Goal: Contribute content: Contribute content

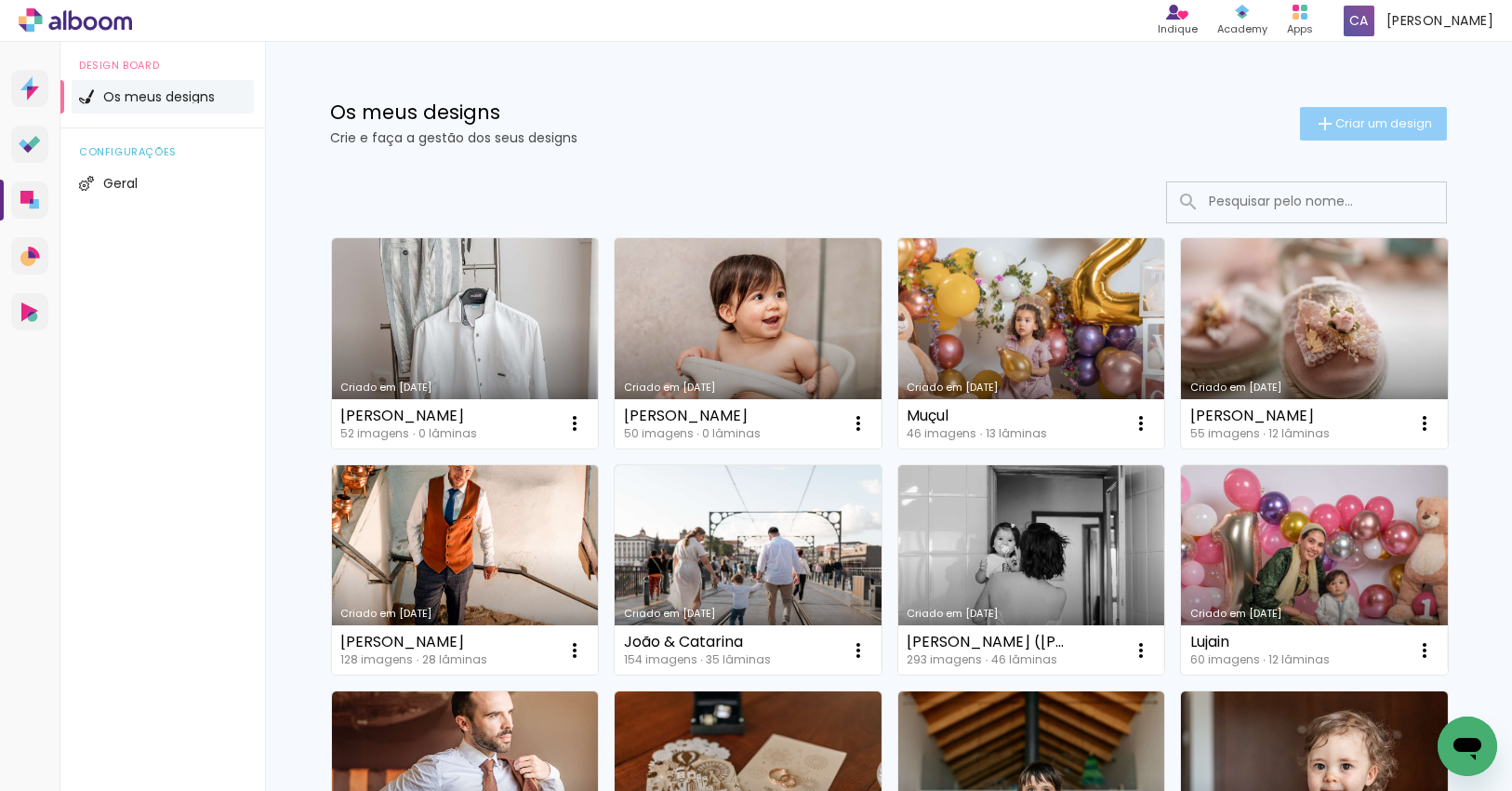
click at [1324, 131] on iron-icon at bounding box center [1325, 123] width 22 height 22
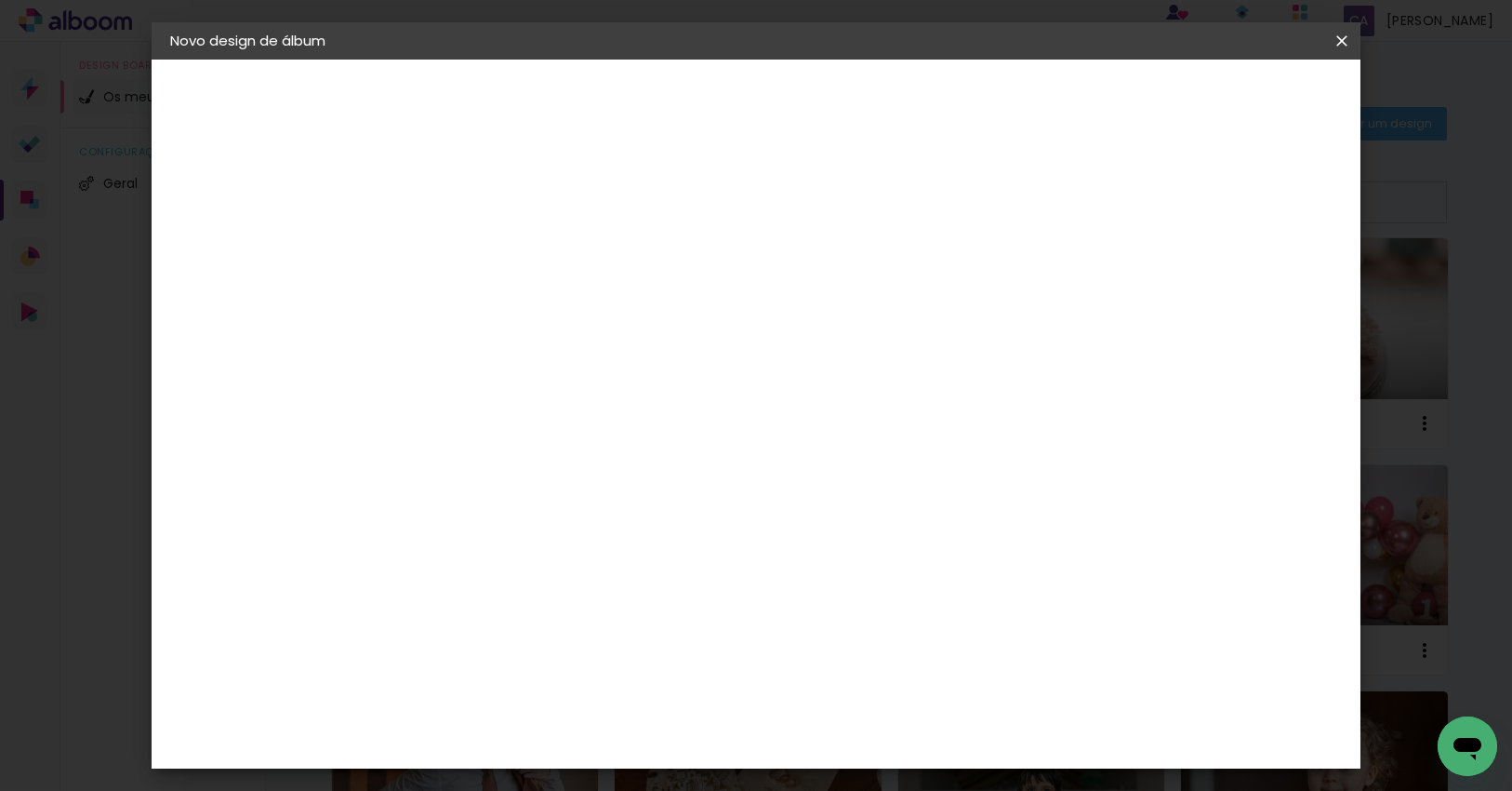
click at [474, 238] on input at bounding box center [474, 250] width 0 height 29
type input "[PERSON_NAME]"
type paper-input "[PERSON_NAME]"
type input "[PERSON_NAME] & [PERSON_NAME]"
type paper-input "[PERSON_NAME] & [PERSON_NAME]"
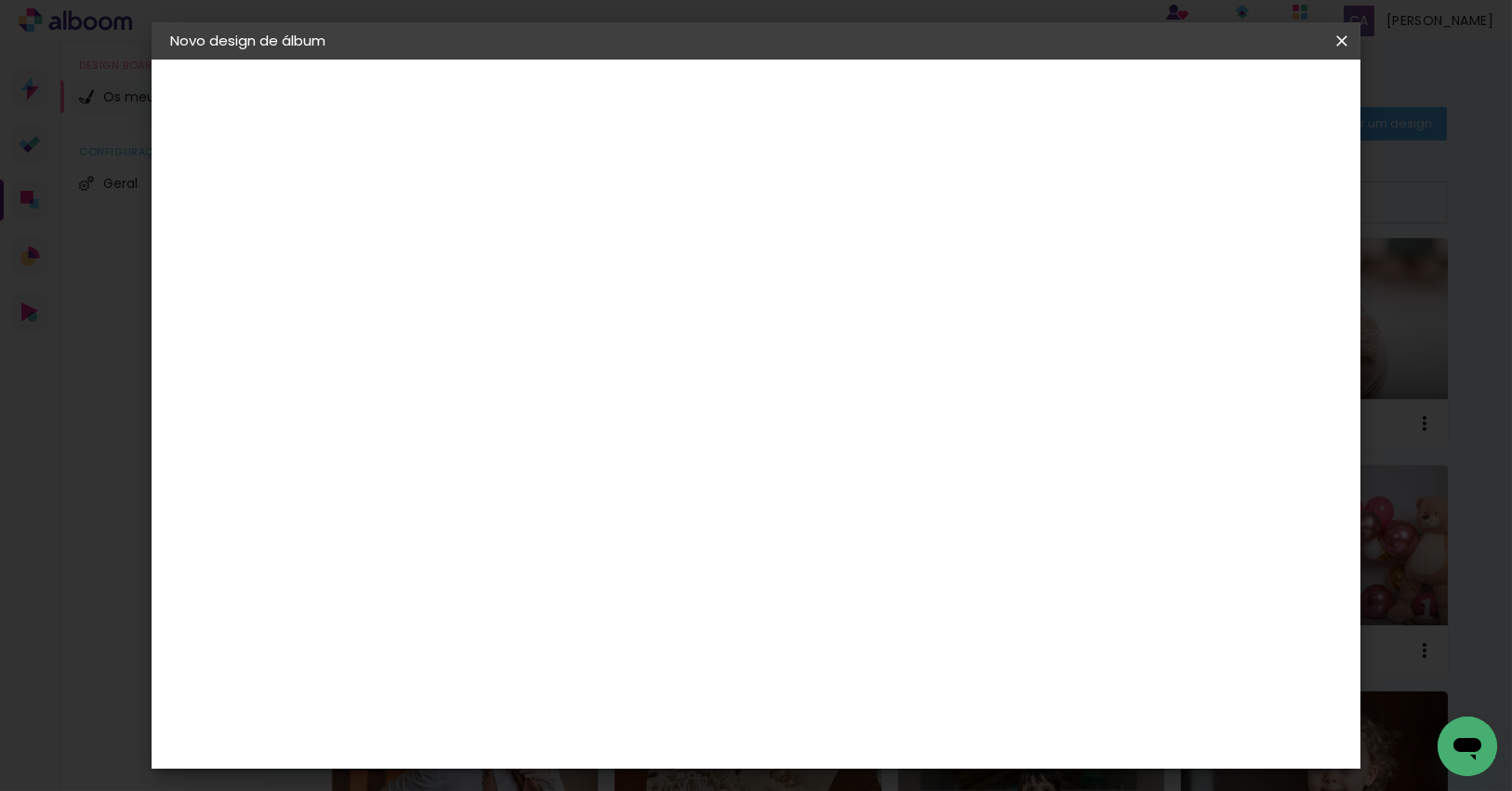
click at [0, 0] on slot "Avançar" at bounding box center [0, 0] width 0 height 0
click at [572, 413] on div "DreambooksPro" at bounding box center [523, 420] width 121 height 15
click at [0, 0] on slot "Avançar" at bounding box center [0, 0] width 0 height 0
click at [569, 339] on div at bounding box center [521, 340] width 95 height 2
click at [933, 317] on paper-item "Álbum" at bounding box center [877, 309] width 372 height 37
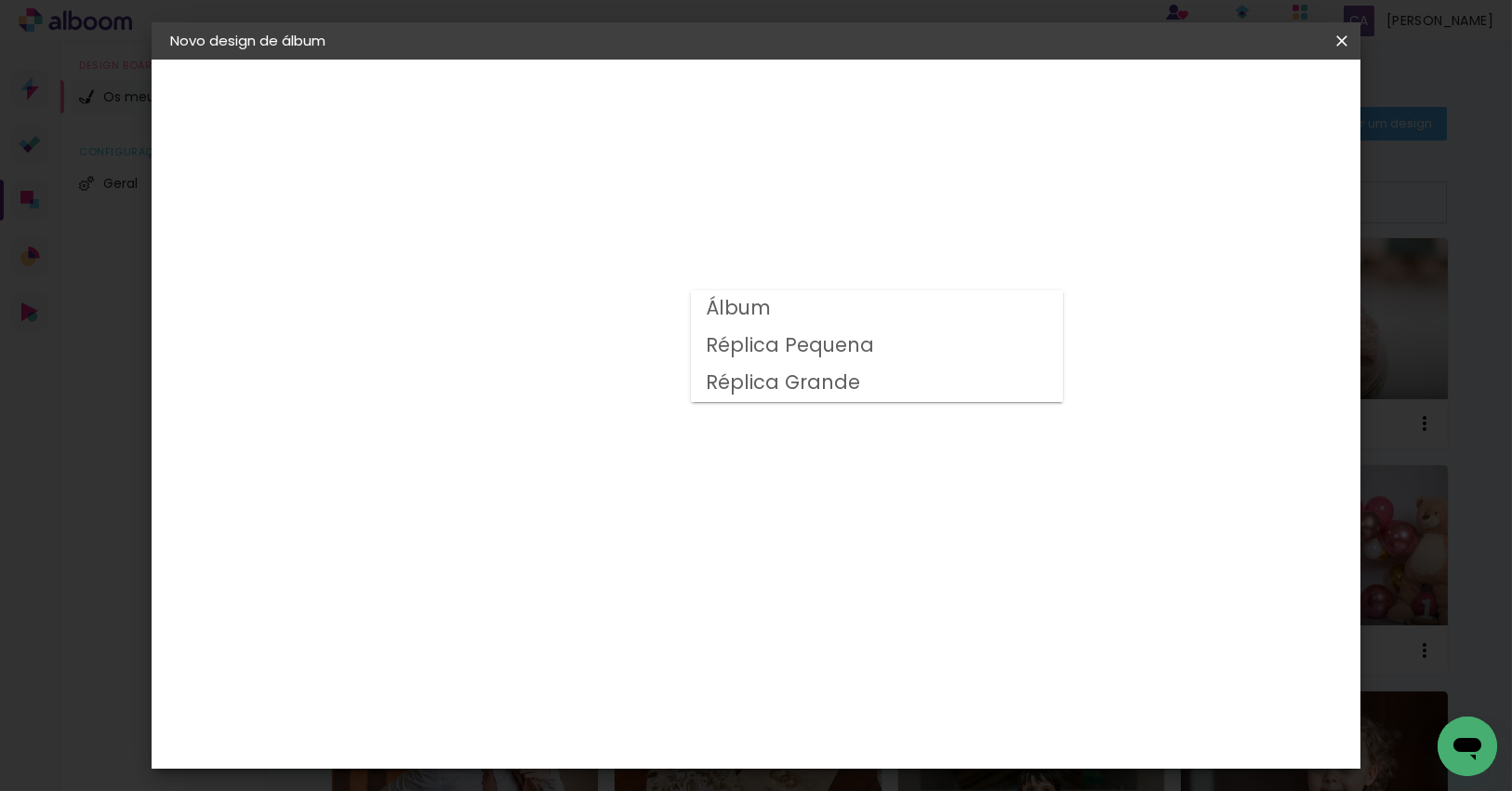
type input "Álbum"
click at [600, 545] on span "30 × 25" at bounding box center [556, 563] width 87 height 38
click at [0, 0] on slot "Avançar" at bounding box center [0, 0] width 0 height 0
click at [1165, 219] on div "mm Mostrar margem" at bounding box center [833, 201] width 822 height 42
click at [1110, 201] on div at bounding box center [1101, 200] width 17 height 17
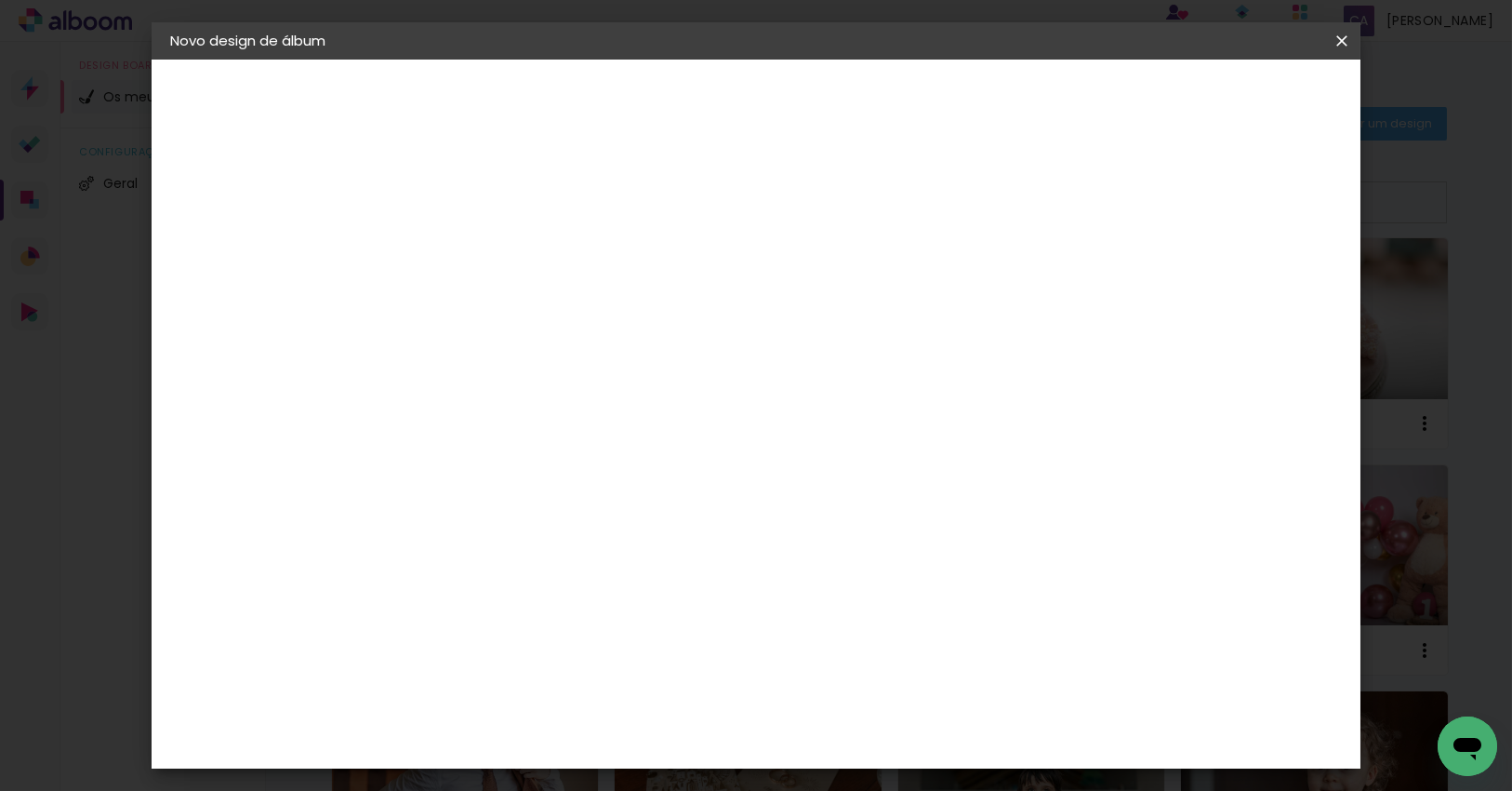
type paper-checkbox "on"
click at [1225, 105] on span "Iniciar design" at bounding box center [1182, 98] width 85 height 13
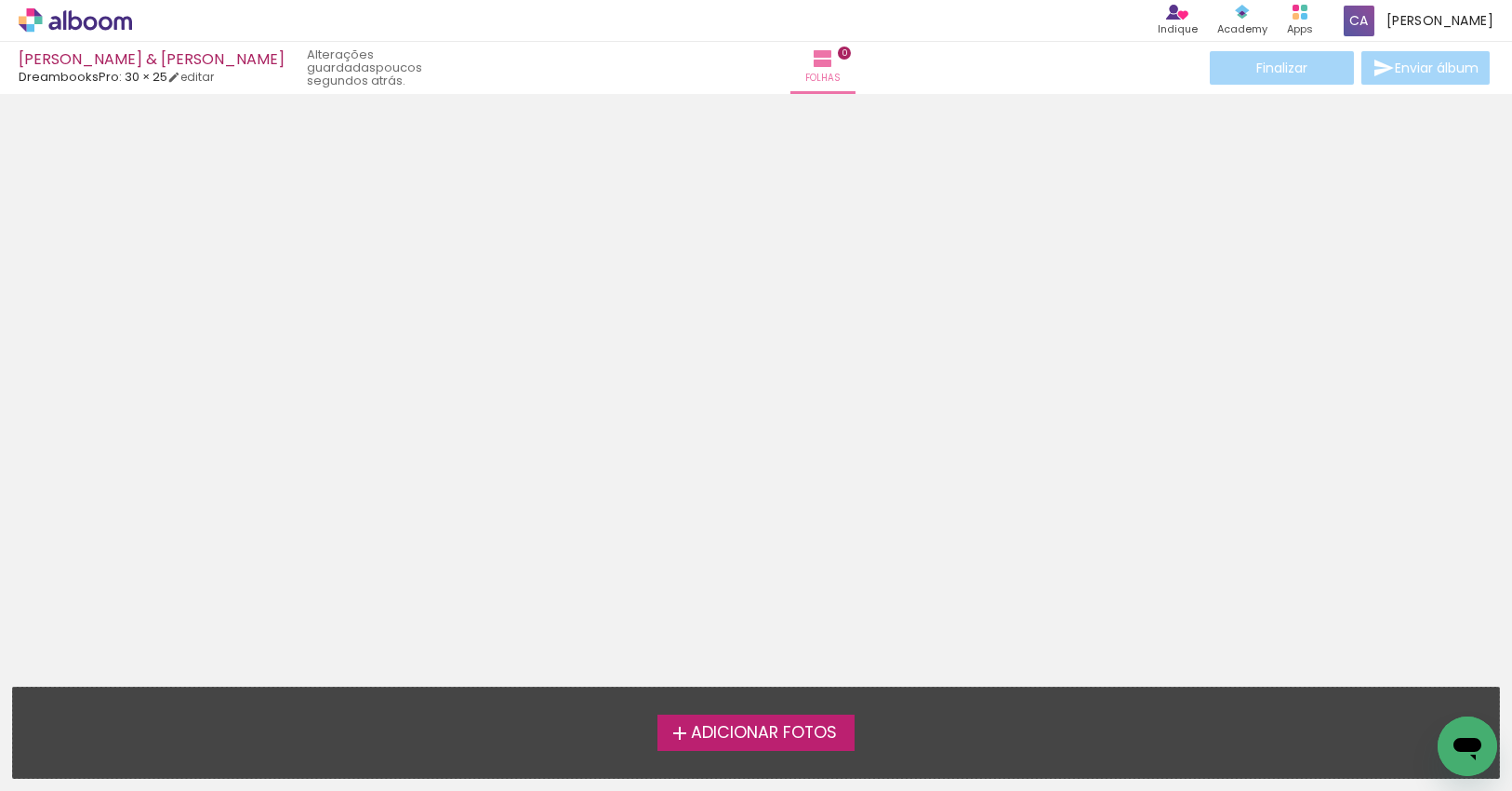
click at [773, 734] on span "Adicionar Fotos" at bounding box center [764, 732] width 146 height 17
click at [0, 0] on input "file" at bounding box center [0, 0] width 0 height 0
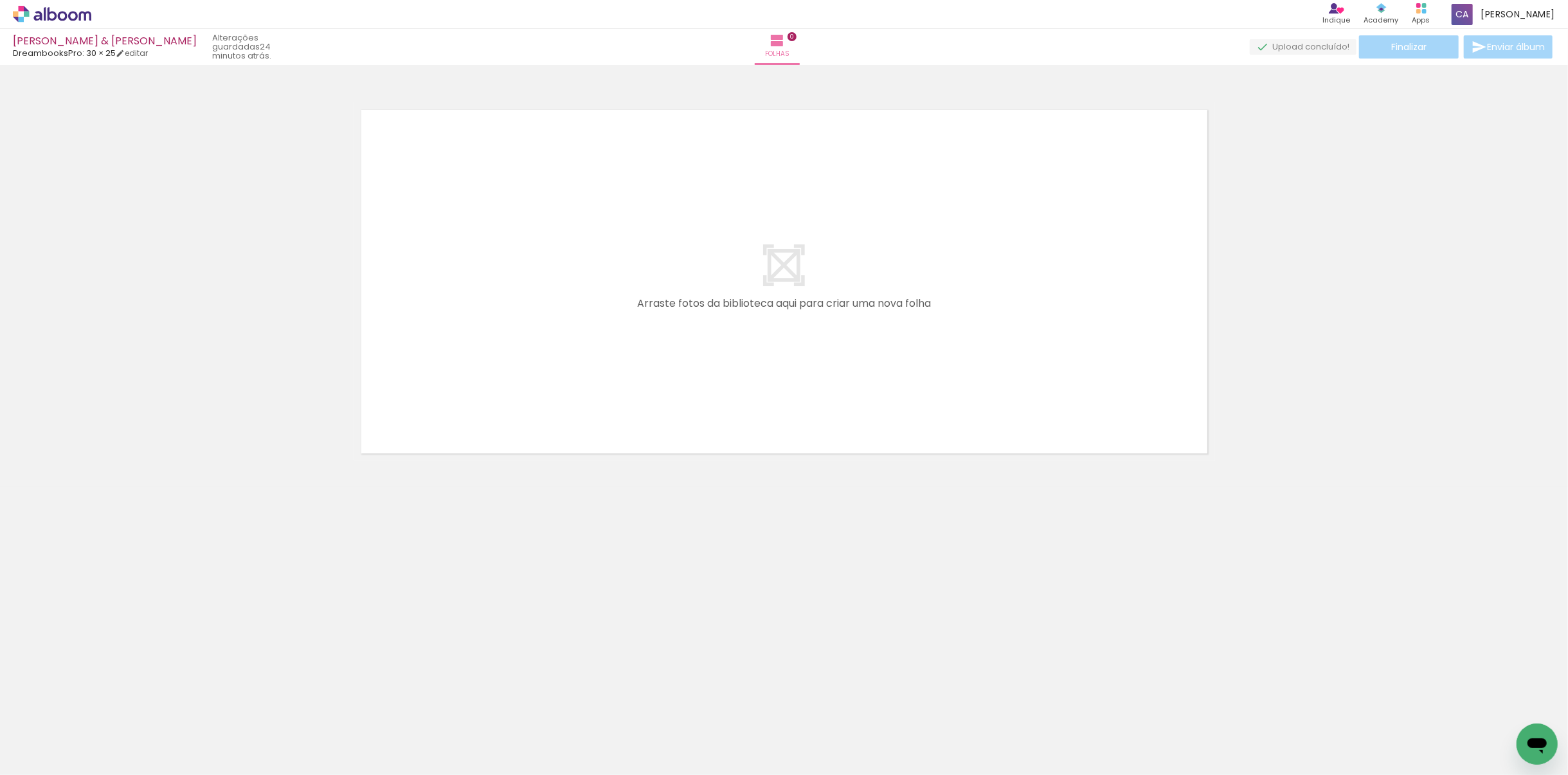
scroll to position [0, 2359]
click at [140, 57] on link "editar" at bounding box center [132, 53] width 32 height 11
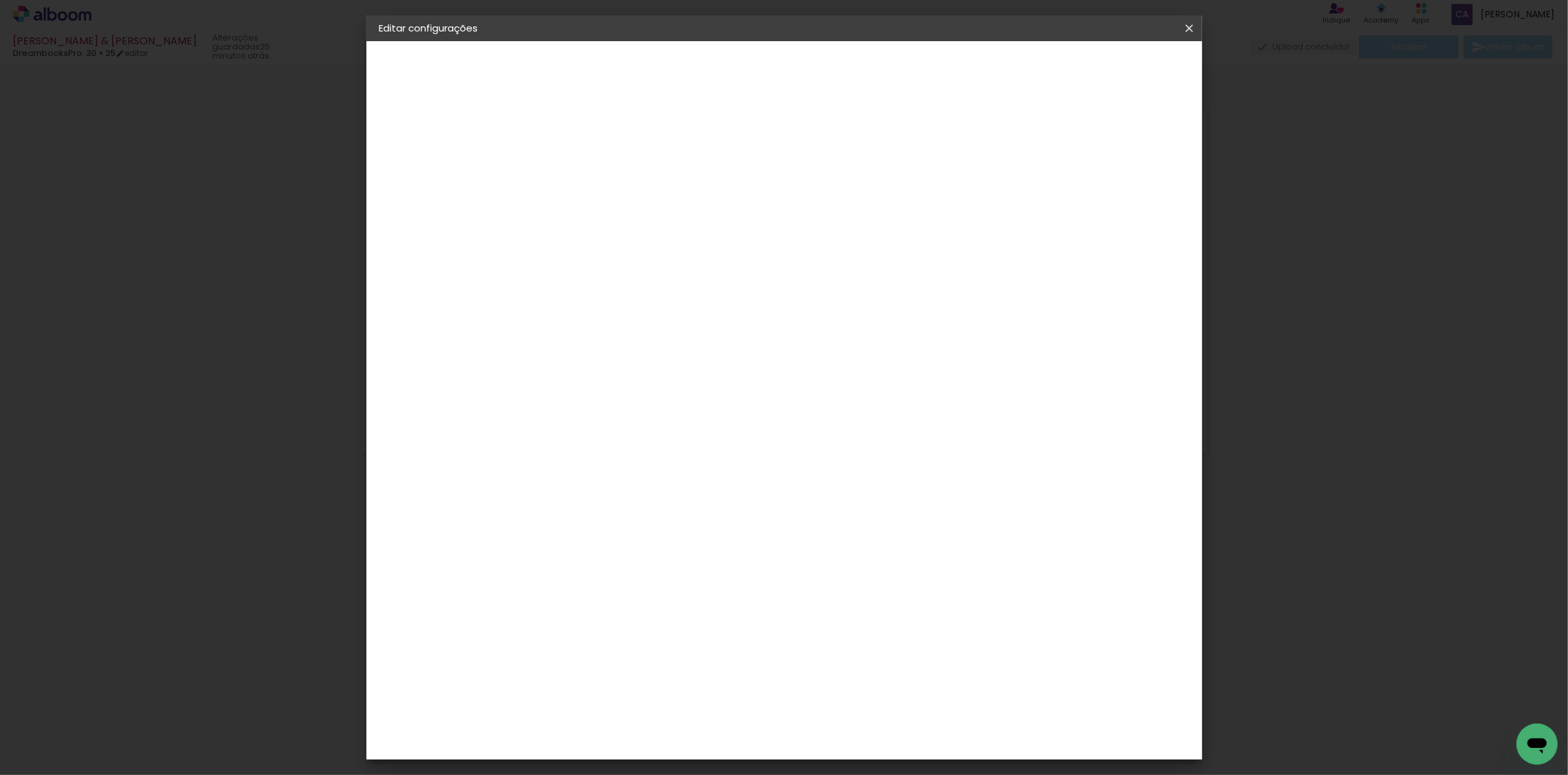
click at [1044, 28] on iron-icon at bounding box center [1189, 28] width 16 height 13
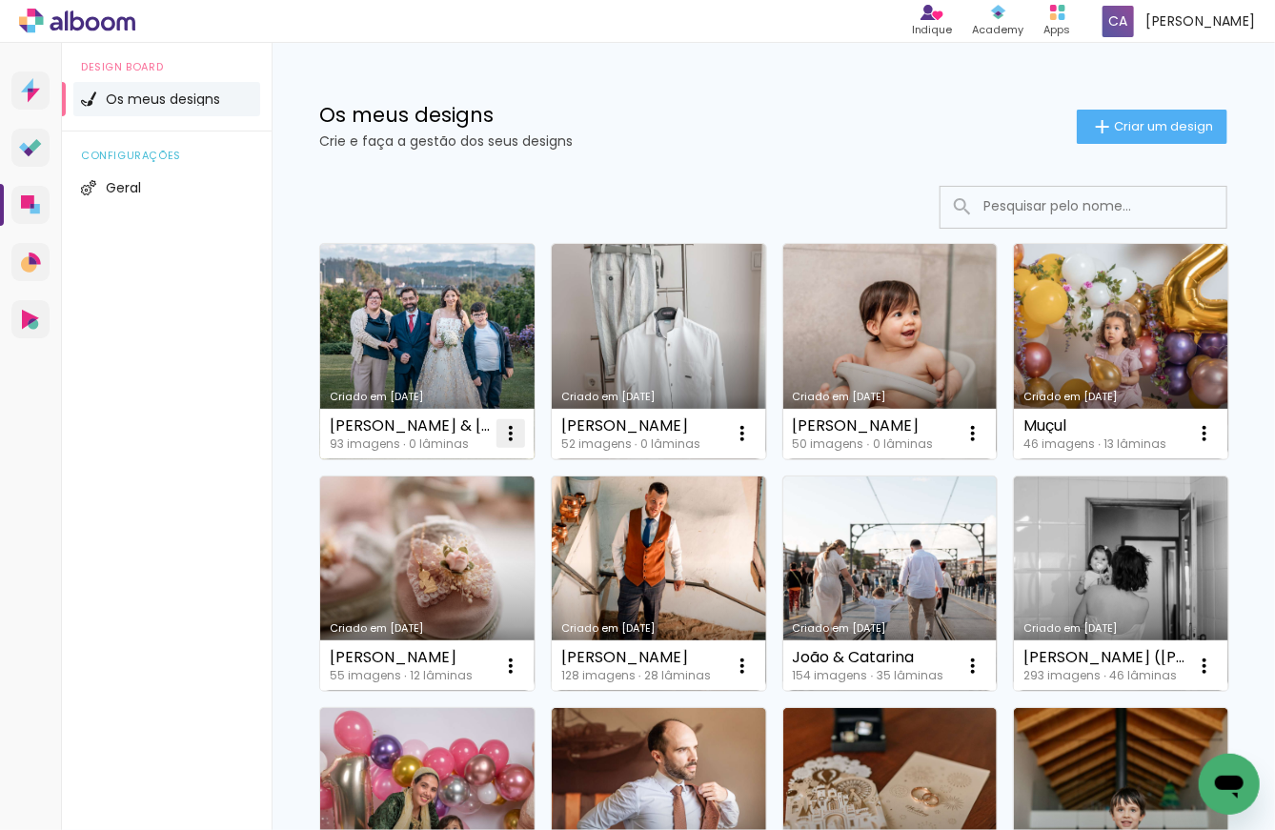
click at [512, 435] on iron-icon at bounding box center [510, 433] width 23 height 23
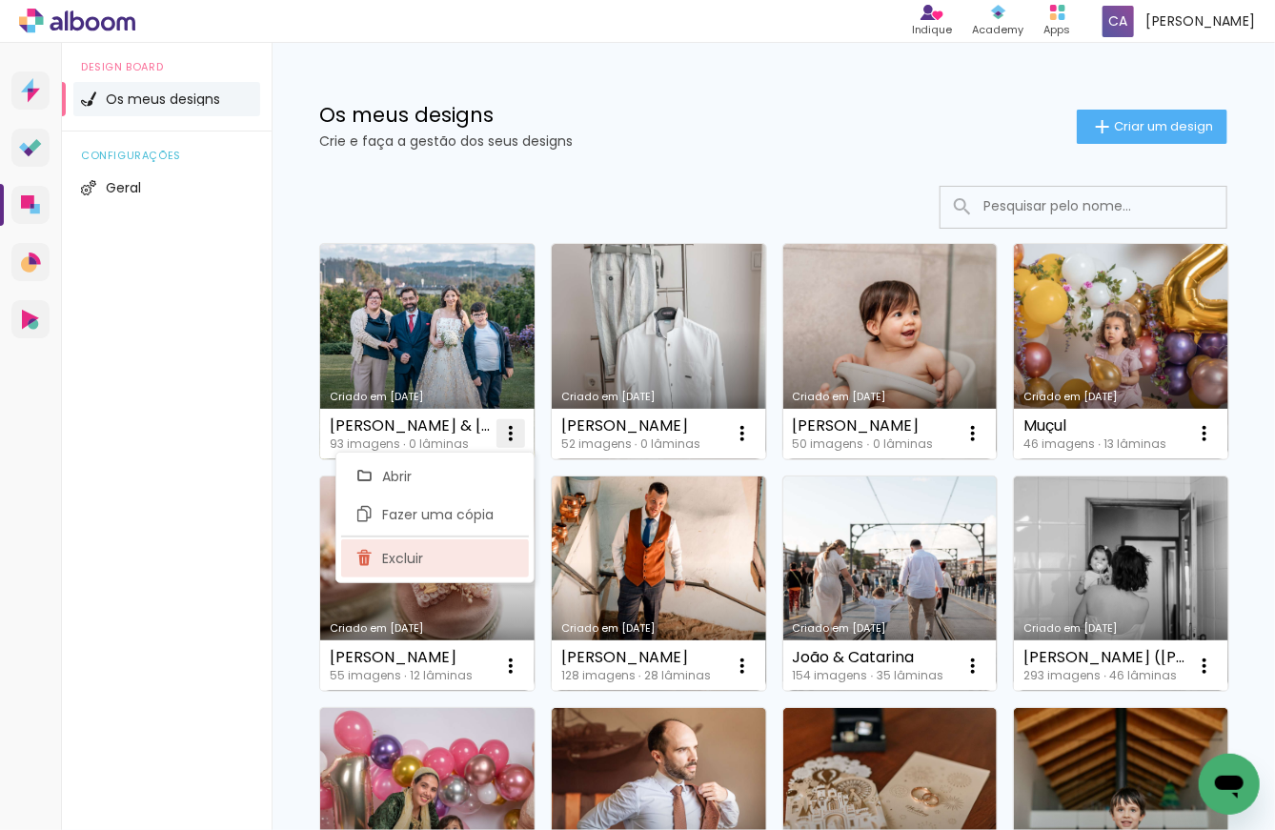
click at [424, 547] on paper-item "Excluir" at bounding box center [435, 558] width 188 height 38
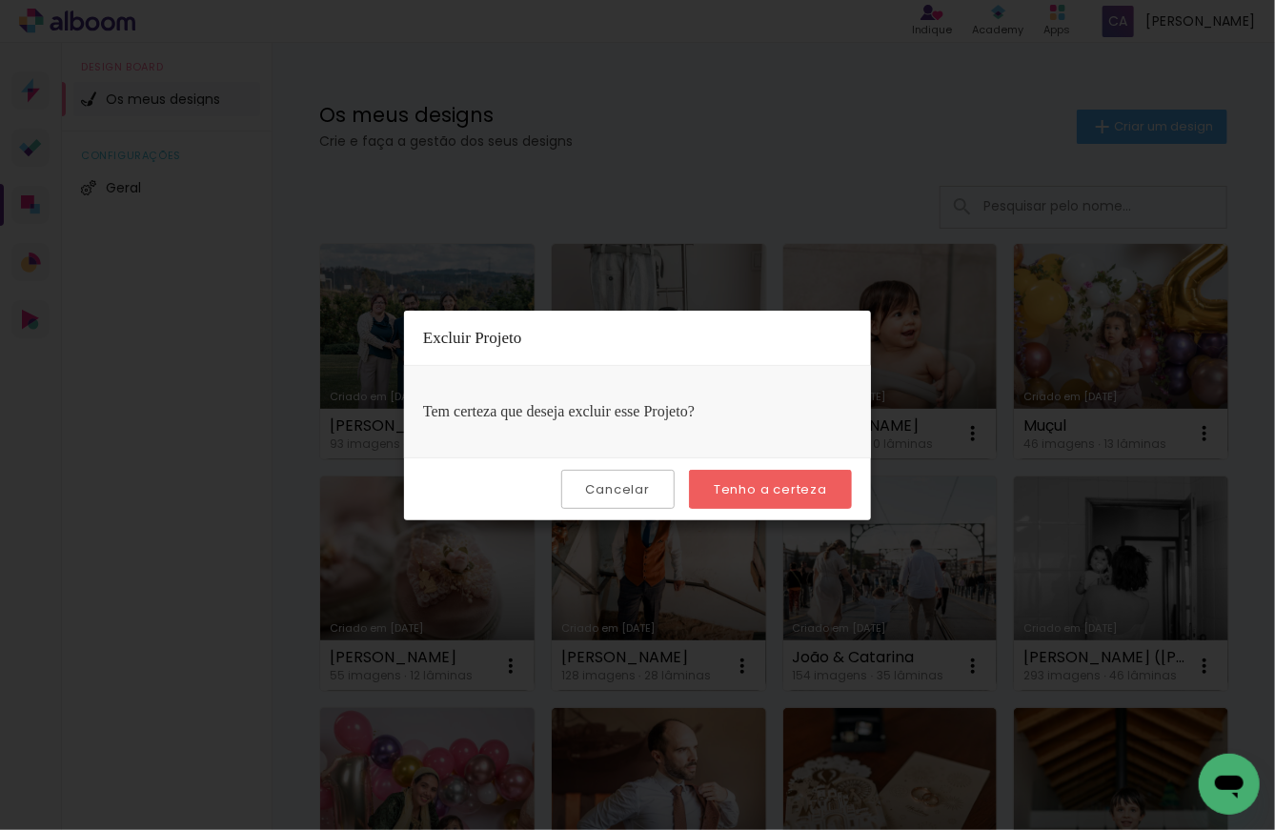
click at [729, 500] on paper-button "Tenho a certeza" at bounding box center [770, 489] width 163 height 39
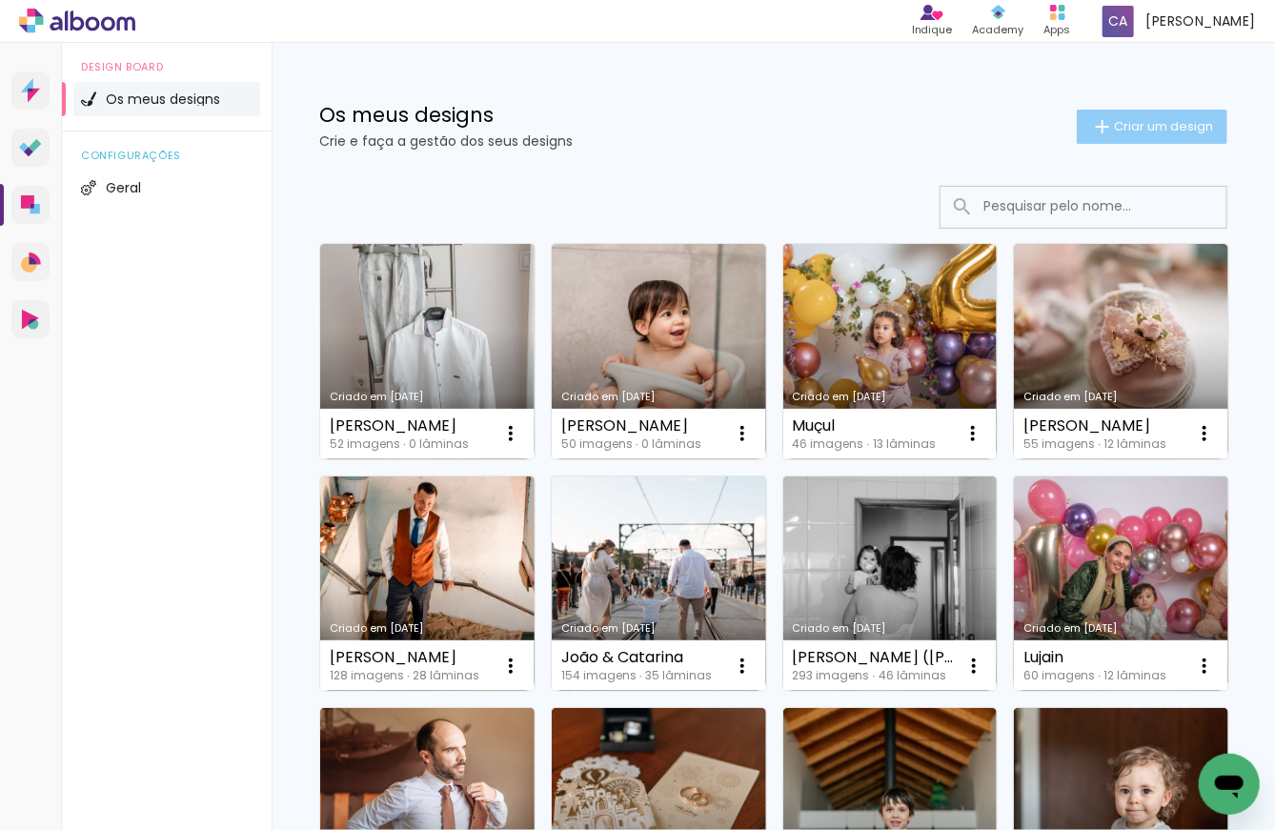
click at [1117, 127] on span "Criar um design" at bounding box center [1163, 126] width 99 height 12
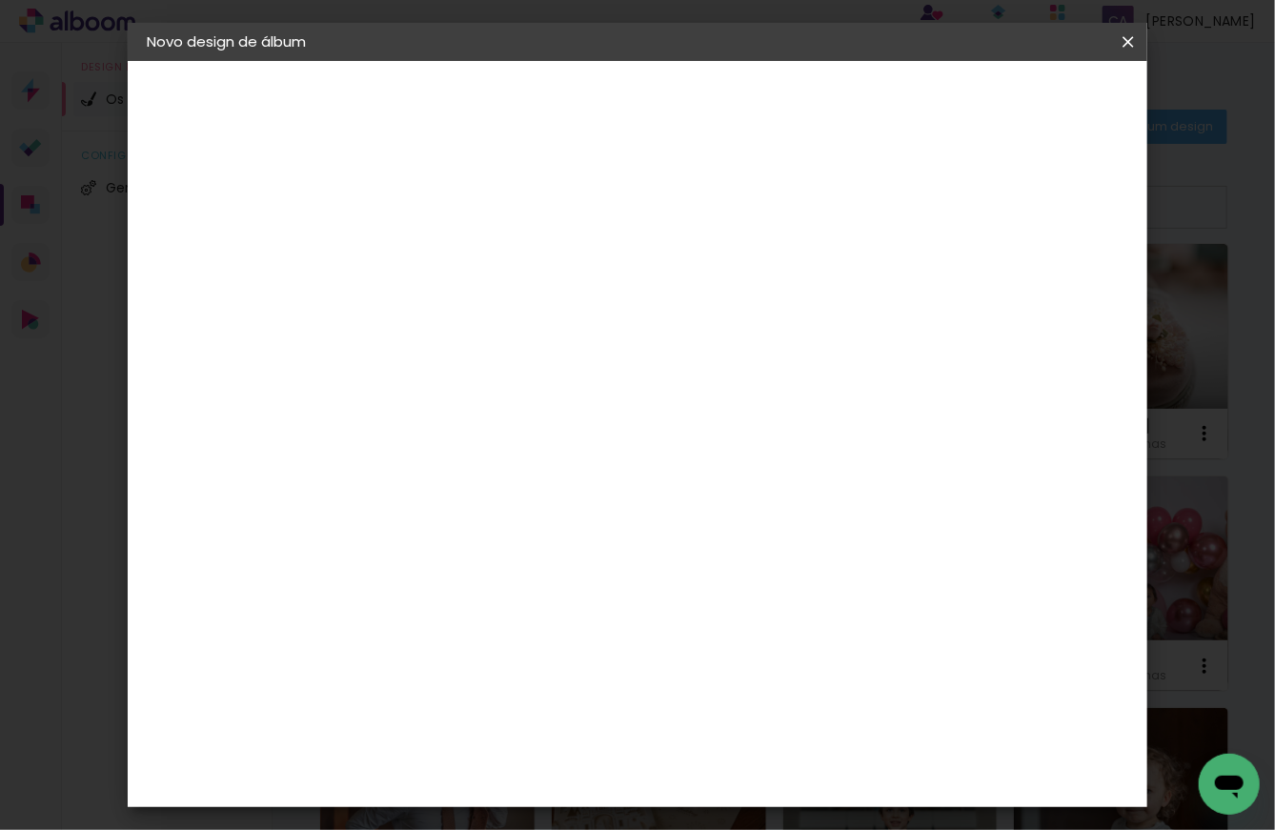
click at [458, 251] on input at bounding box center [458, 256] width 0 height 30
type input "Carla"
type paper-input "Carla"
type input "[PERSON_NAME] & [PERSON_NAME]"
type paper-input "[PERSON_NAME] & [PERSON_NAME]"
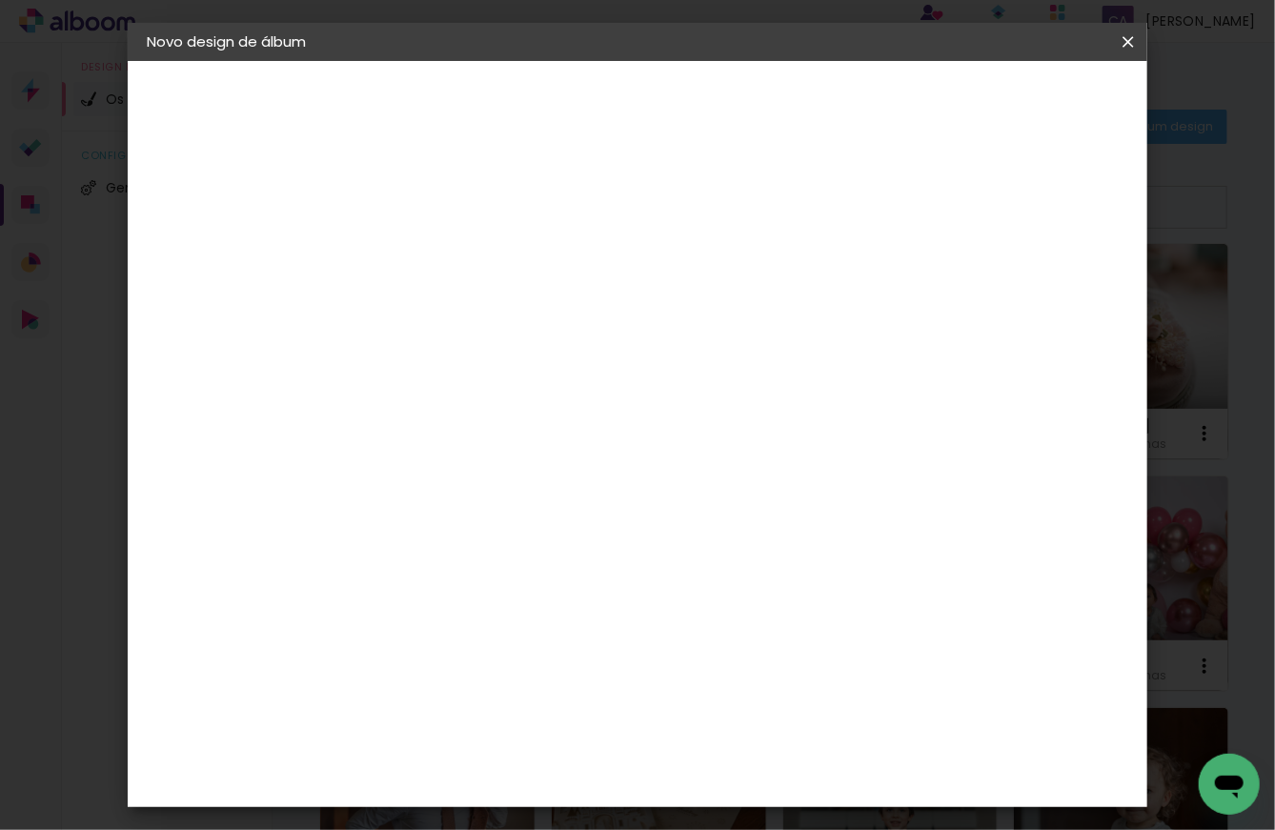
click at [0, 0] on slot "Avançar" at bounding box center [0, 0] width 0 height 0
click at [569, 428] on div "DreambooksPro" at bounding box center [507, 430] width 124 height 15
click at [0, 0] on slot "Avançar" at bounding box center [0, 0] width 0 height 0
click at [533, 317] on input "text" at bounding box center [495, 332] width 74 height 30
click at [785, 320] on paper-item "Álbum" at bounding box center [761, 316] width 381 height 38
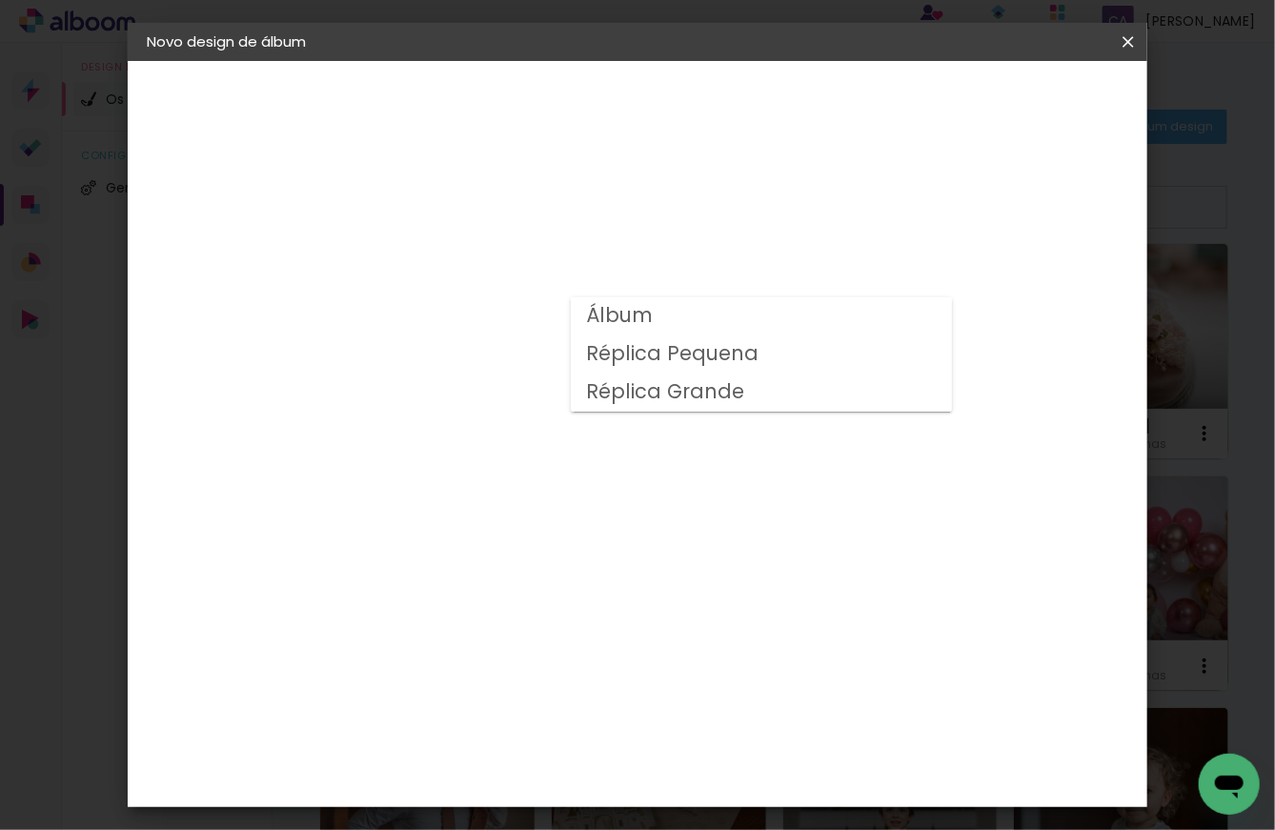
type input "Álbum"
click at [587, 558] on span "30 × 25" at bounding box center [542, 577] width 89 height 39
click at [0, 0] on slot "Avançar" at bounding box center [0, 0] width 0 height 0
click at [891, 211] on div at bounding box center [882, 205] width 17 height 17
type paper-checkbox "on"
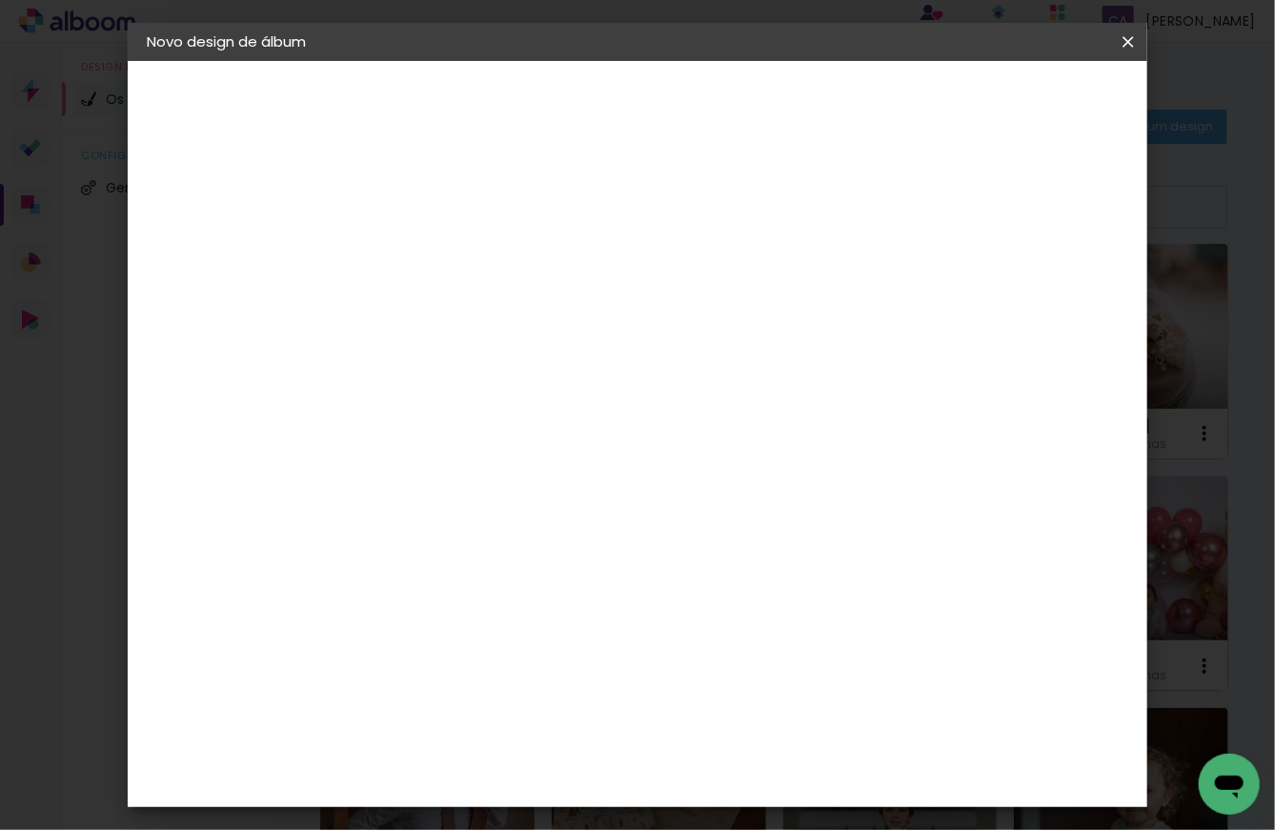
click at [1009, 107] on span "Iniciar design" at bounding box center [965, 100] width 87 height 13
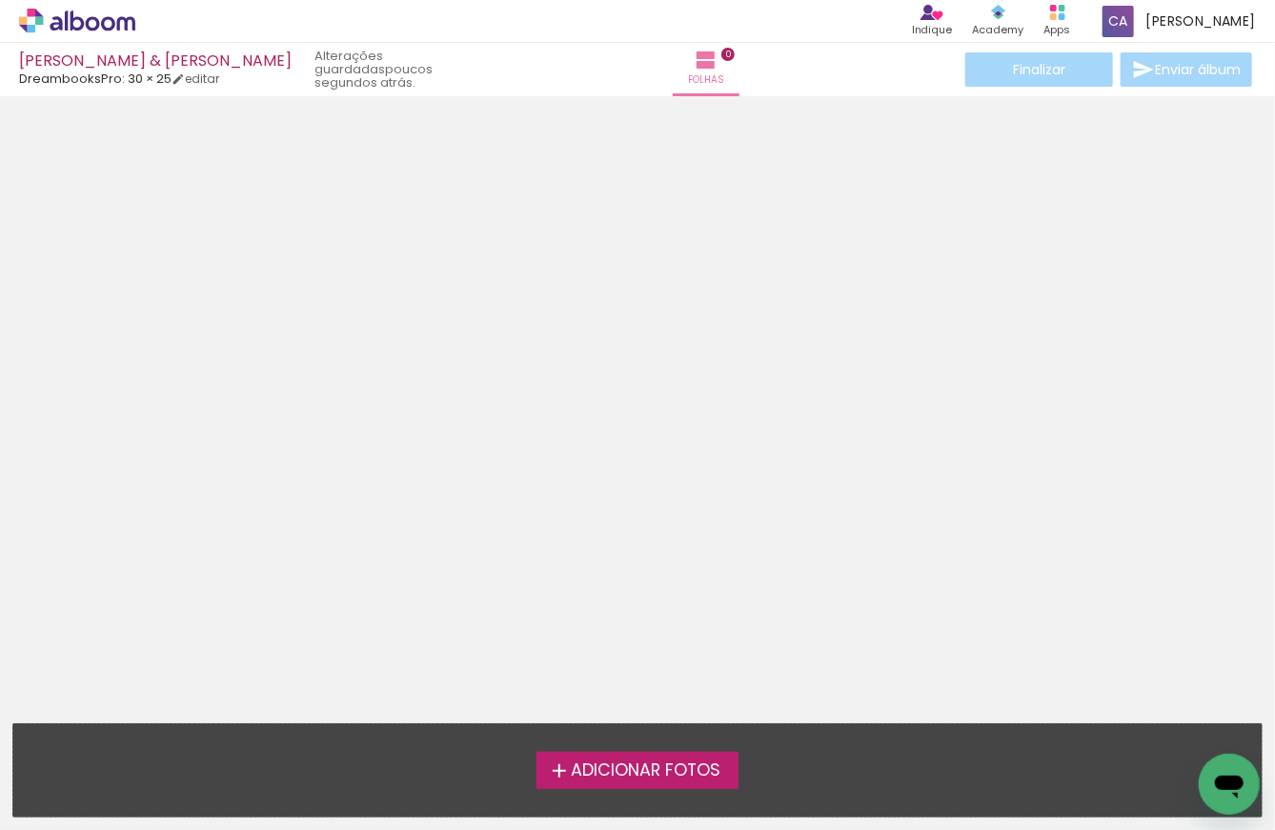
click at [608, 778] on span "Adicionar Fotos" at bounding box center [646, 770] width 150 height 17
click at [0, 0] on input "file" at bounding box center [0, 0] width 0 height 0
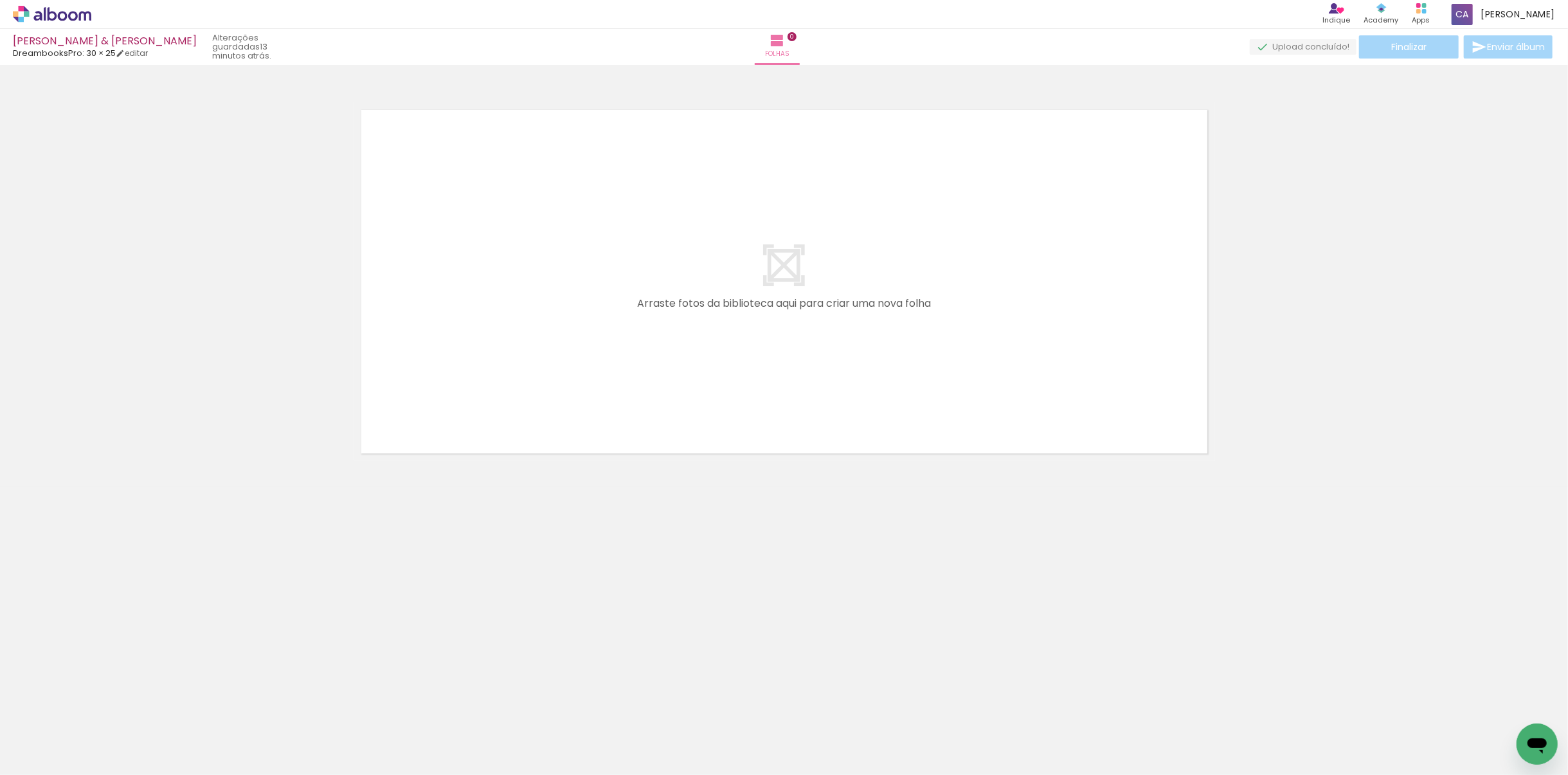
scroll to position [0, 1187]
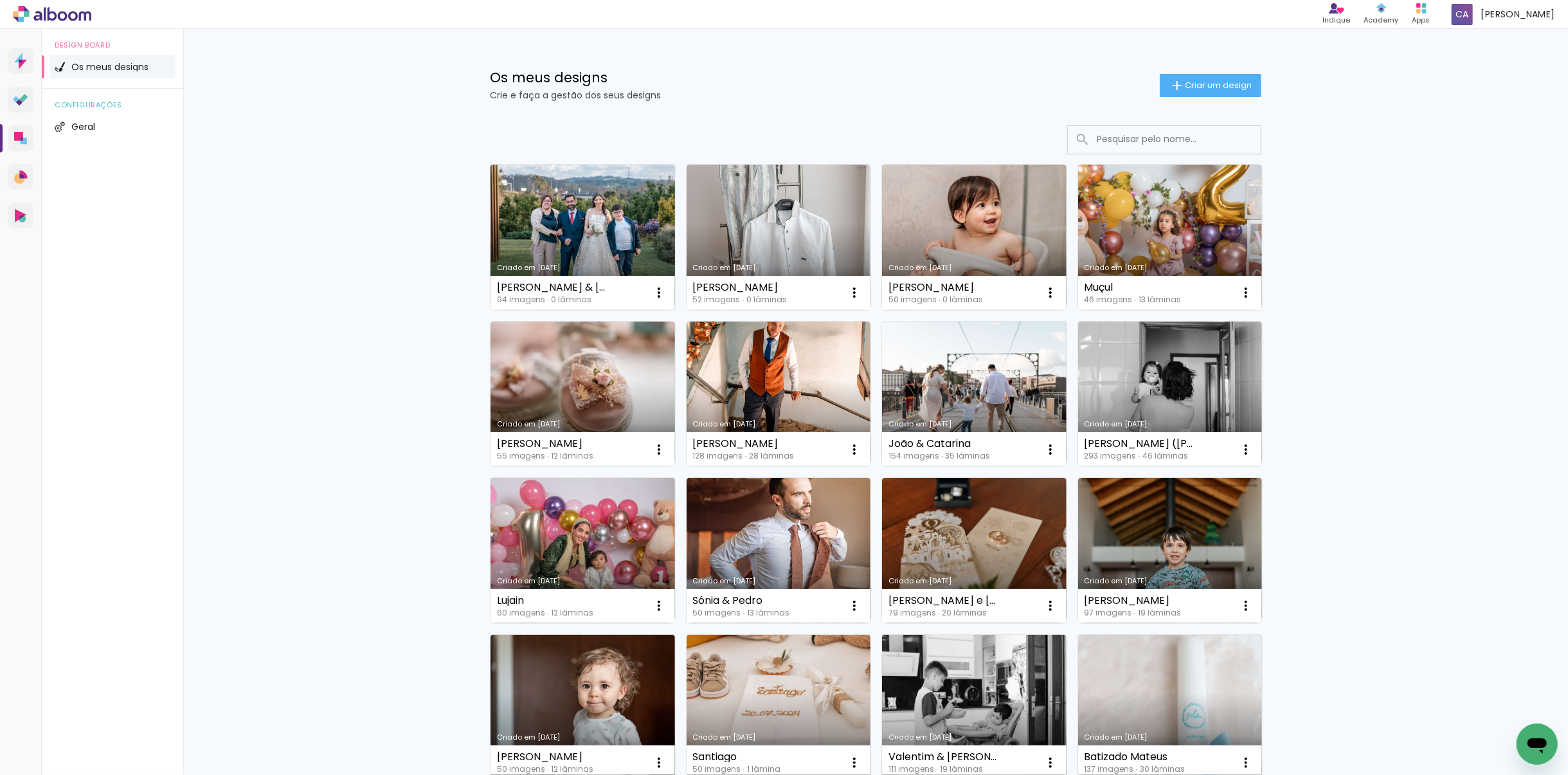
click at [615, 217] on link "Criado em [DATE]" at bounding box center [582, 237] width 184 height 145
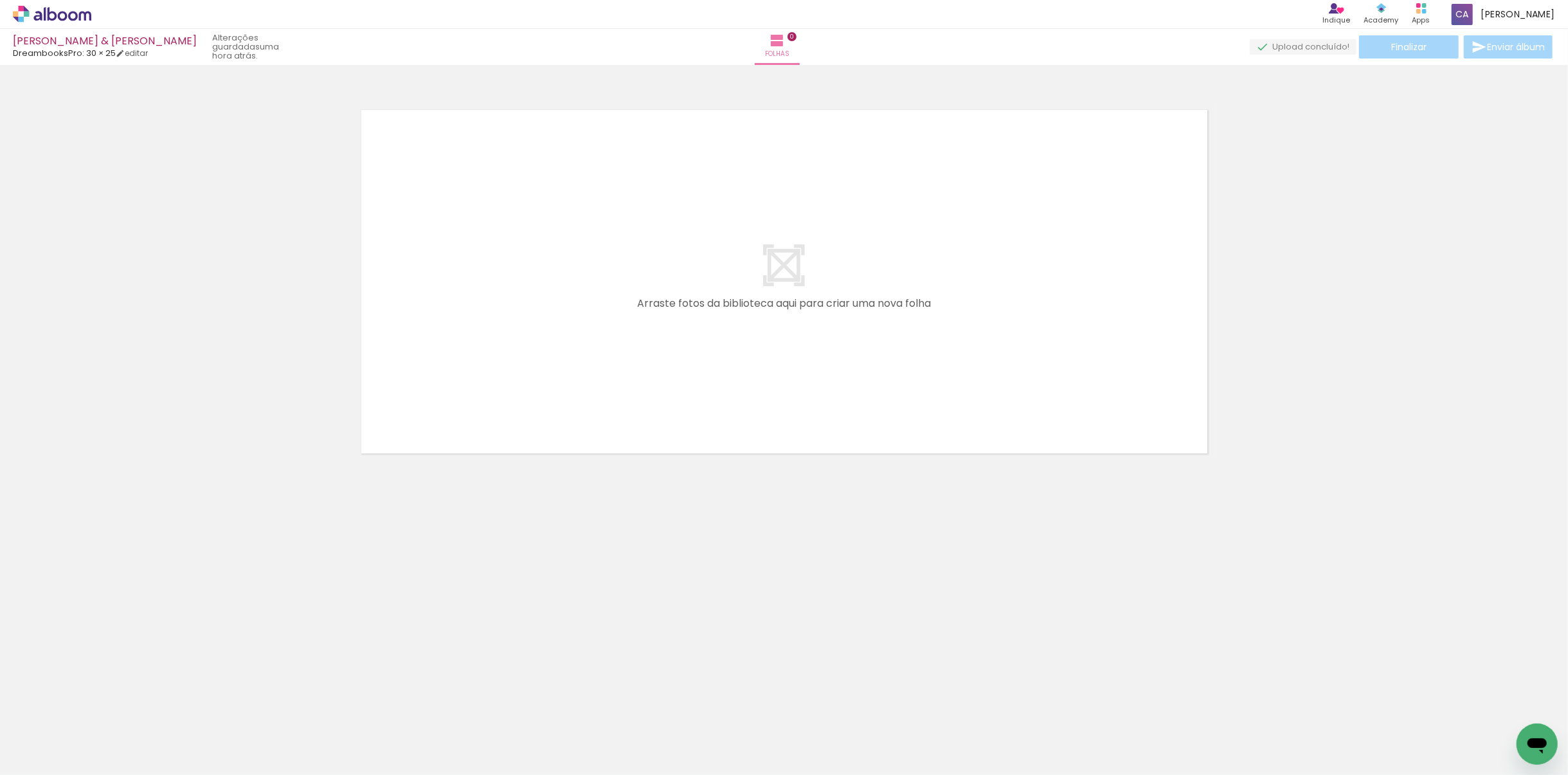
scroll to position [0, 1291]
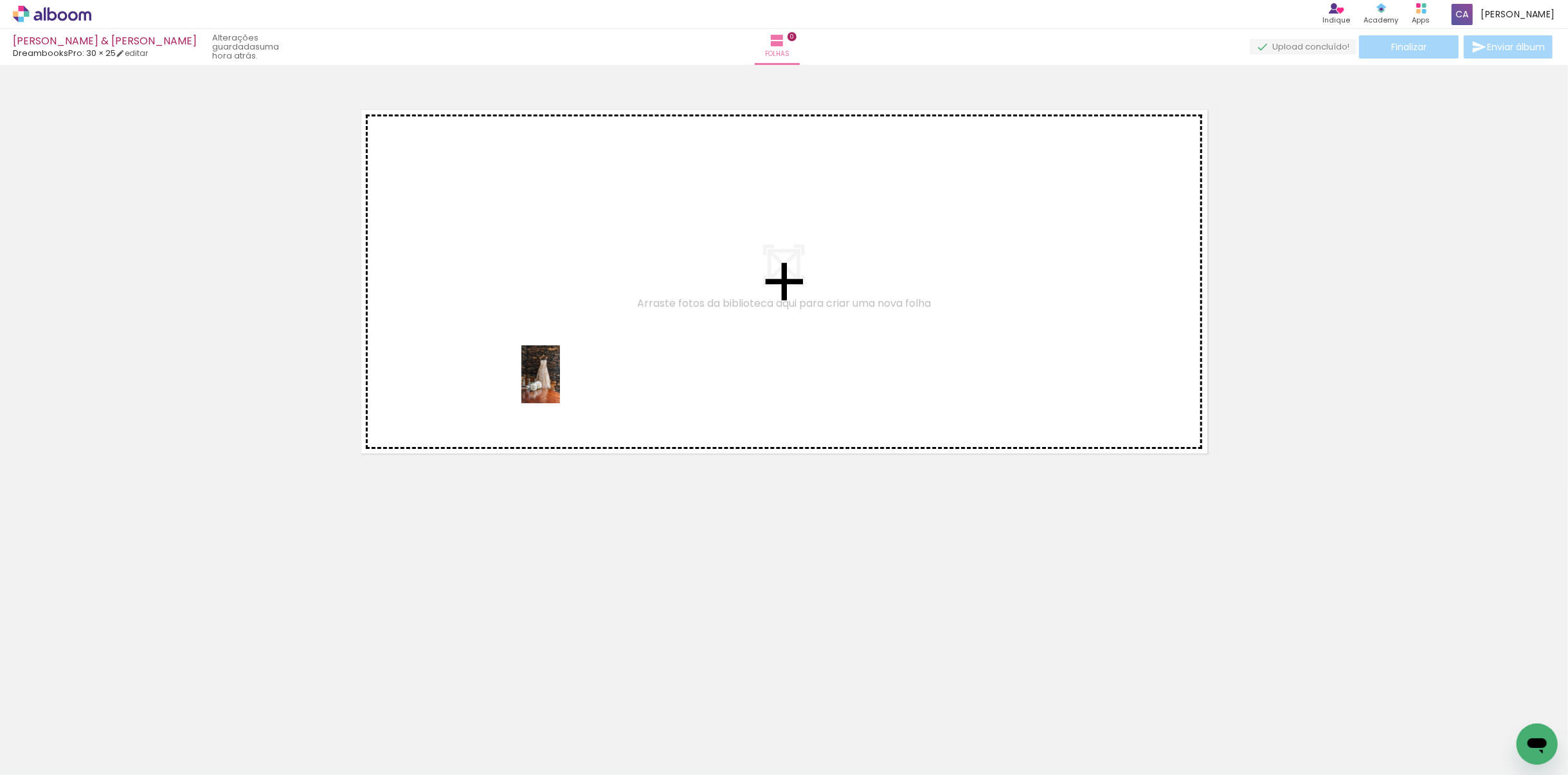
drag, startPoint x: 363, startPoint y: 745, endPoint x: 560, endPoint y: 384, distance: 411.3
click at [560, 384] on quentale-workspace at bounding box center [784, 387] width 1568 height 775
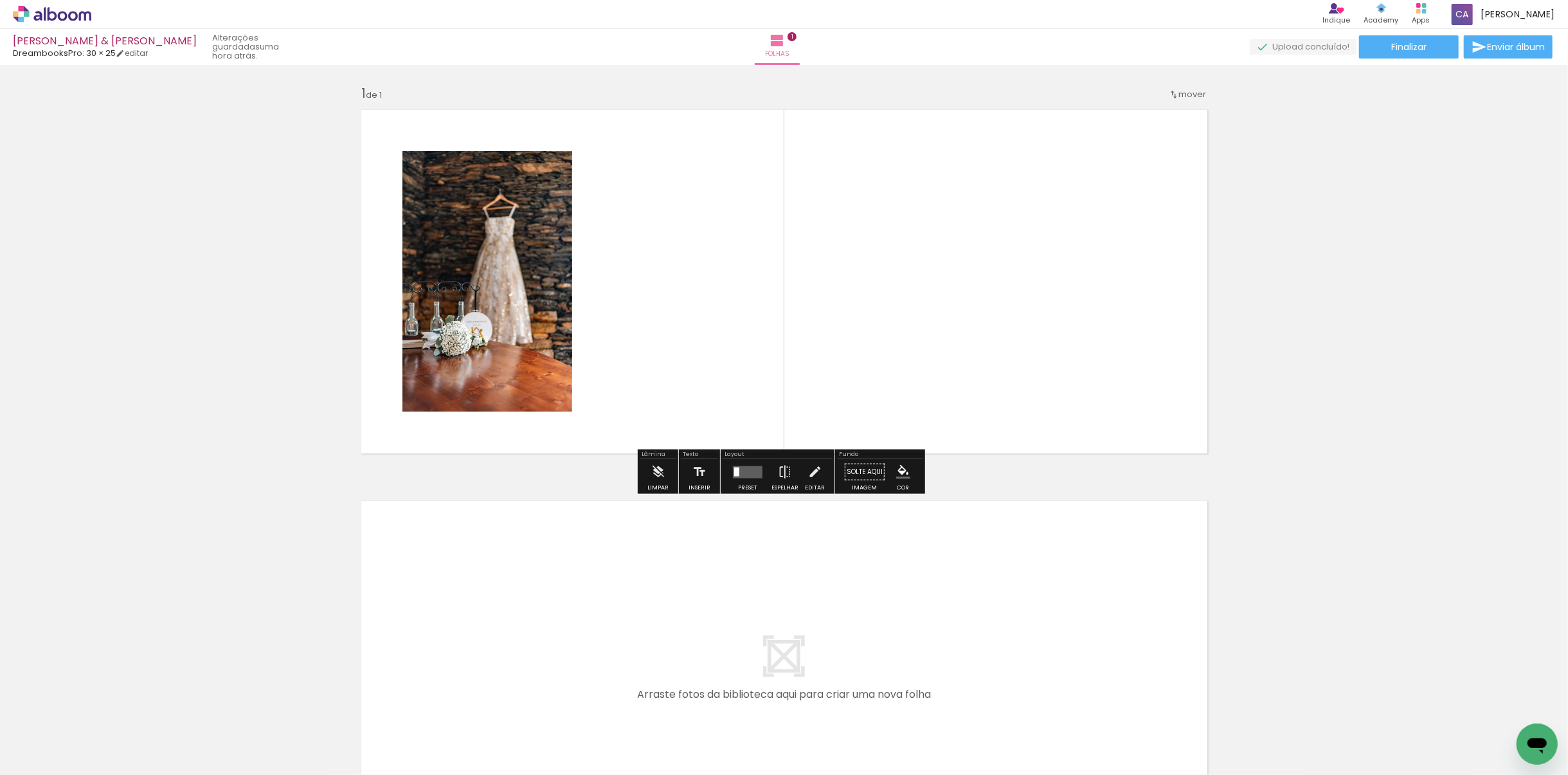
click at [445, 546] on div at bounding box center [421, 732] width 63 height 43
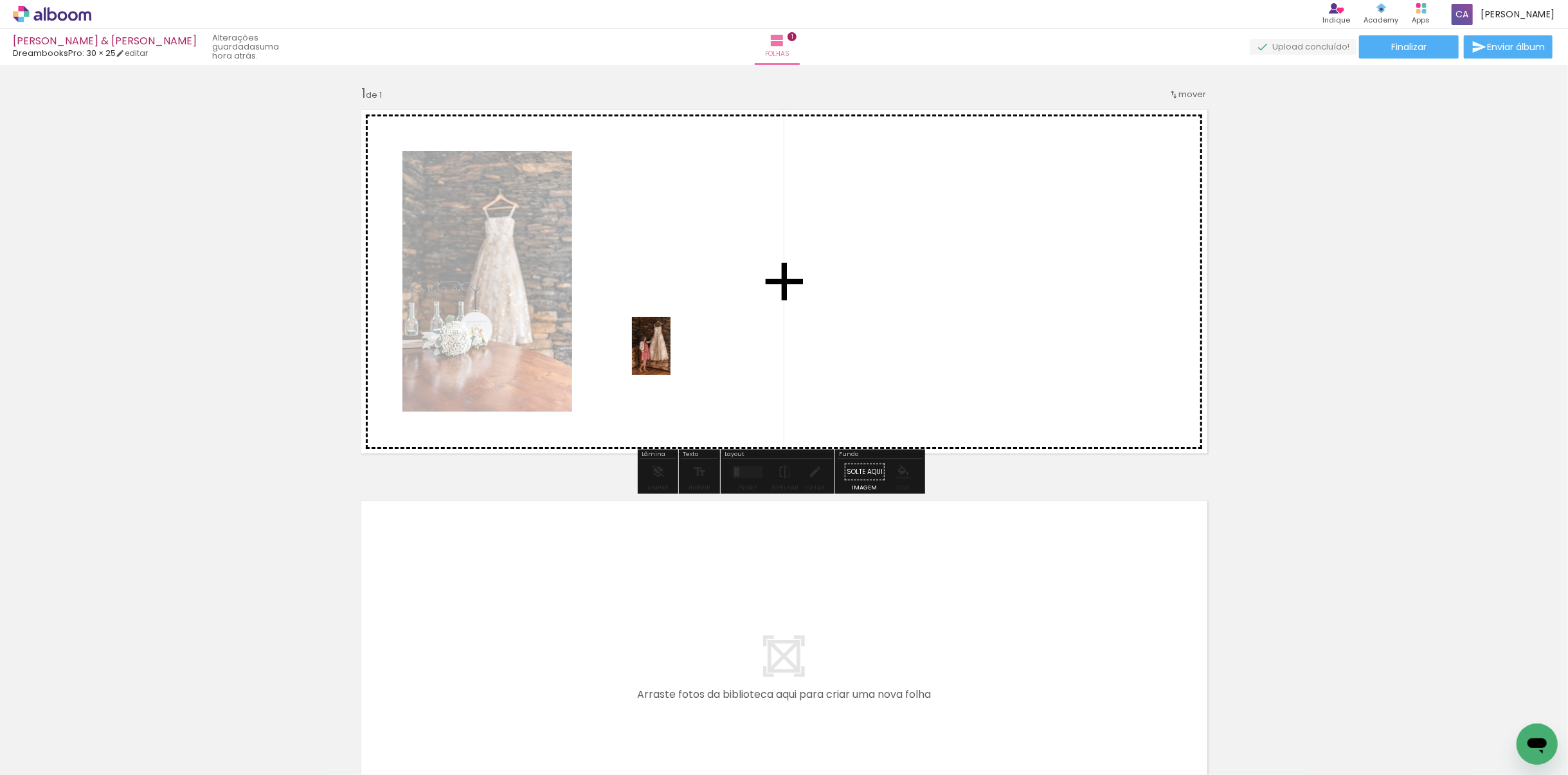
drag, startPoint x: 562, startPoint y: 747, endPoint x: 673, endPoint y: 338, distance: 423.8
click at [673, 338] on quentale-workspace at bounding box center [784, 387] width 1568 height 775
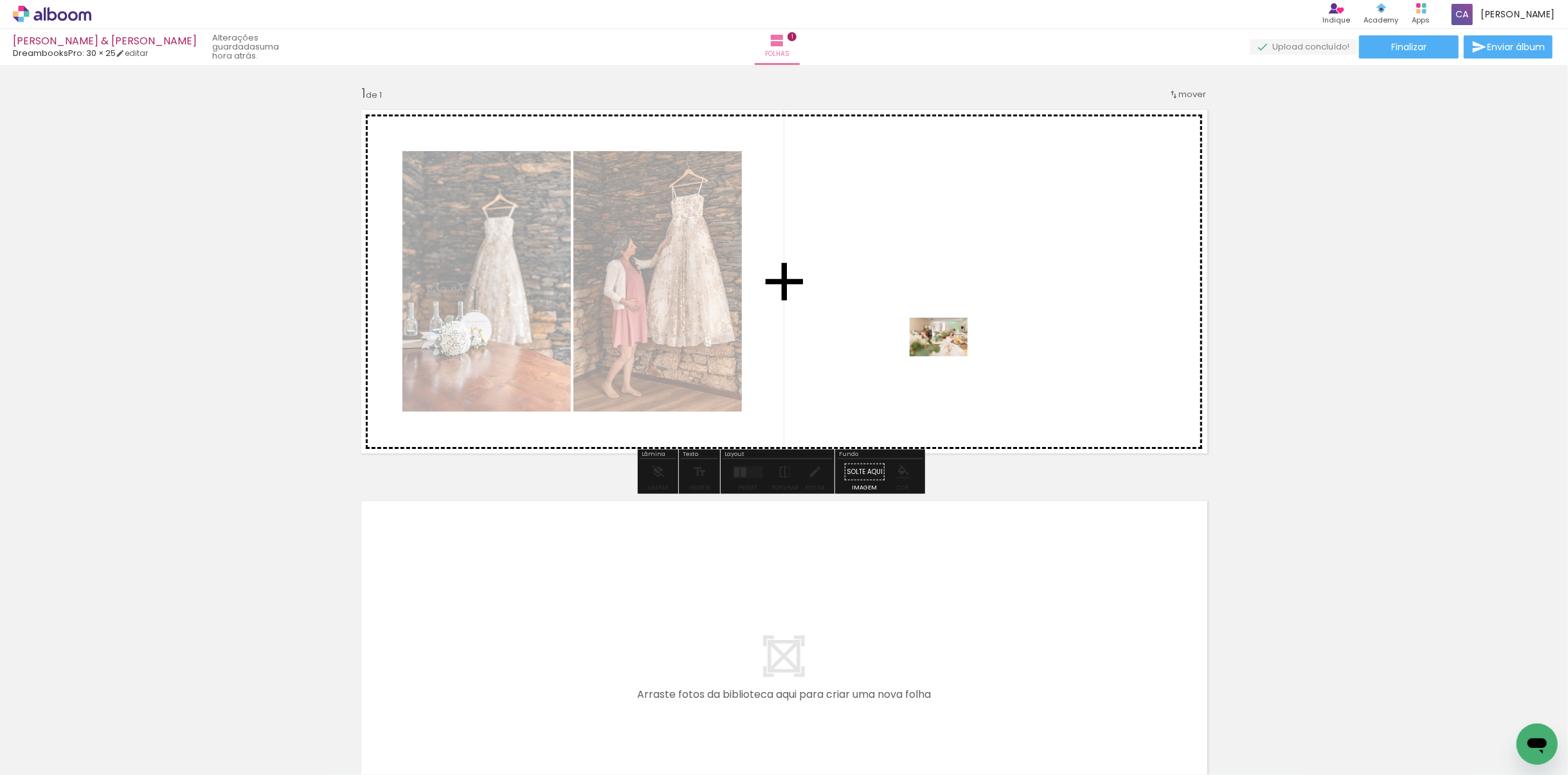
drag, startPoint x: 300, startPoint y: 741, endPoint x: 941, endPoint y: 381, distance: 735.2
click at [950, 345] on quentale-workspace at bounding box center [784, 387] width 1568 height 775
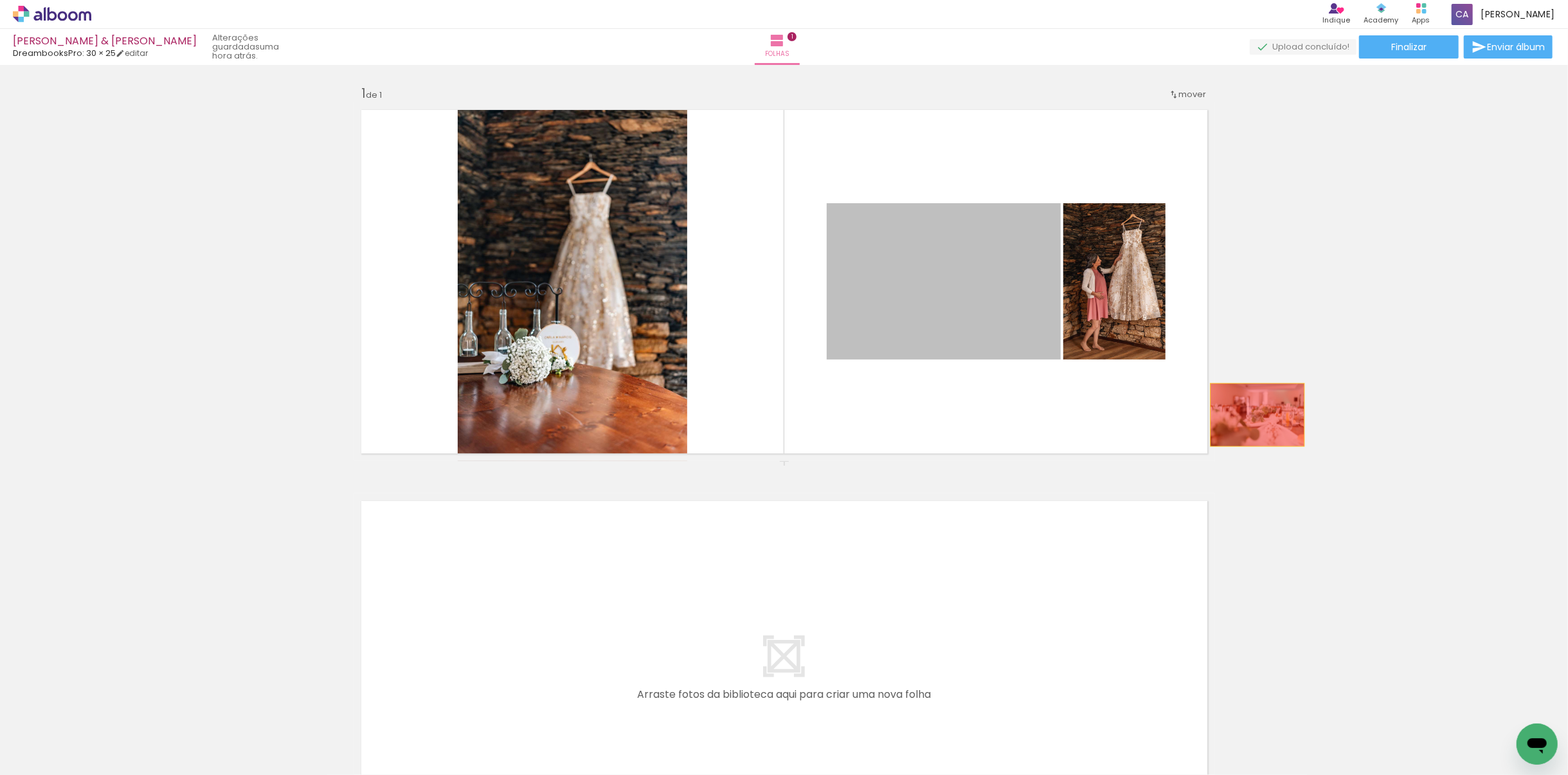
drag, startPoint x: 1032, startPoint y: 326, endPoint x: 1259, endPoint y: 419, distance: 245.3
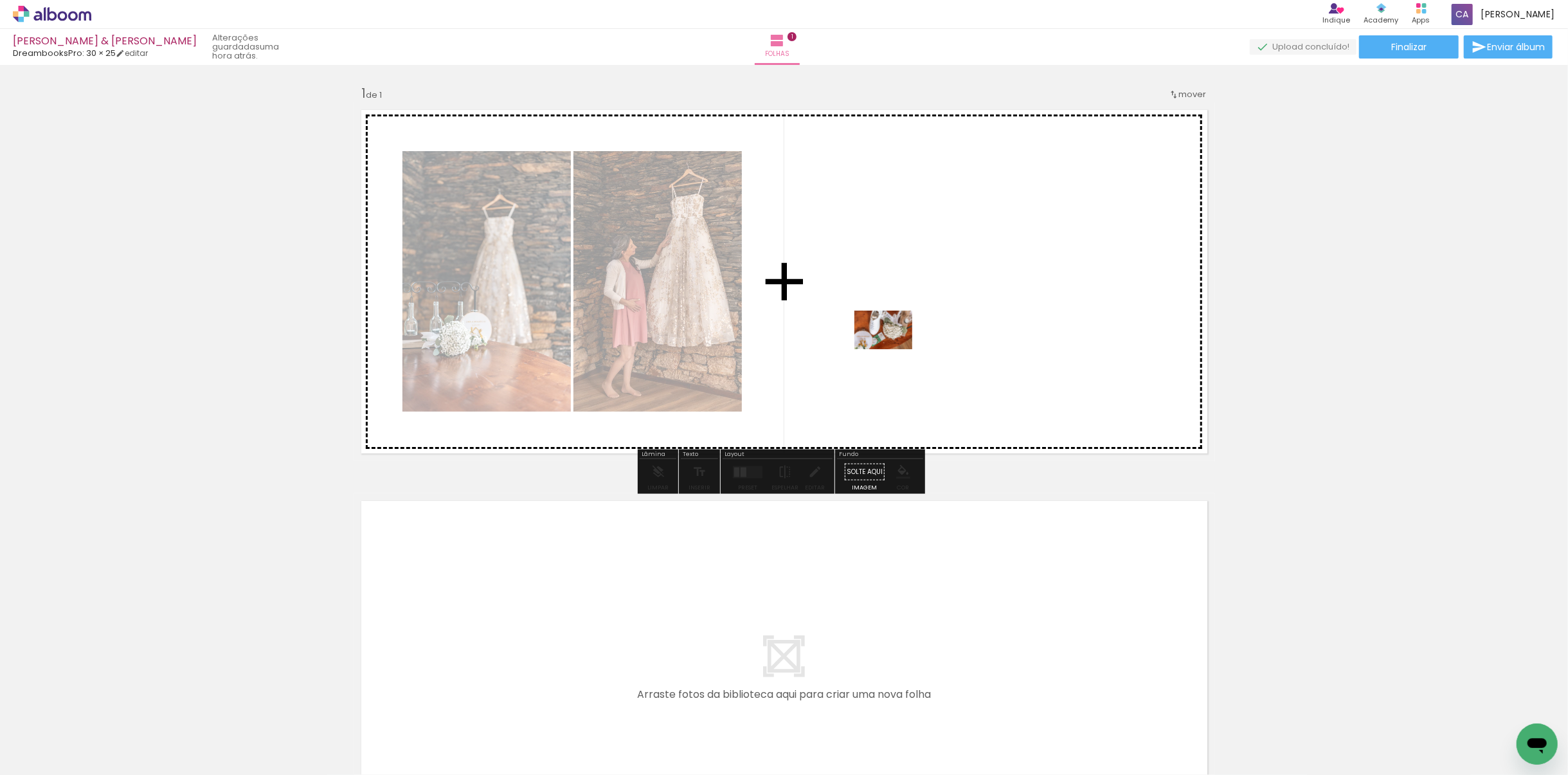
drag, startPoint x: 522, startPoint y: 714, endPoint x: 893, endPoint y: 349, distance: 520.4
click at [893, 349] on quentale-workspace at bounding box center [784, 387] width 1568 height 775
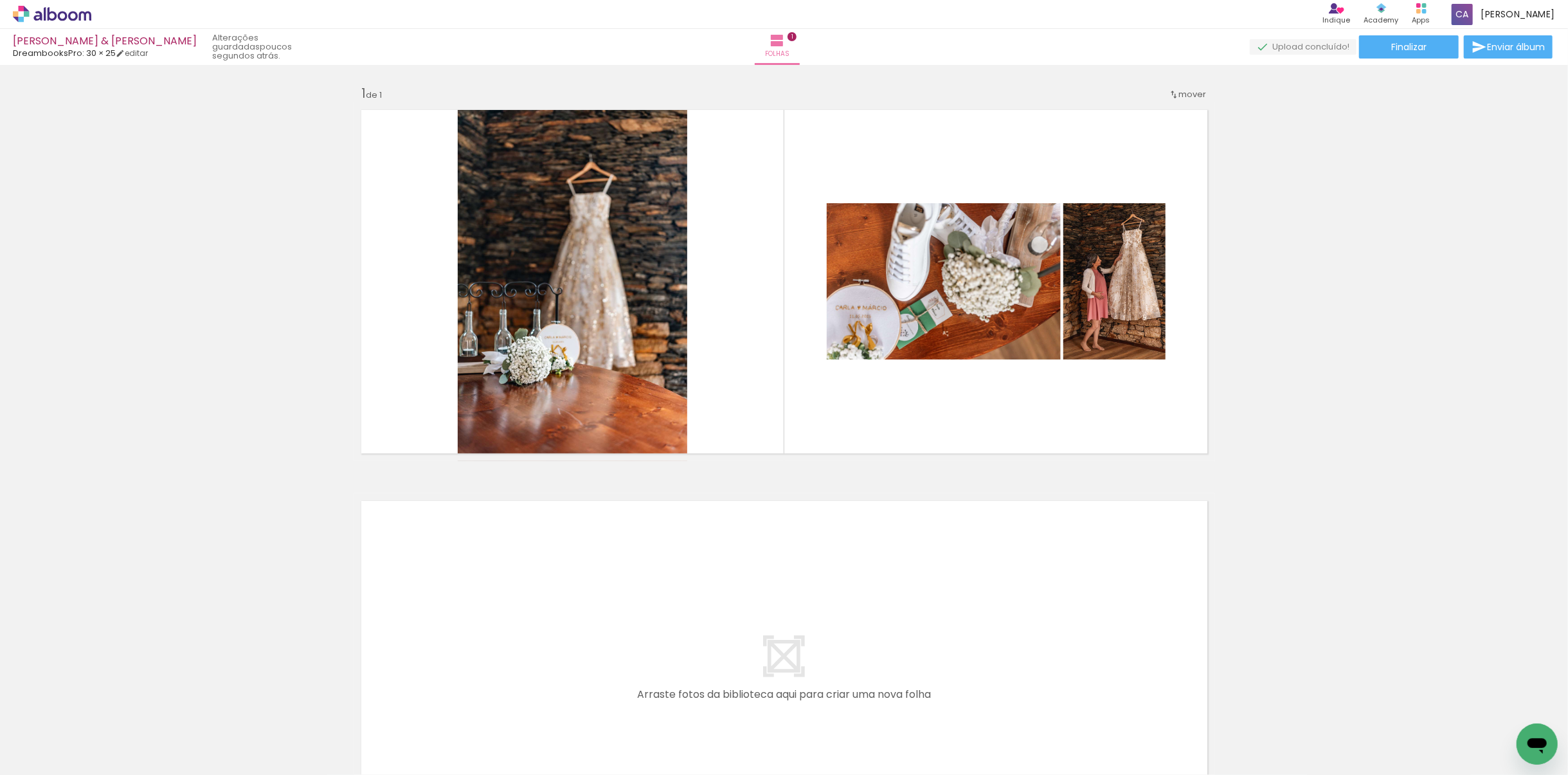
scroll to position [0, 1110]
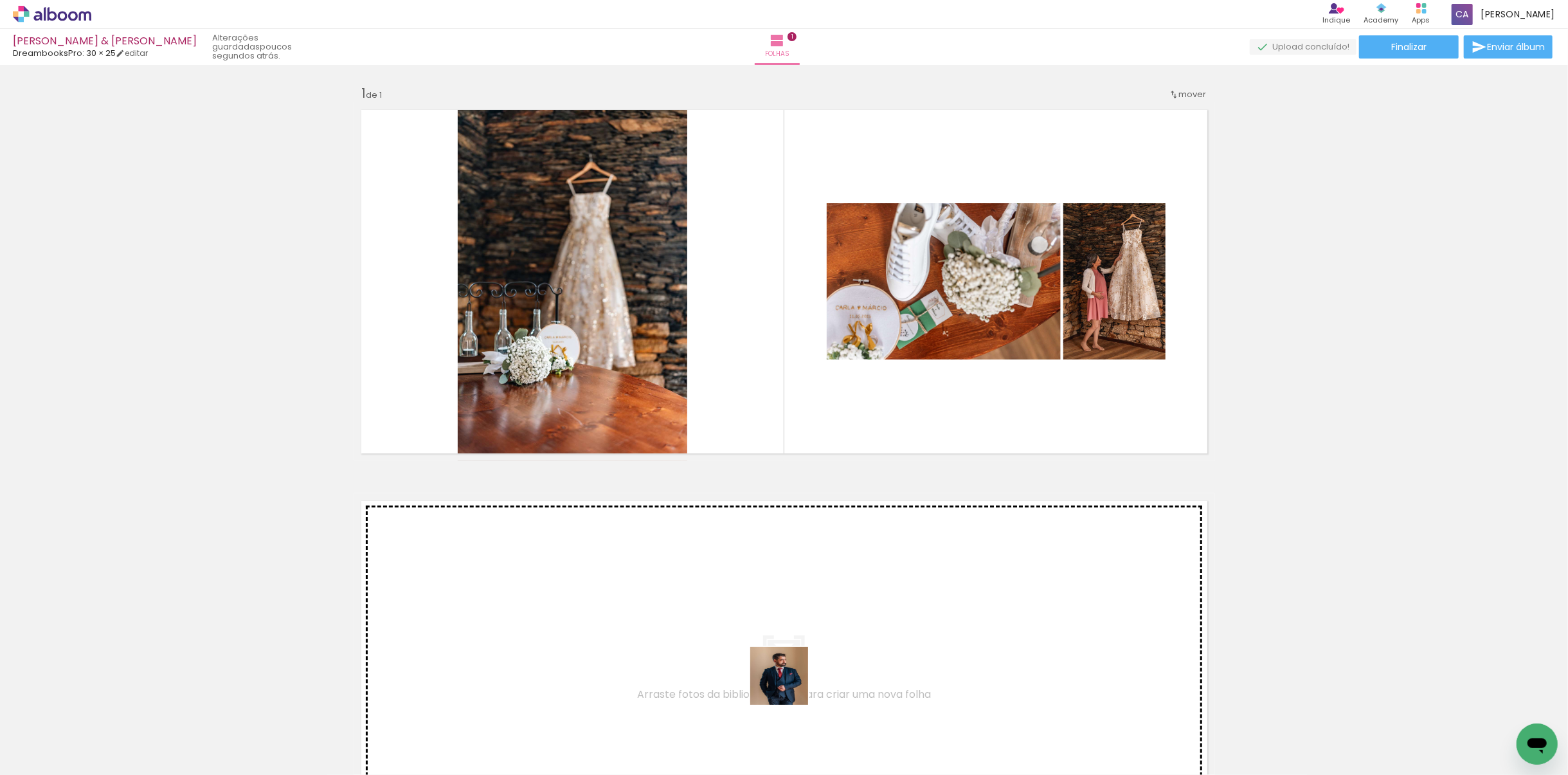
drag, startPoint x: 825, startPoint y: 737, endPoint x: 757, endPoint y: 650, distance: 110.4
click at [757, 546] on quentale-workspace at bounding box center [784, 387] width 1568 height 775
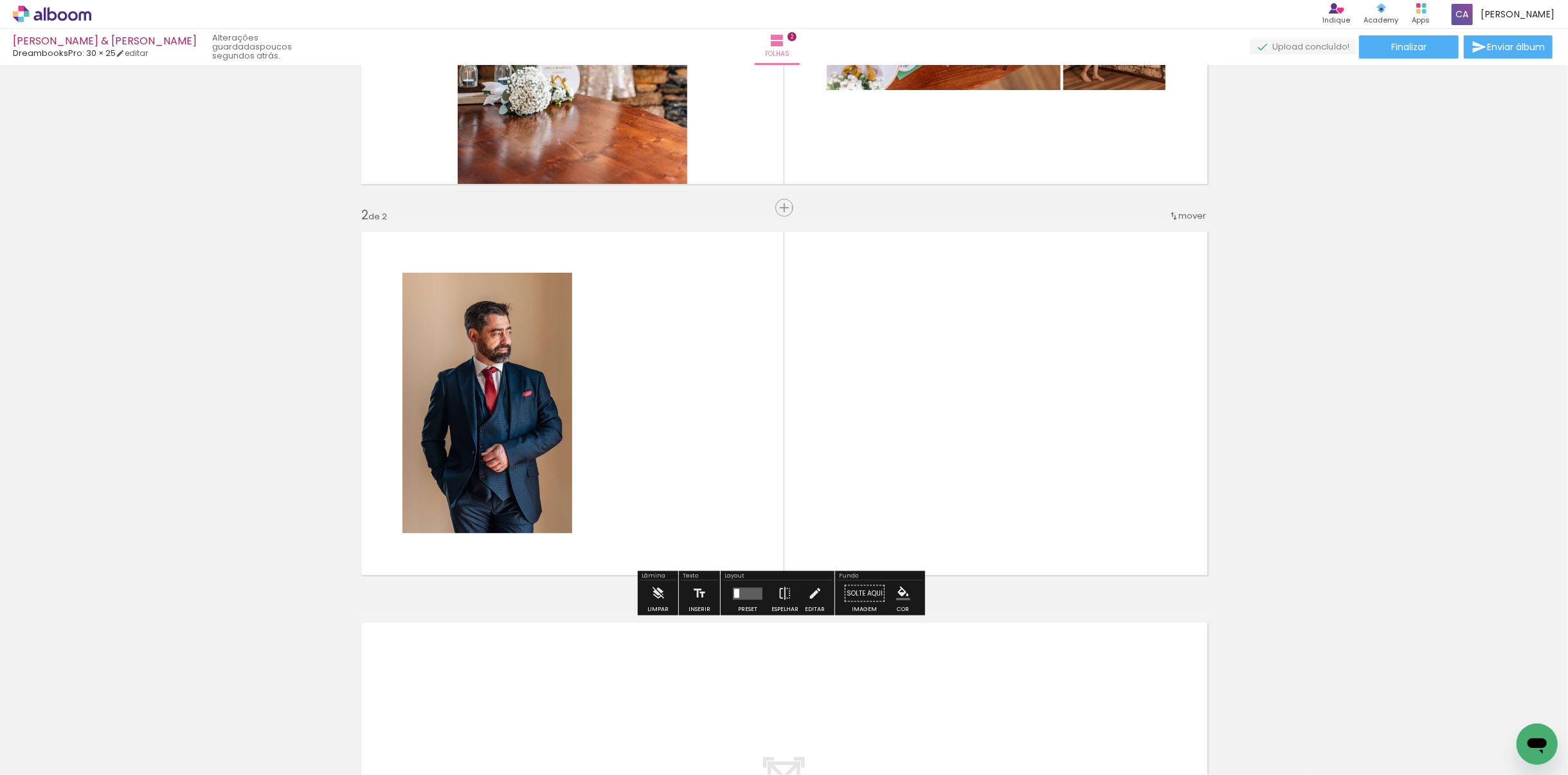
scroll to position [293, 0]
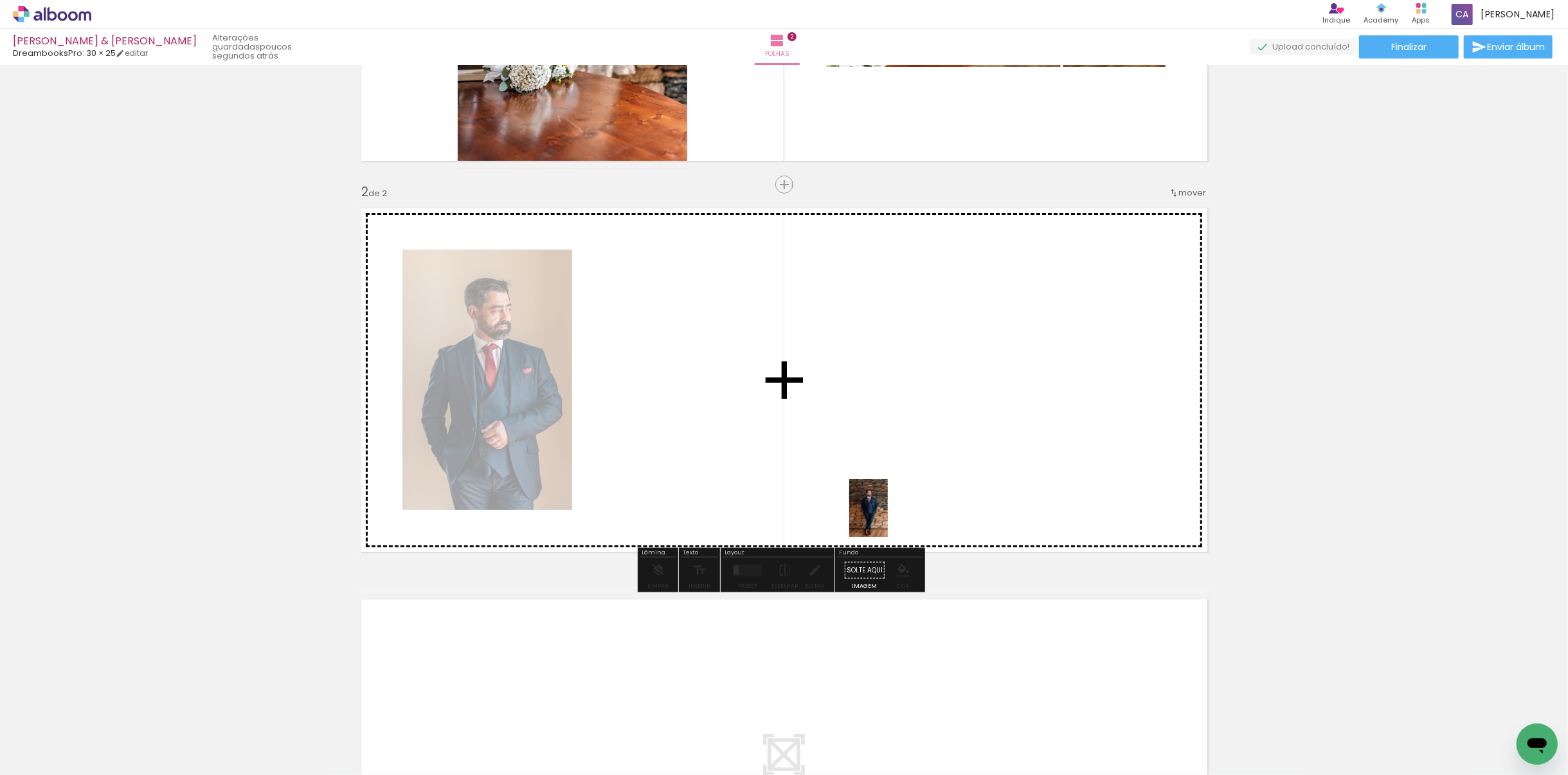
drag, startPoint x: 980, startPoint y: 735, endPoint x: 888, endPoint y: 518, distance: 235.7
click at [888, 518] on quentale-workspace at bounding box center [784, 387] width 1568 height 775
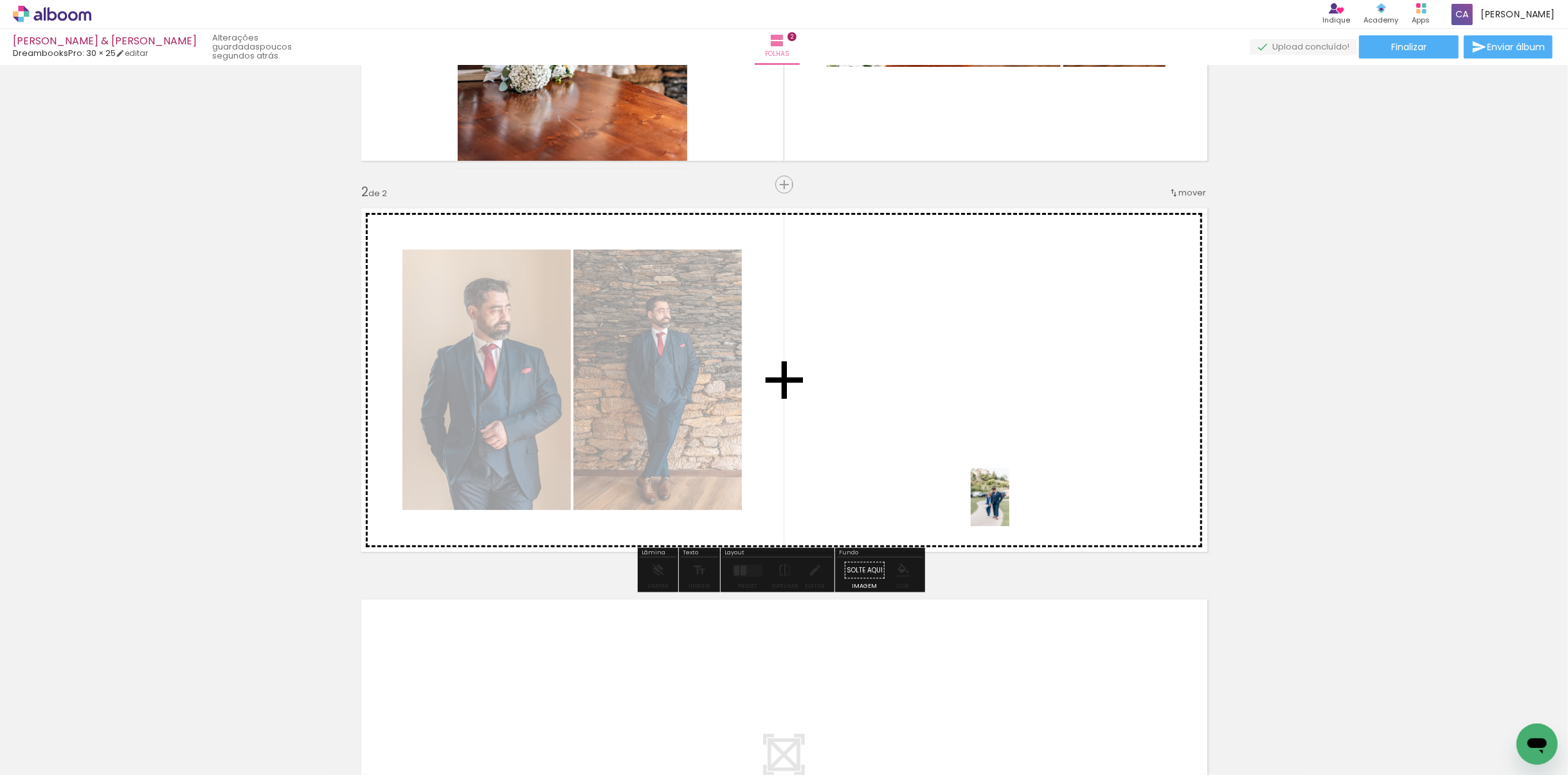
drag, startPoint x: 1115, startPoint y: 733, endPoint x: 1175, endPoint y: 722, distance: 61.0
click at [1006, 501] on quentale-workspace at bounding box center [784, 387] width 1568 height 775
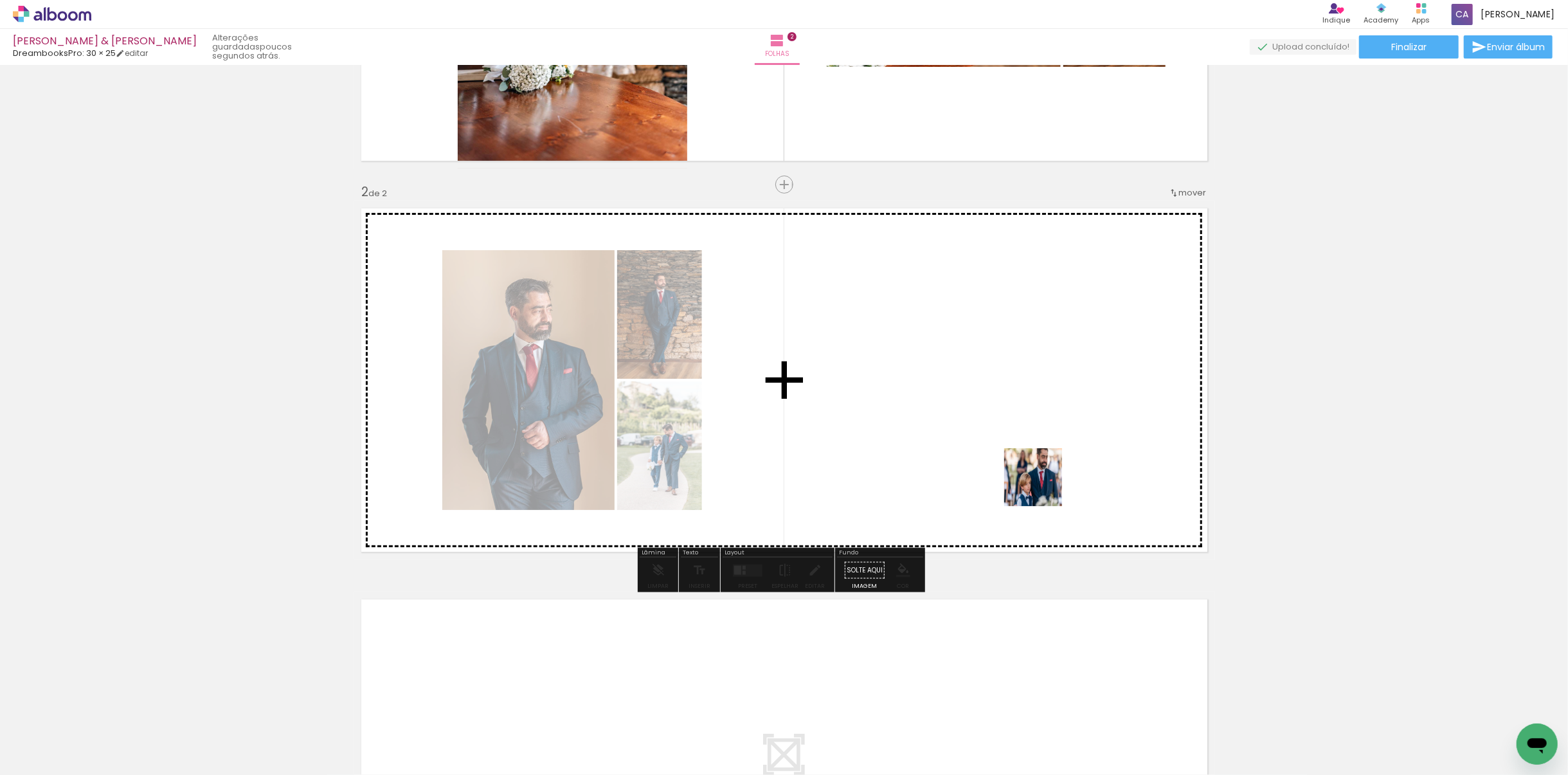
drag, startPoint x: 1198, startPoint y: 740, endPoint x: 1027, endPoint y: 485, distance: 307.0
click at [1032, 475] on quentale-workspace at bounding box center [784, 387] width 1568 height 775
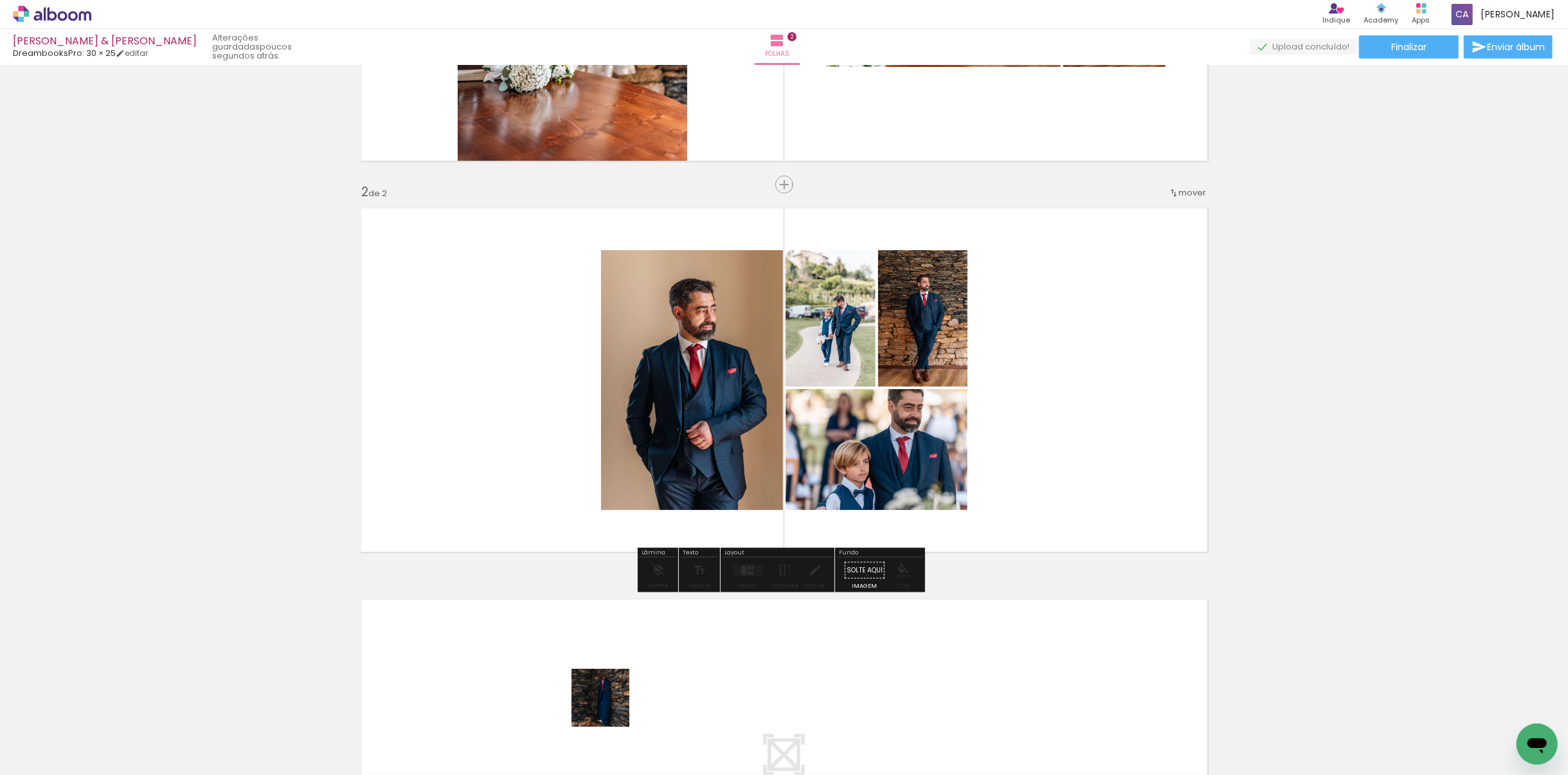
drag, startPoint x: 610, startPoint y: 707, endPoint x: 523, endPoint y: 456, distance: 265.7
click at [523, 456] on quentale-workspace at bounding box center [784, 387] width 1568 height 775
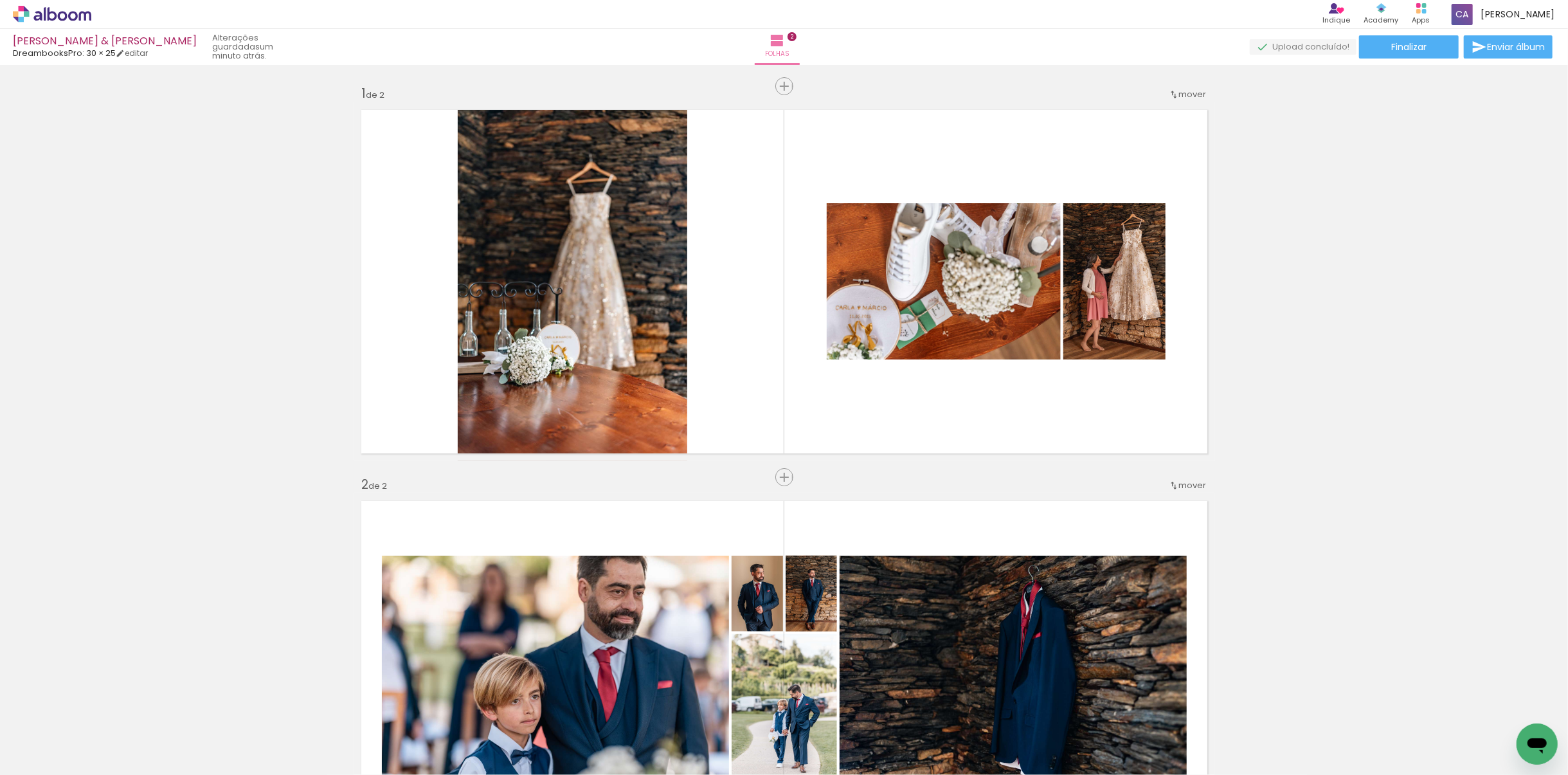
scroll to position [0, 1026]
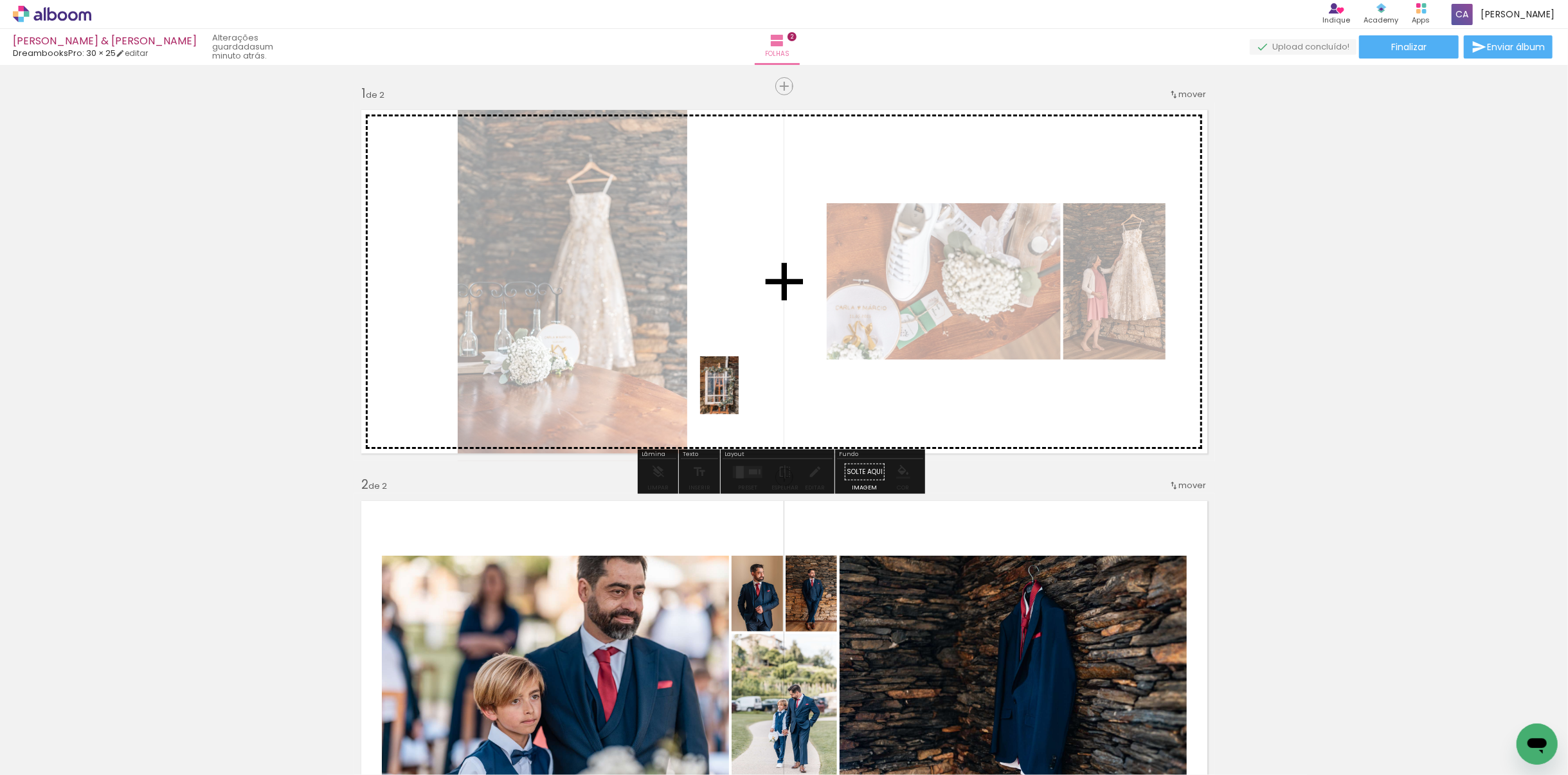
drag, startPoint x: 484, startPoint y: 718, endPoint x: 744, endPoint y: 390, distance: 418.5
click at [744, 390] on quentale-workspace at bounding box center [784, 387] width 1568 height 775
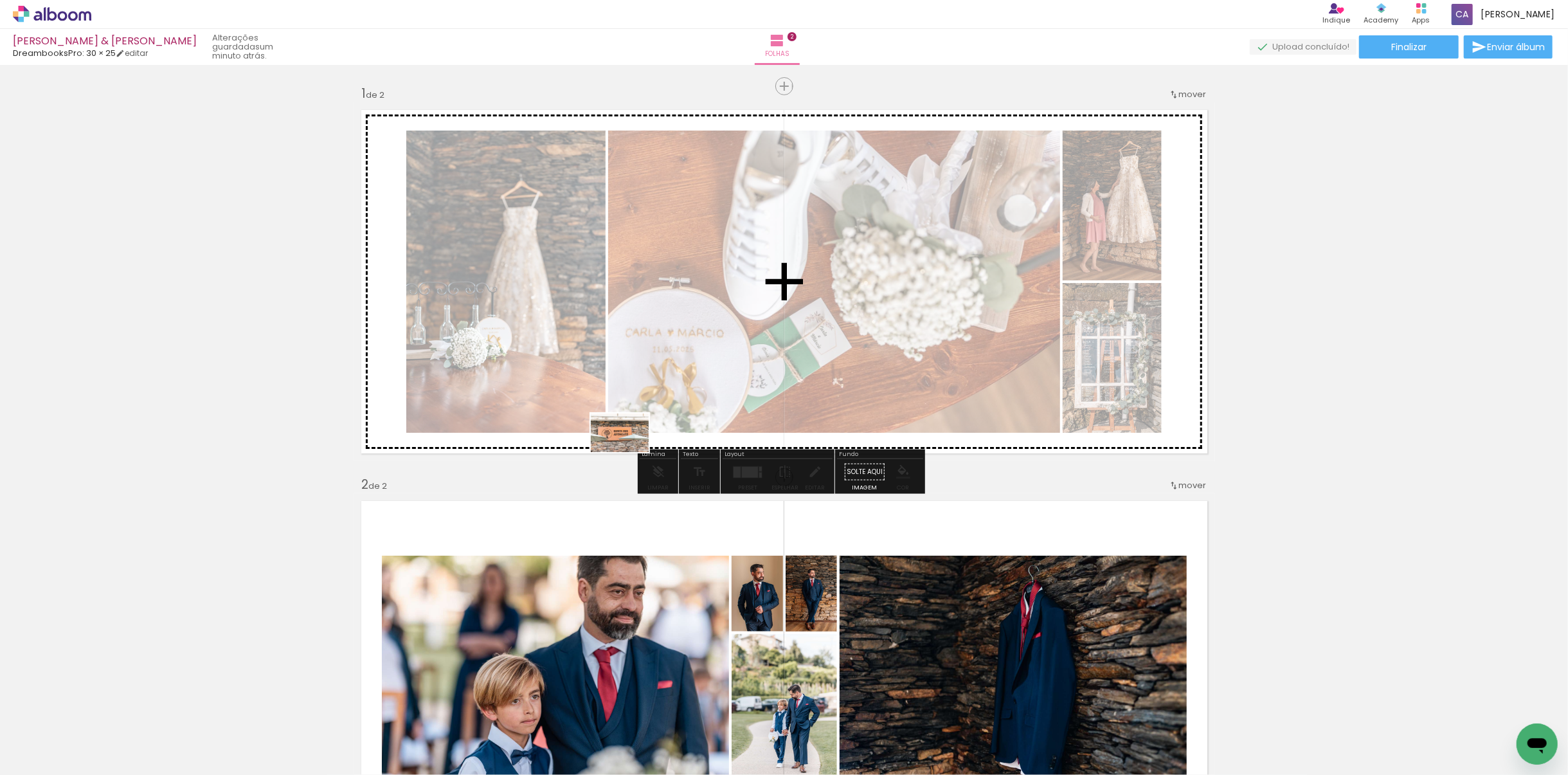
drag, startPoint x: 404, startPoint y: 746, endPoint x: 629, endPoint y: 452, distance: 370.2
click at [629, 452] on quentale-workspace at bounding box center [784, 387] width 1568 height 775
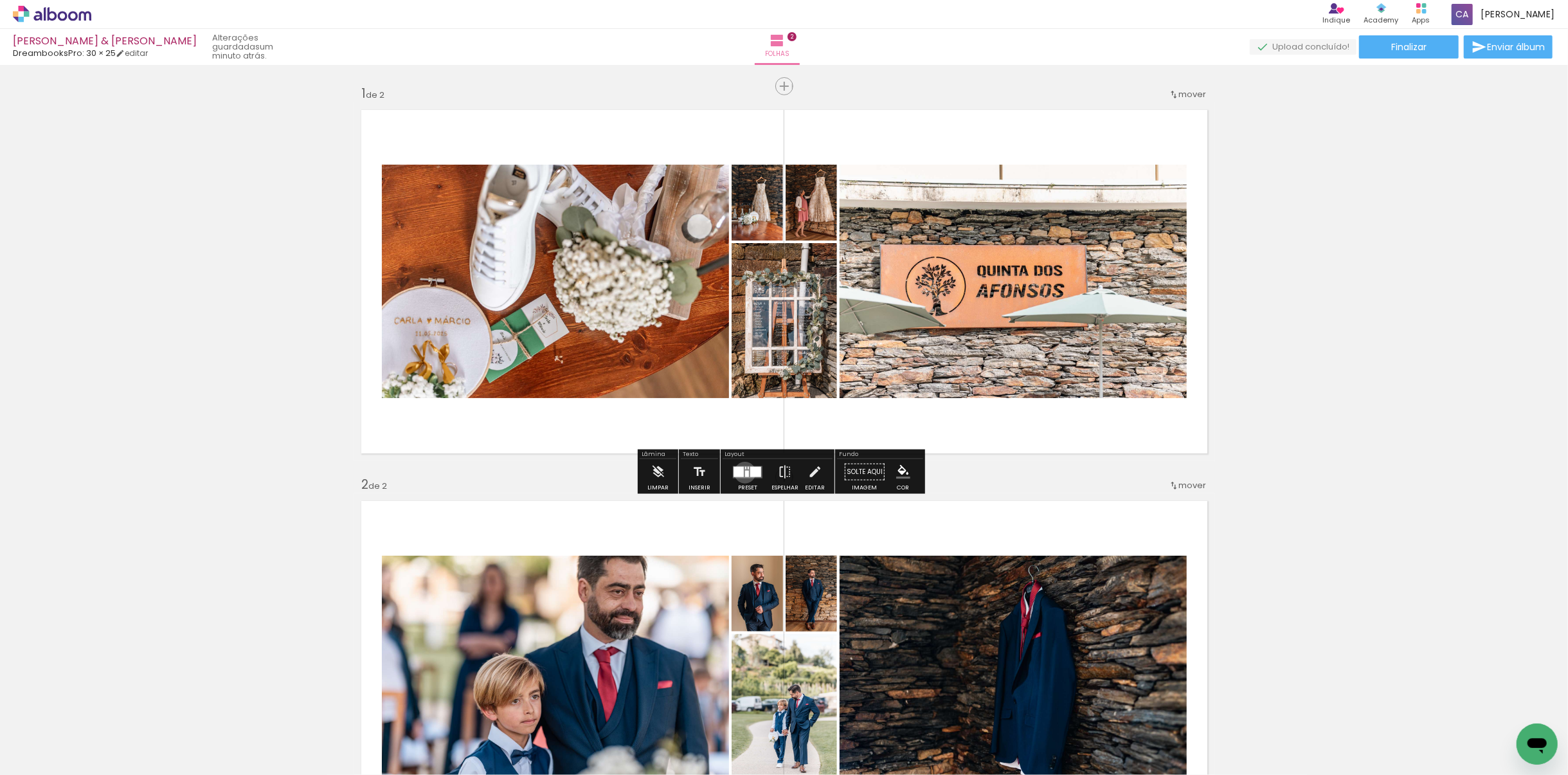
click at [745, 472] on div at bounding box center [747, 474] width 4 height 7
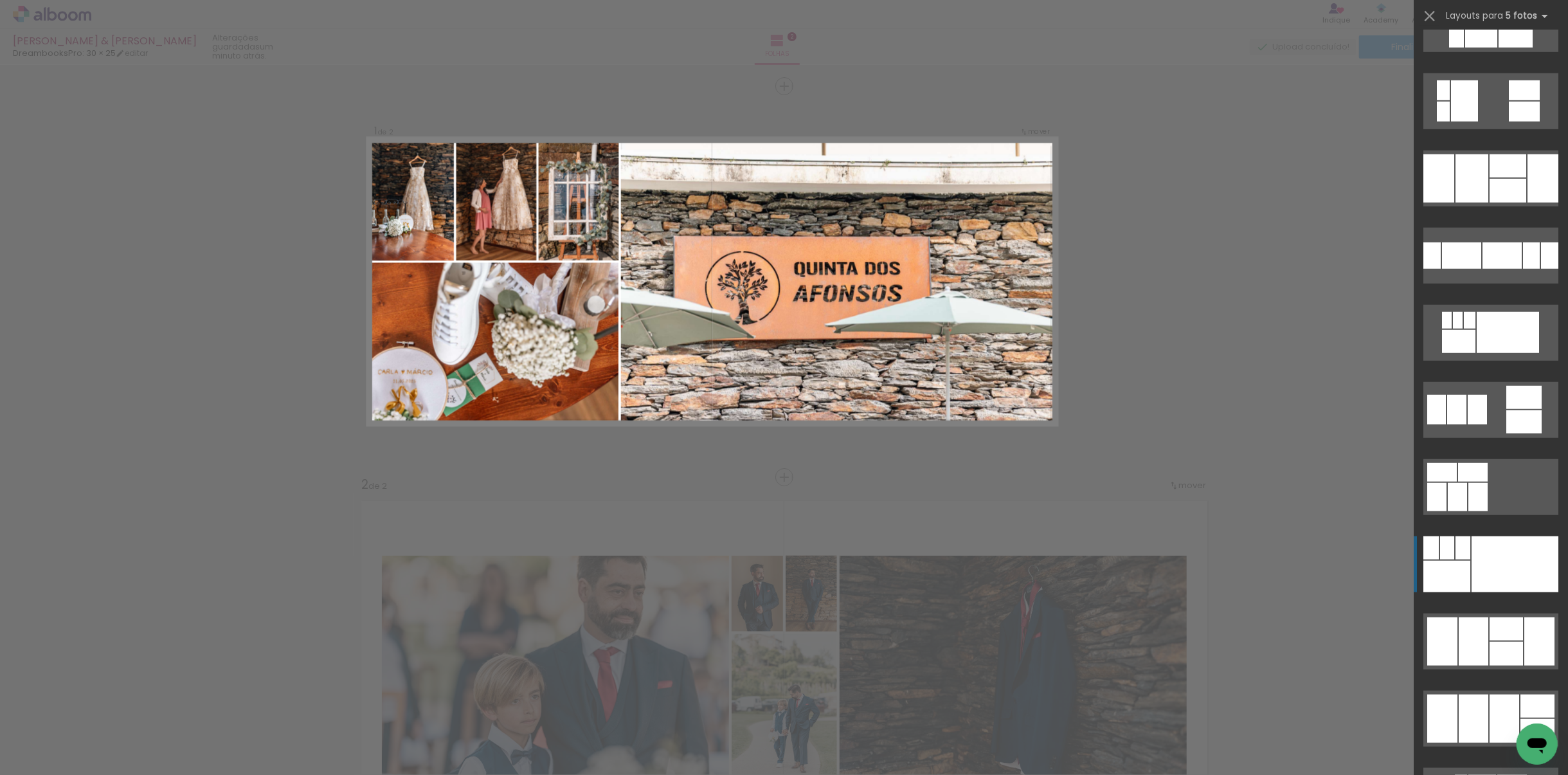
scroll to position [901, 0]
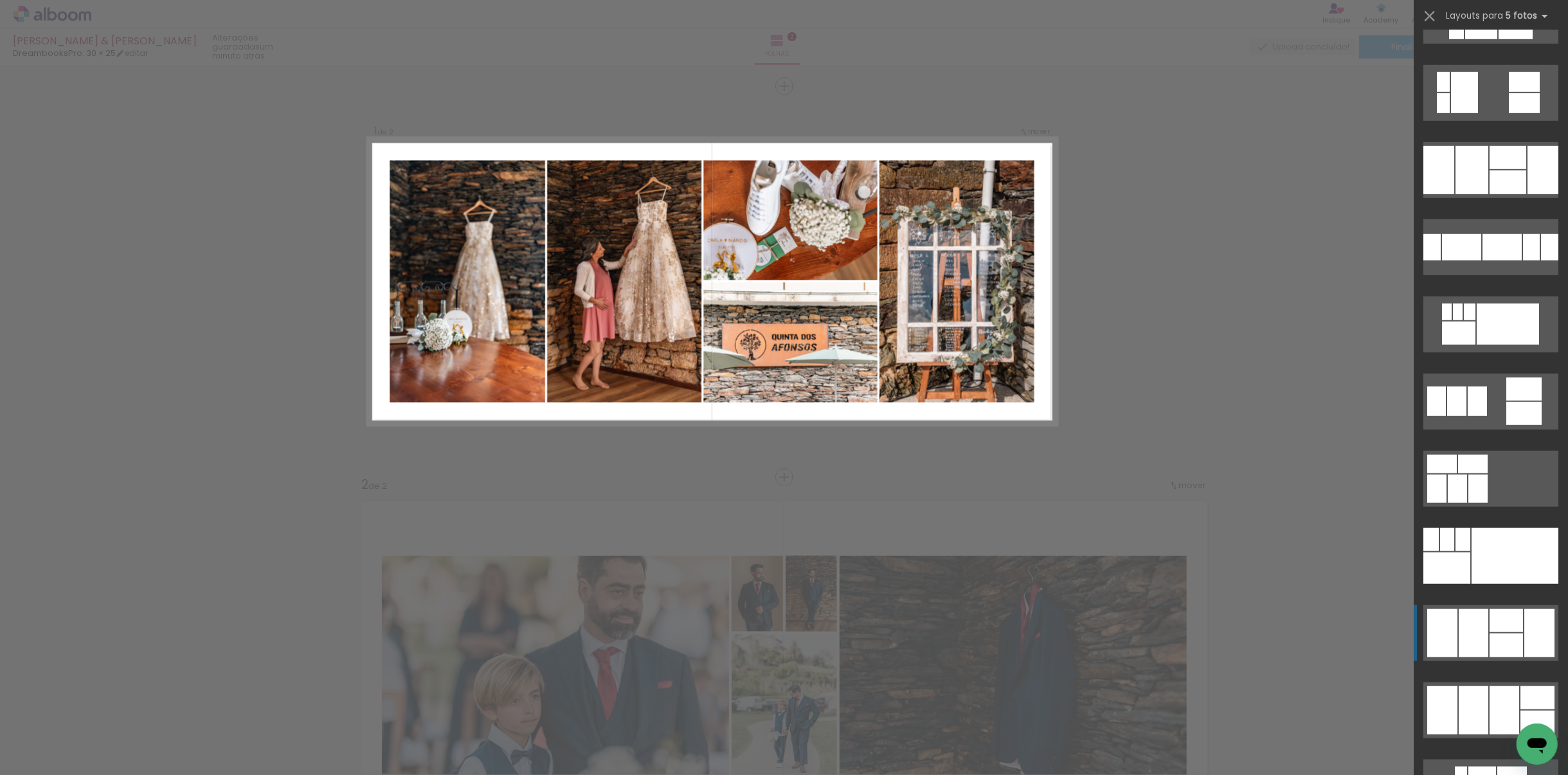
click at [1044, 546] on div at bounding box center [1507, 645] width 34 height 24
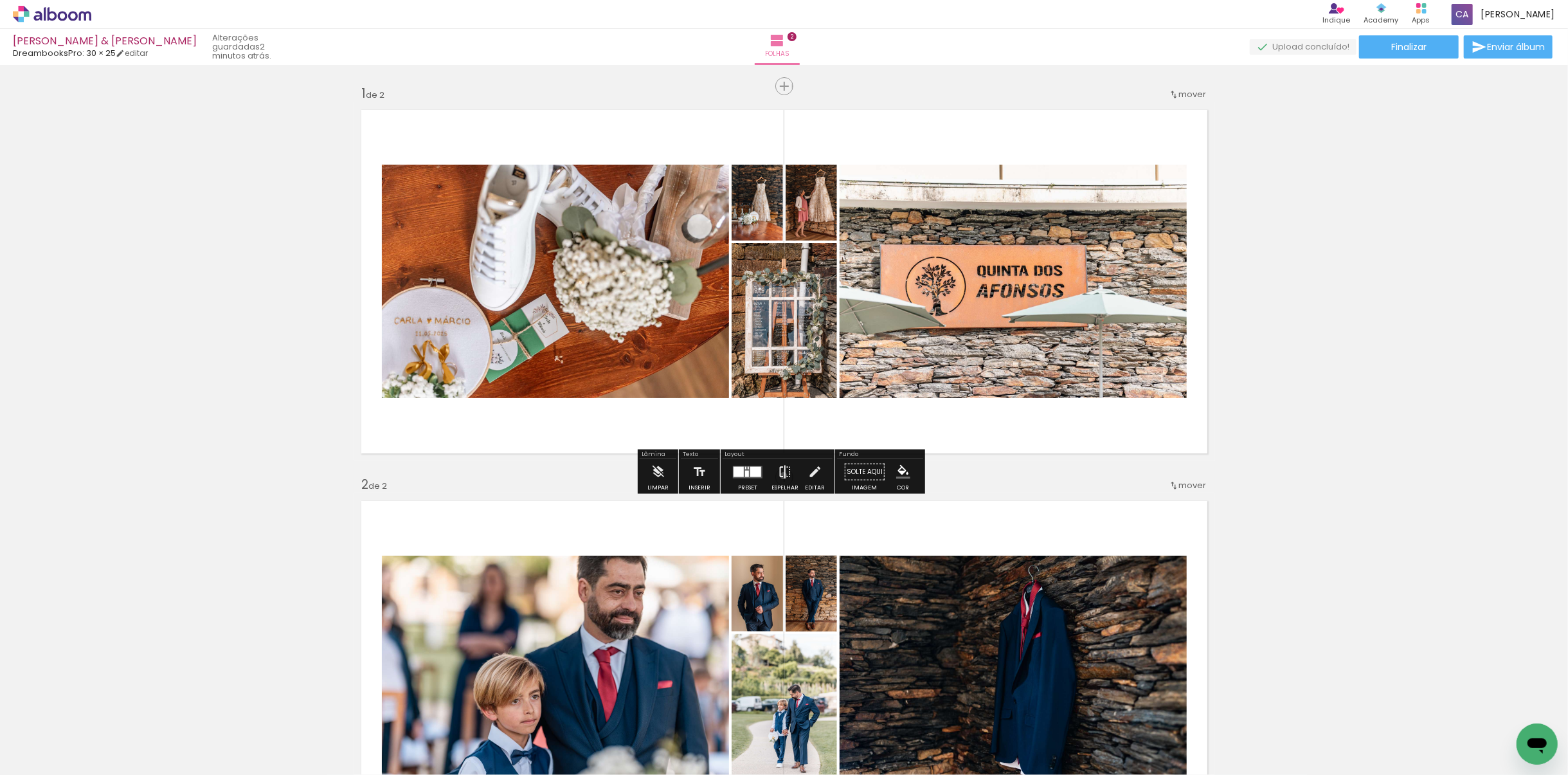
click at [781, 475] on iron-icon at bounding box center [785, 472] width 14 height 26
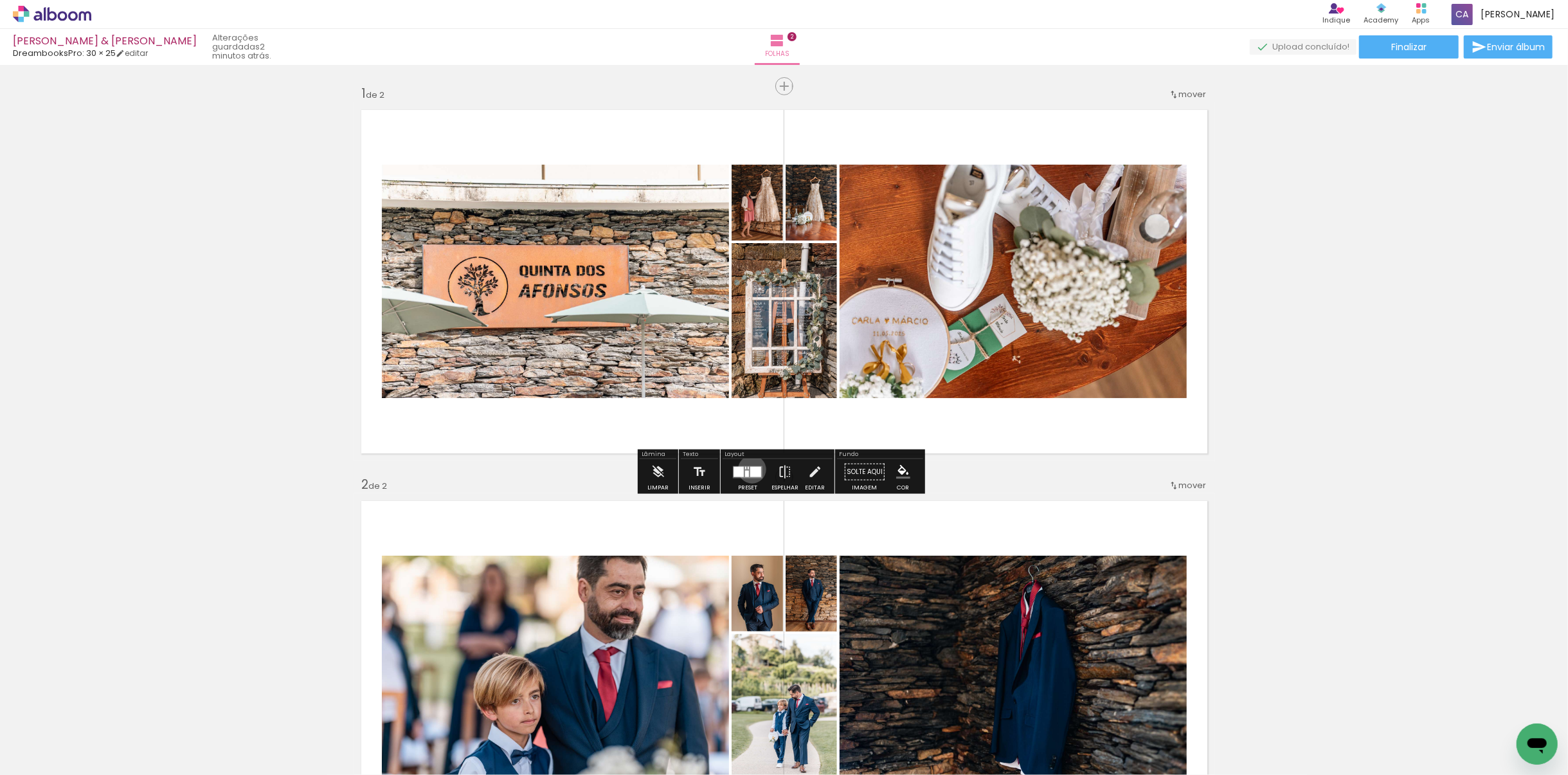
click at [750, 469] on div at bounding box center [756, 471] width 11 height 10
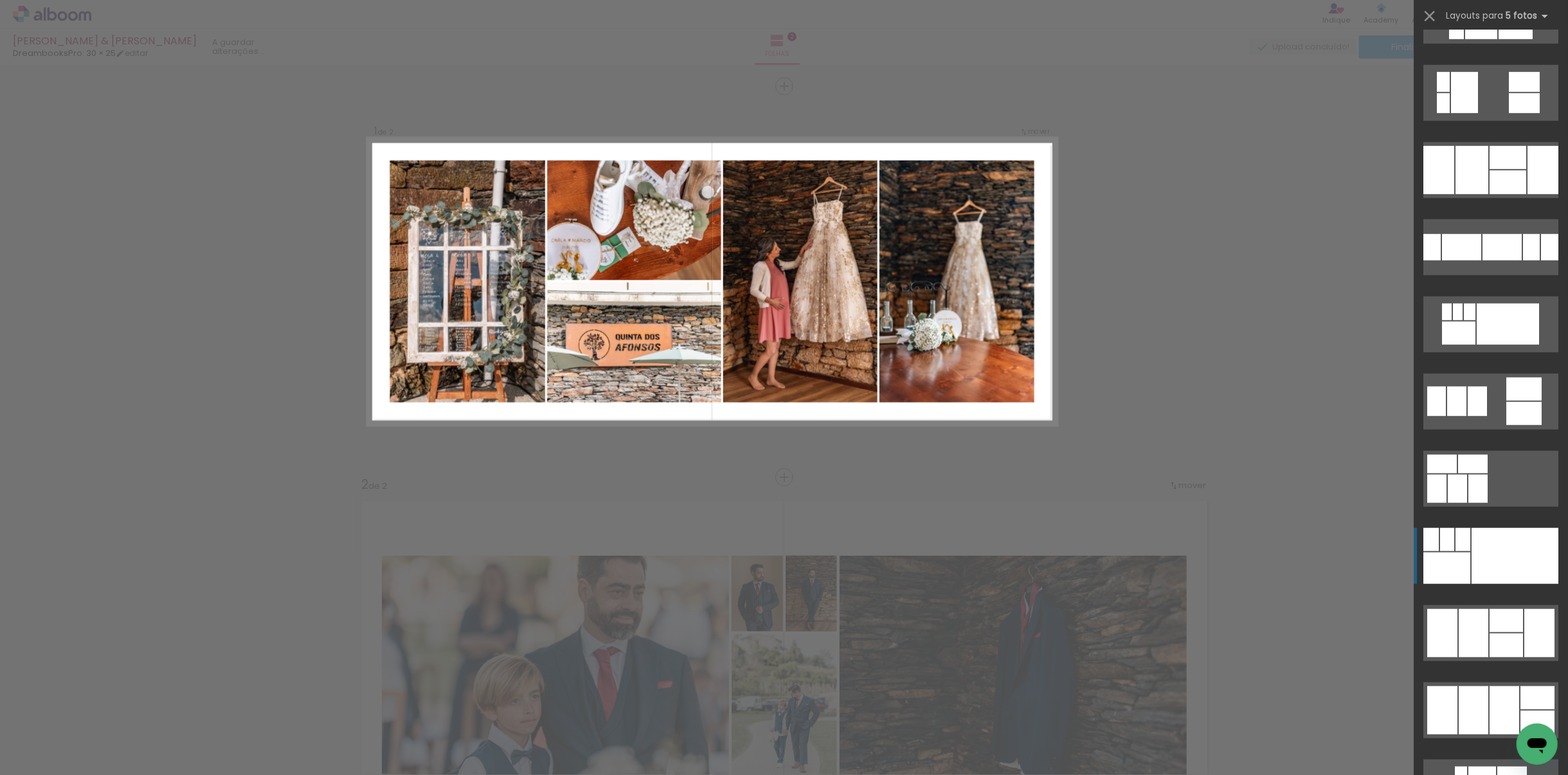
scroll to position [965, 0]
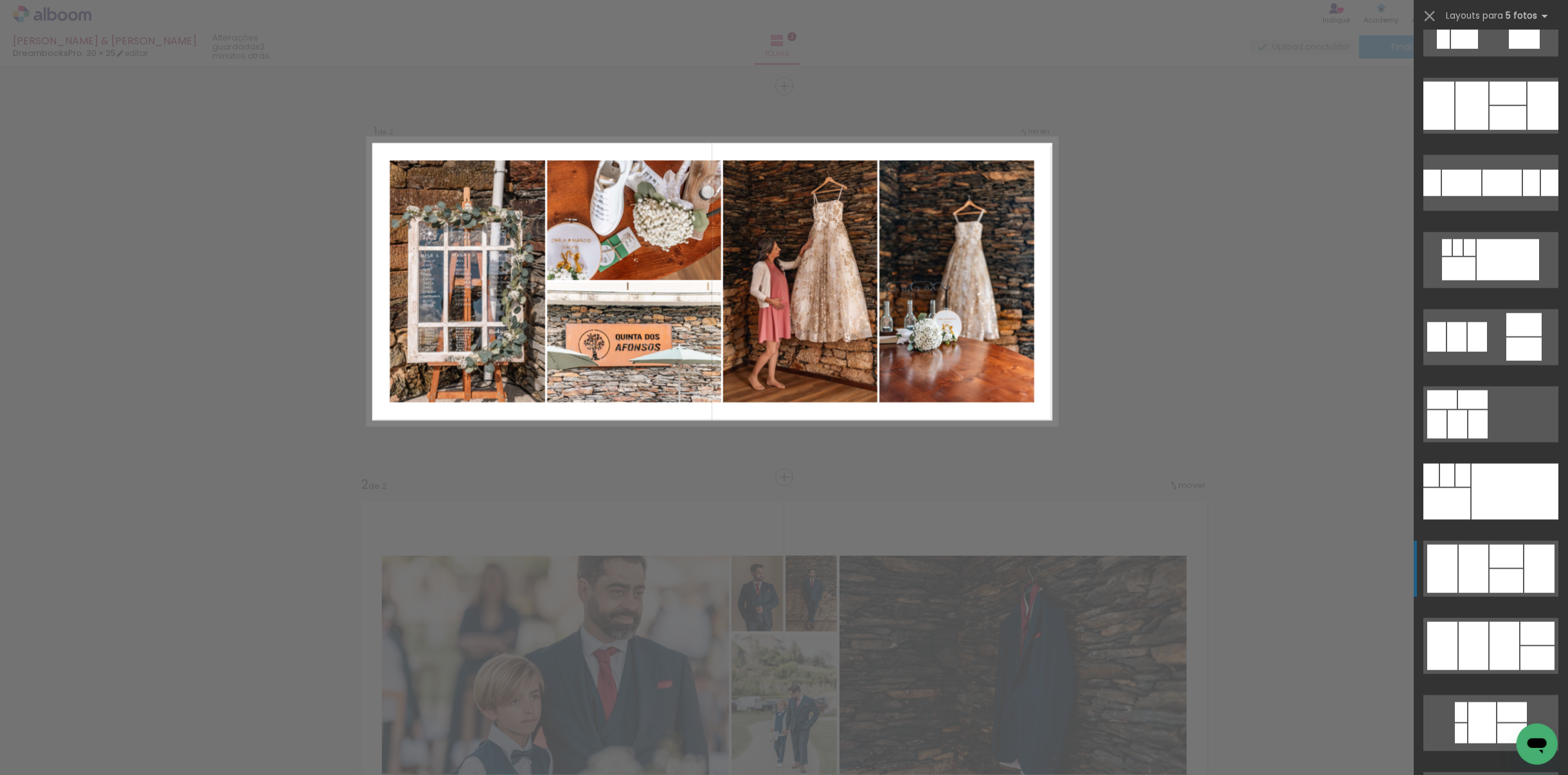
click at [1044, 546] on div at bounding box center [1507, 581] width 34 height 24
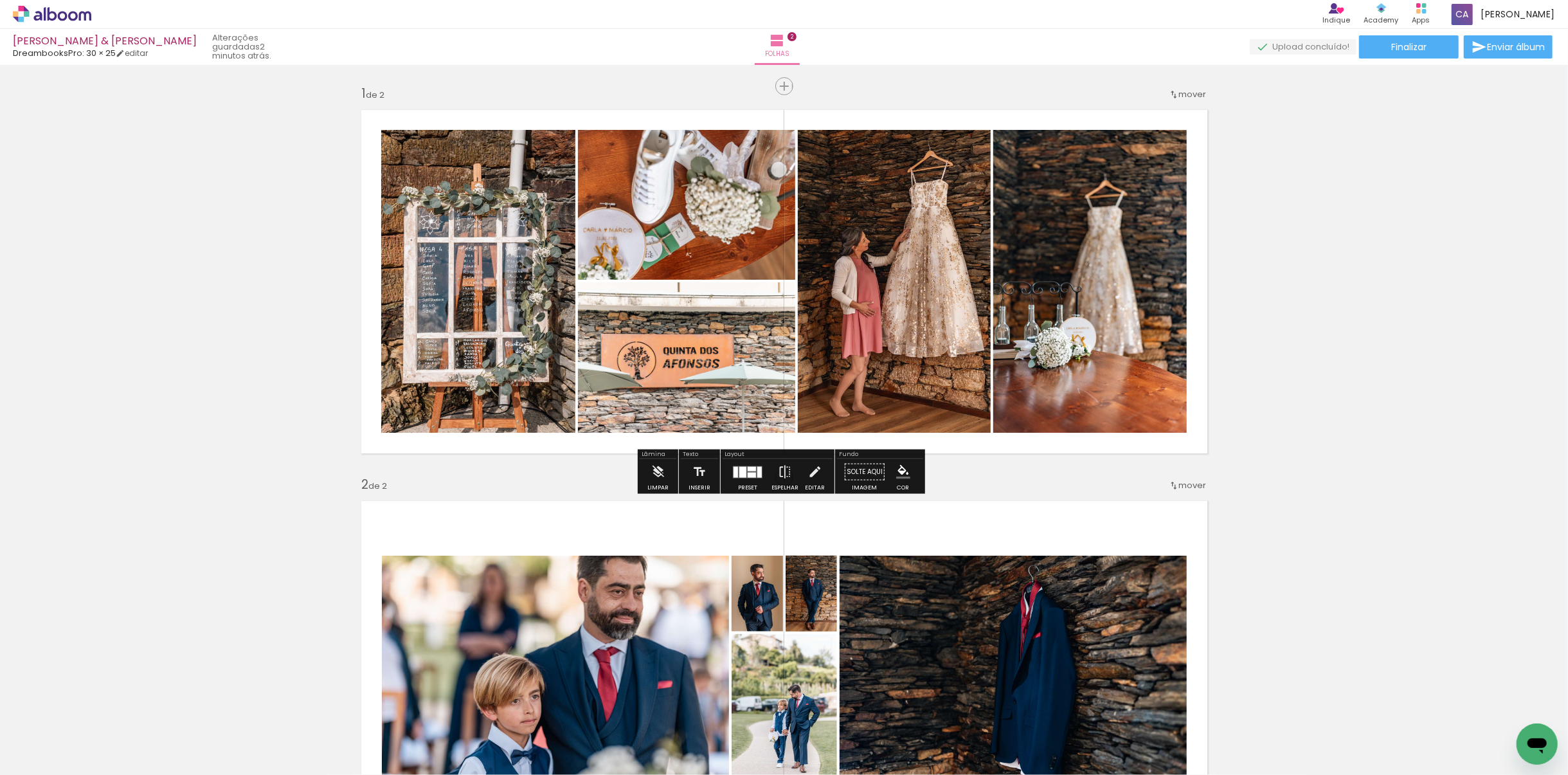
click at [1044, 492] on div "Inserir folha 1 de 2 Inserir folha 2 de 2" at bounding box center [784, 656] width 1568 height 1174
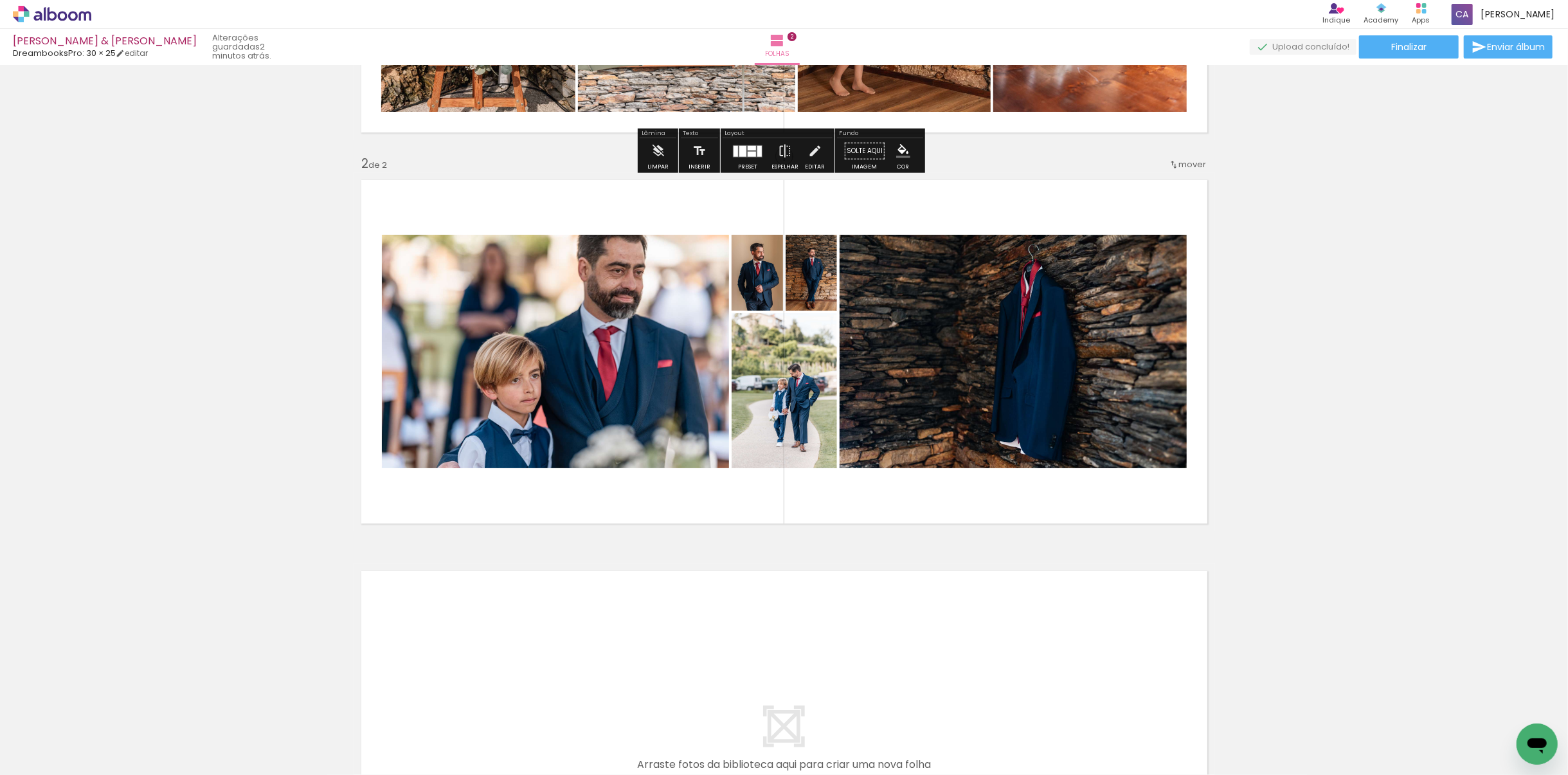
scroll to position [321, 0]
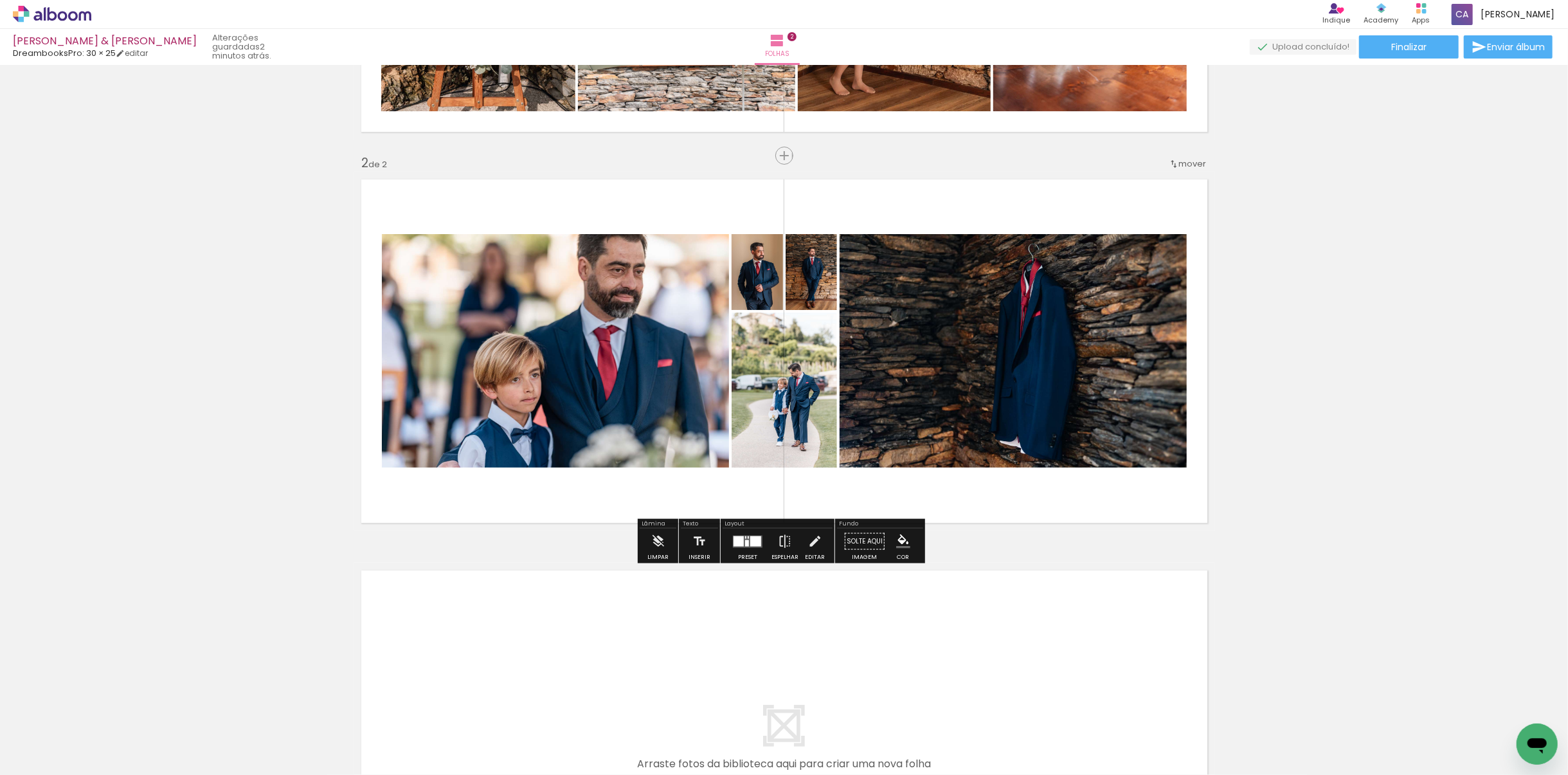
click at [750, 539] on div at bounding box center [756, 541] width 11 height 10
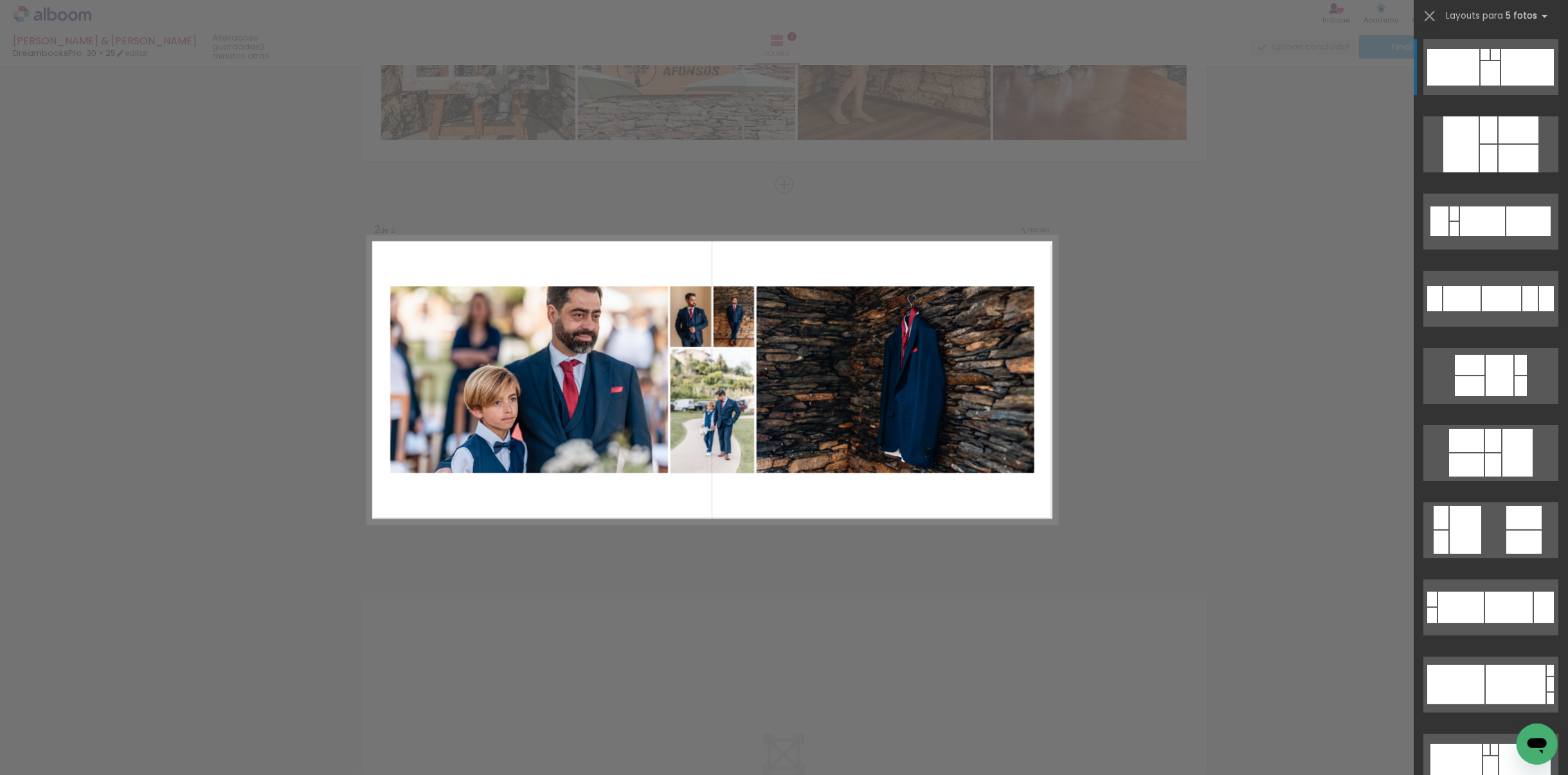
scroll to position [293, 0]
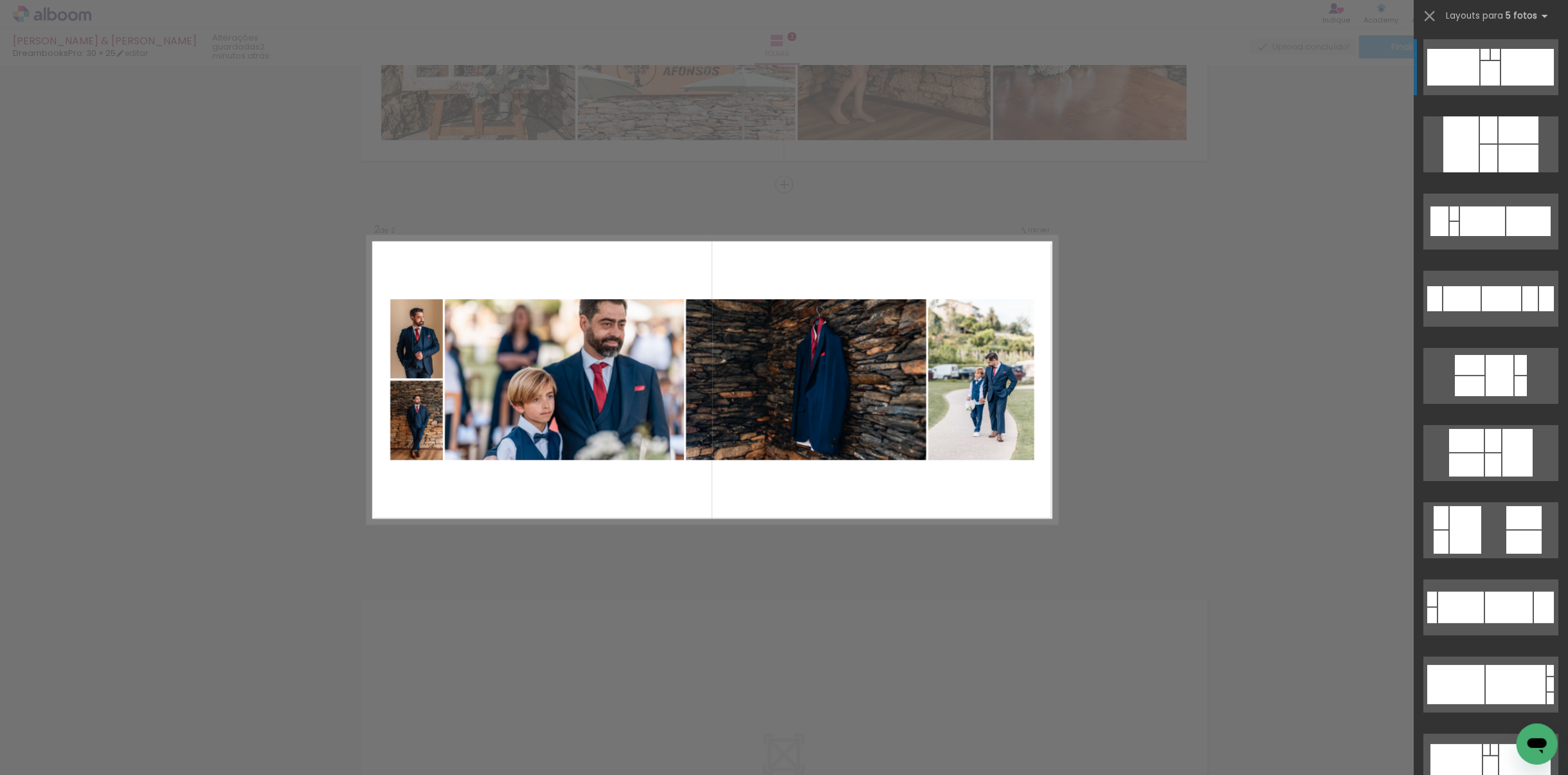
click at [1044, 506] on div "Confirmar Cancelar" at bounding box center [784, 375] width 1568 height 1204
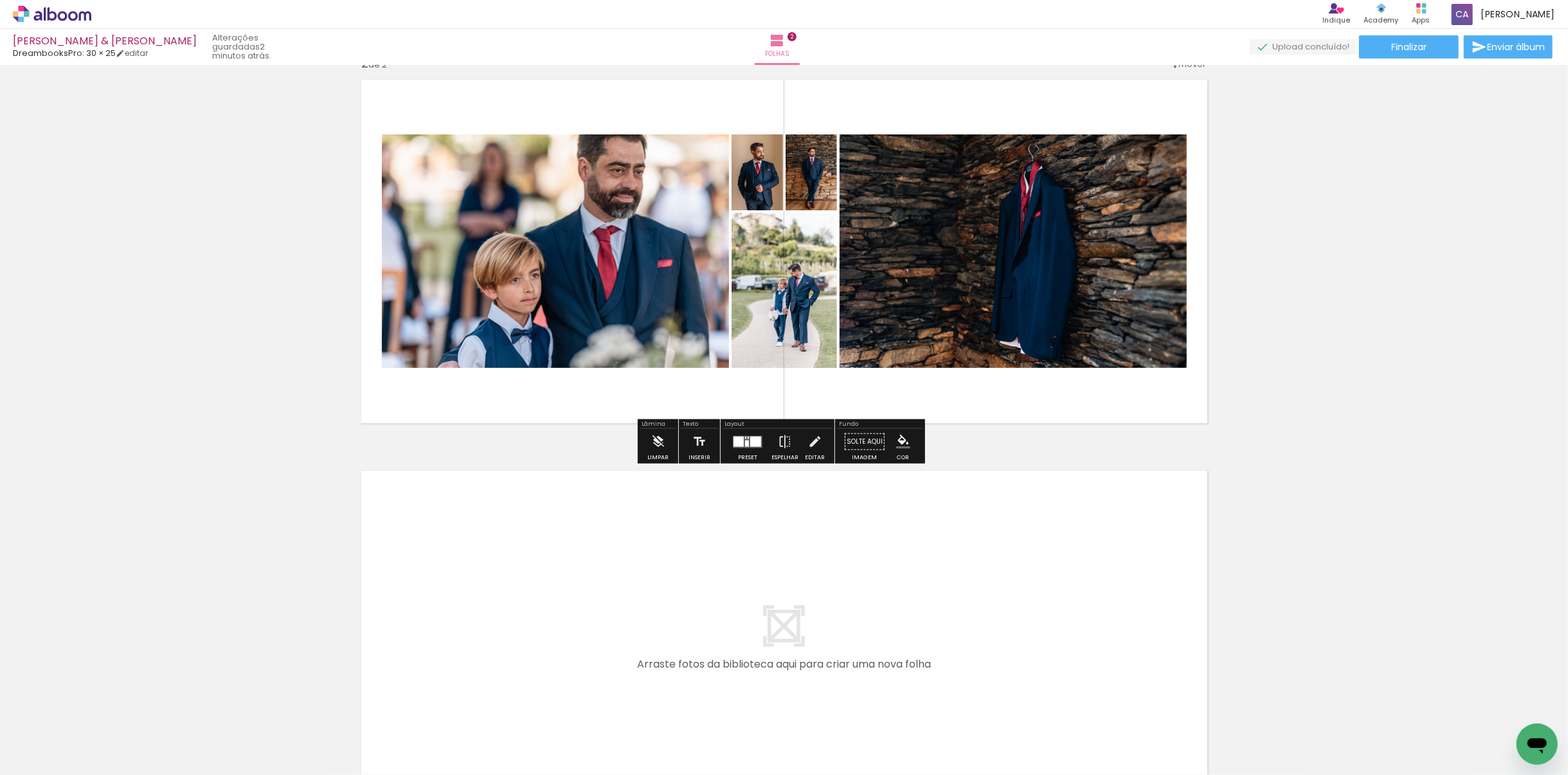
scroll to position [485, 0]
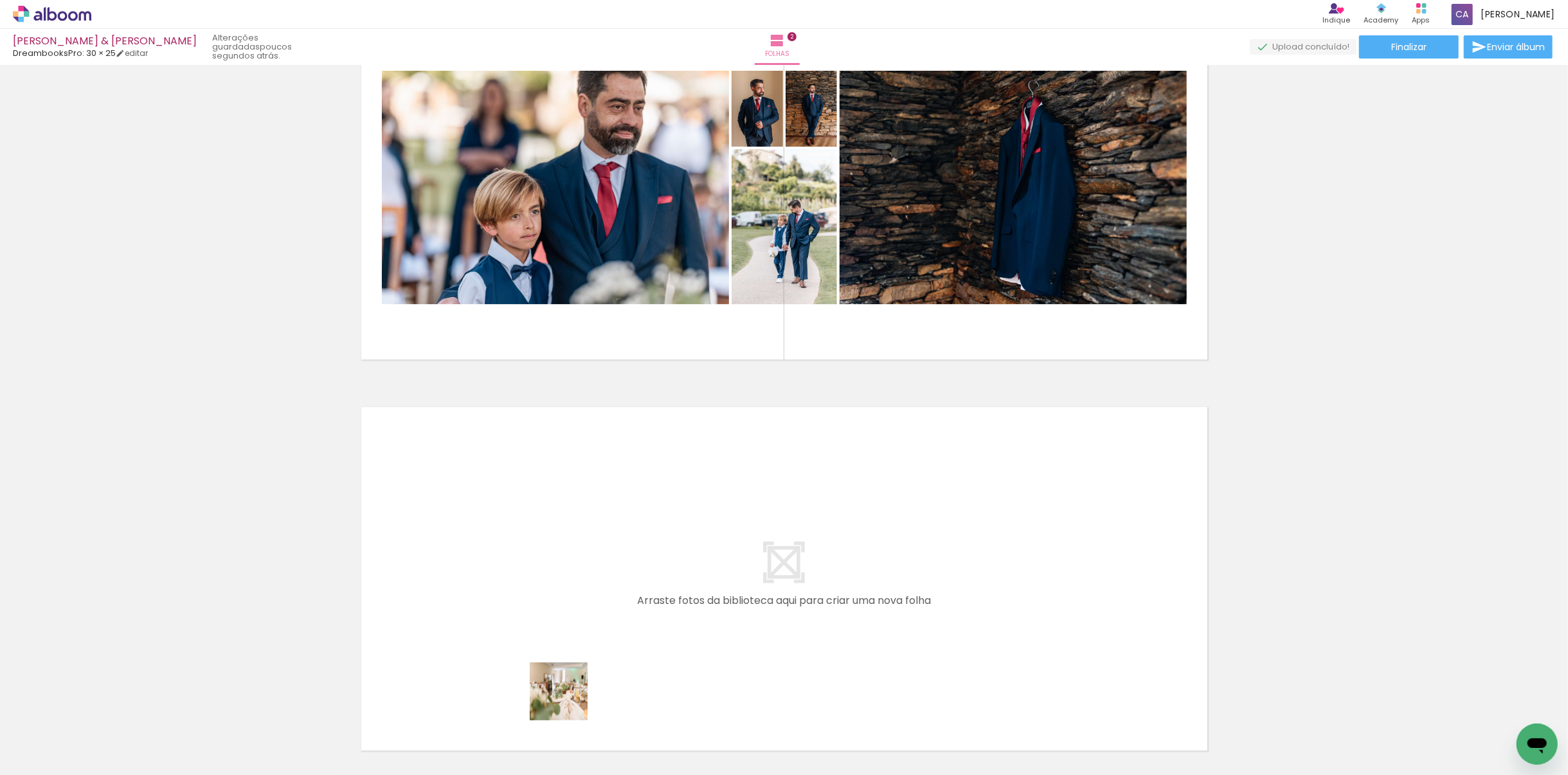
drag, startPoint x: 555, startPoint y: 730, endPoint x: 615, endPoint y: 579, distance: 162.5
click at [615, 546] on quentale-workspace at bounding box center [784, 387] width 1568 height 775
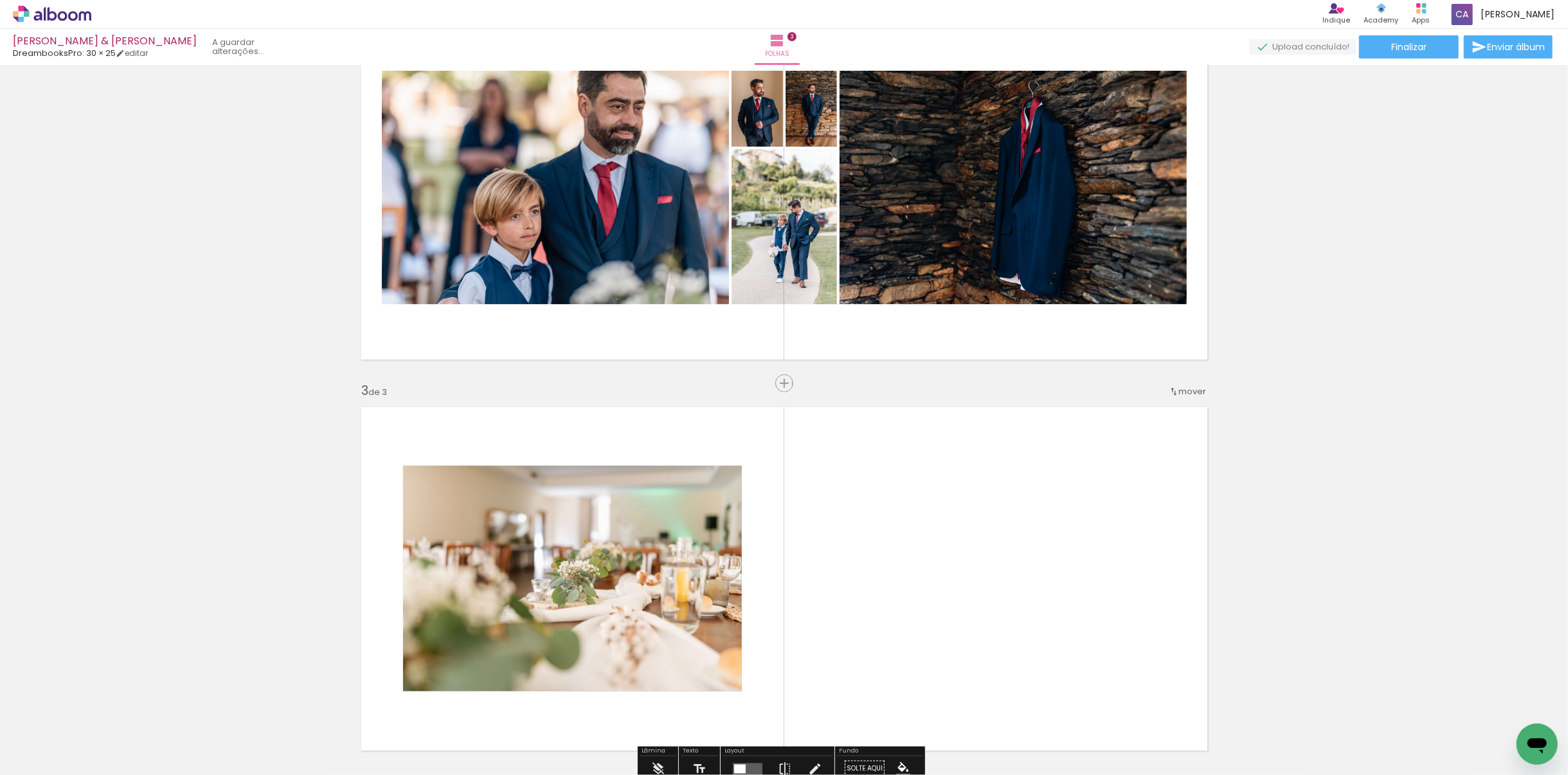
scroll to position [684, 0]
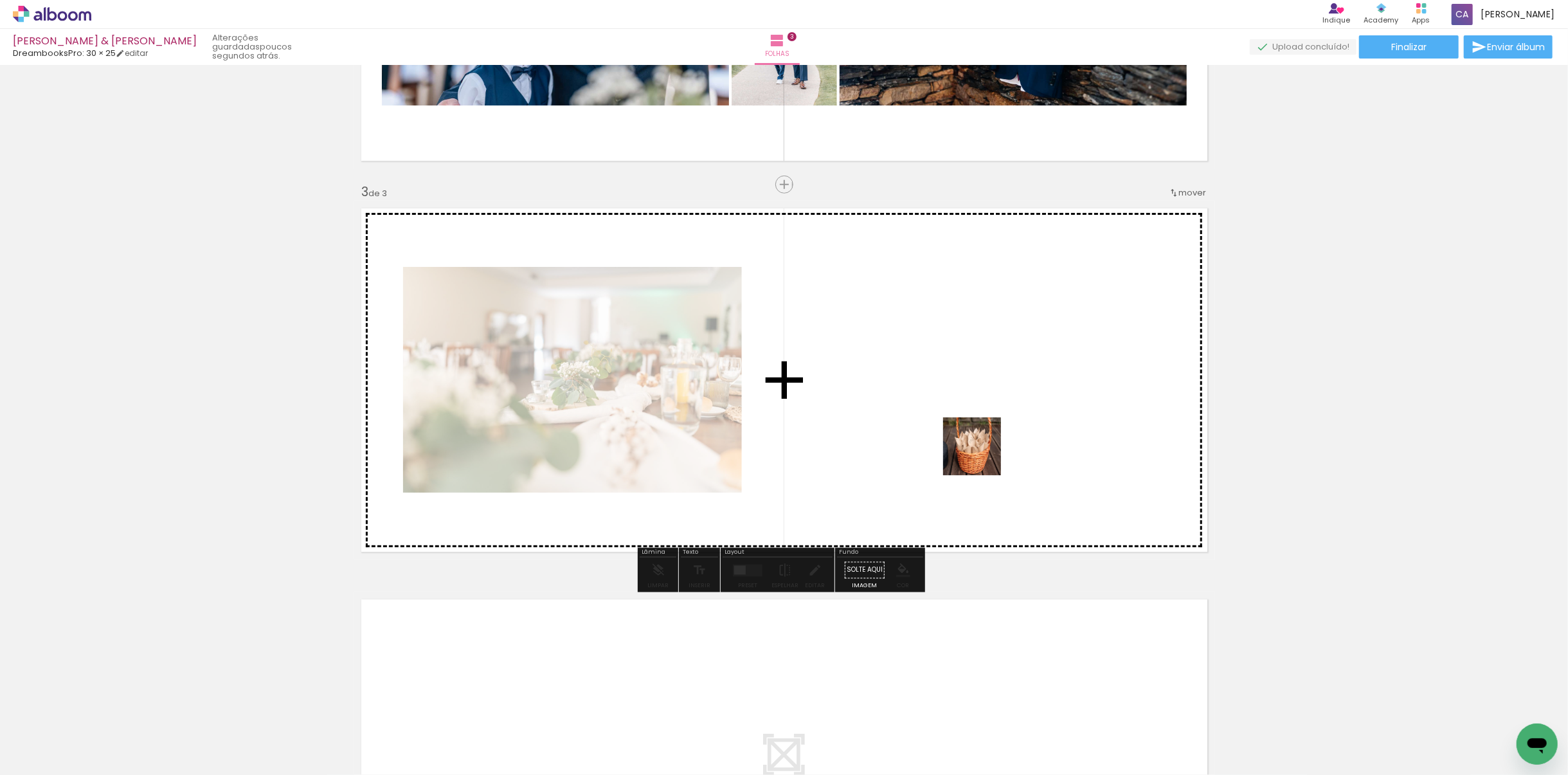
drag, startPoint x: 1109, startPoint y: 741, endPoint x: 981, endPoint y: 456, distance: 312.4
click at [981, 456] on quentale-workspace at bounding box center [784, 387] width 1568 height 775
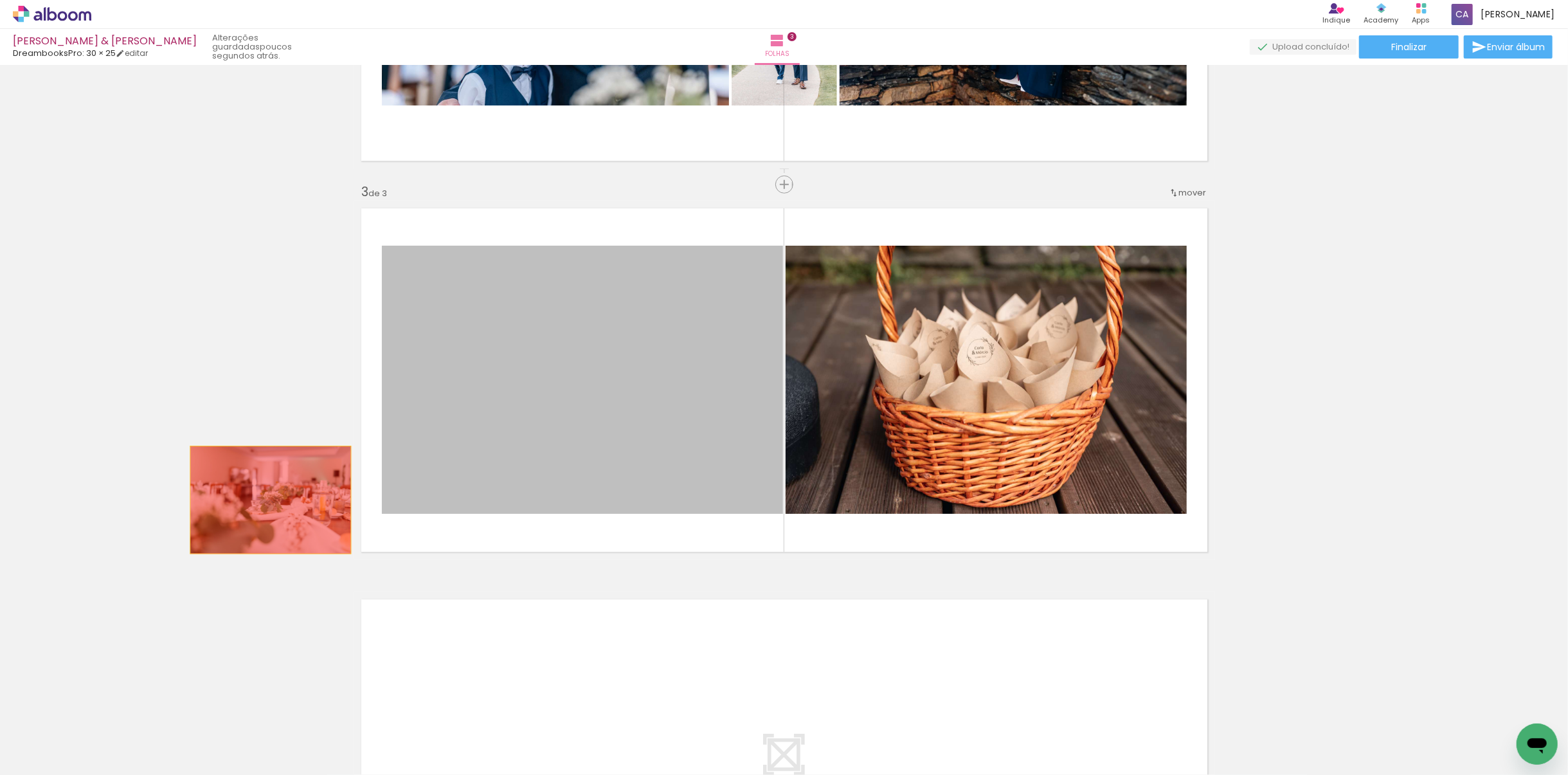
drag, startPoint x: 646, startPoint y: 448, endPoint x: 266, endPoint y: 502, distance: 383.8
click at [259, 500] on div "Inserir folha 1 de 3 Inserir folha 2 de 3 Inserir folha 3 de 3" at bounding box center [784, 168] width 1568 height 1565
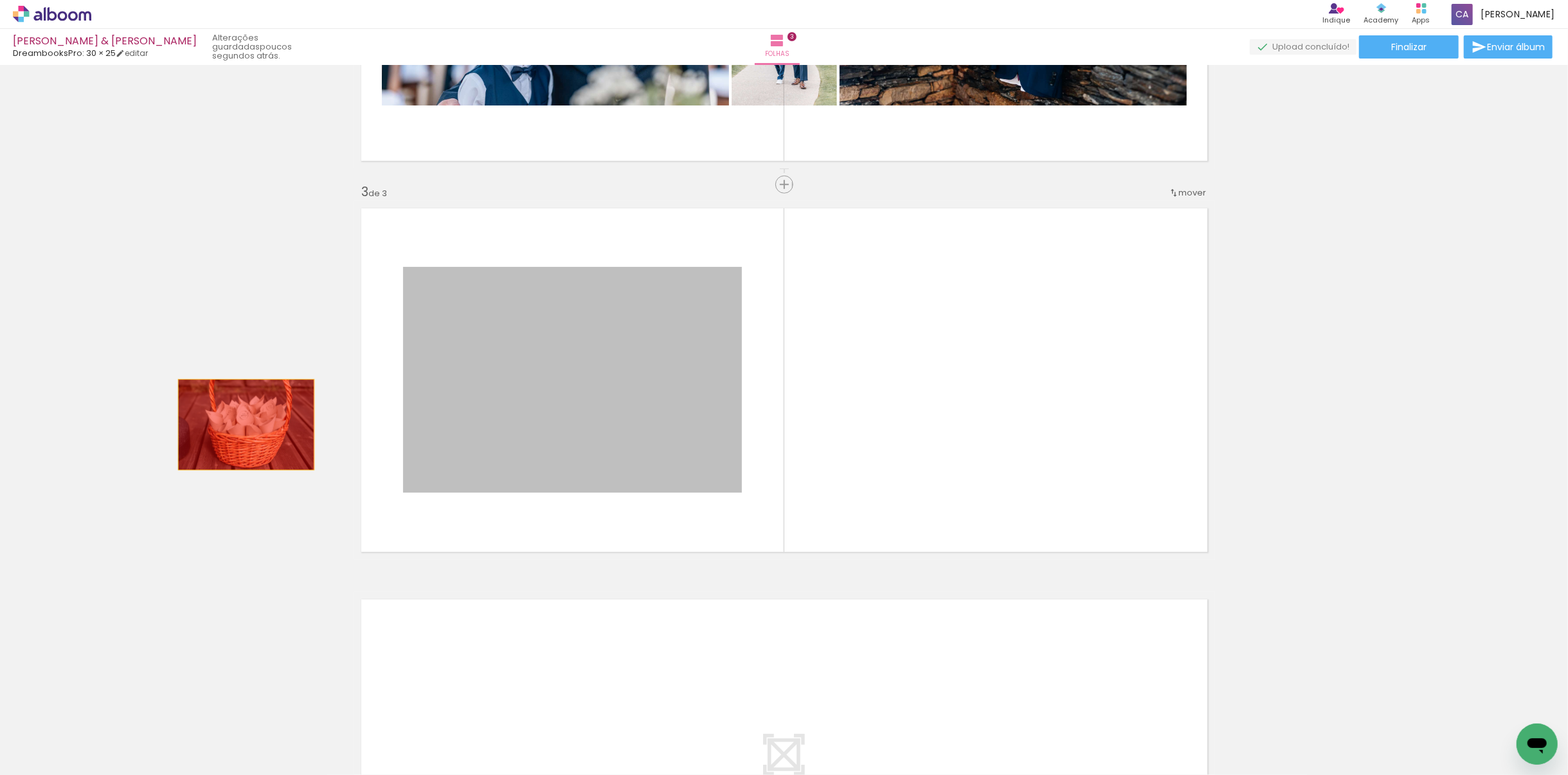
drag, startPoint x: 627, startPoint y: 416, endPoint x: 237, endPoint y: 425, distance: 390.1
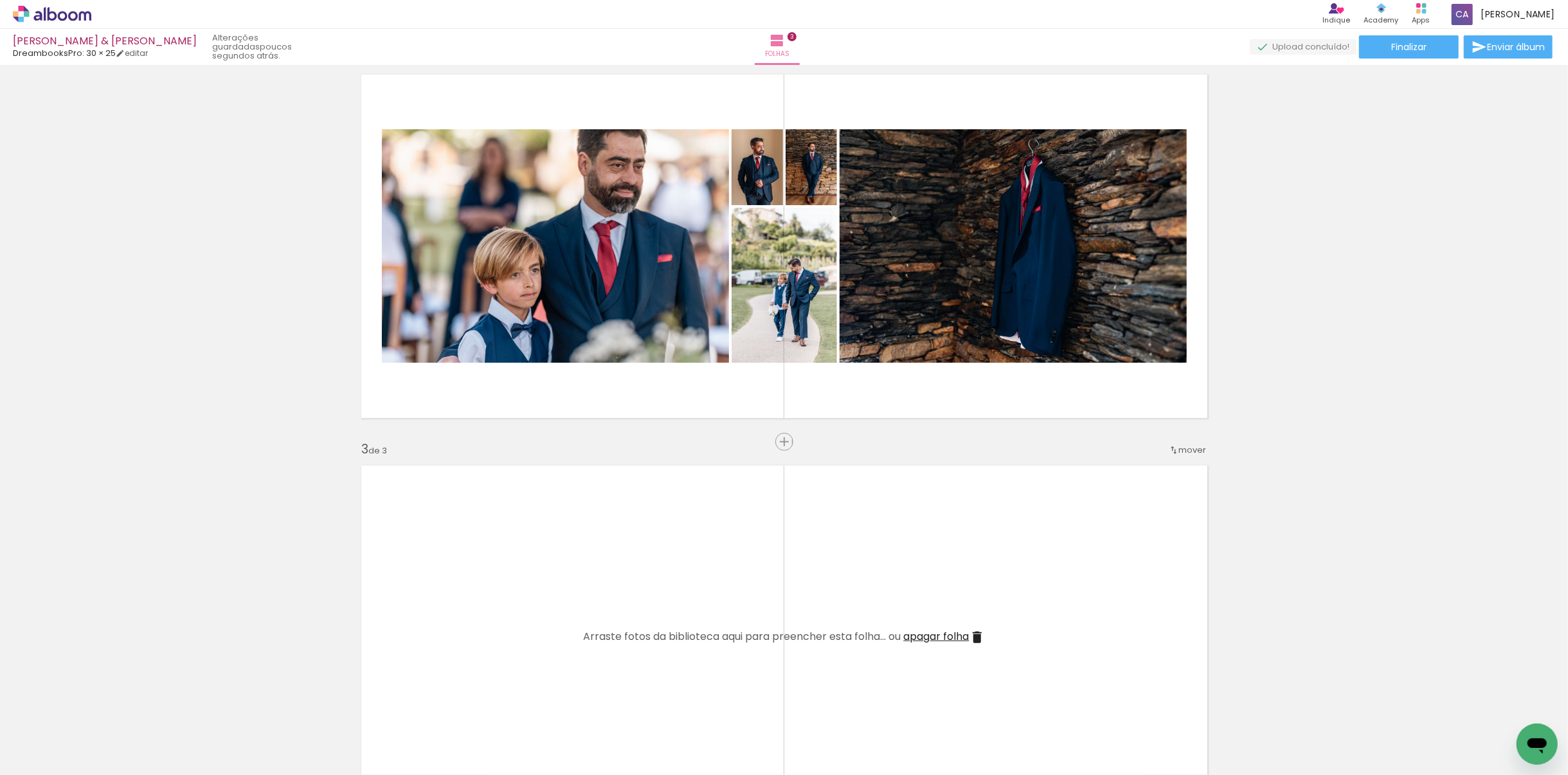
scroll to position [0, 1684]
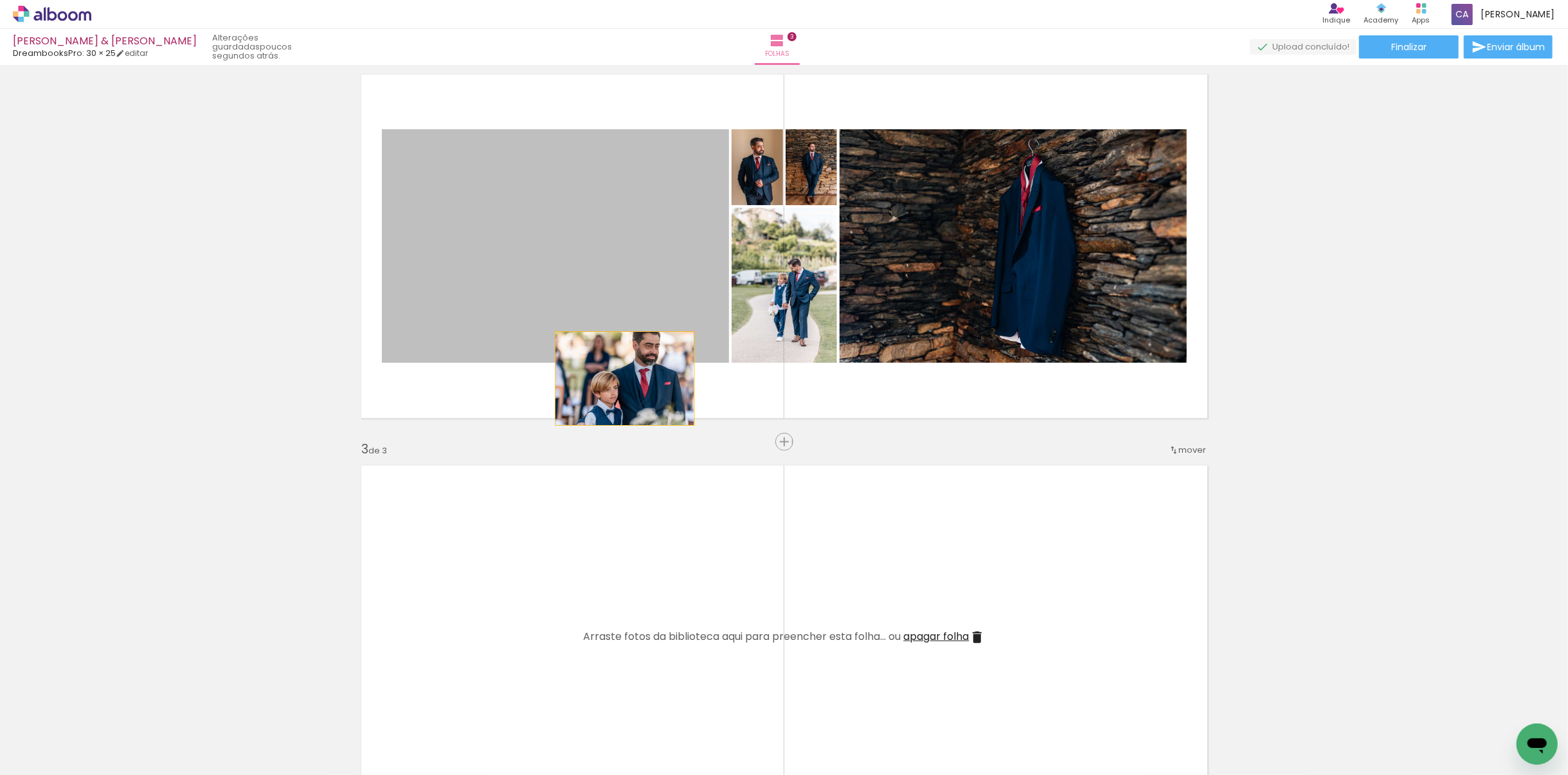
drag, startPoint x: 627, startPoint y: 326, endPoint x: 702, endPoint y: 506, distance: 195.0
click at [590, 540] on div "Inserir folha 1 de 3 Inserir folha 2 de 3 Inserir folha 3 de 3" at bounding box center [784, 425] width 1568 height 1565
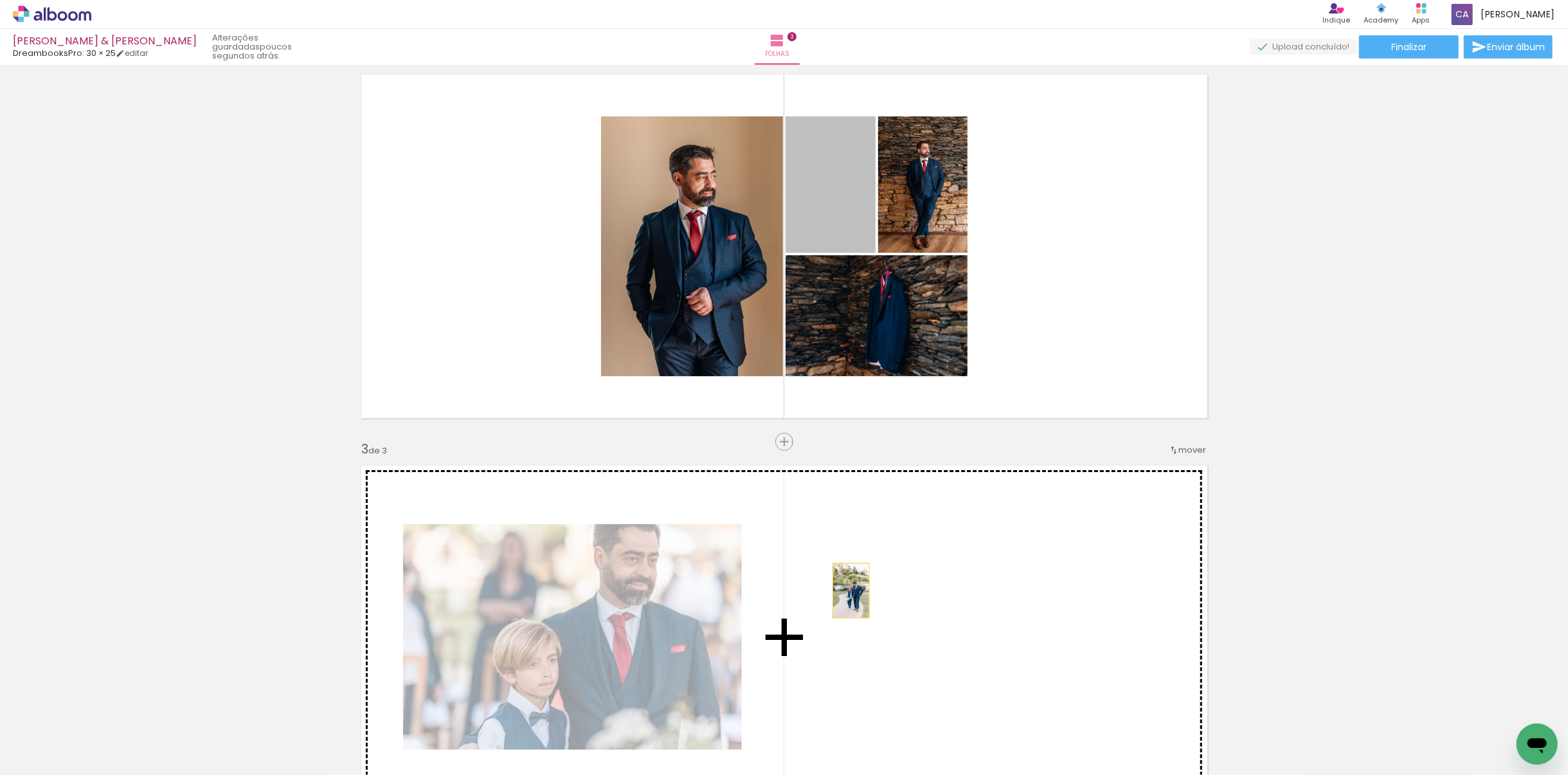
drag, startPoint x: 836, startPoint y: 213, endPoint x: 866, endPoint y: 647, distance: 435.0
click at [866, 546] on div "Inserir folha 1 de 3 Inserir folha 2 de 3 Inserir folha 3 de 3" at bounding box center [784, 425] width 1568 height 1565
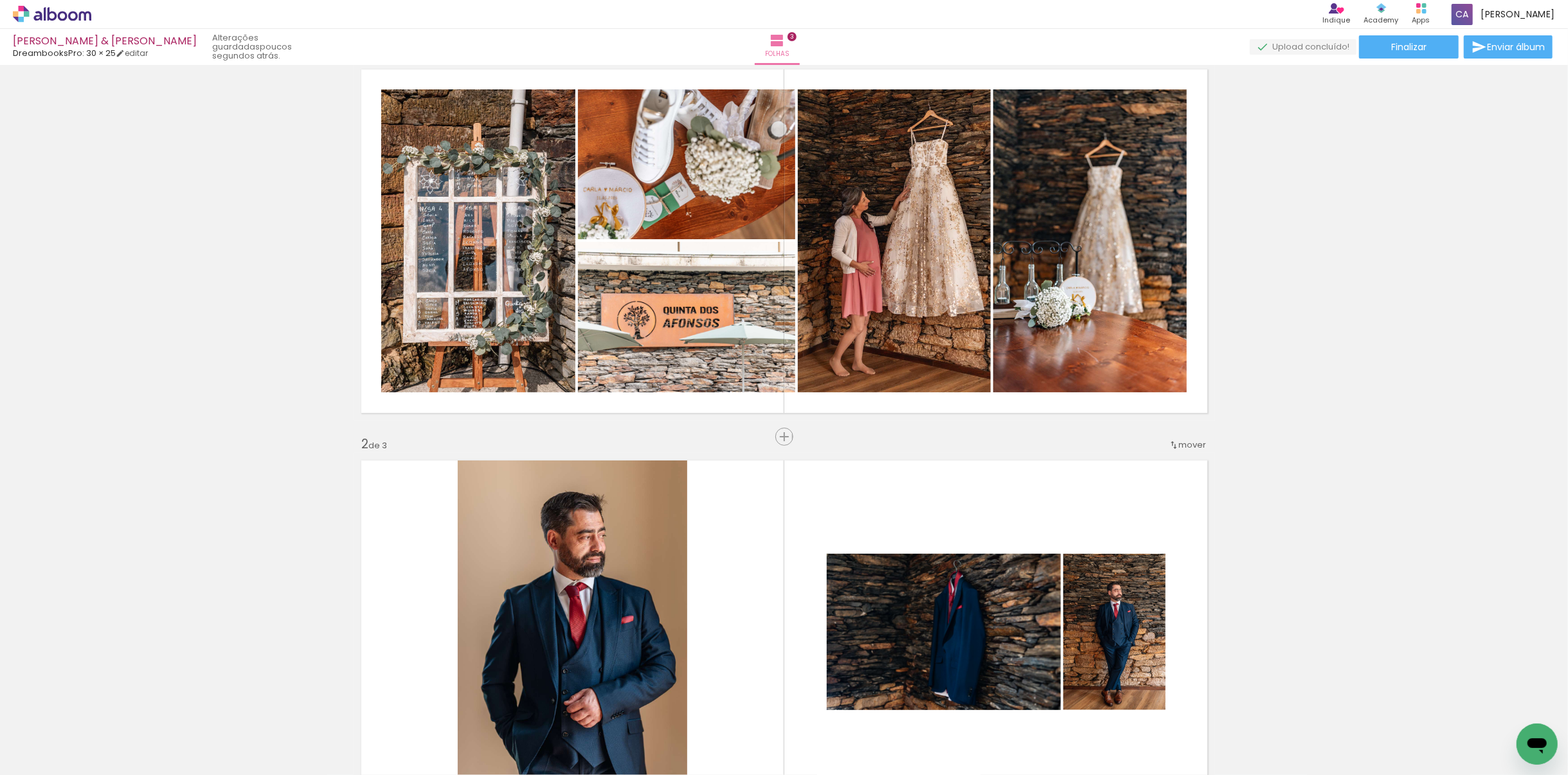
scroll to position [0, 0]
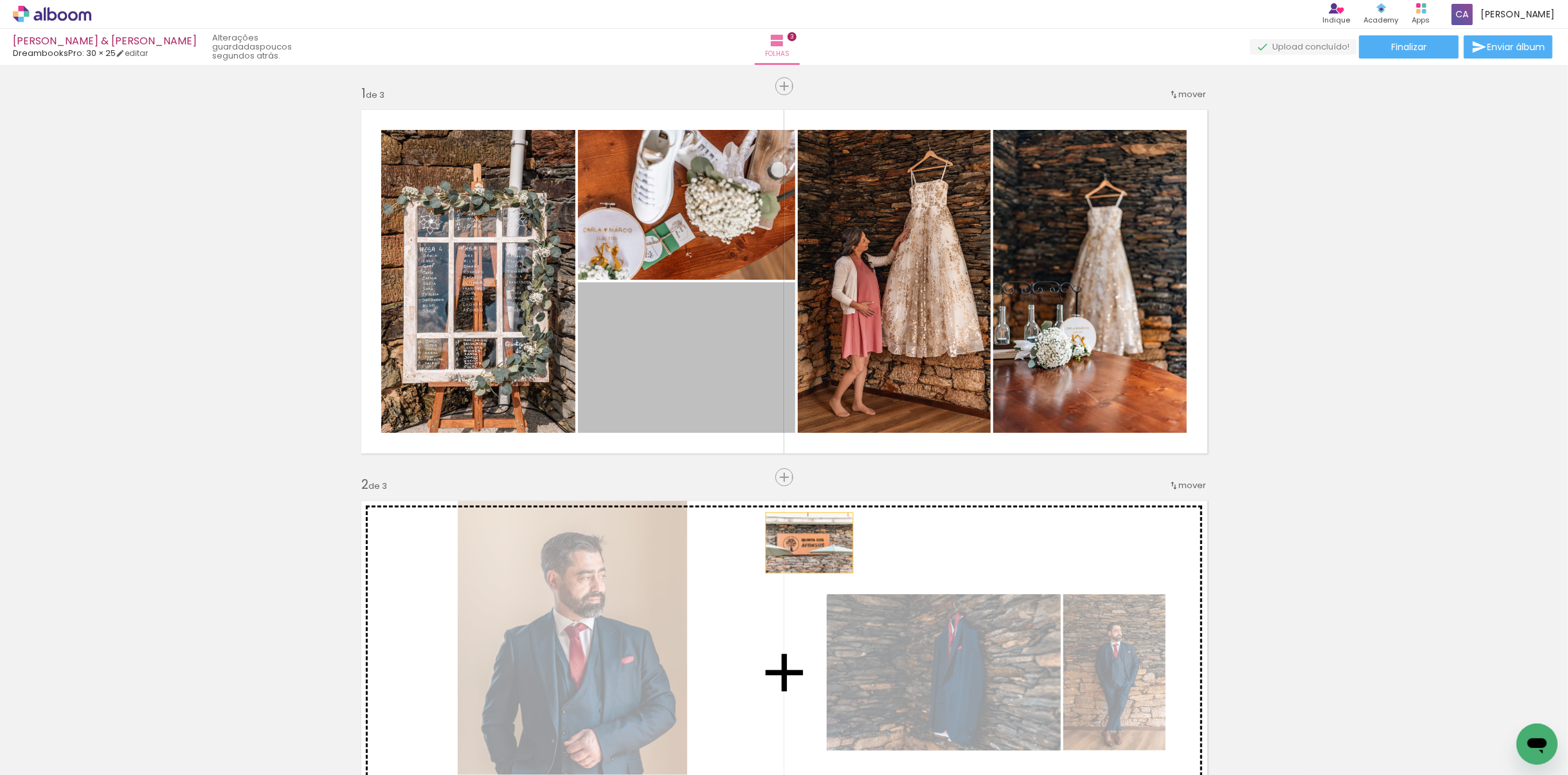
drag, startPoint x: 748, startPoint y: 404, endPoint x: 823, endPoint y: 552, distance: 165.9
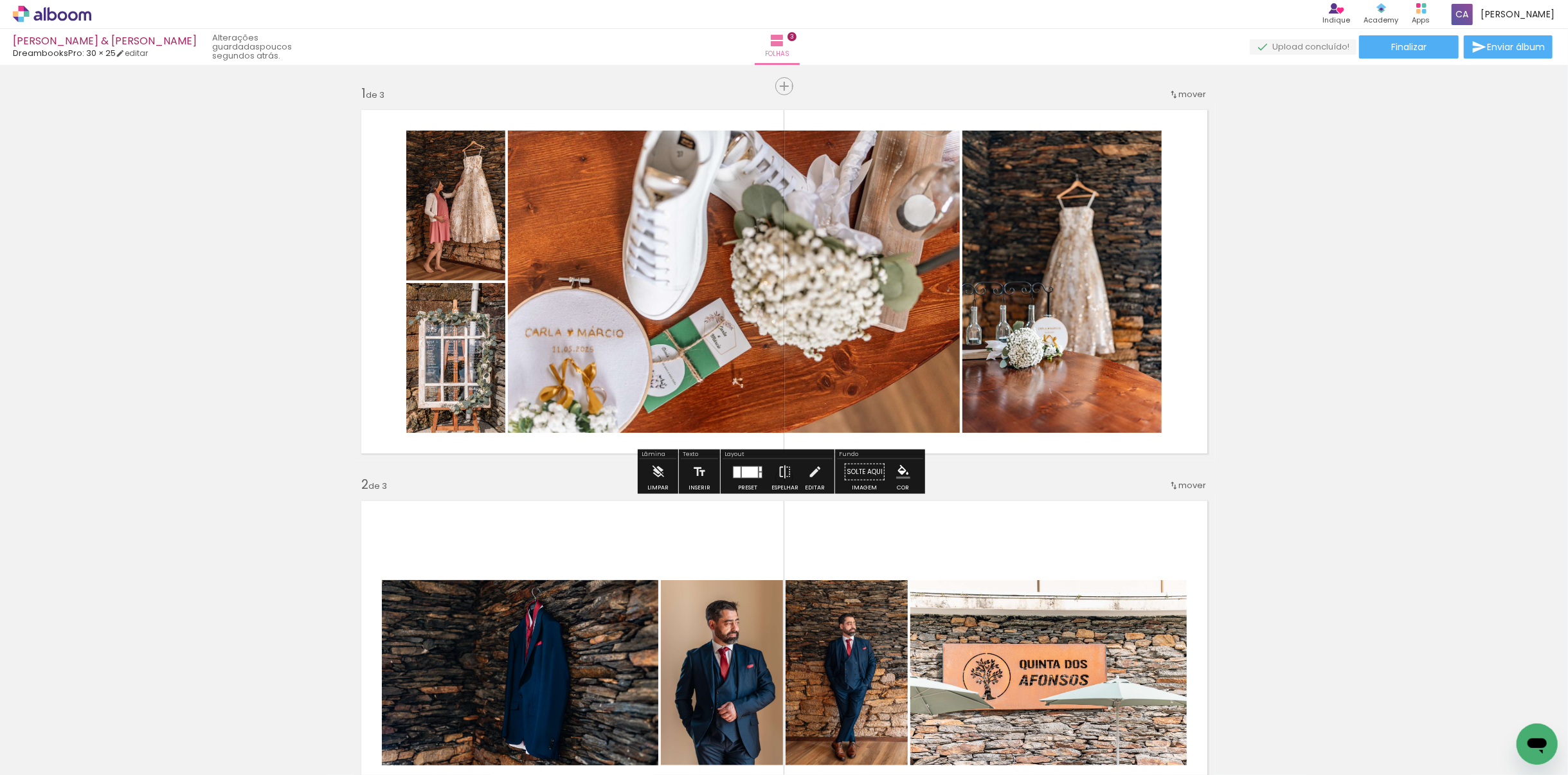
click at [735, 475] on div at bounding box center [737, 472] width 7 height 11
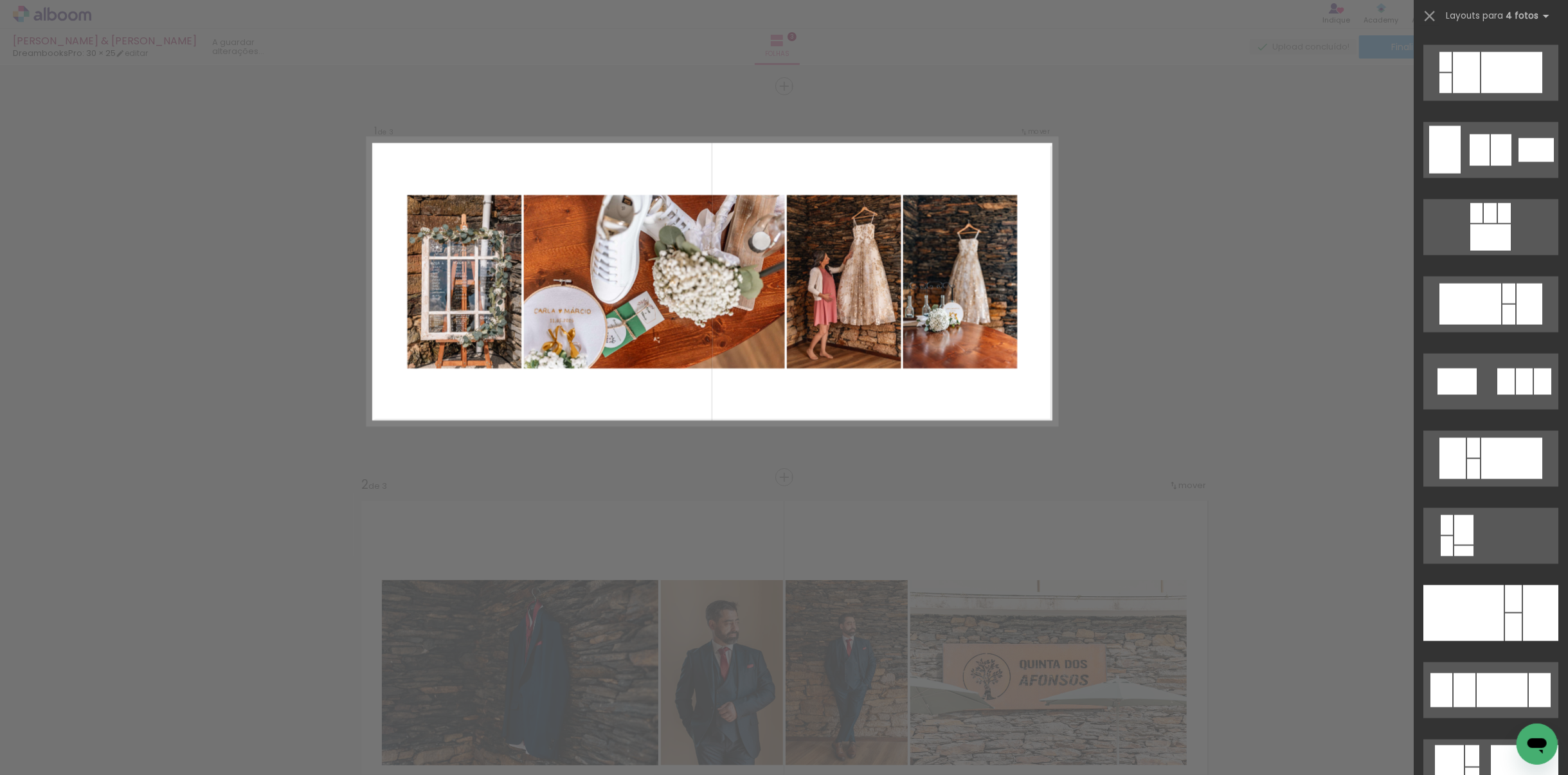
scroll to position [1608, 0]
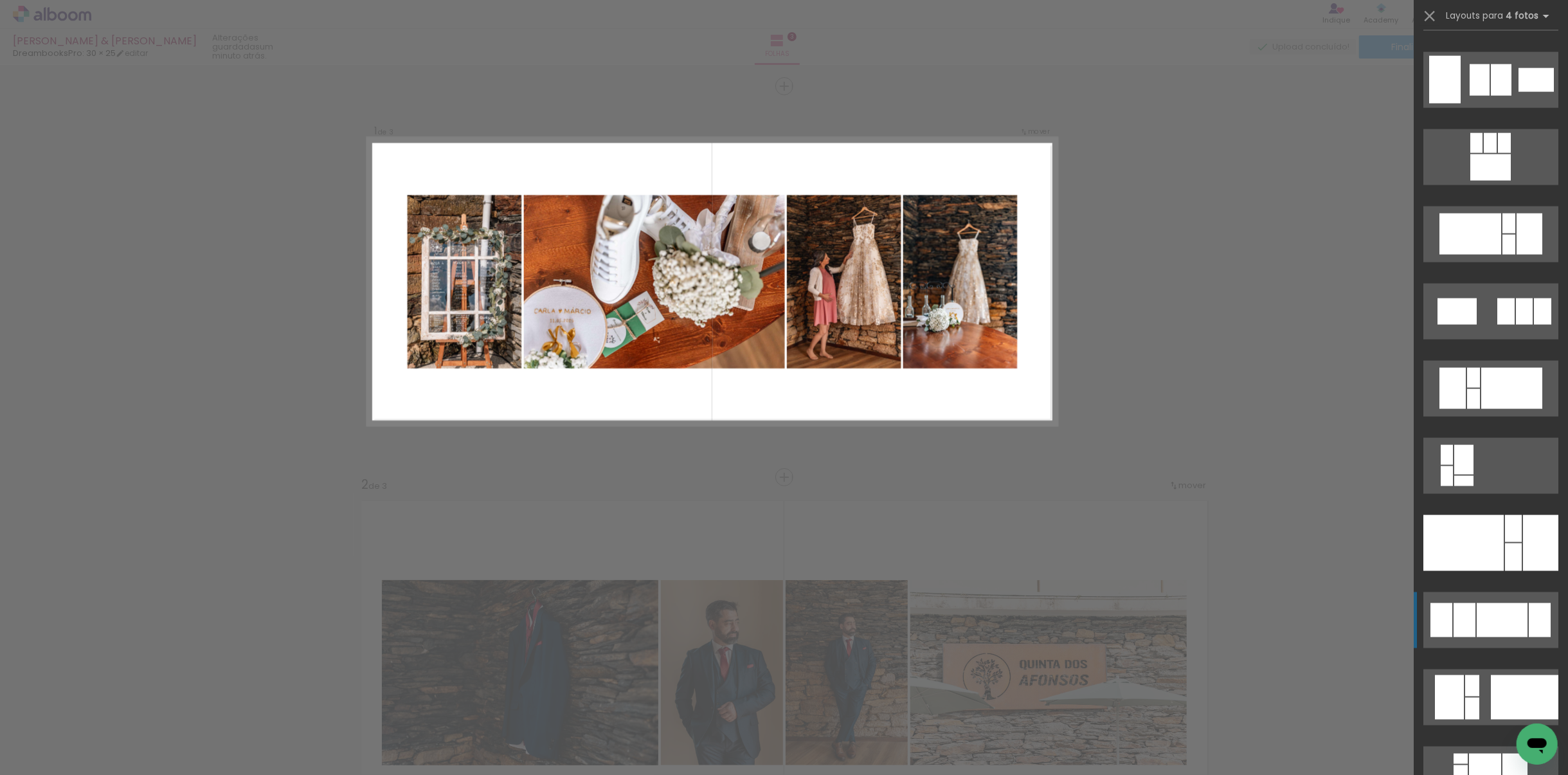
click at [1044, 546] on div at bounding box center [1502, 620] width 51 height 34
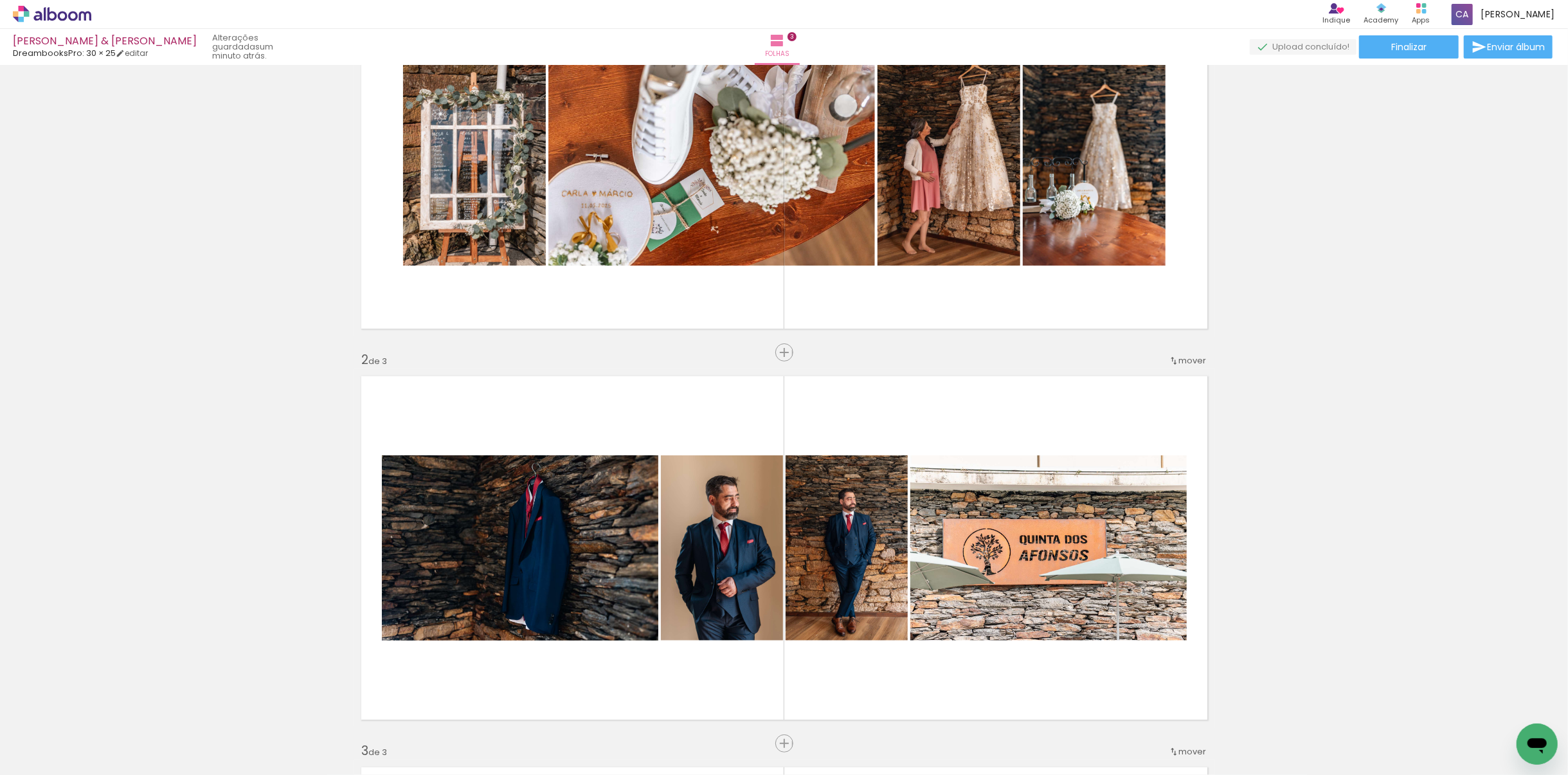
scroll to position [193, 0]
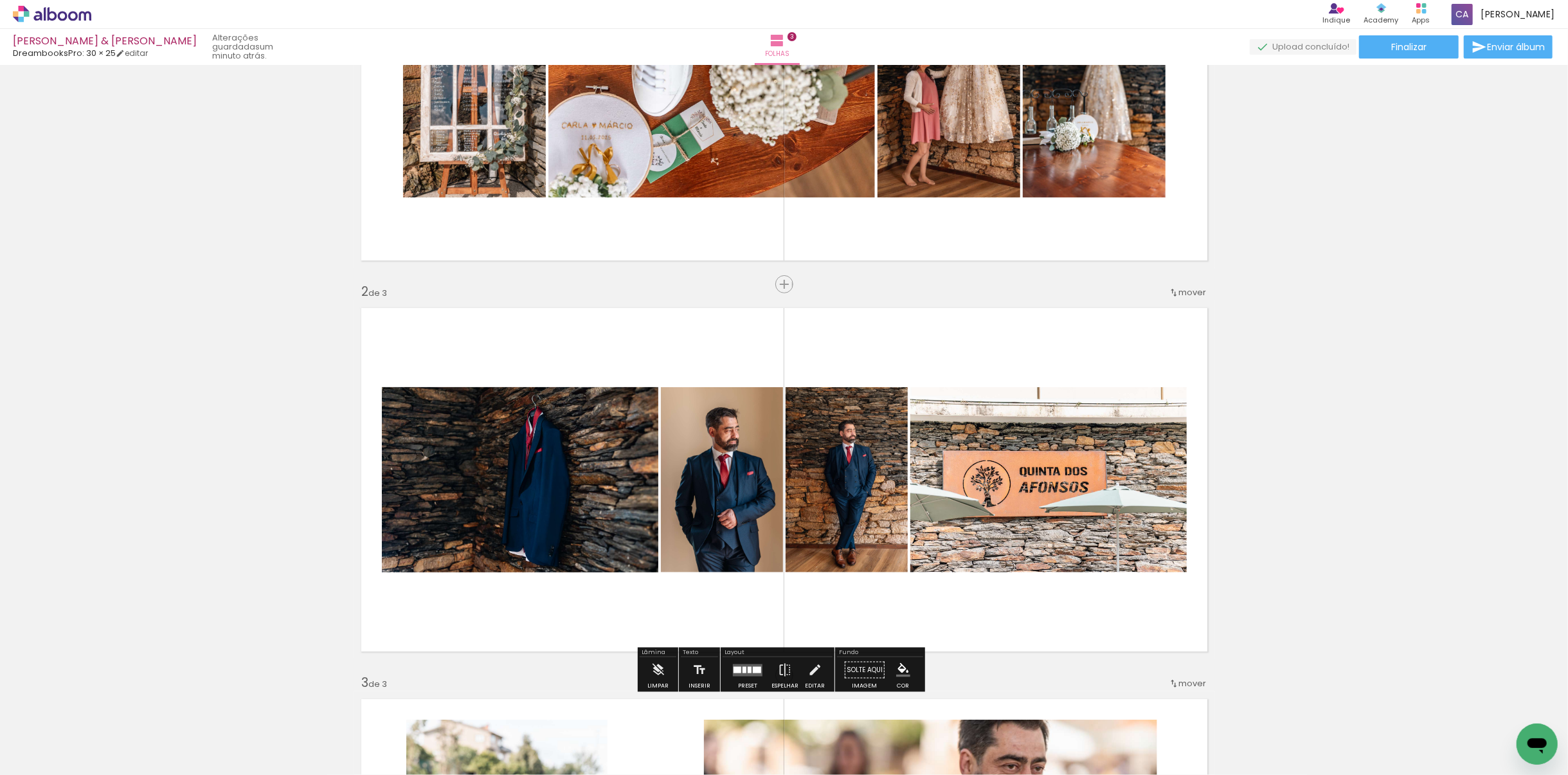
click at [743, 546] on div at bounding box center [745, 670] width 4 height 7
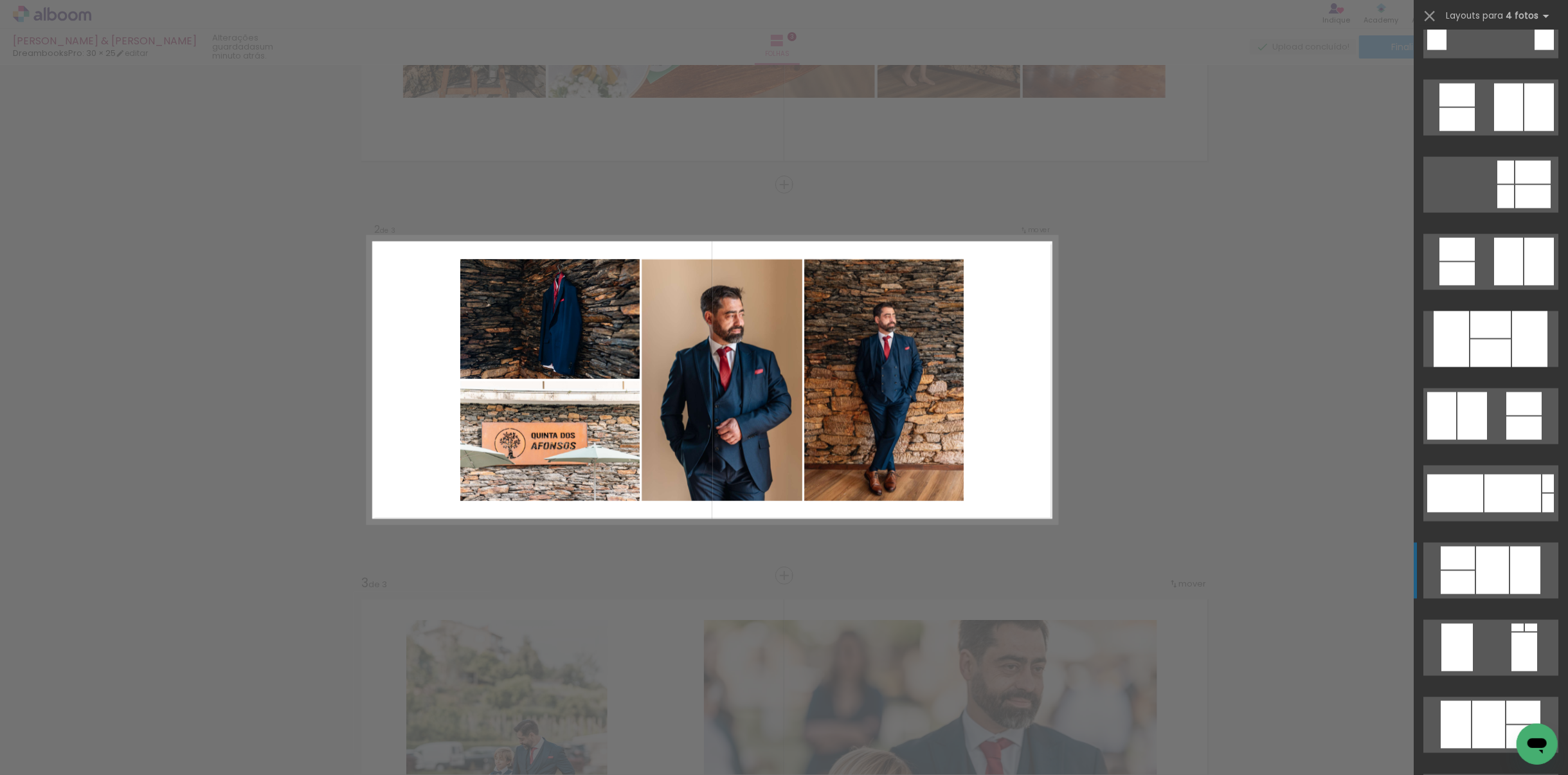
scroll to position [1737, 0]
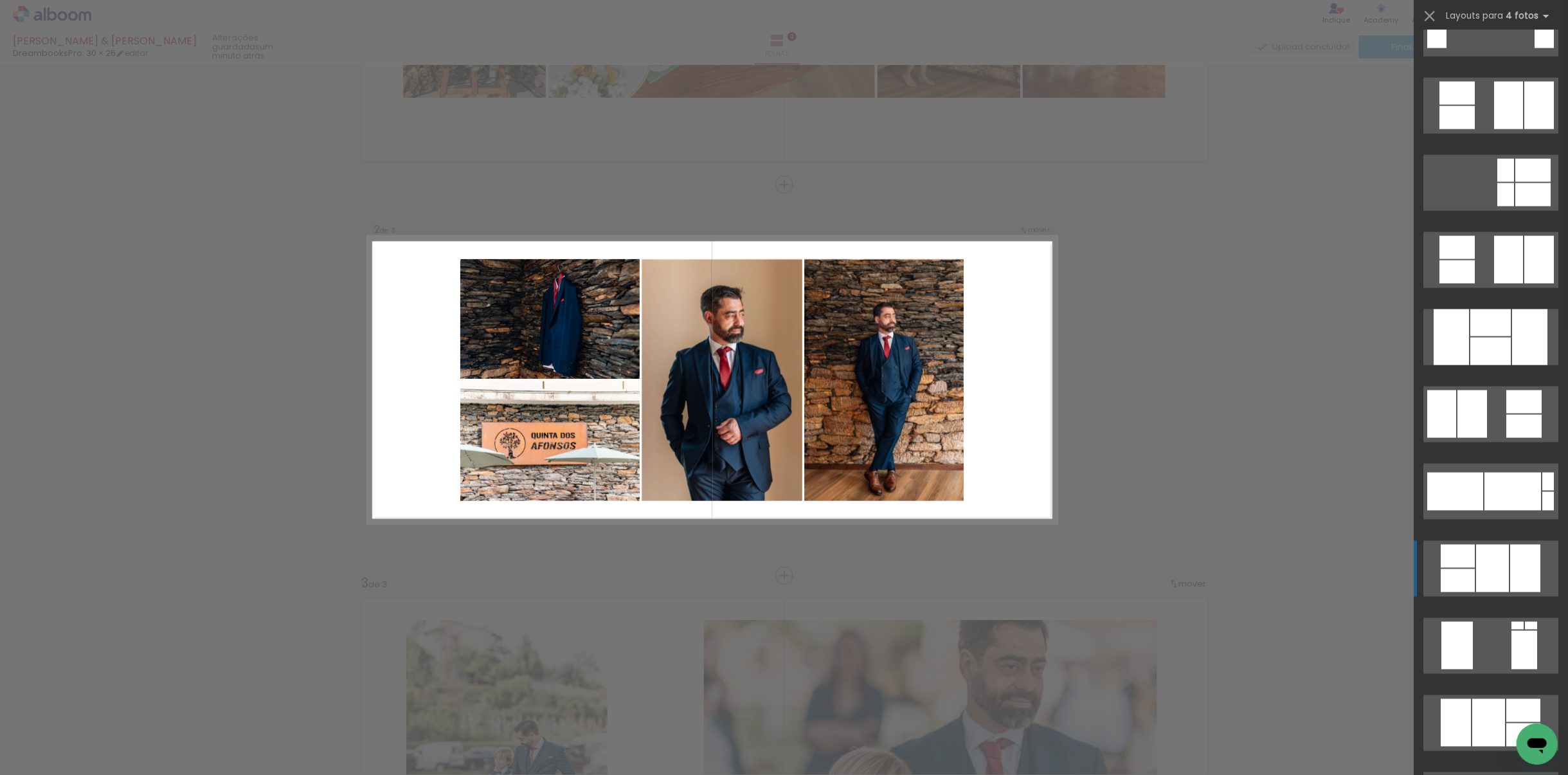
click at [1044, 546] on div at bounding box center [1492, 568] width 33 height 48
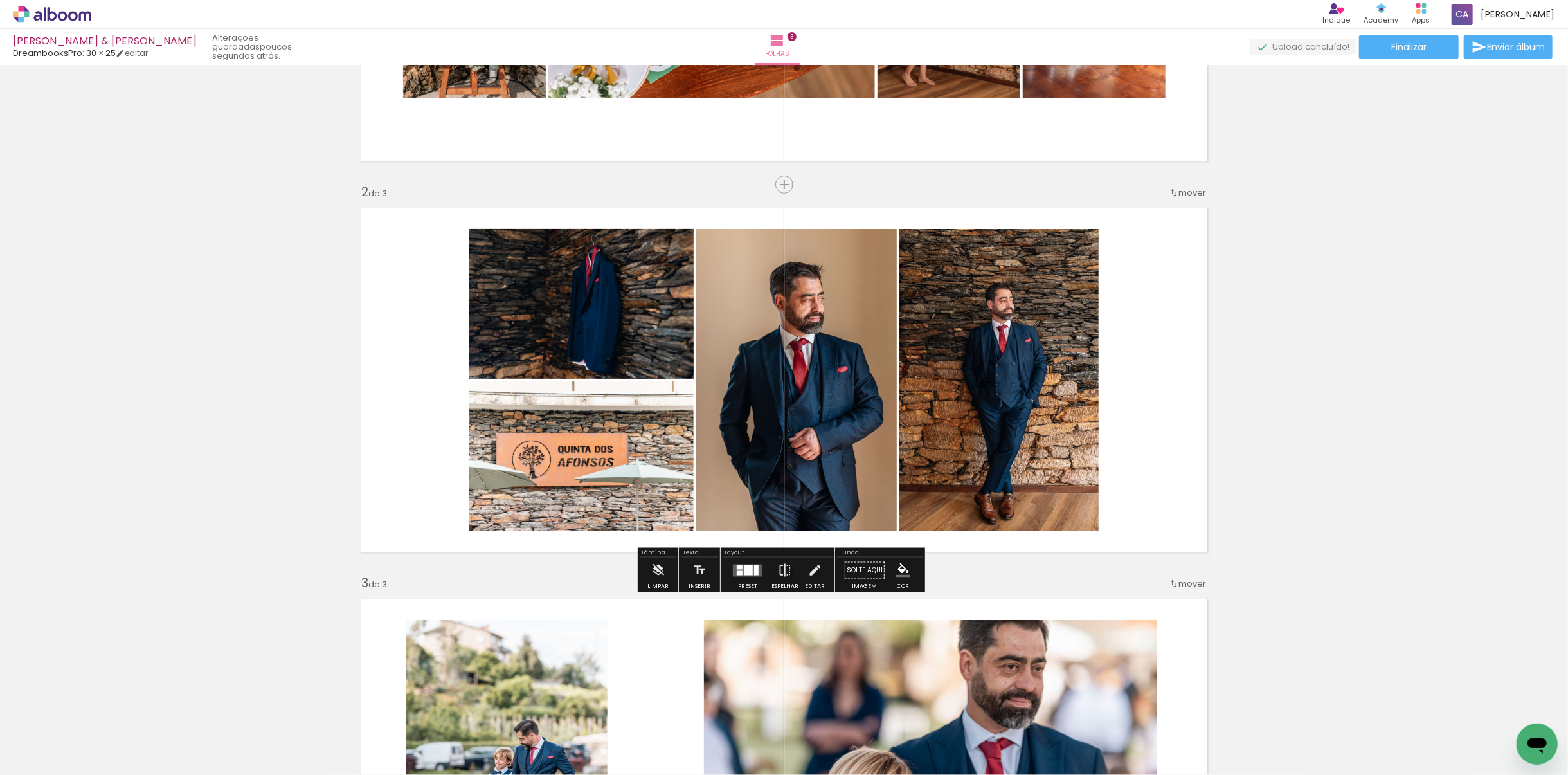
click at [746, 546] on div at bounding box center [748, 570] width 9 height 10
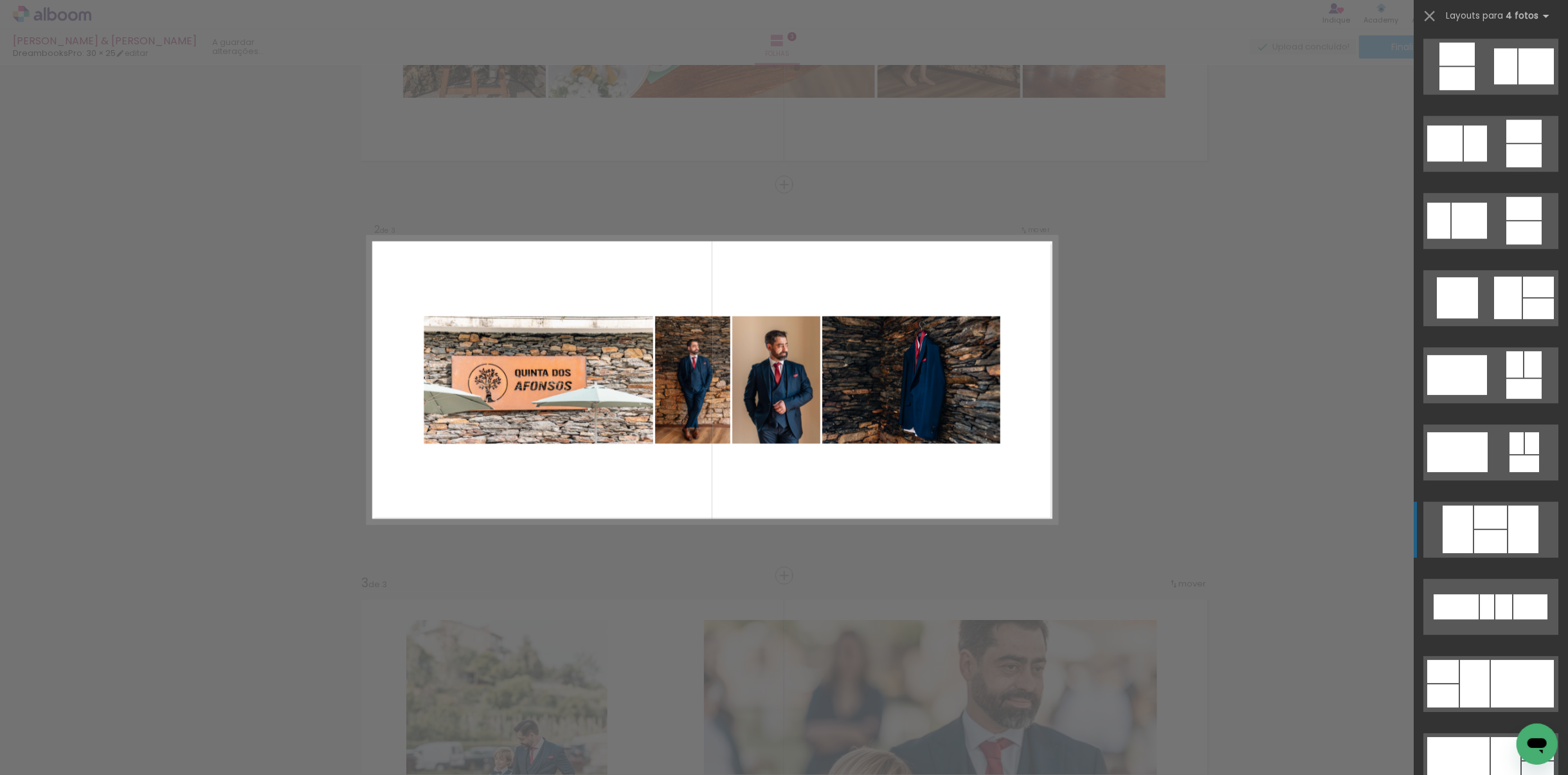
scroll to position [3460, 0]
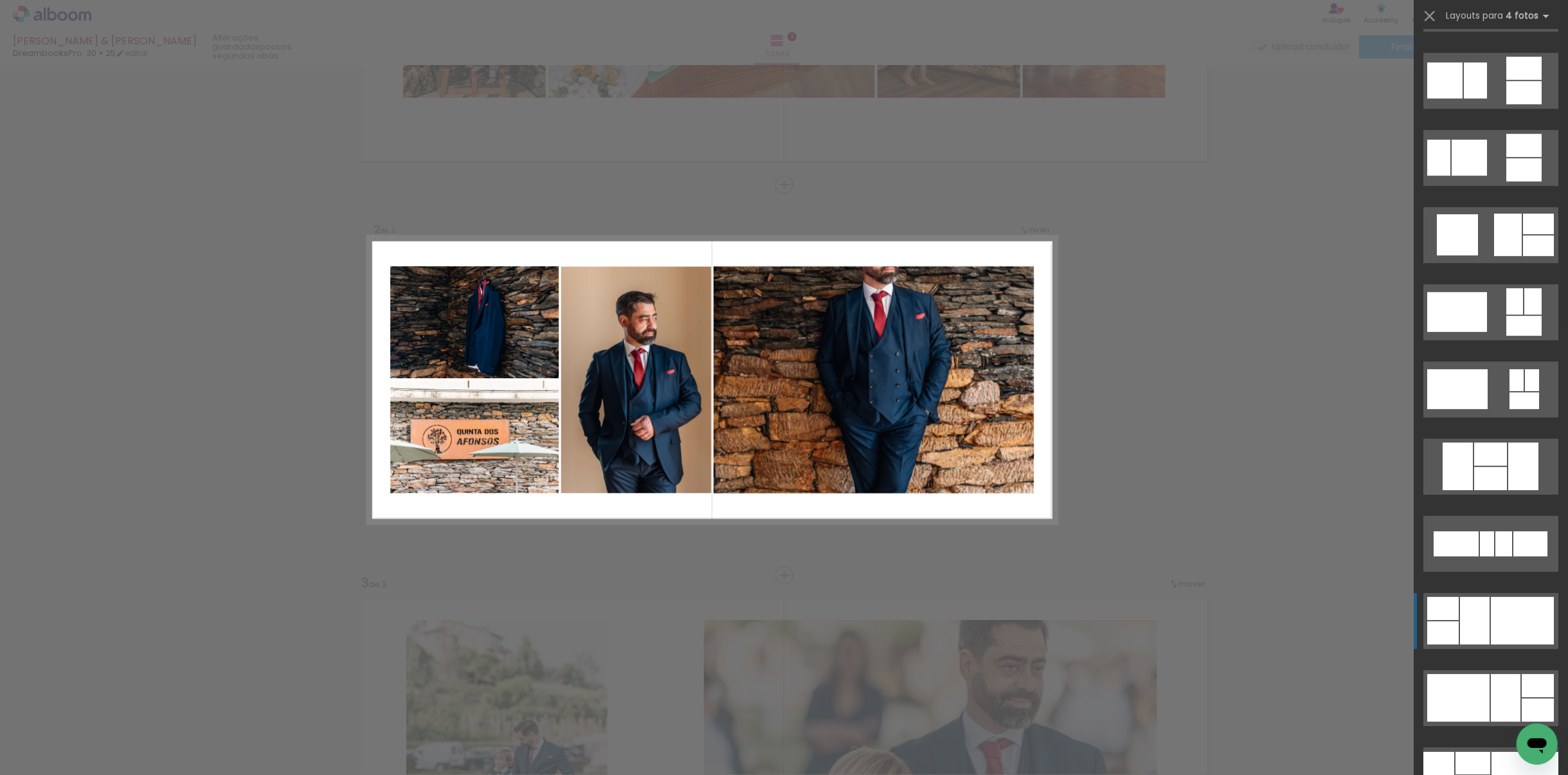
click at [1044, 546] on div at bounding box center [1522, 620] width 63 height 48
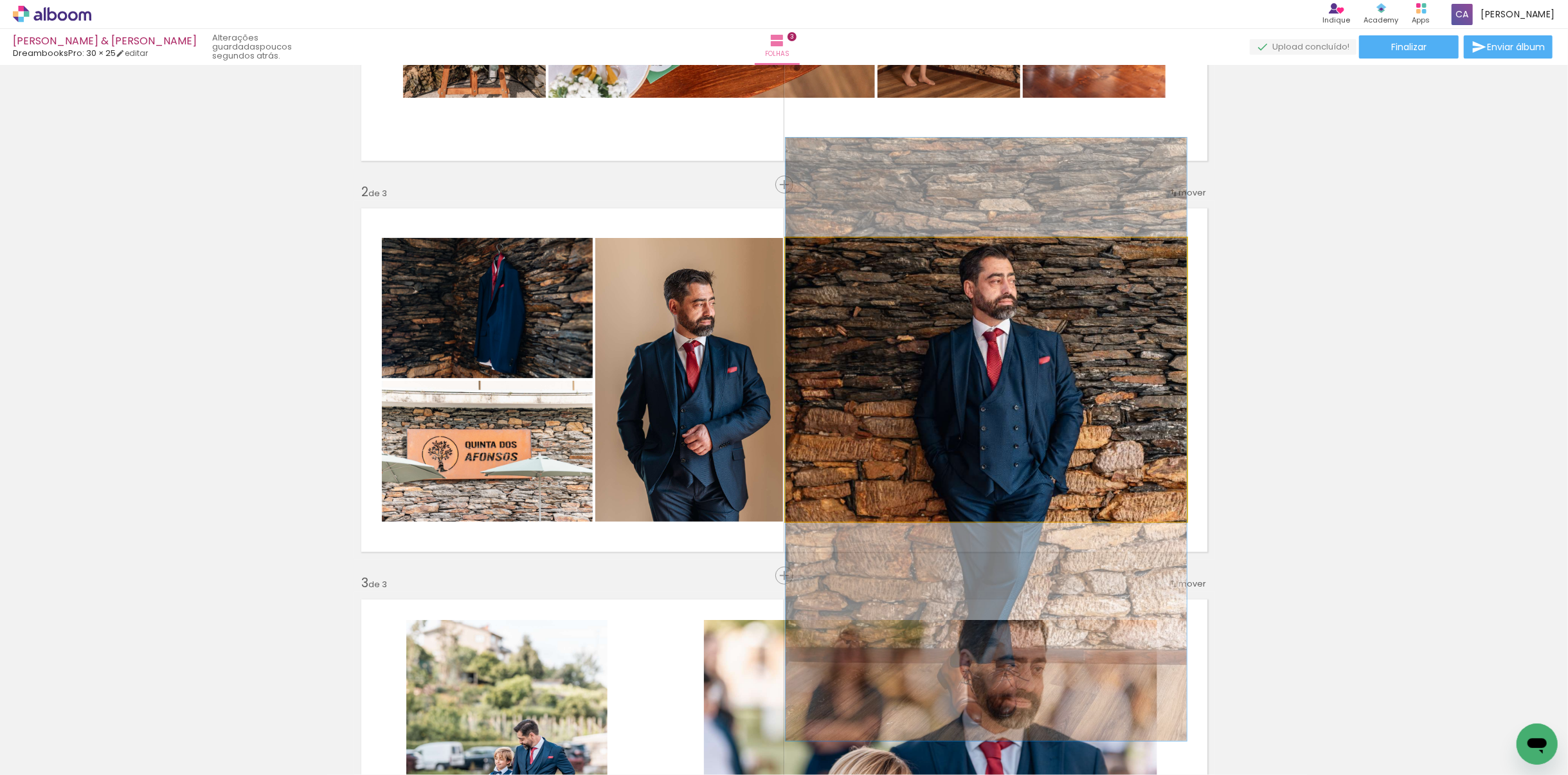
drag, startPoint x: 958, startPoint y: 381, endPoint x: 947, endPoint y: 441, distance: 61.0
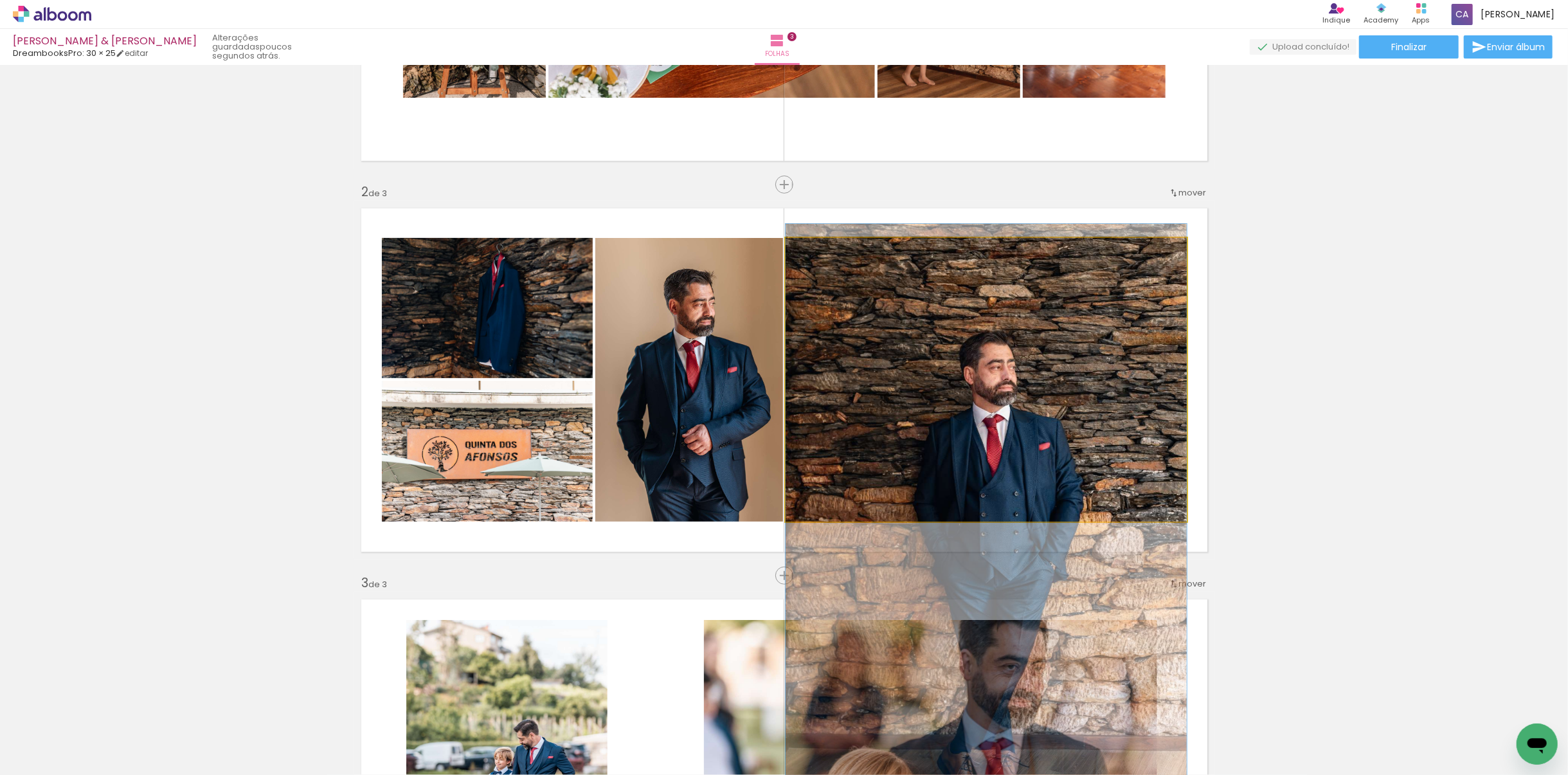
drag, startPoint x: 997, startPoint y: 396, endPoint x: 999, endPoint y: 483, distance: 87.0
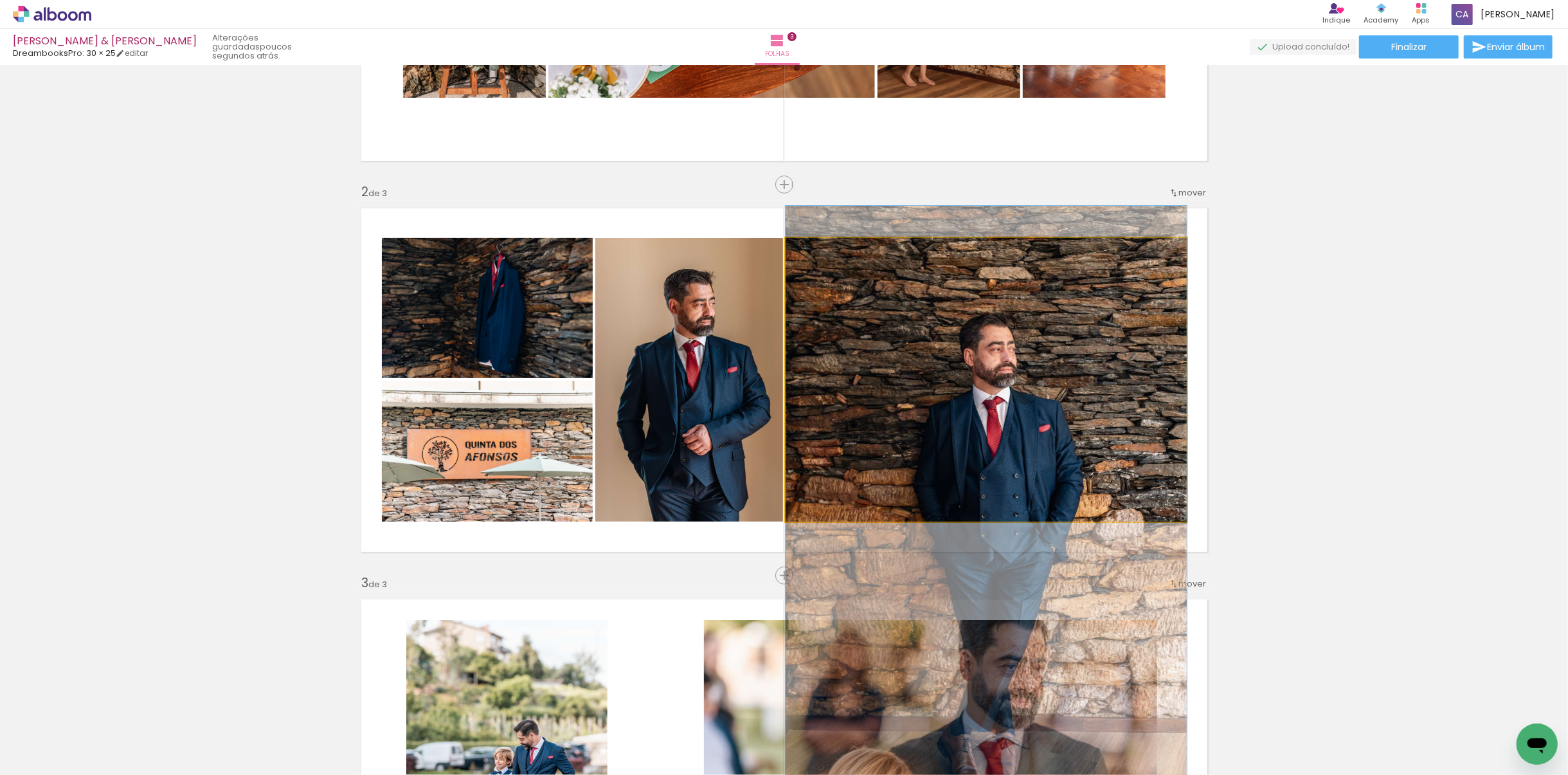
drag, startPoint x: 969, startPoint y: 449, endPoint x: 970, endPoint y: 430, distance: 19.0
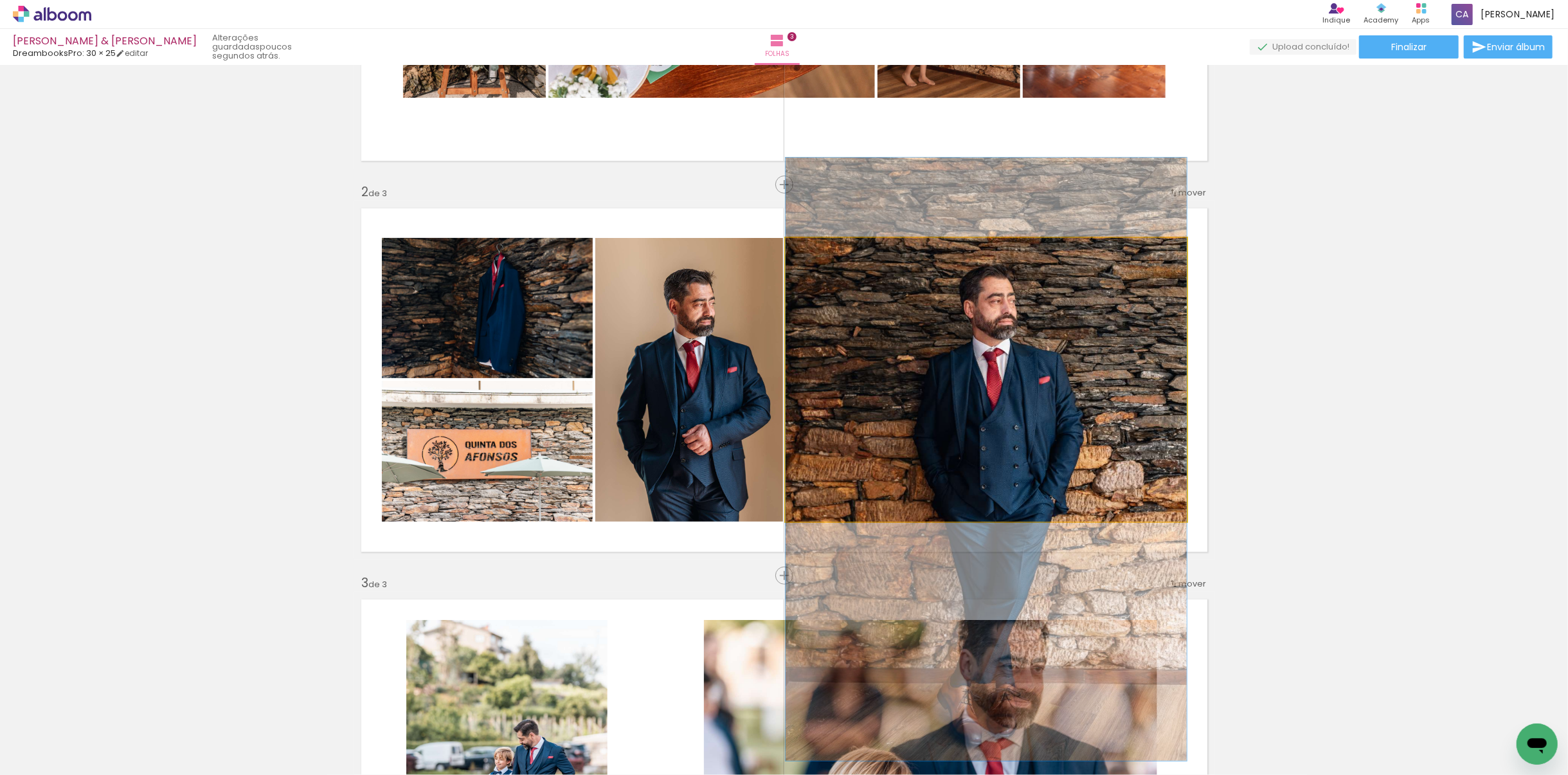
drag, startPoint x: 997, startPoint y: 445, endPoint x: 998, endPoint y: 397, distance: 48.0
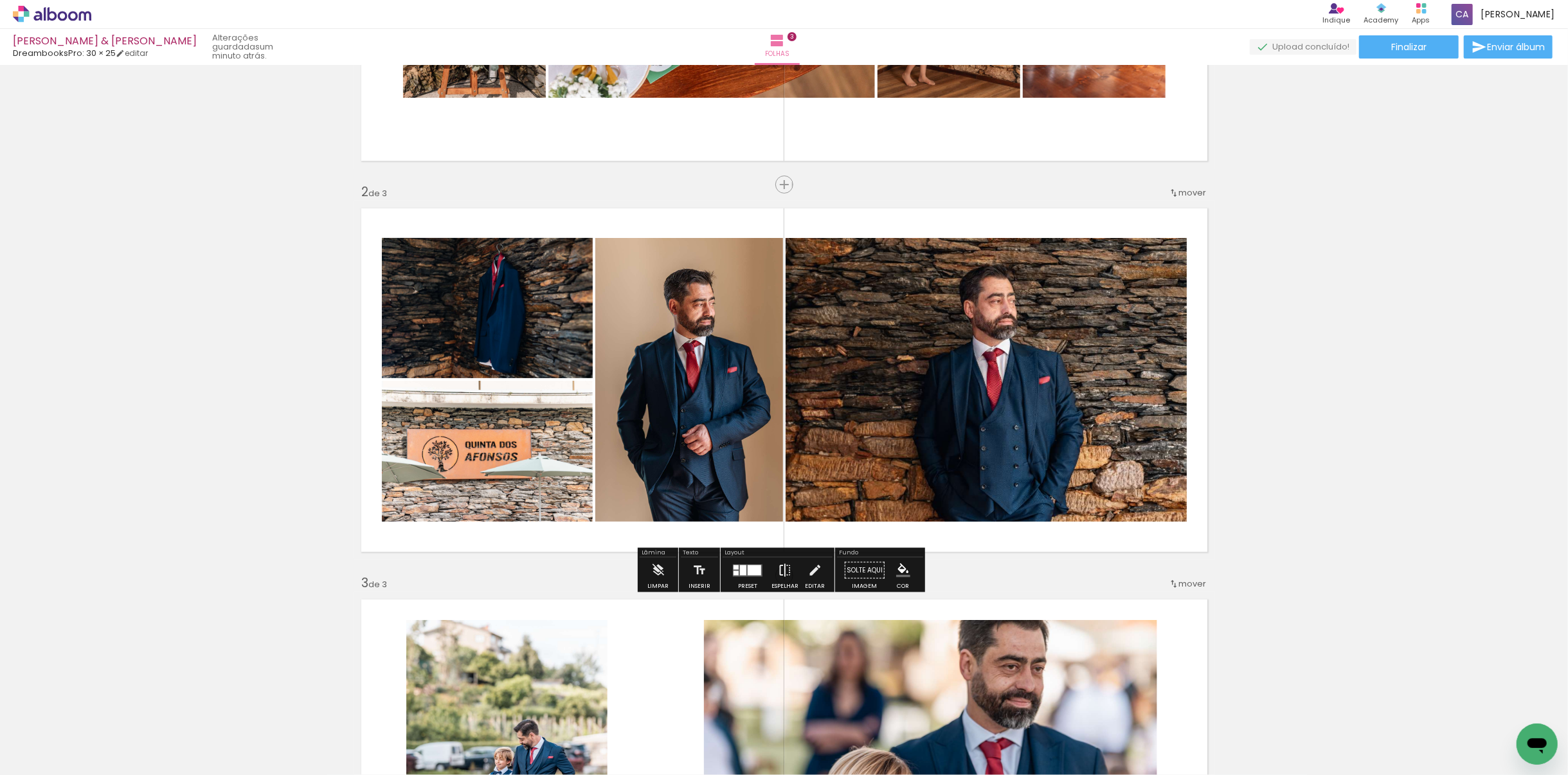
click at [778, 546] on iron-icon at bounding box center [785, 570] width 14 height 26
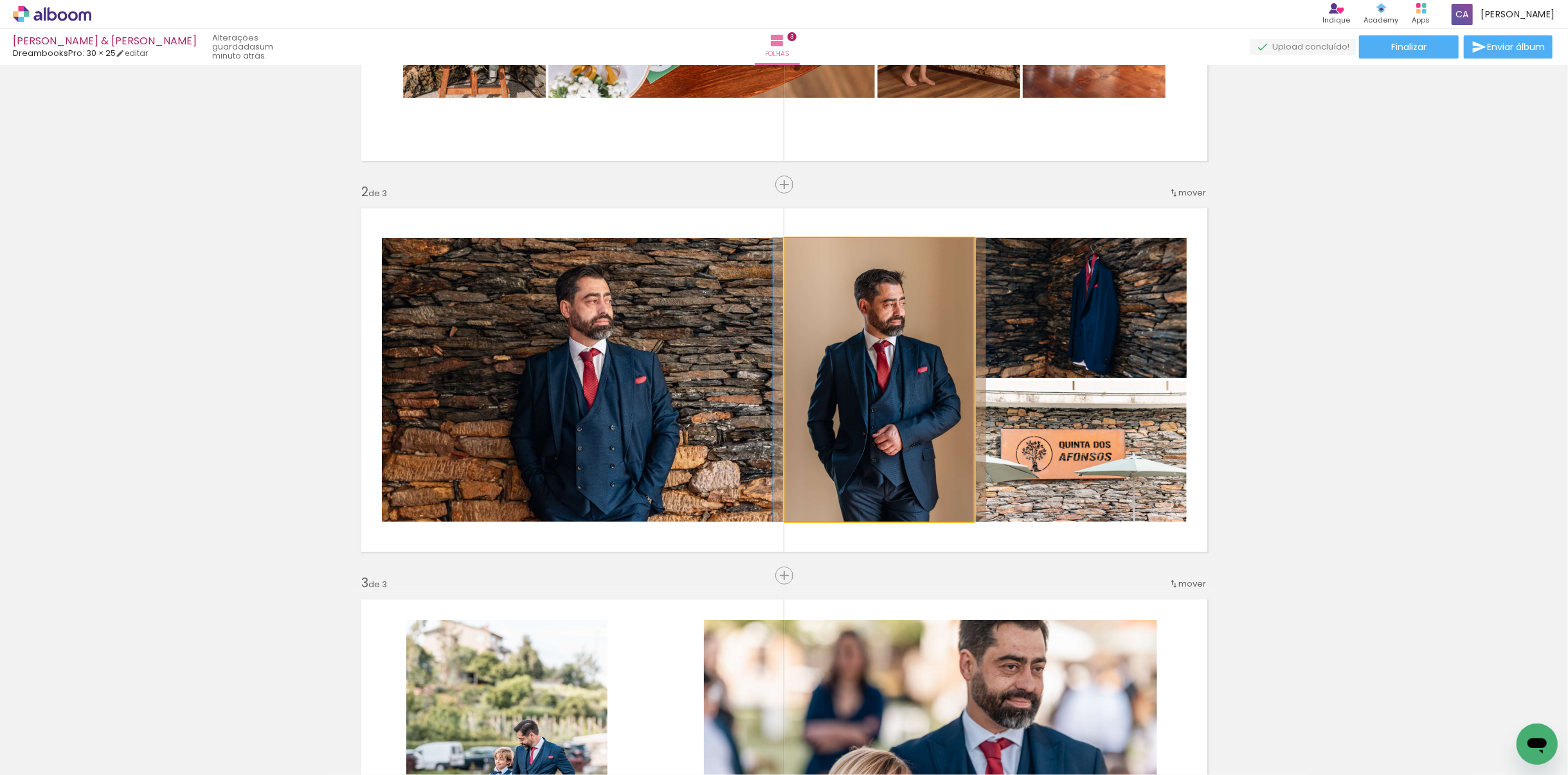
click at [878, 402] on quentale-photo at bounding box center [879, 380] width 188 height 284
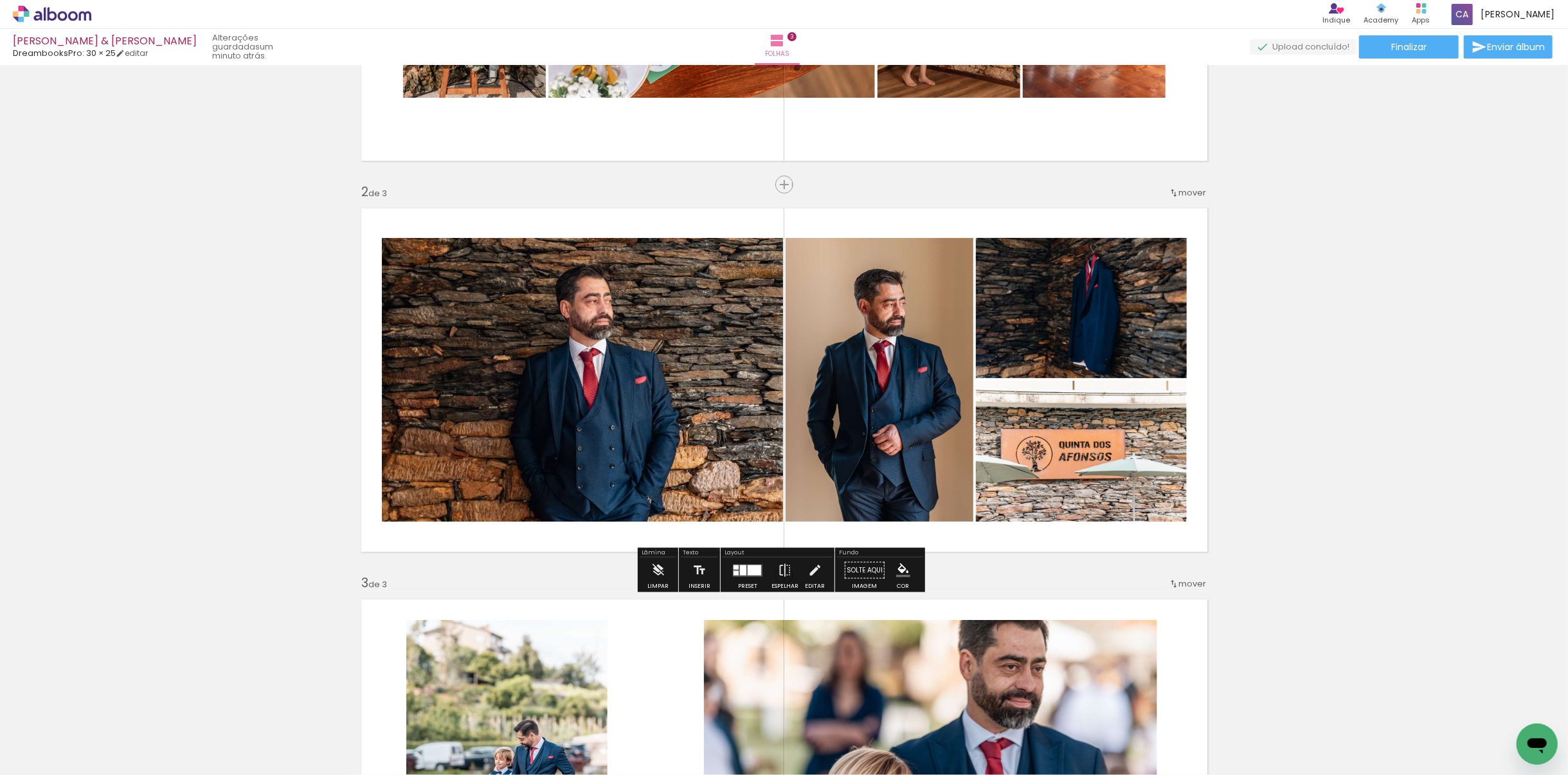
click at [878, 402] on quentale-photo at bounding box center [879, 380] width 188 height 284
click at [812, 546] on iron-icon at bounding box center [814, 570] width 14 height 26
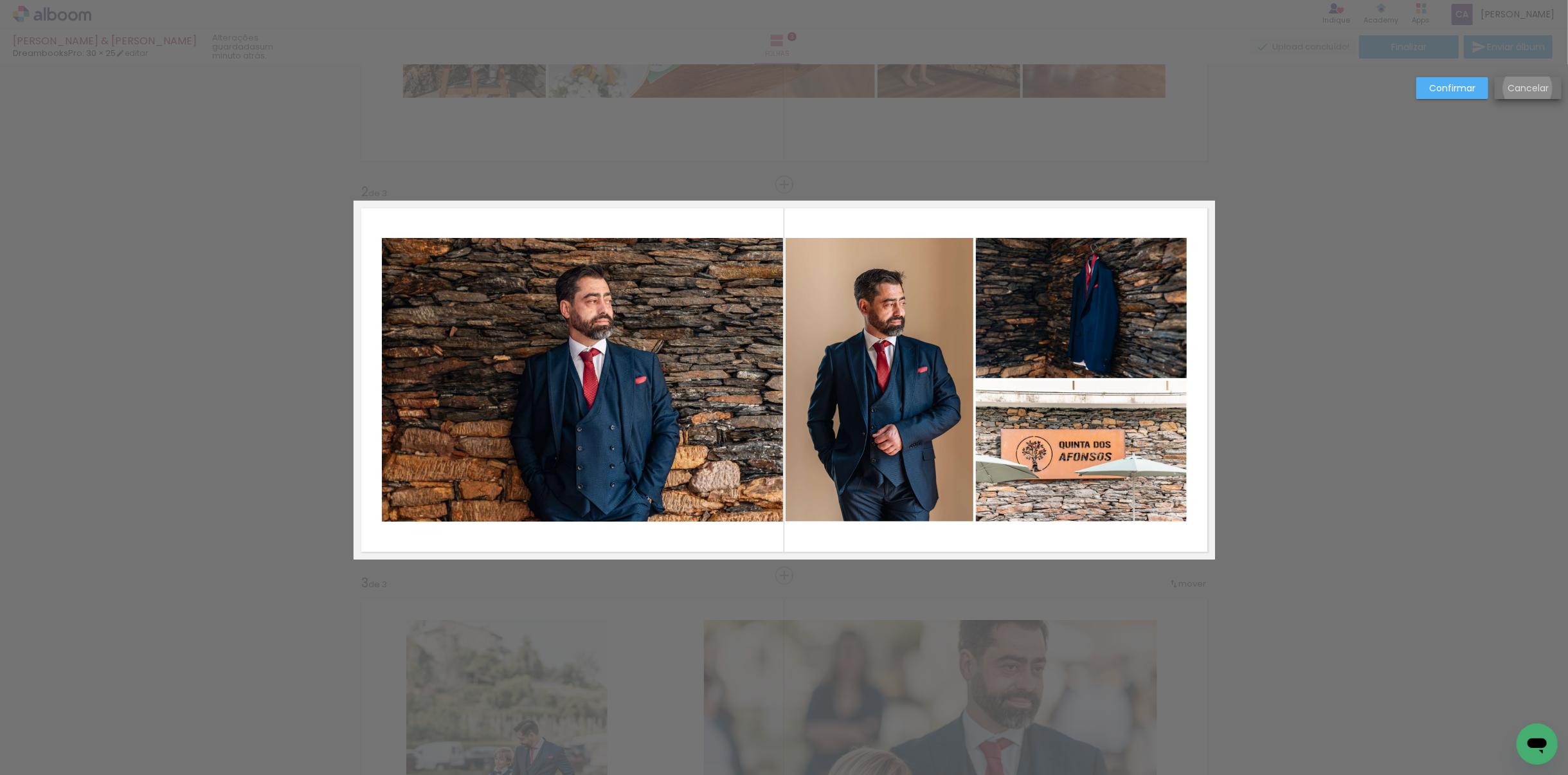
click at [0, 0] on slot "Cancelar" at bounding box center [0, 0] width 0 height 0
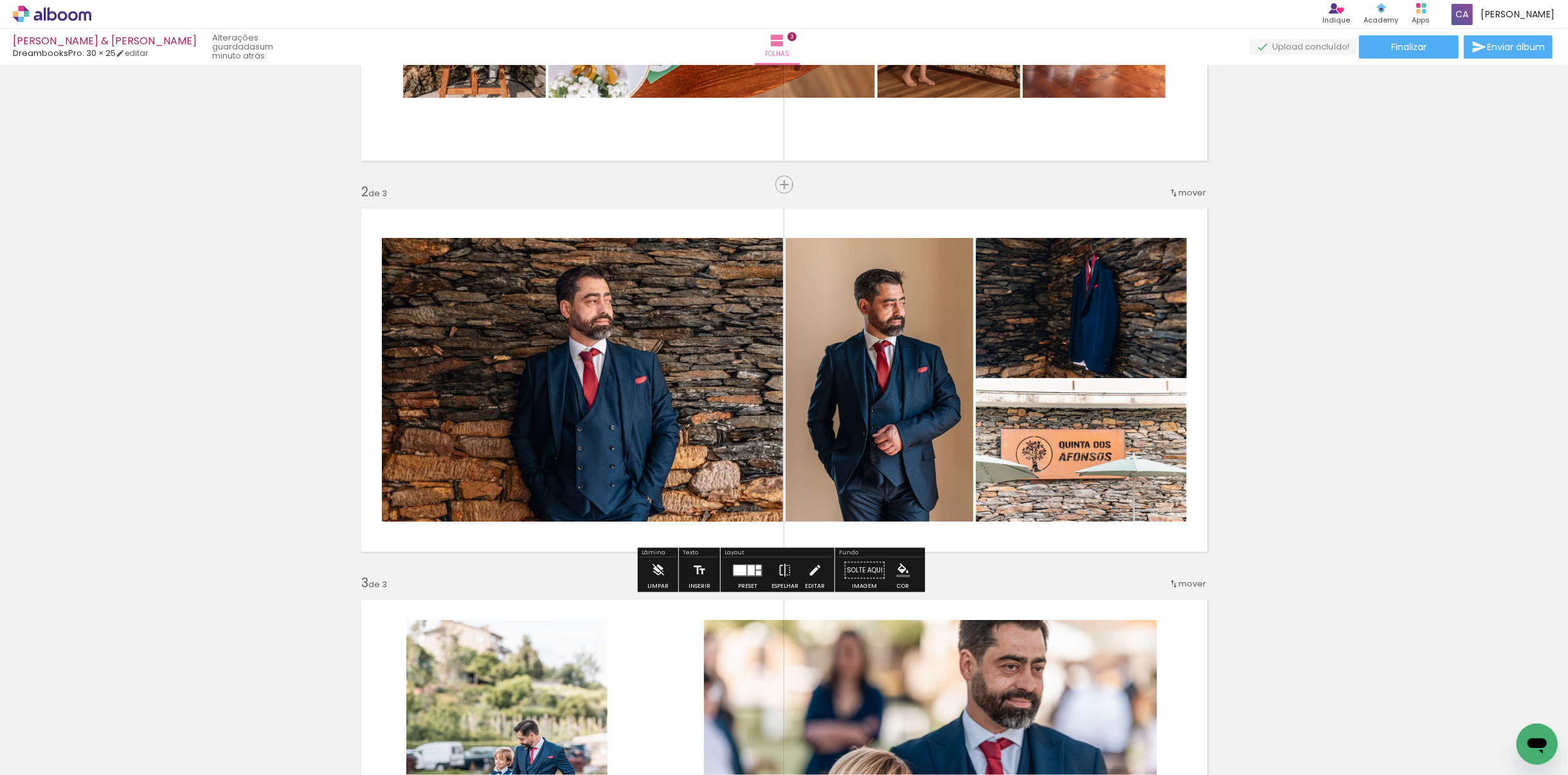
click at [861, 425] on quentale-photo at bounding box center [879, 380] width 188 height 284
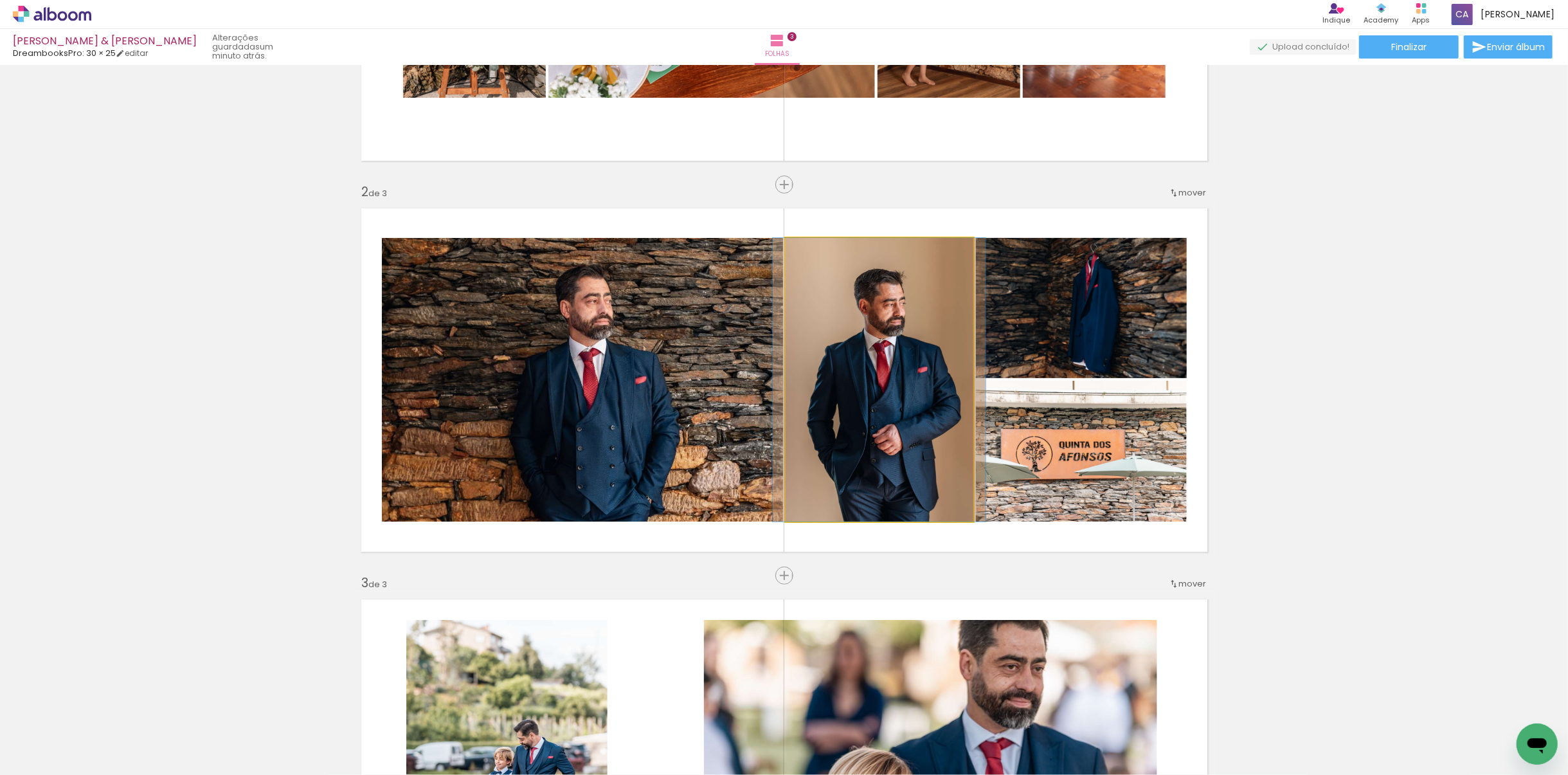
click at [861, 425] on quentale-photo at bounding box center [879, 380] width 188 height 284
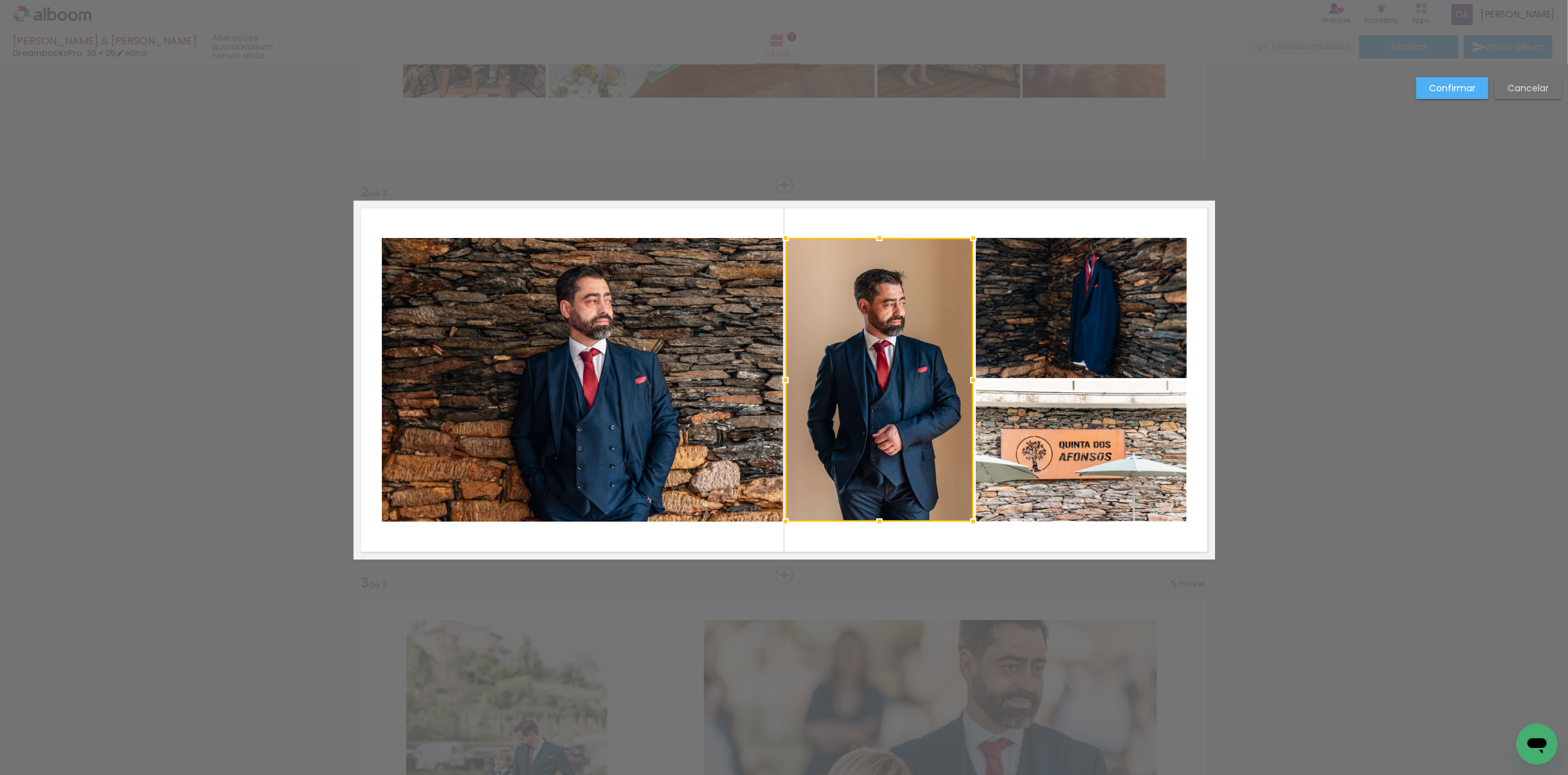
click at [0, 0] on slot "Cancelar" at bounding box center [0, 0] width 0 height 0
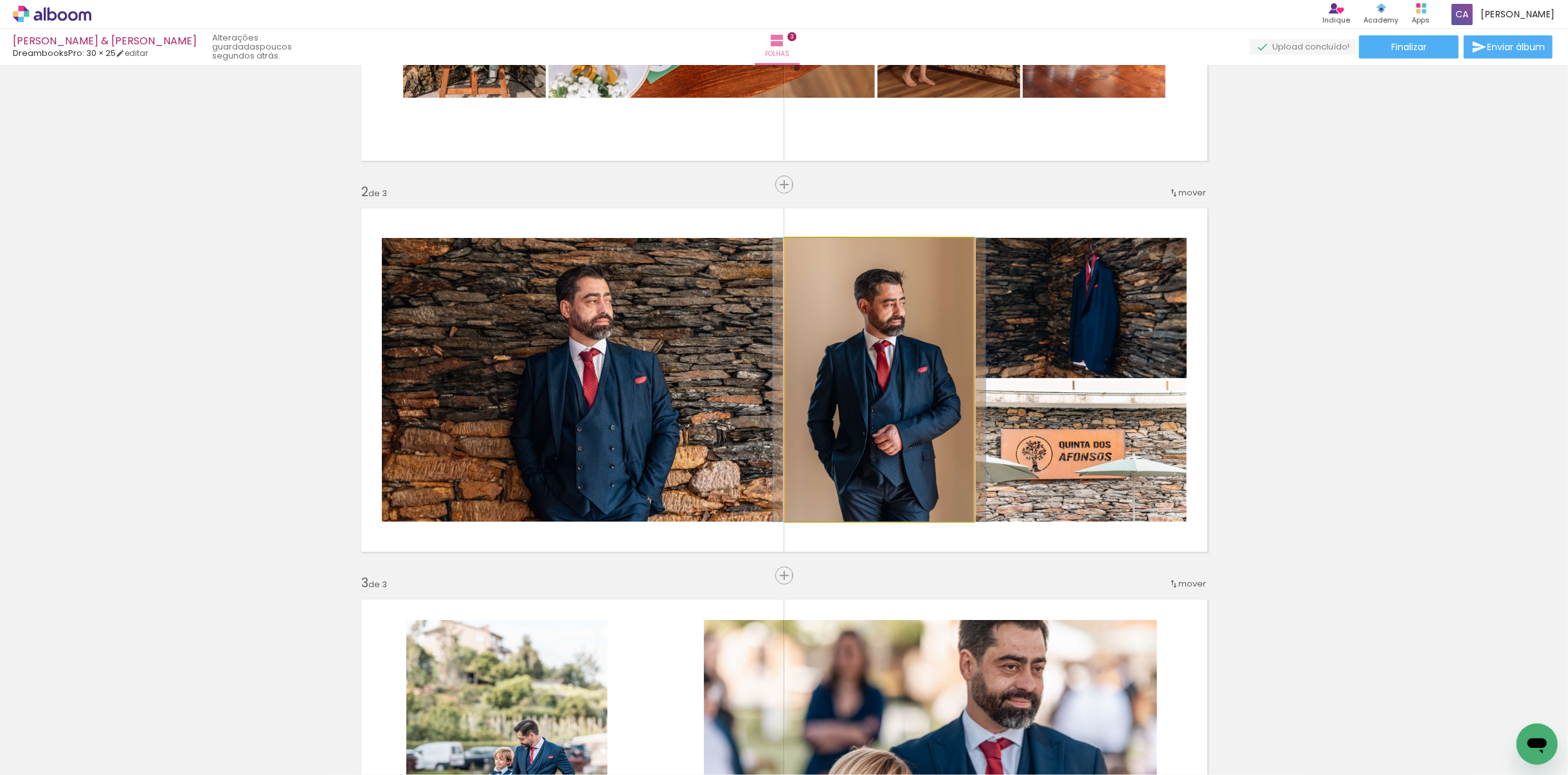
click at [846, 468] on quentale-photo at bounding box center [879, 380] width 188 height 284
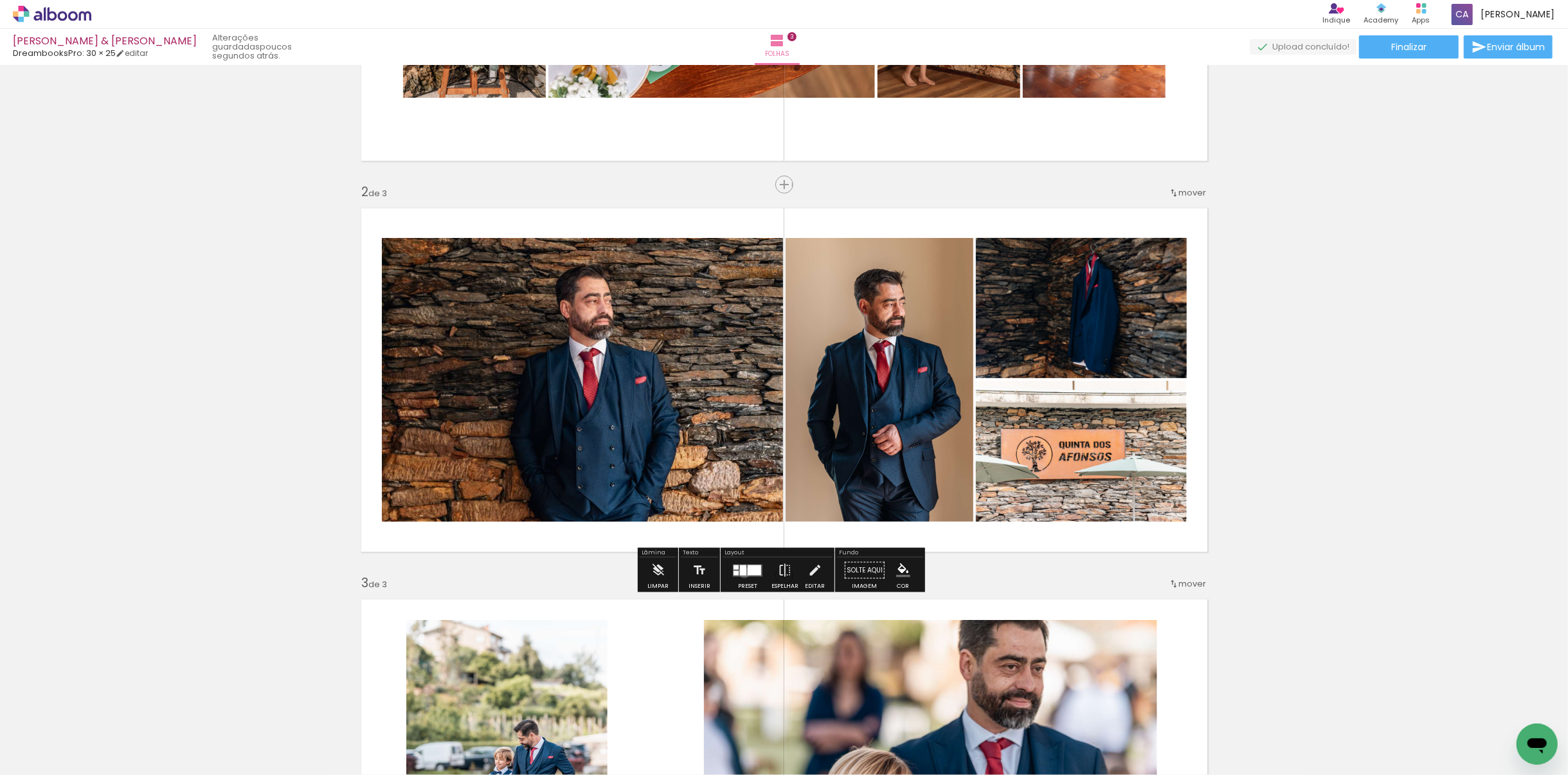
click at [741, 546] on div at bounding box center [744, 570] width 7 height 10
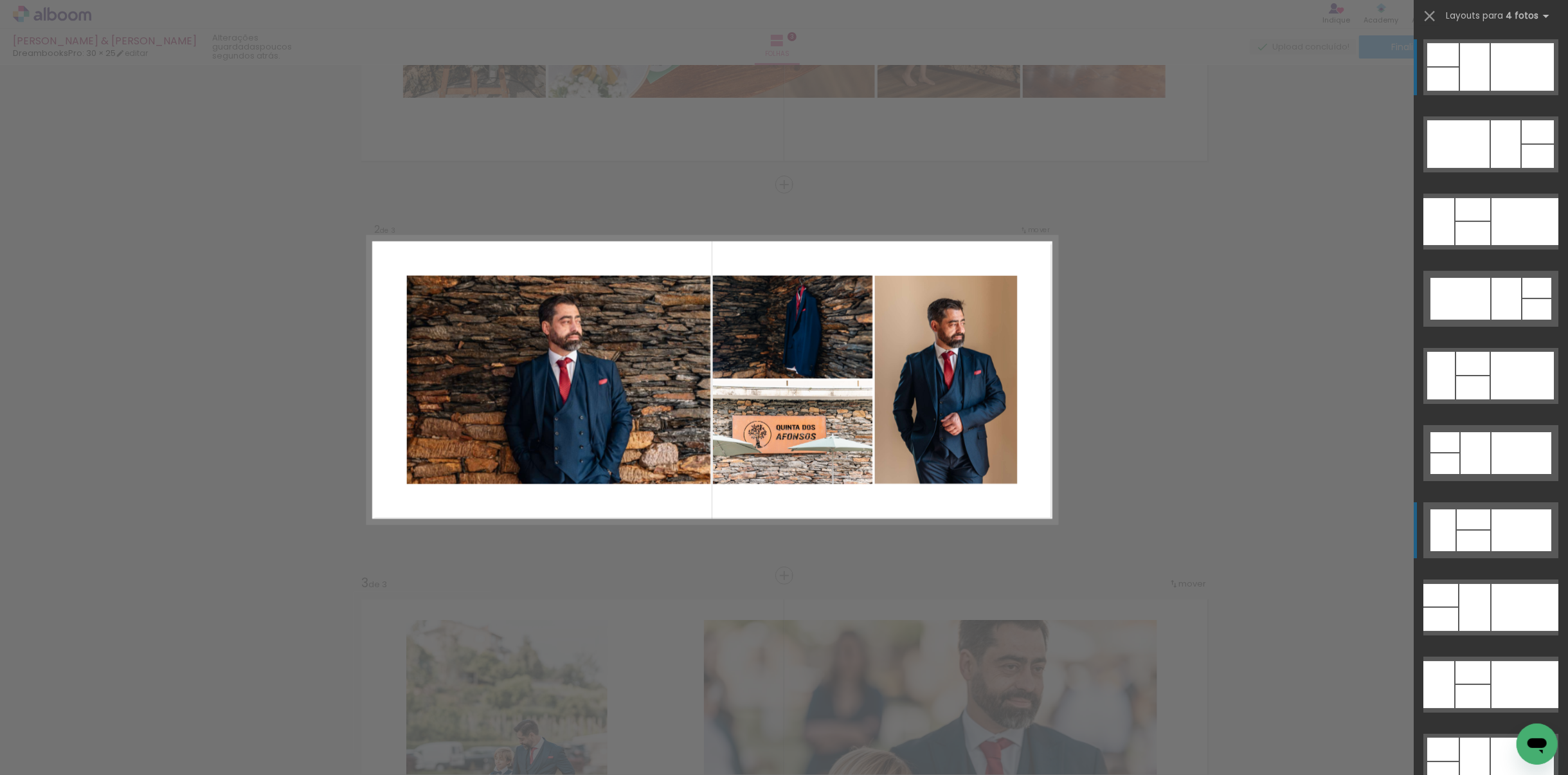
click at [1044, 537] on div at bounding box center [1521, 531] width 60 height 42
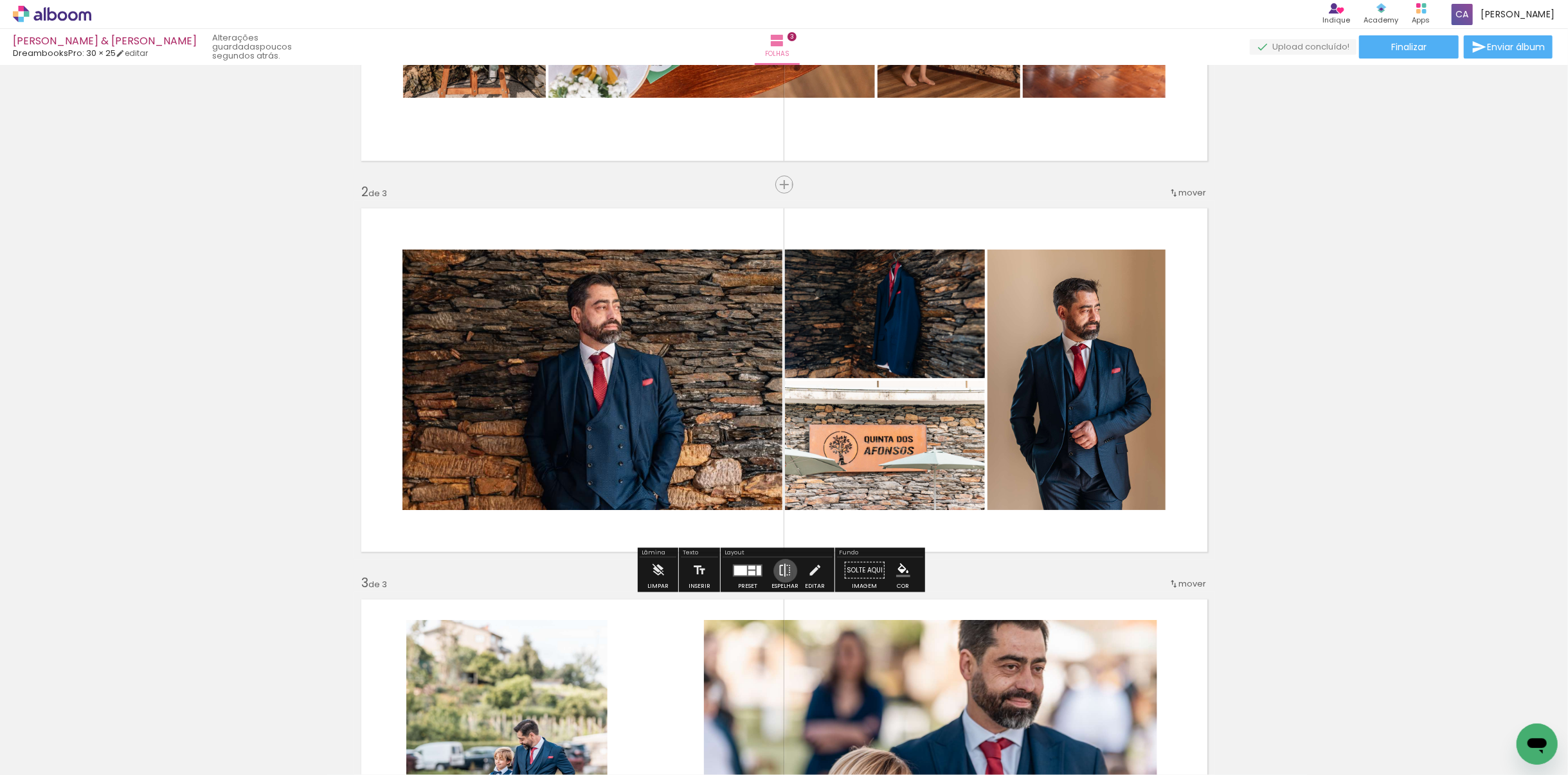
click at [783, 546] on iron-icon at bounding box center [785, 570] width 14 height 26
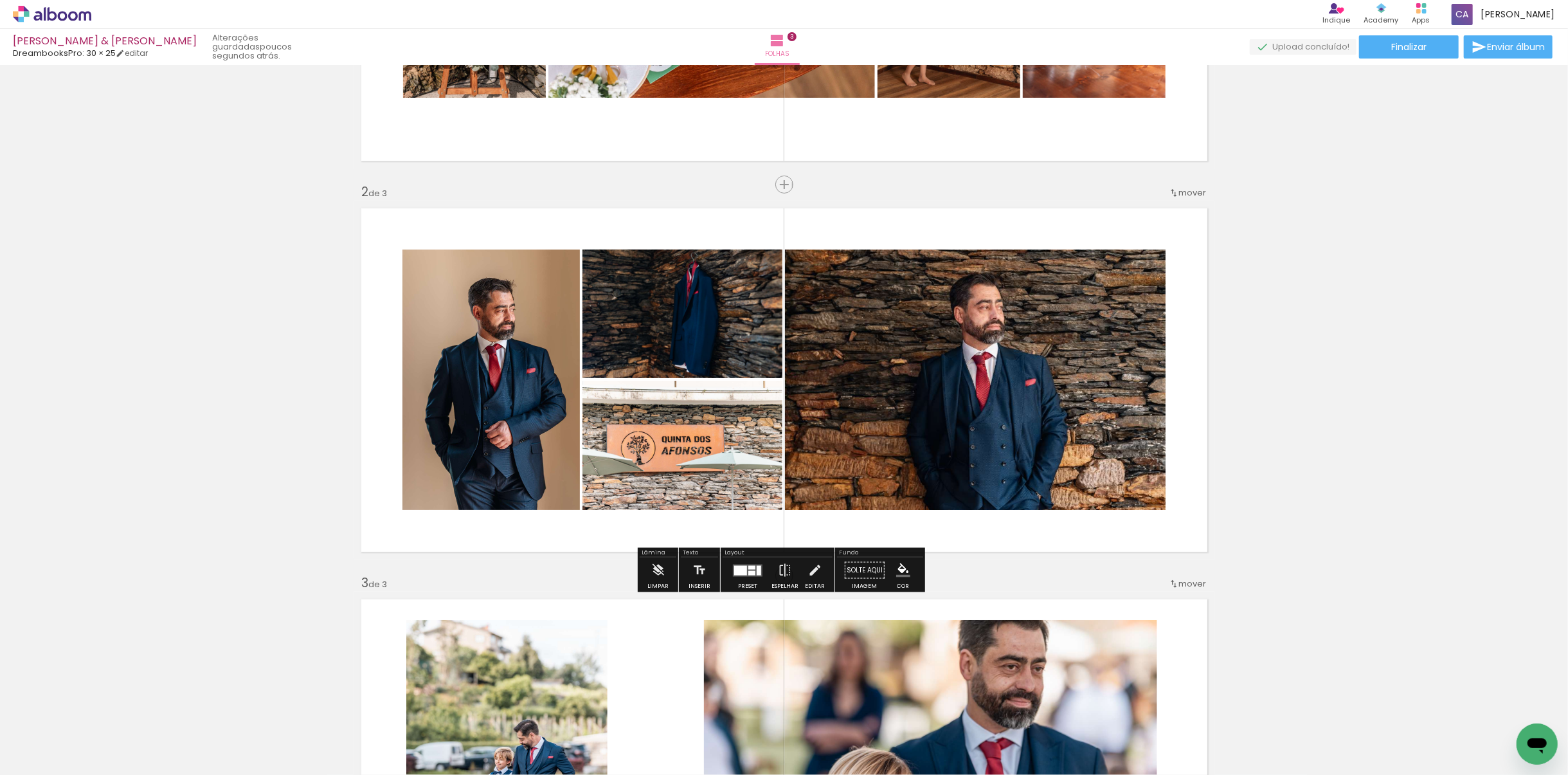
click at [1044, 502] on div "Inserir folha 1 de 3 Inserir folha 2 de 3 Inserir folha 3 de 3" at bounding box center [784, 559] width 1568 height 1565
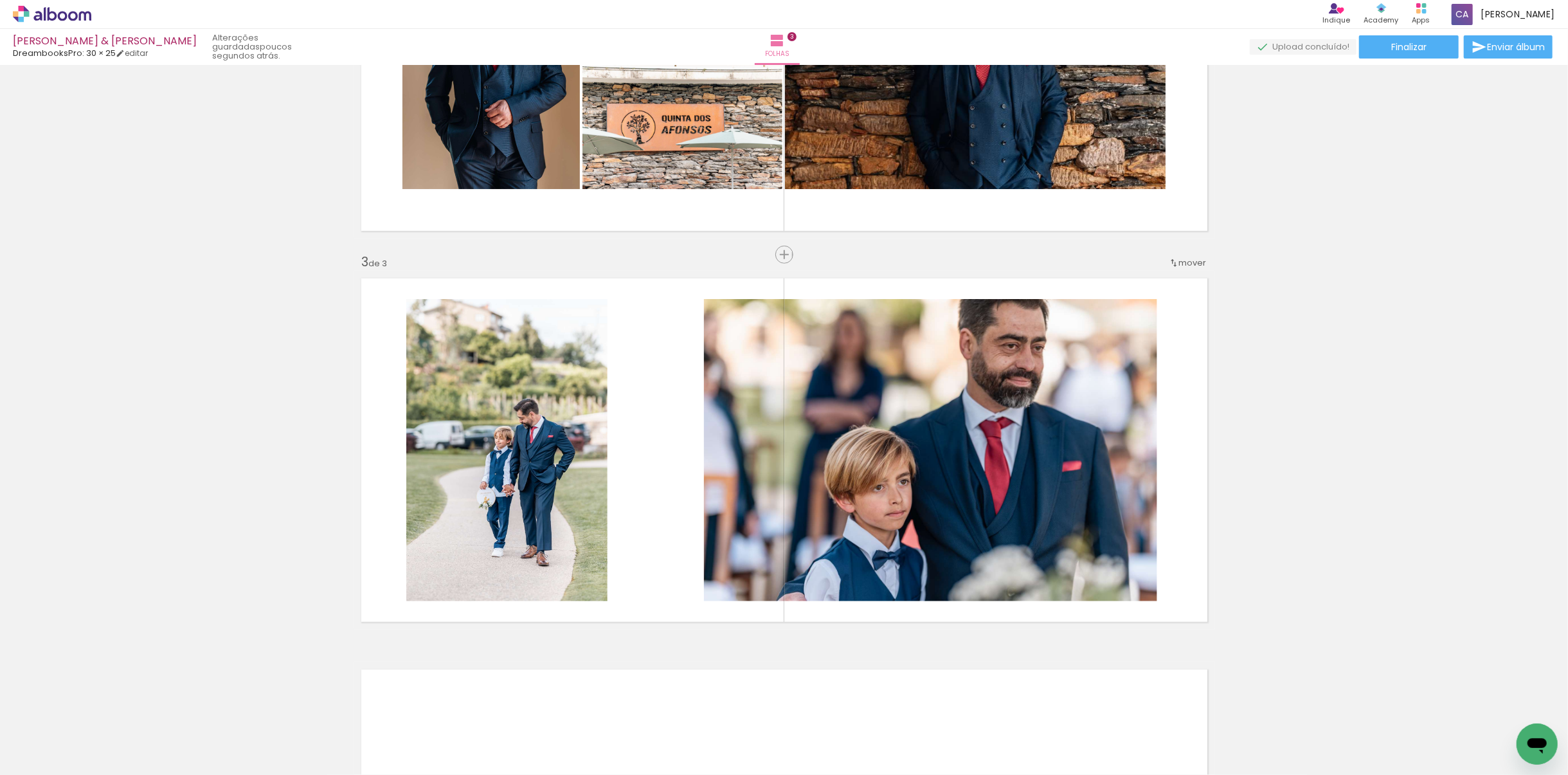
scroll to position [0, 1737]
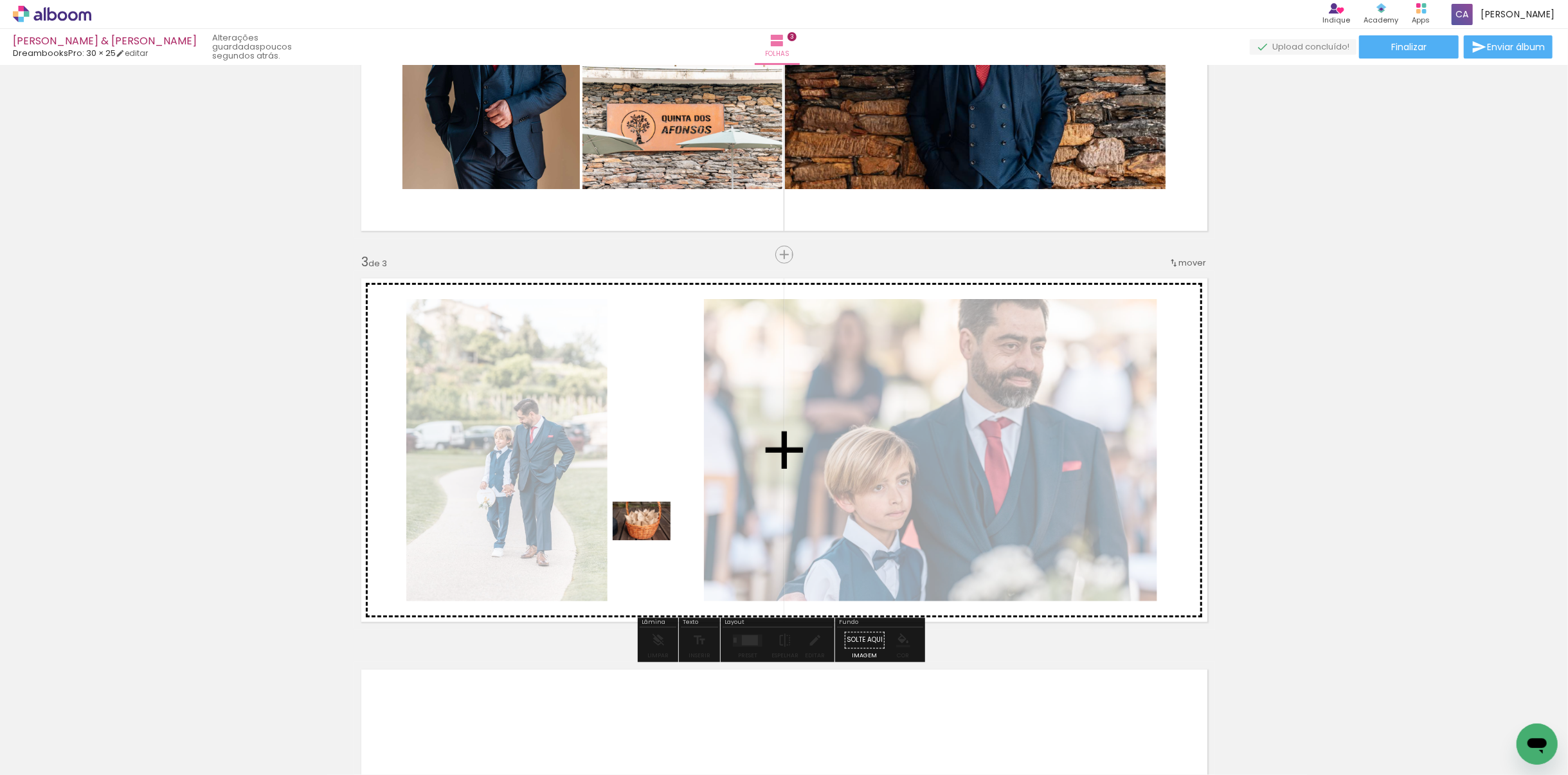
drag, startPoint x: 430, startPoint y: 740, endPoint x: 651, endPoint y: 540, distance: 298.1
click at [651, 540] on quentale-workspace at bounding box center [784, 387] width 1568 height 775
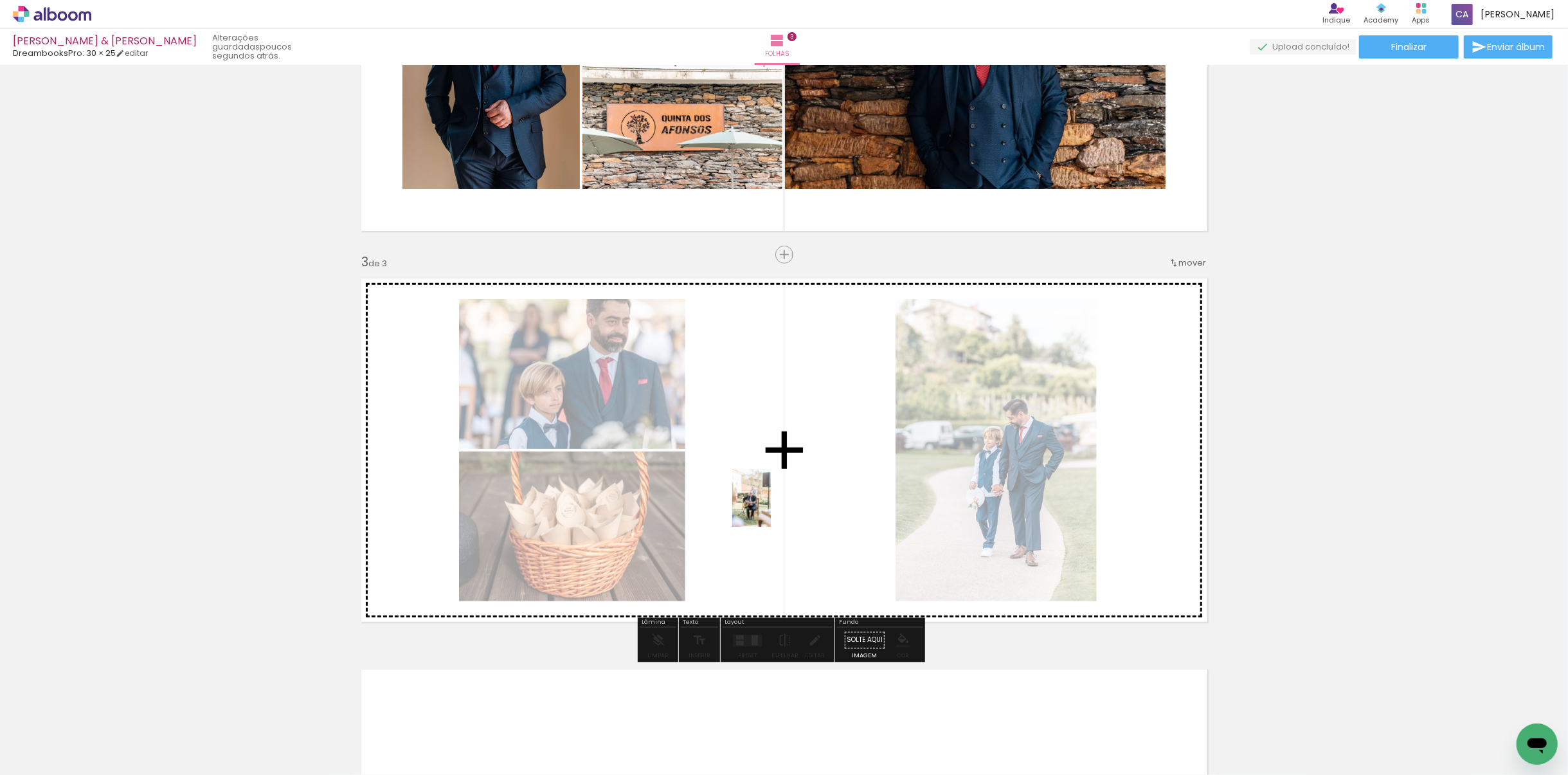
drag, startPoint x: 627, startPoint y: 739, endPoint x: 771, endPoint y: 508, distance: 272.2
click at [771, 508] on quentale-workspace at bounding box center [784, 387] width 1568 height 775
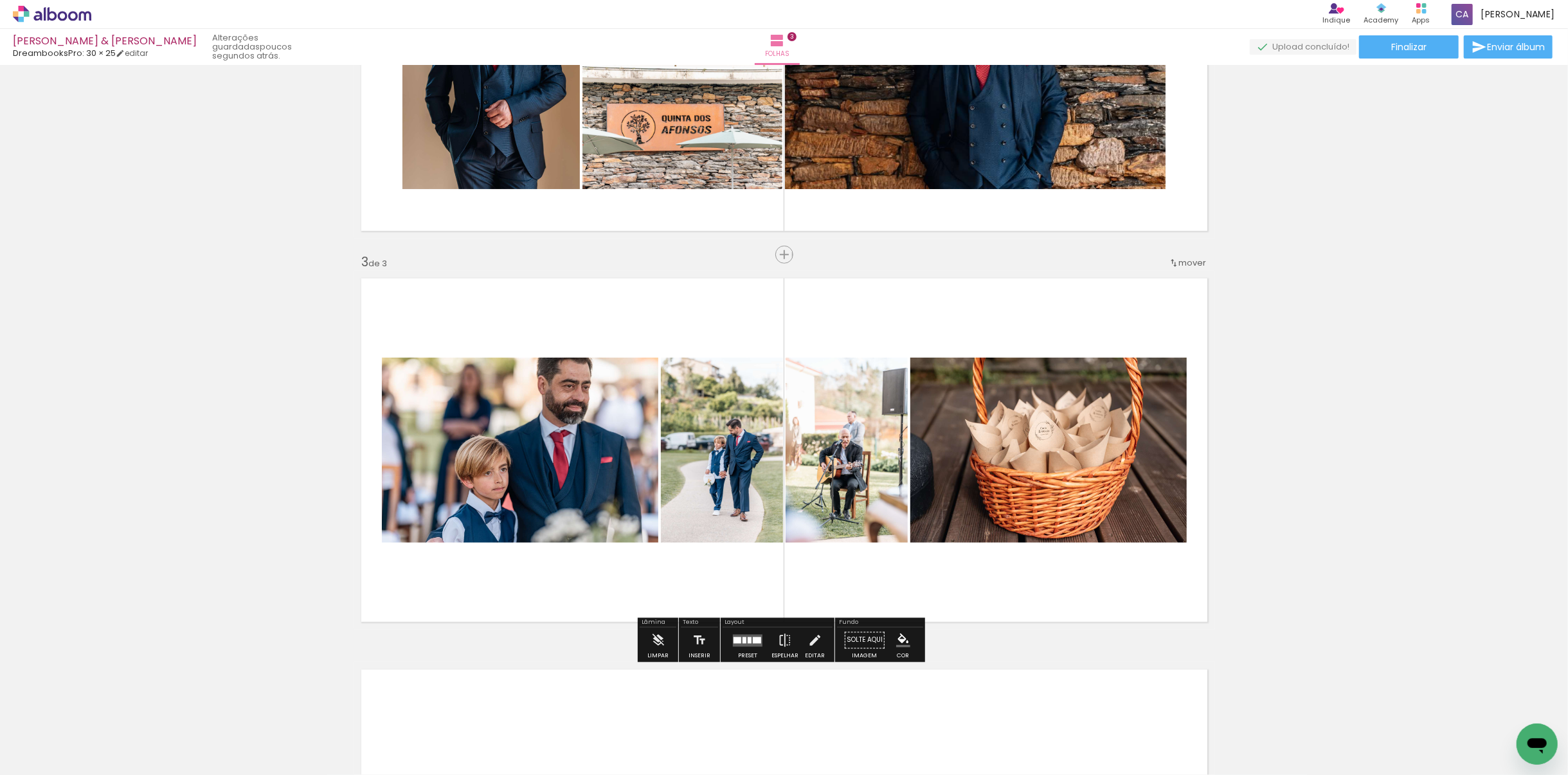
click at [742, 546] on quentale-layouter at bounding box center [748, 641] width 30 height 12
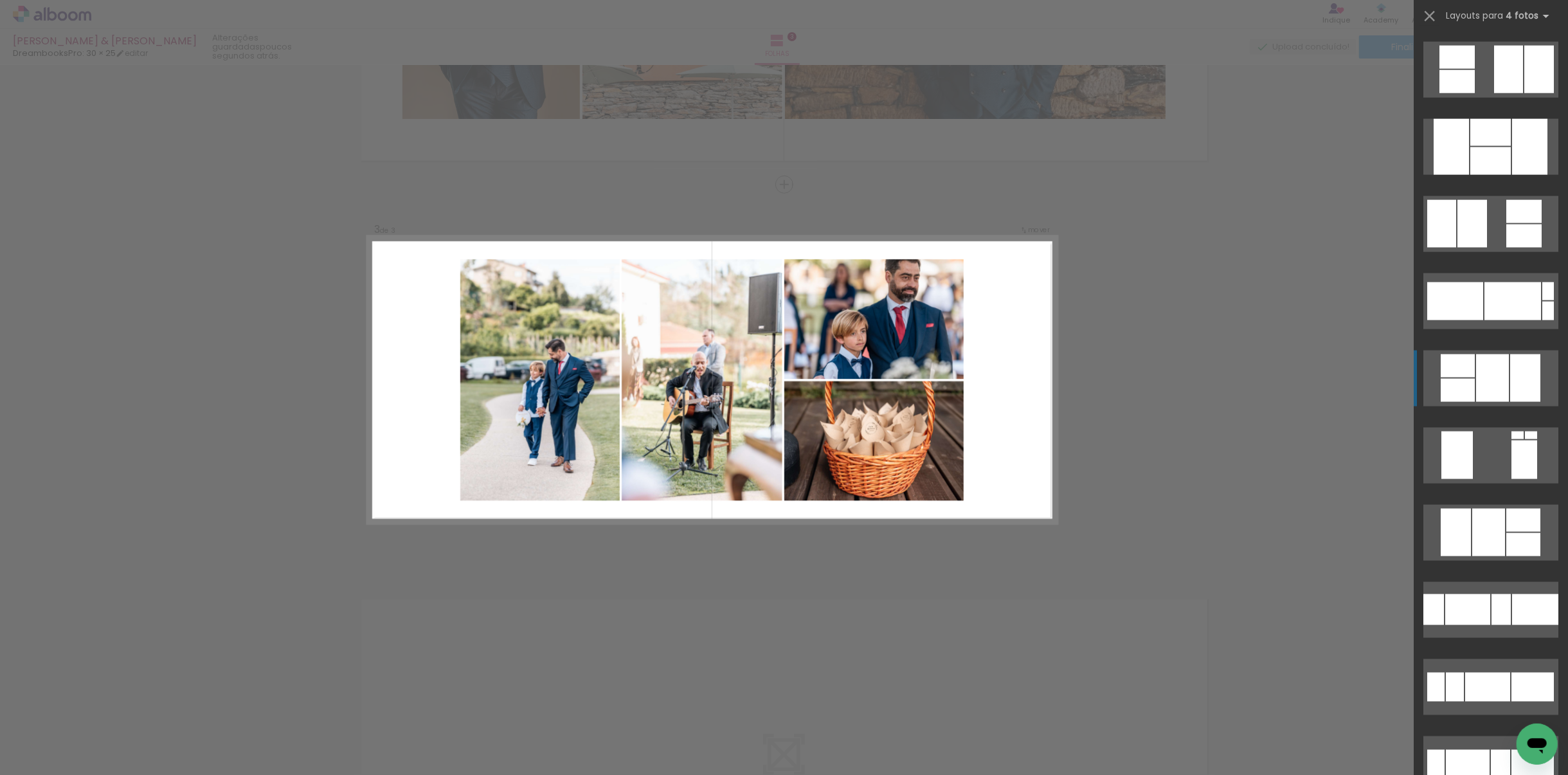
scroll to position [1544, 0]
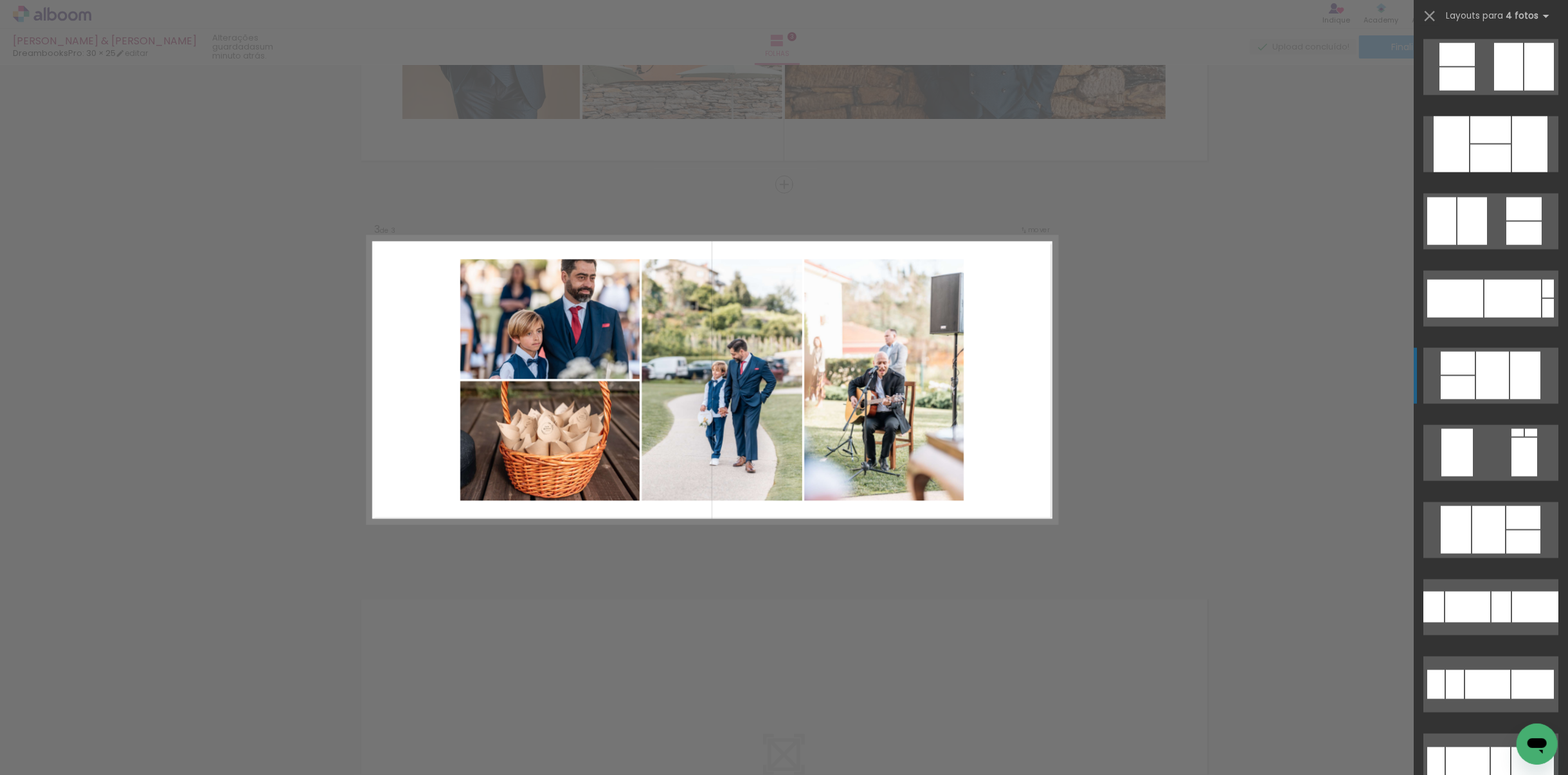
click at [1044, 380] on div at bounding box center [1492, 375] width 33 height 48
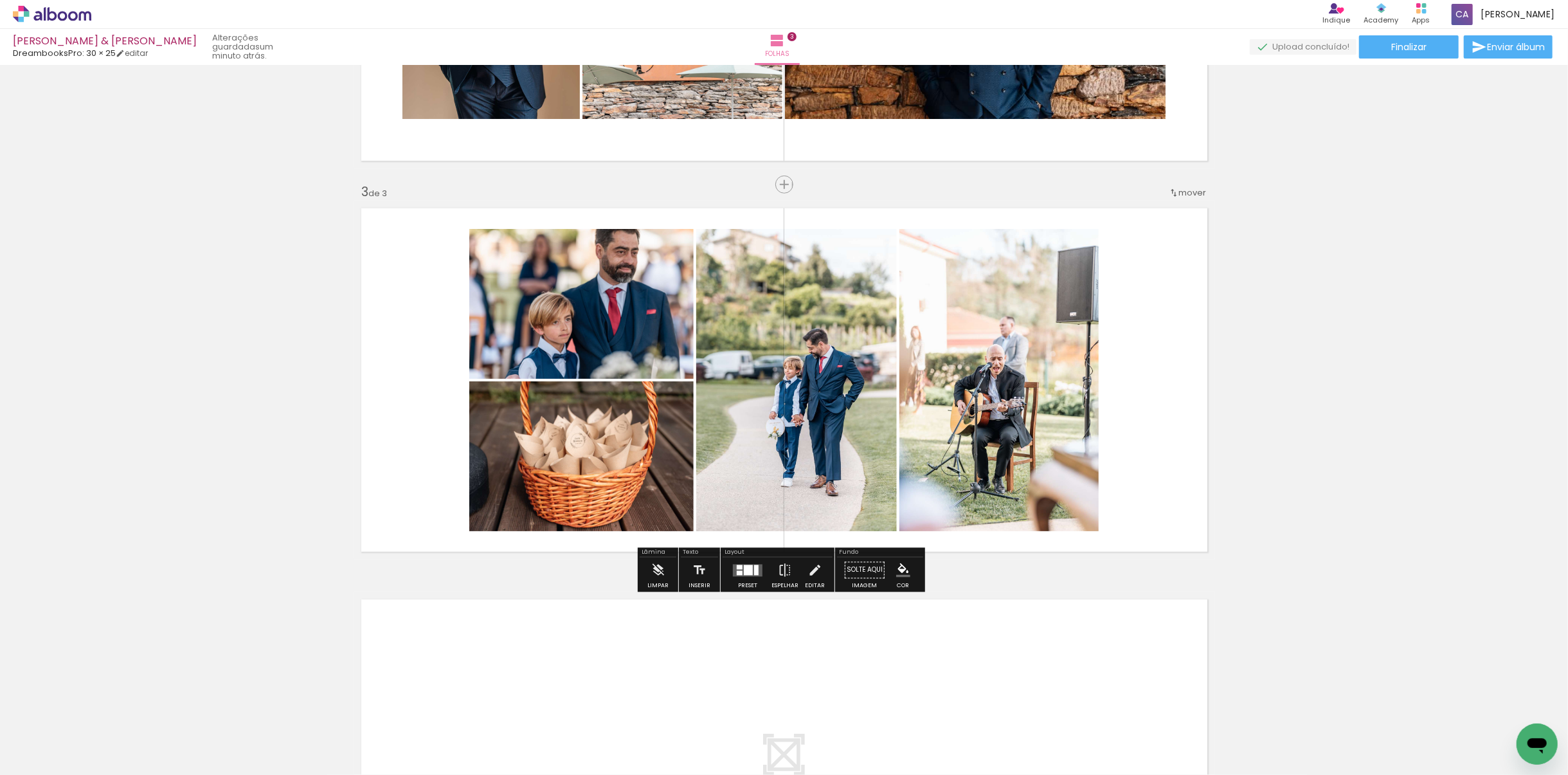
click at [1044, 429] on div "Inserir folha 1 de 3 Inserir folha 2 de 3 Inserir folha 3 de 3" at bounding box center [784, 168] width 1568 height 1565
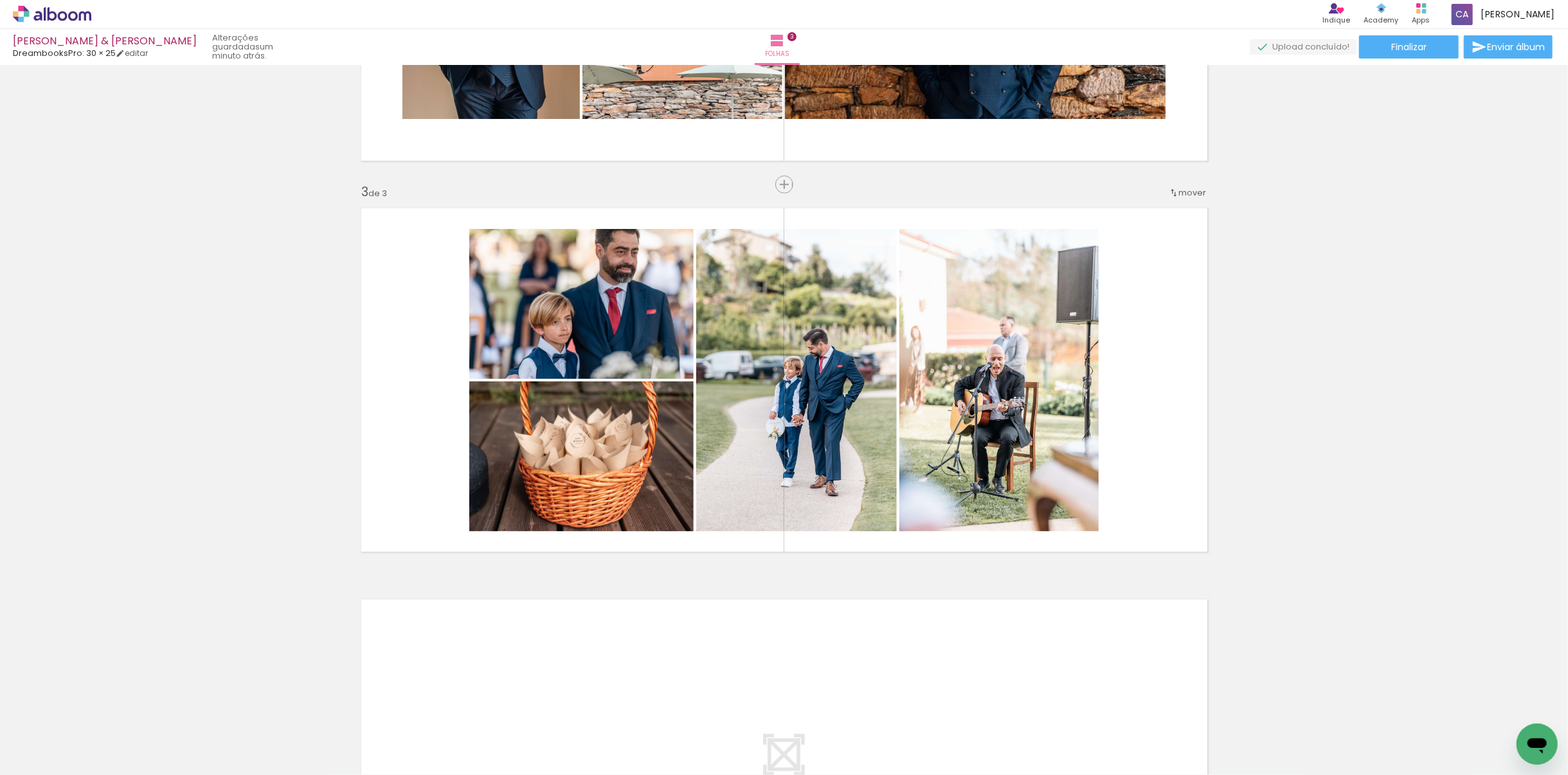
scroll to position [877, 0]
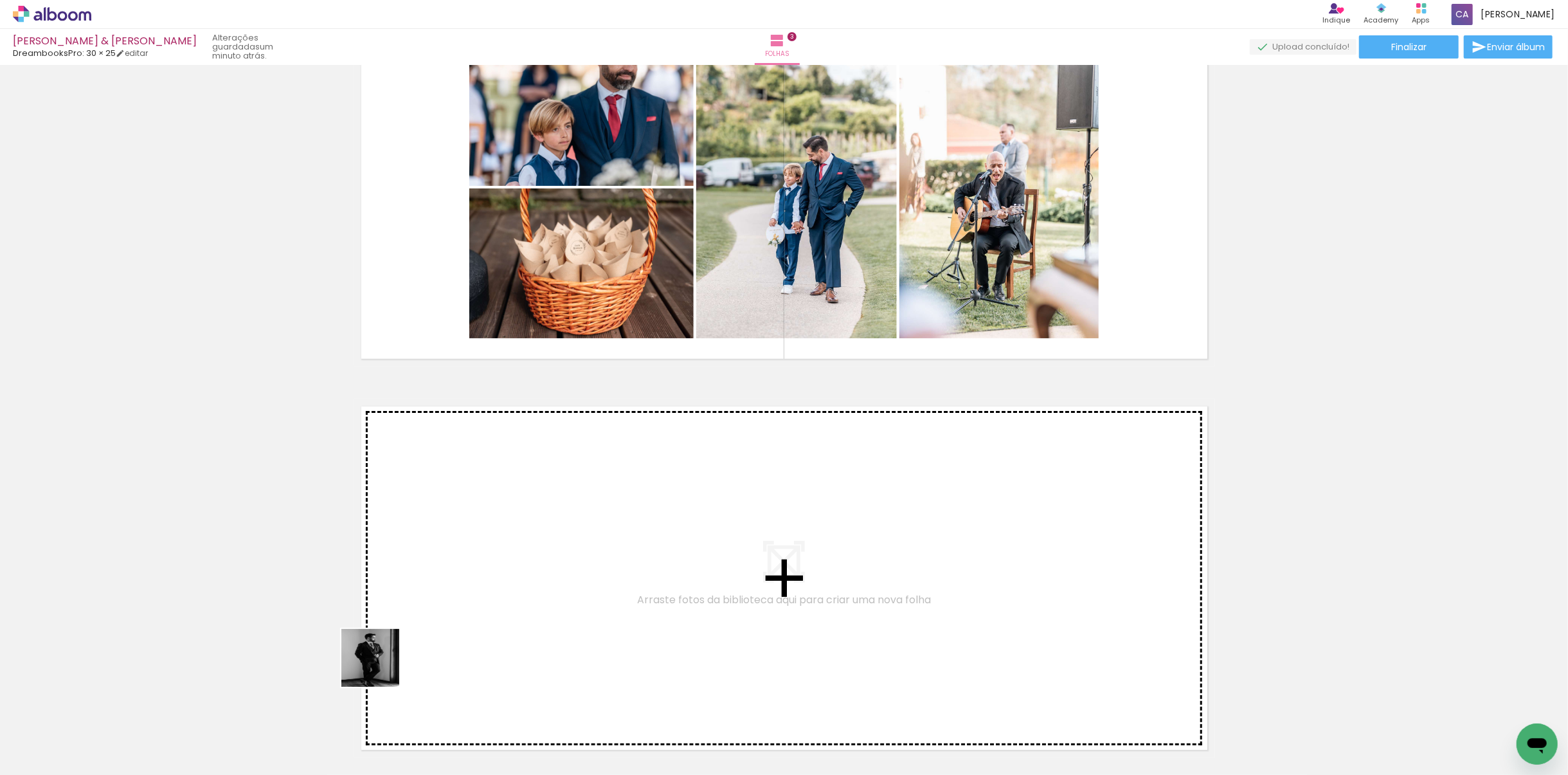
drag, startPoint x: 312, startPoint y: 707, endPoint x: 526, endPoint y: 585, distance: 246.3
click at [526, 546] on quentale-workspace at bounding box center [784, 387] width 1568 height 775
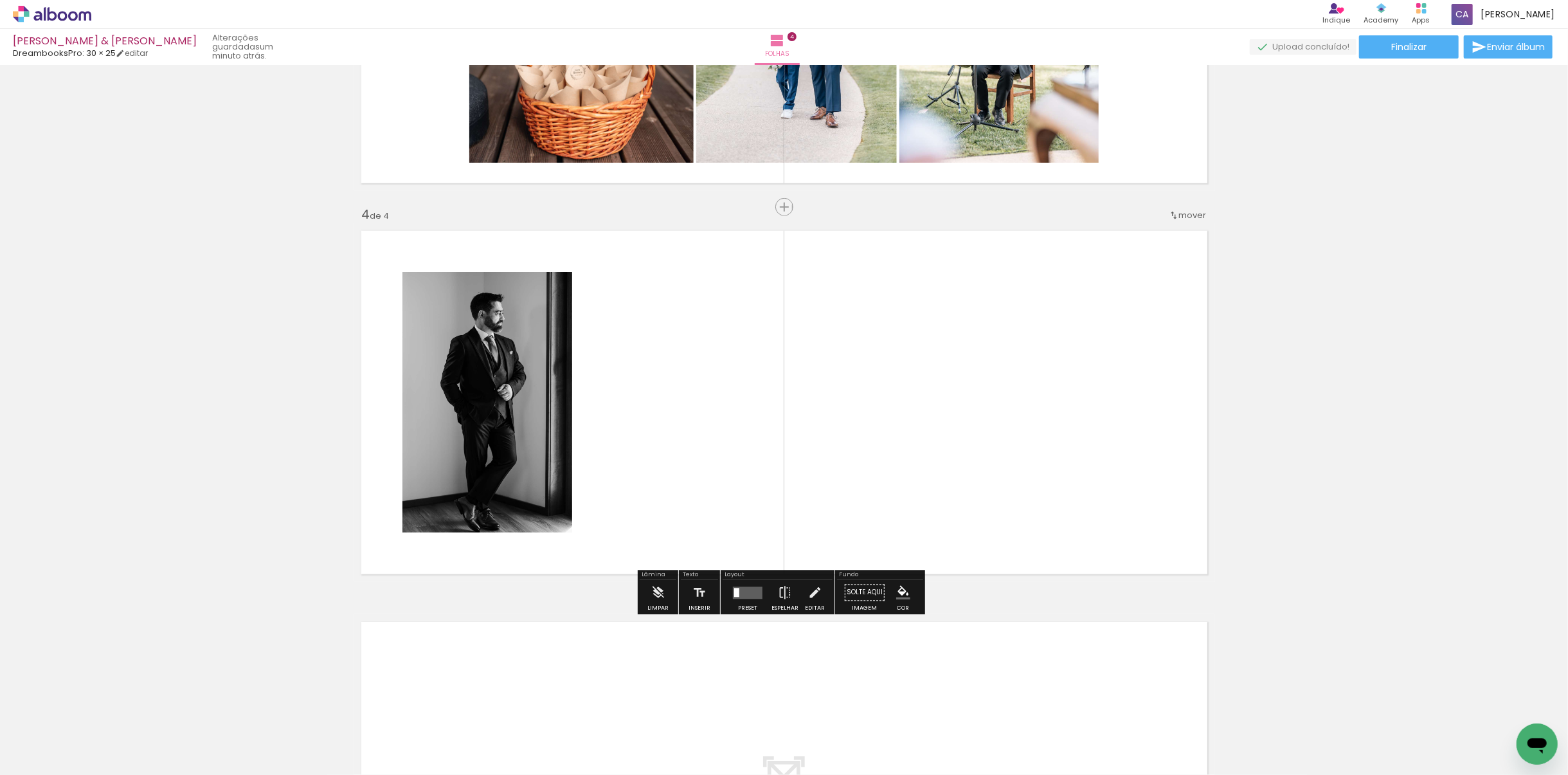
scroll to position [1075, 0]
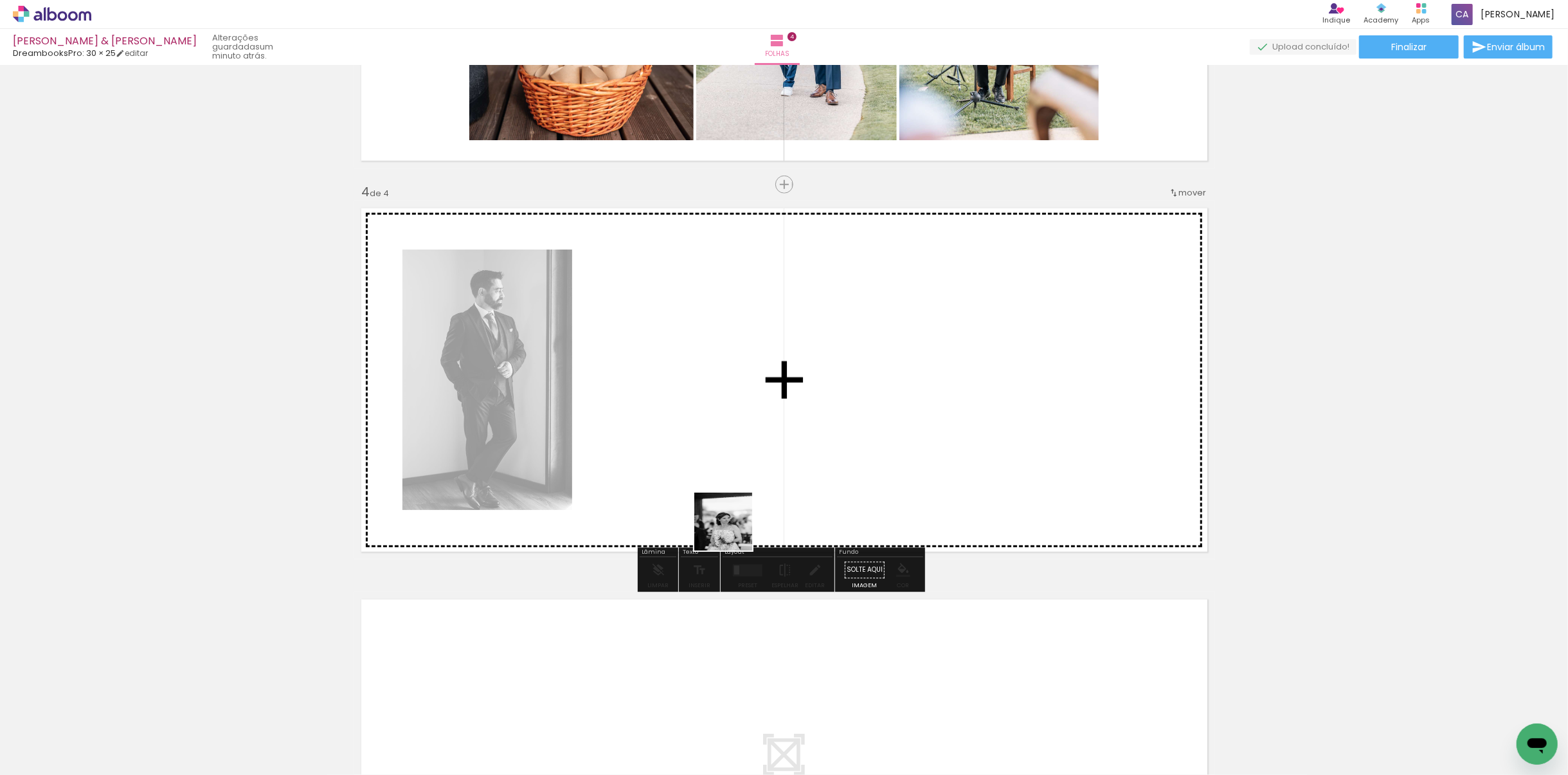
drag, startPoint x: 766, startPoint y: 734, endPoint x: 722, endPoint y: 471, distance: 266.7
click at [722, 471] on quentale-workspace at bounding box center [784, 387] width 1568 height 775
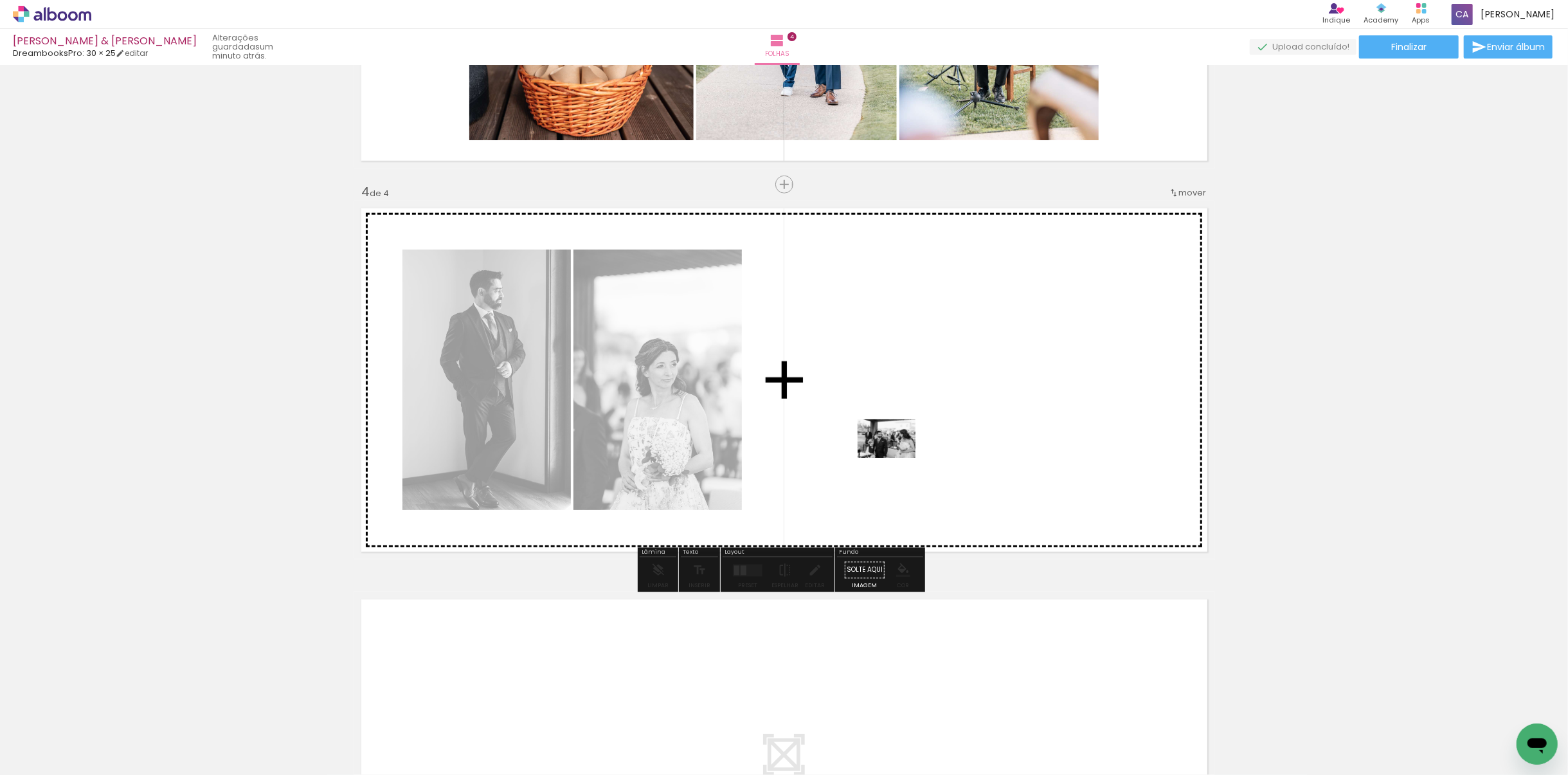
drag, startPoint x: 911, startPoint y: 741, endPoint x: 896, endPoint y: 458, distance: 283.4
click at [896, 458] on quentale-workspace at bounding box center [784, 387] width 1568 height 775
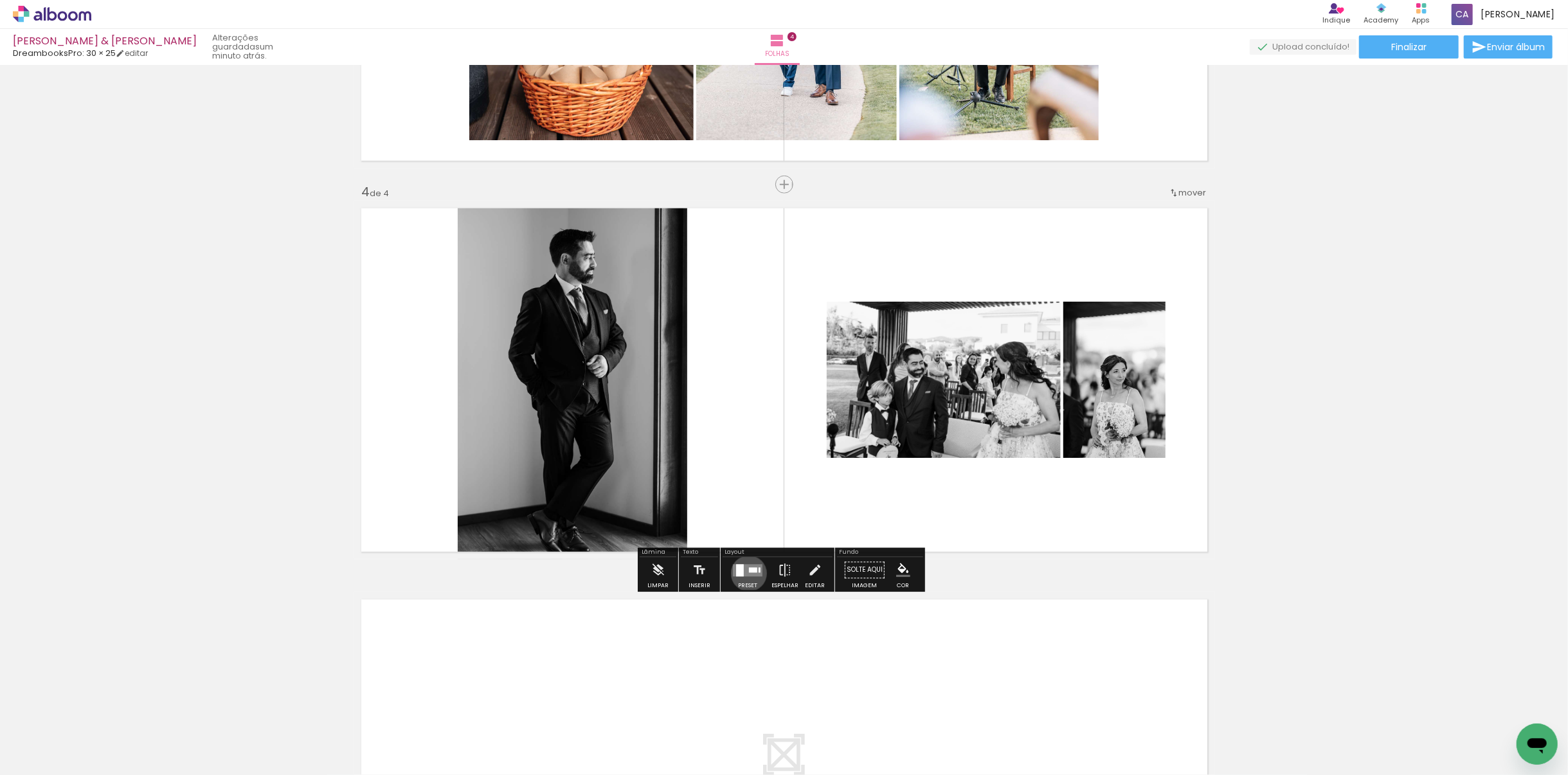
click at [746, 546] on quentale-layouter at bounding box center [748, 570] width 30 height 12
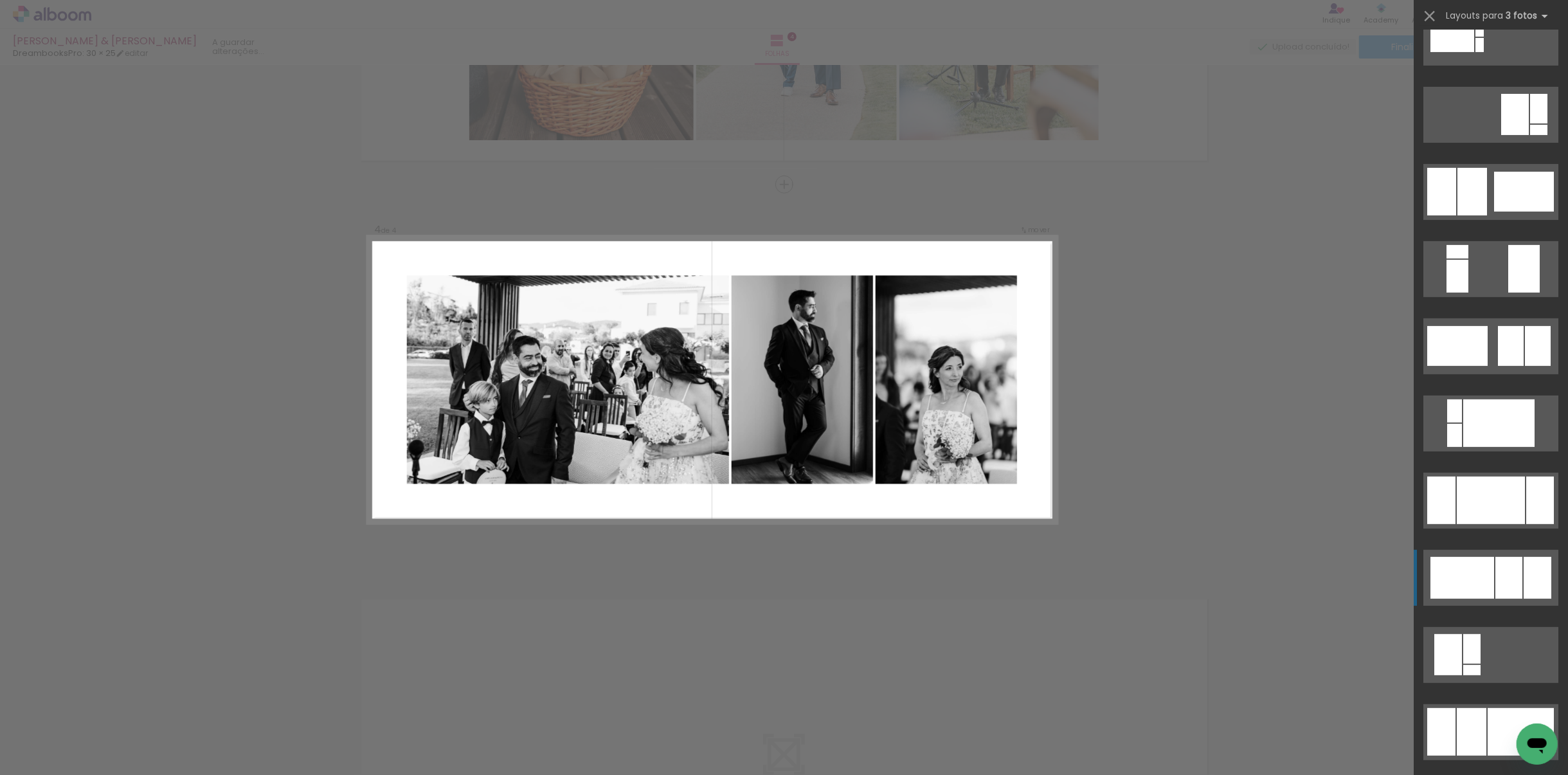
scroll to position [386, 0]
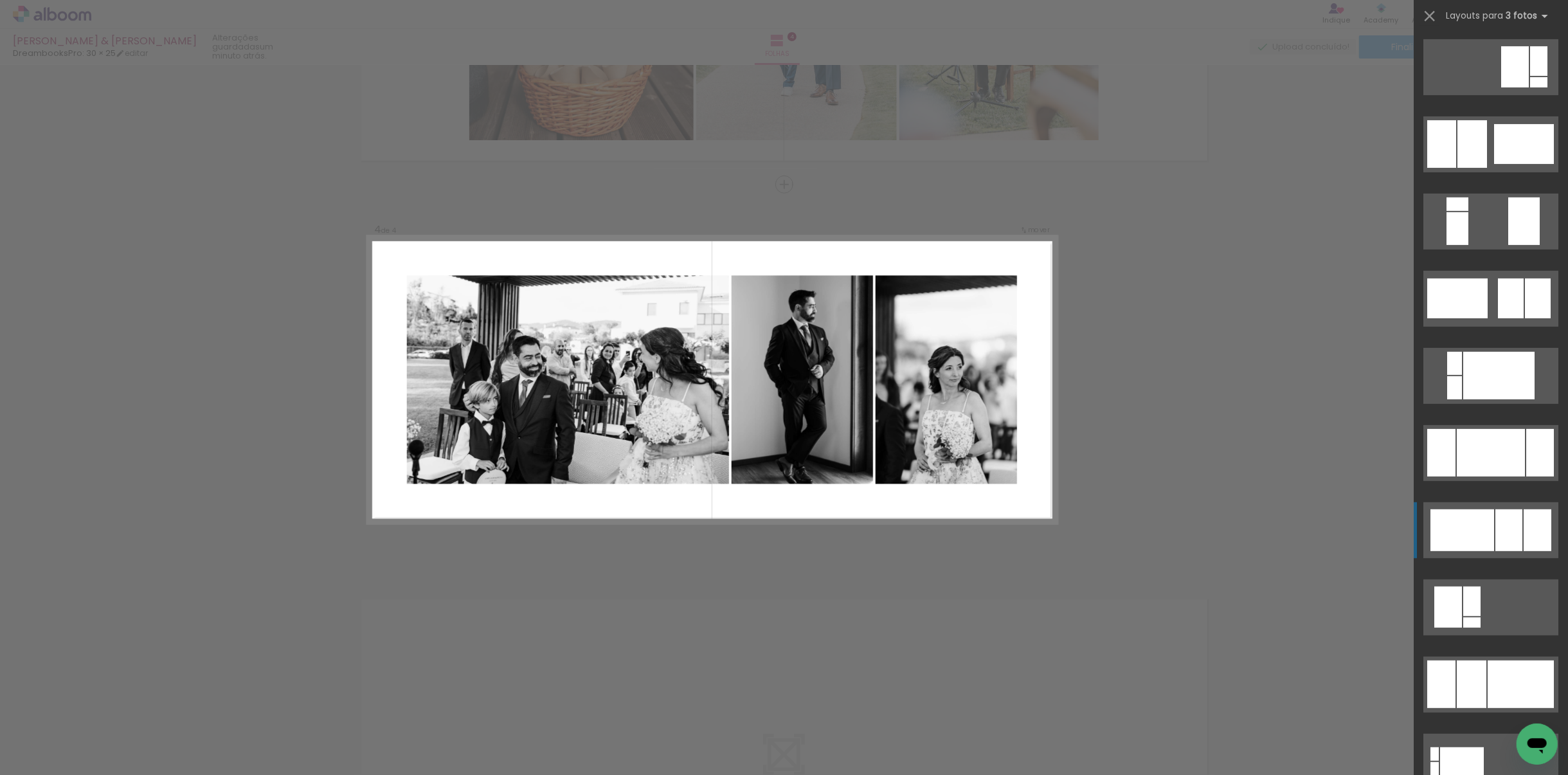
click at [1044, 537] on div at bounding box center [1509, 531] width 27 height 42
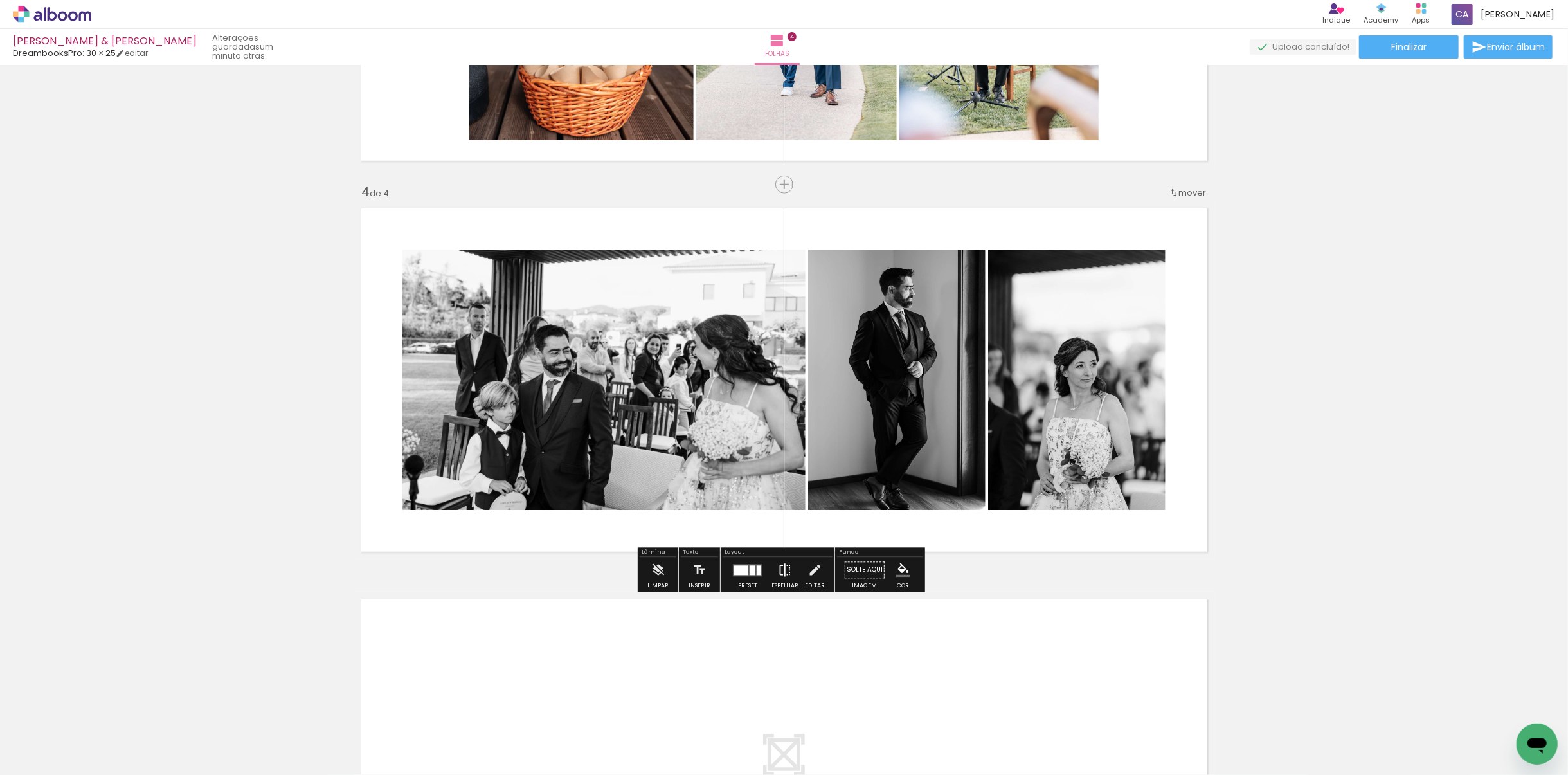
click at [778, 546] on iron-icon at bounding box center [785, 570] width 14 height 26
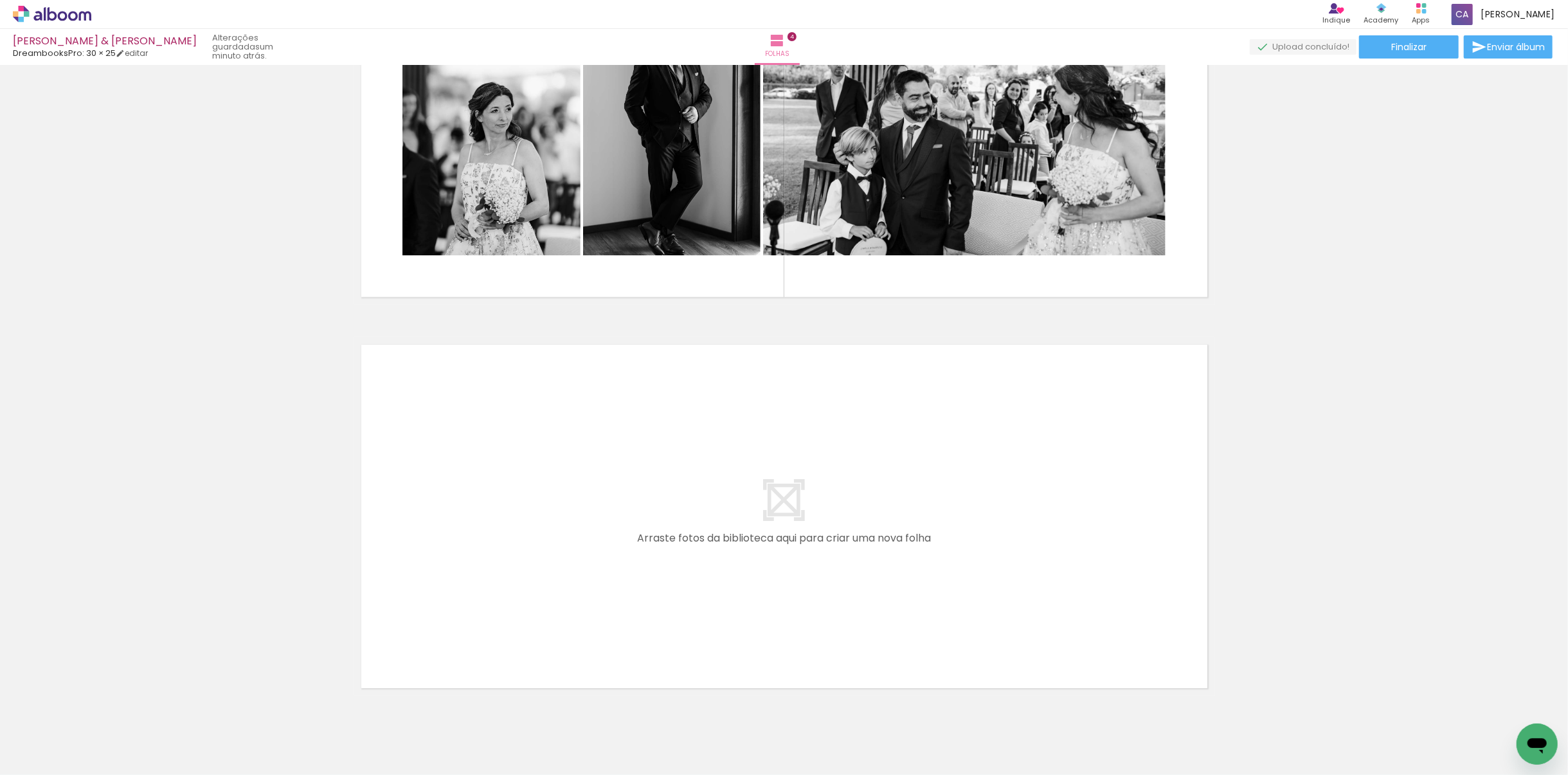
scroll to position [1332, 0]
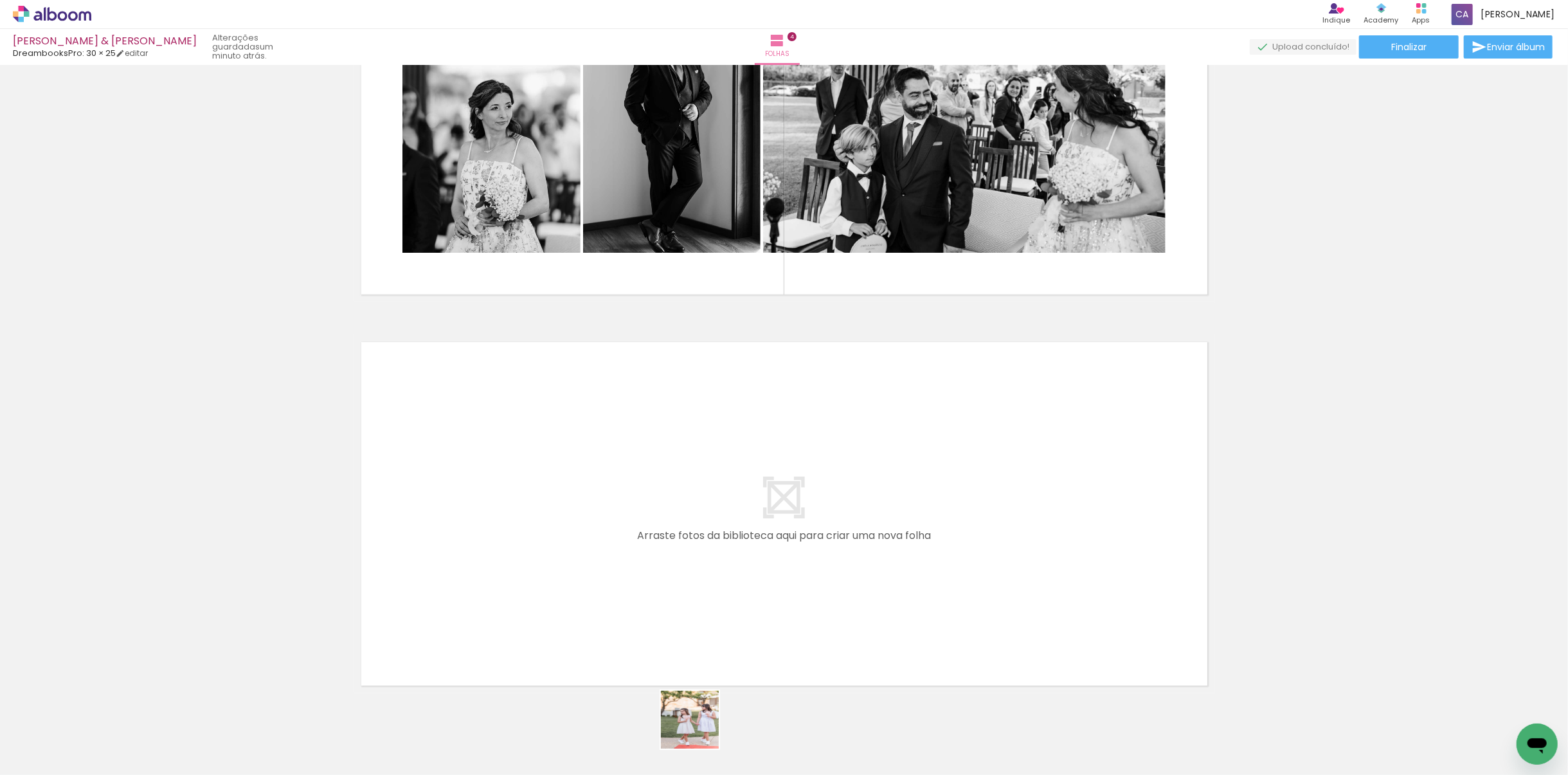
drag, startPoint x: 700, startPoint y: 730, endPoint x: 657, endPoint y: 621, distance: 117.2
click at [657, 546] on quentale-workspace at bounding box center [784, 387] width 1568 height 775
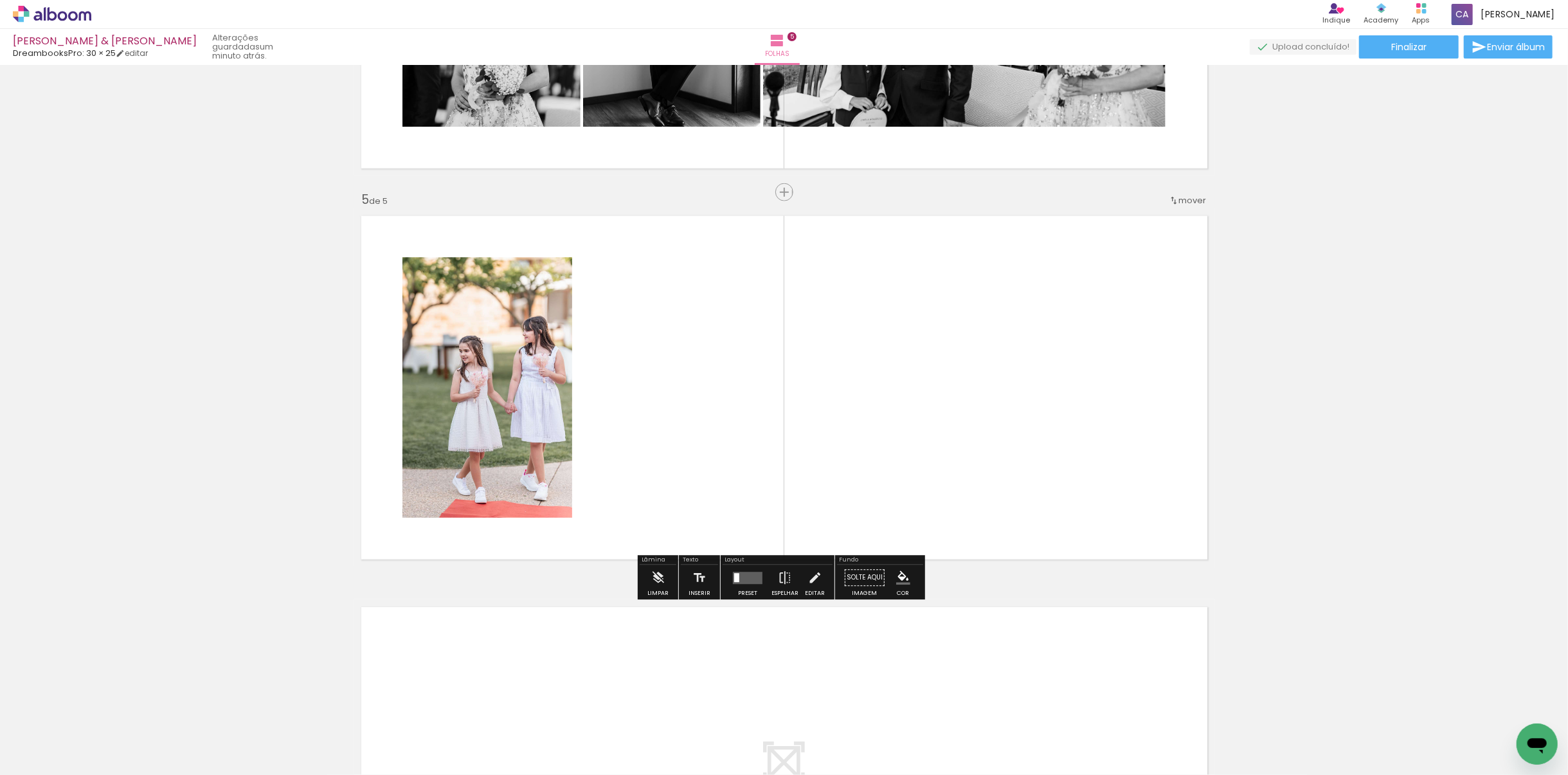
scroll to position [1466, 0]
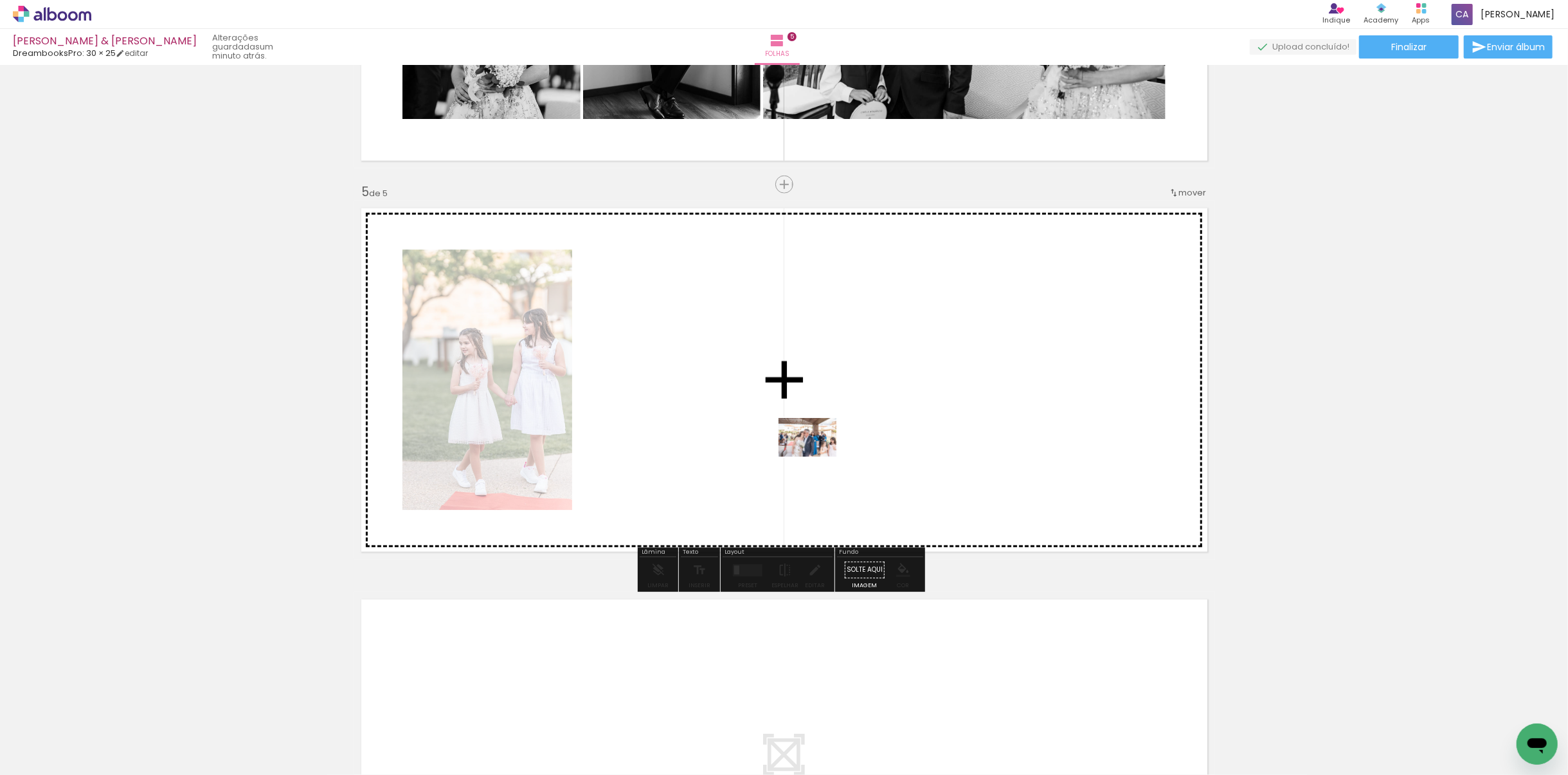
drag, startPoint x: 847, startPoint y: 720, endPoint x: 817, endPoint y: 457, distance: 264.7
click at [817, 457] on quentale-workspace at bounding box center [784, 387] width 1568 height 775
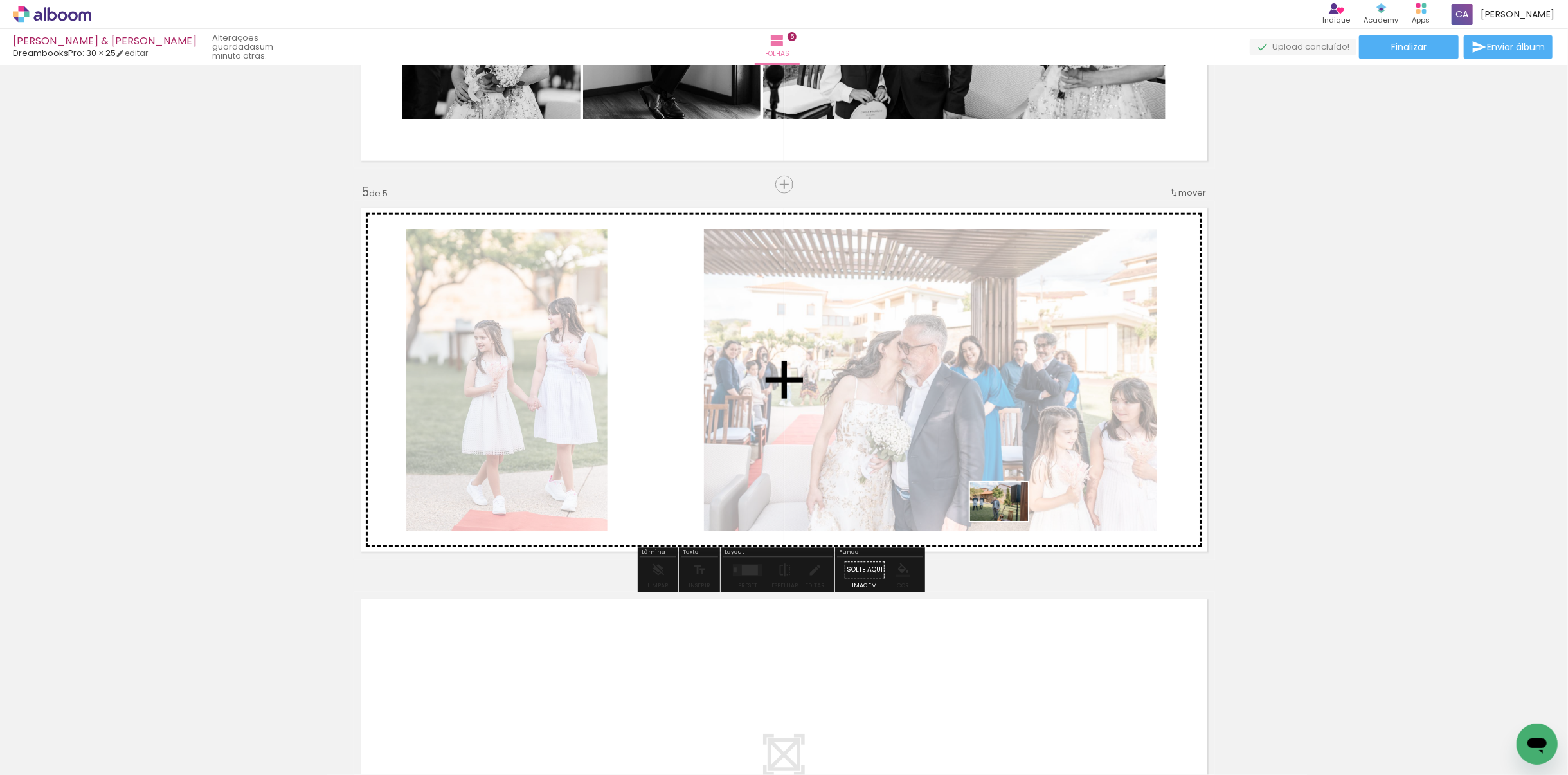
drag, startPoint x: 1053, startPoint y: 691, endPoint x: 1048, endPoint y: 584, distance: 107.1
click at [1009, 520] on quentale-workspace at bounding box center [784, 387] width 1568 height 775
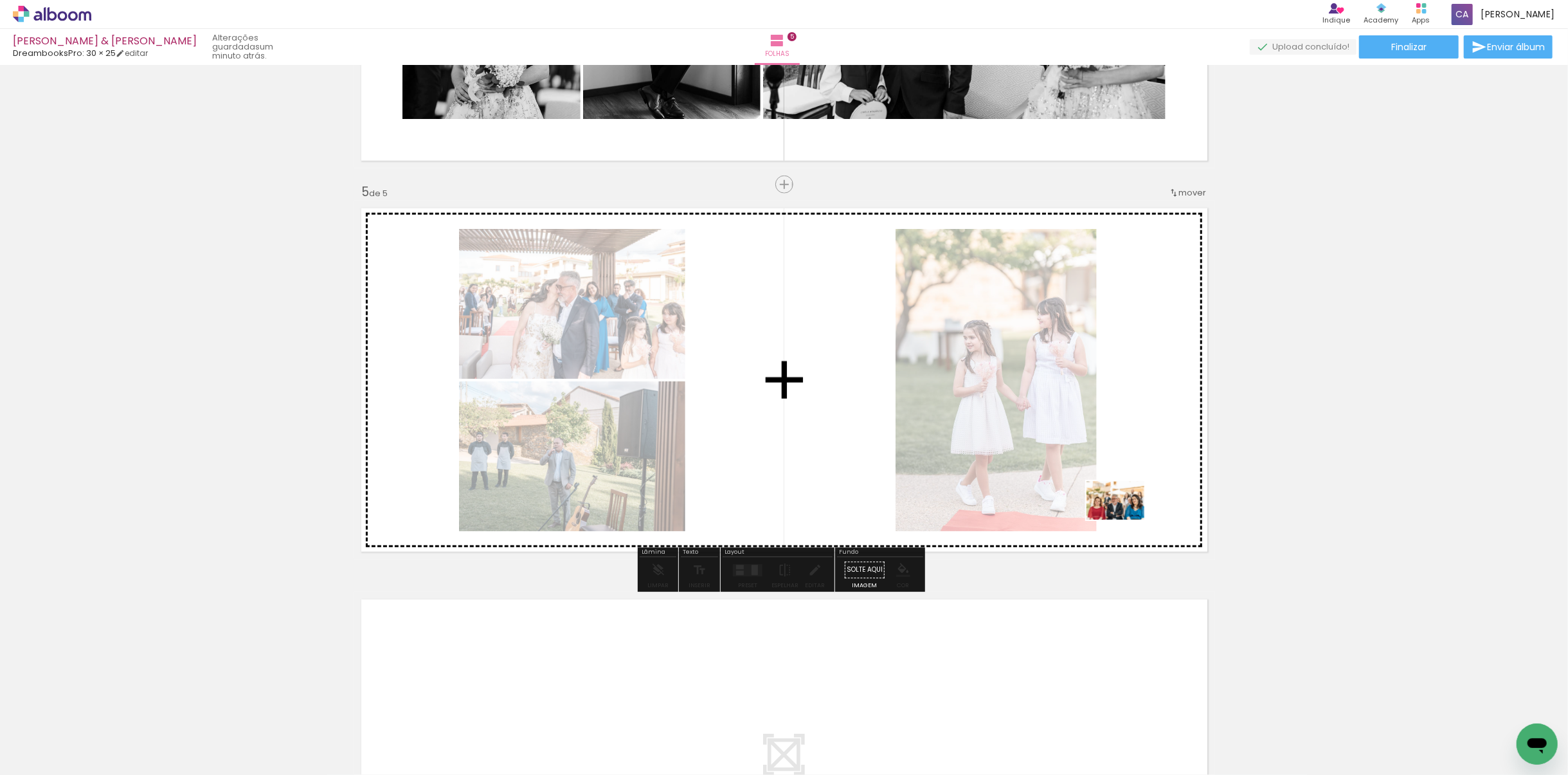
drag, startPoint x: 1197, startPoint y: 727, endPoint x: 1120, endPoint y: 499, distance: 240.7
click at [1044, 499] on quentale-workspace at bounding box center [784, 387] width 1568 height 775
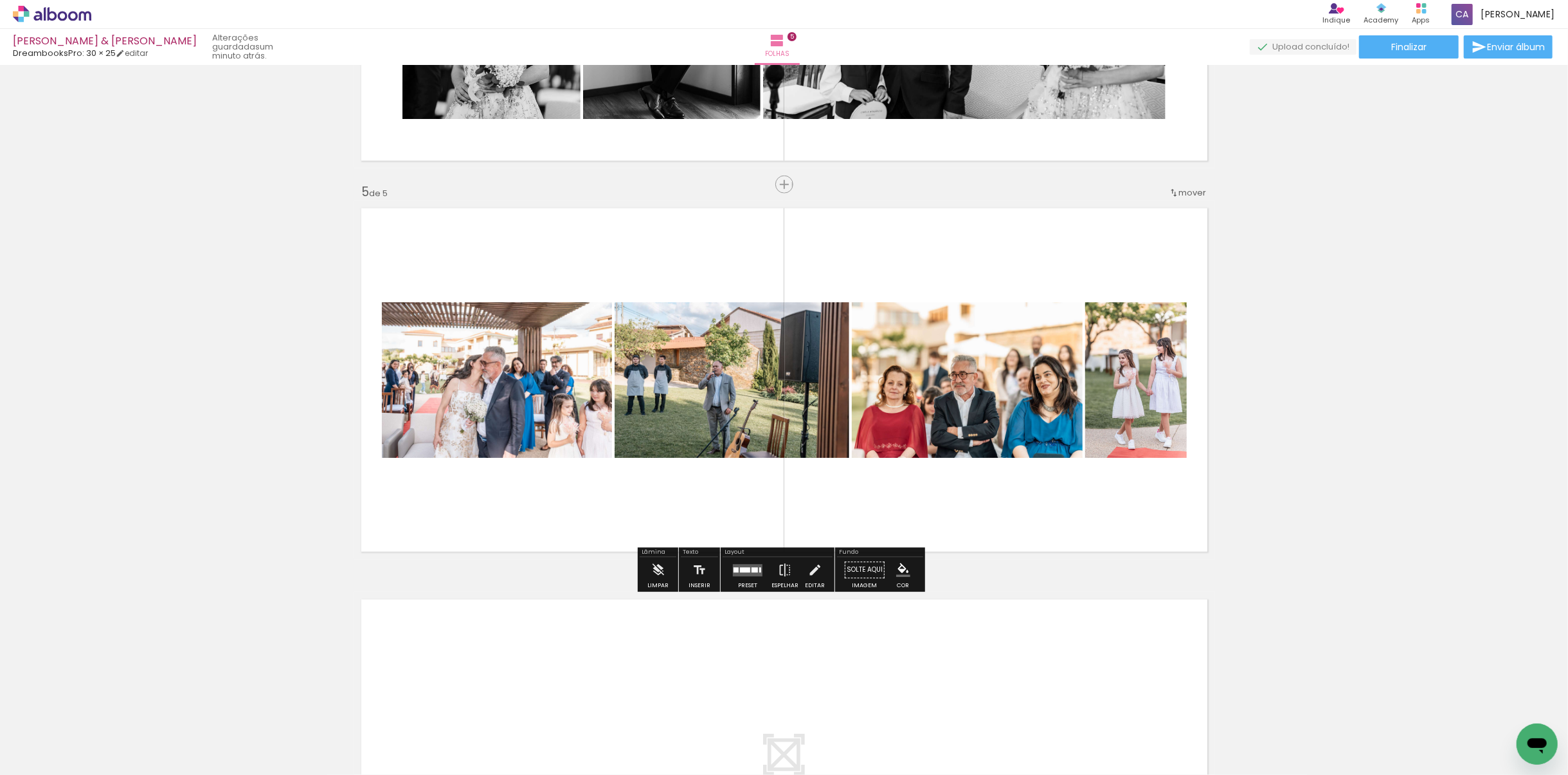
click at [746, 546] on div at bounding box center [747, 570] width 34 height 26
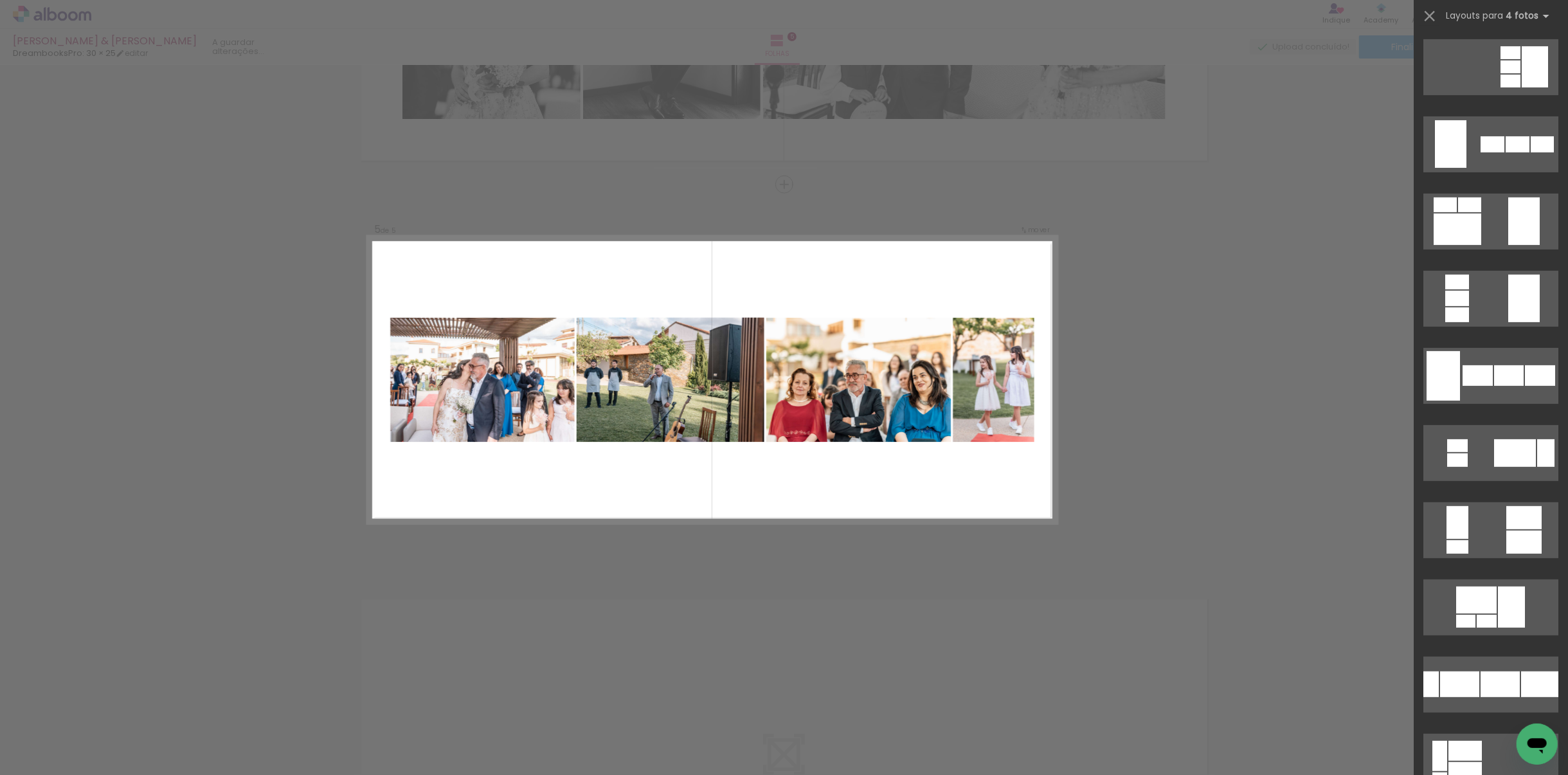
scroll to position [0, 0]
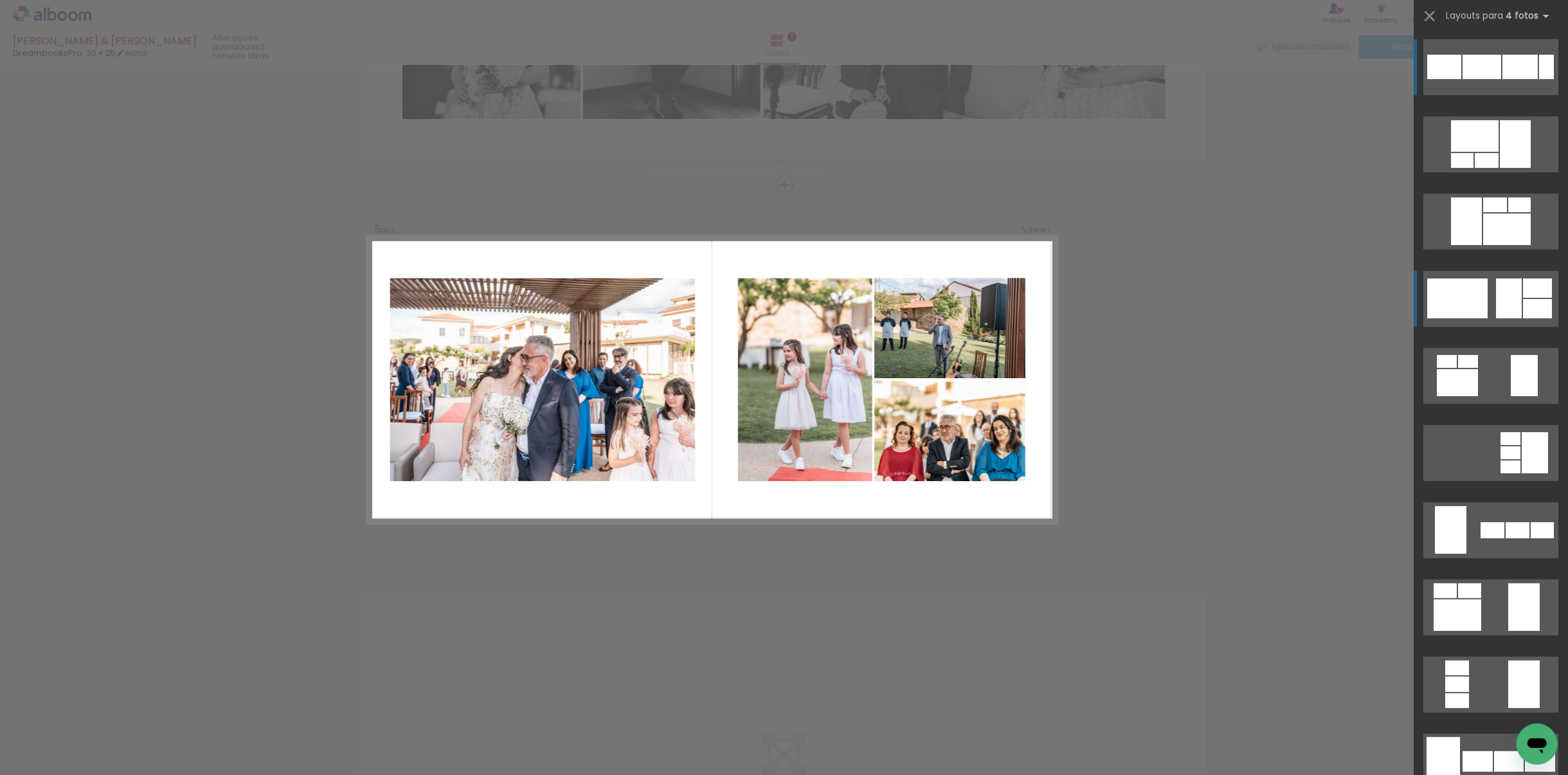
click at [1044, 313] on div at bounding box center [1457, 298] width 61 height 40
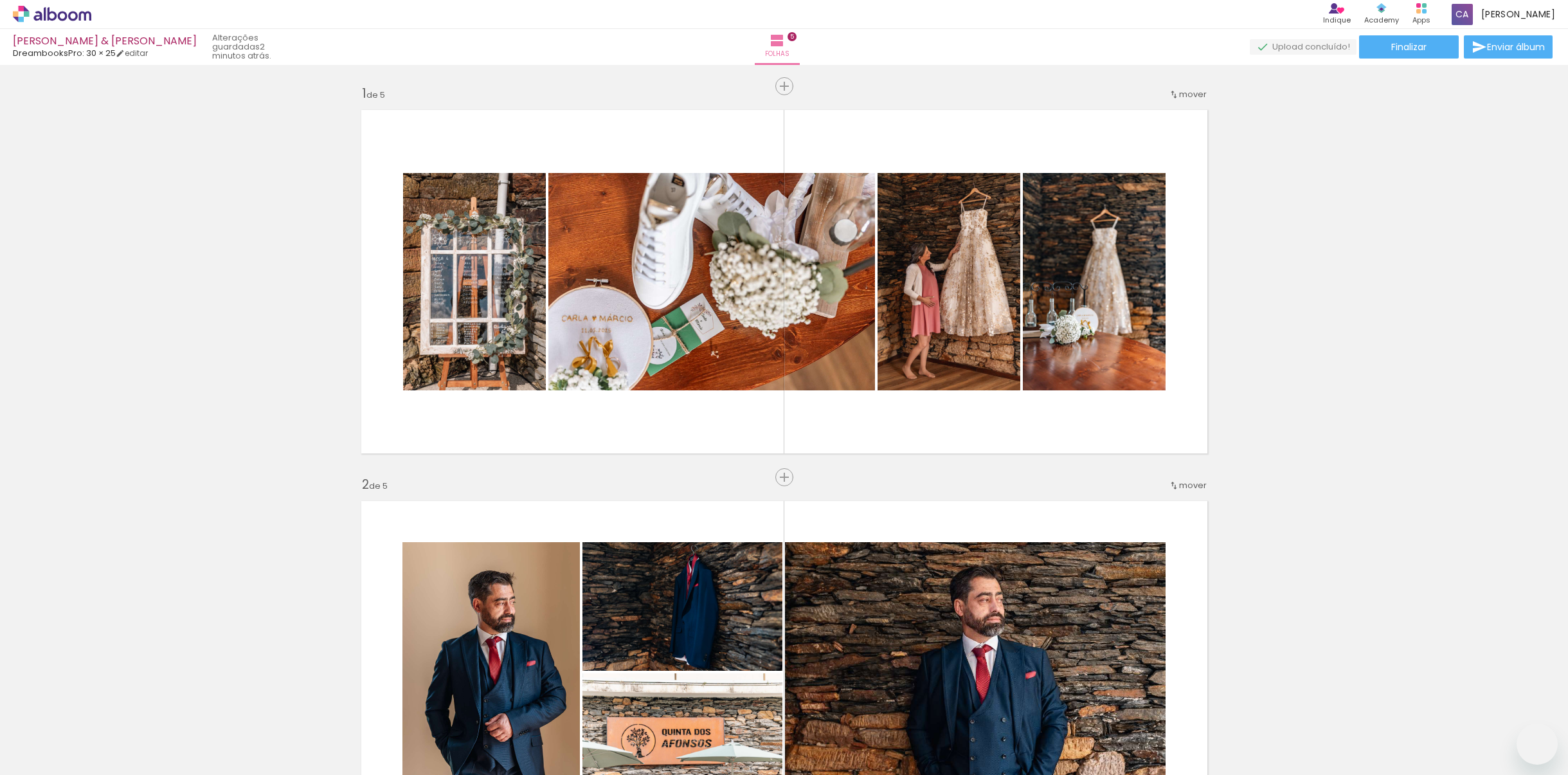
click at [948, 634] on quentale-workspace at bounding box center [784, 387] width 1568 height 775
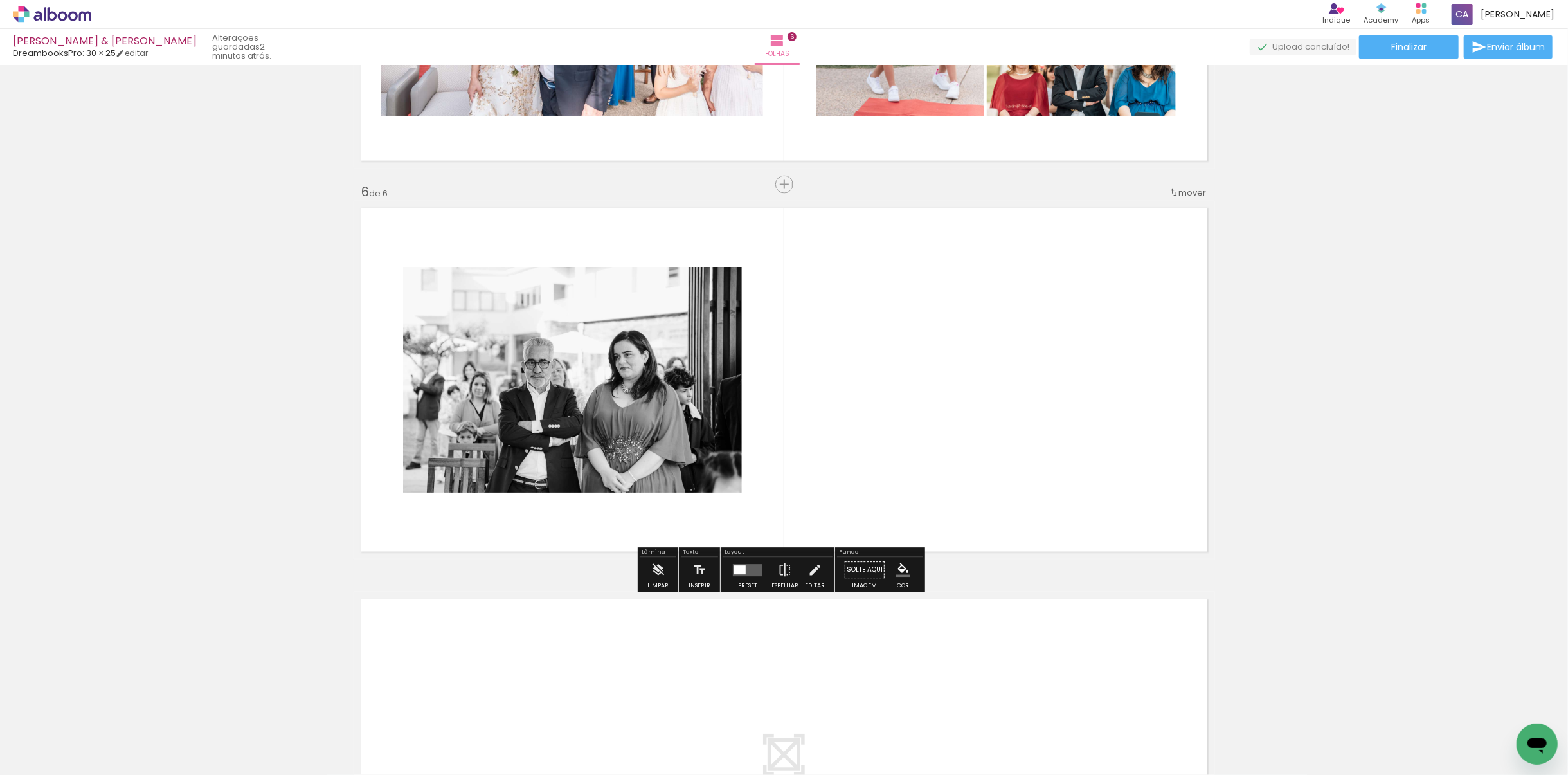
scroll to position [0, 1737]
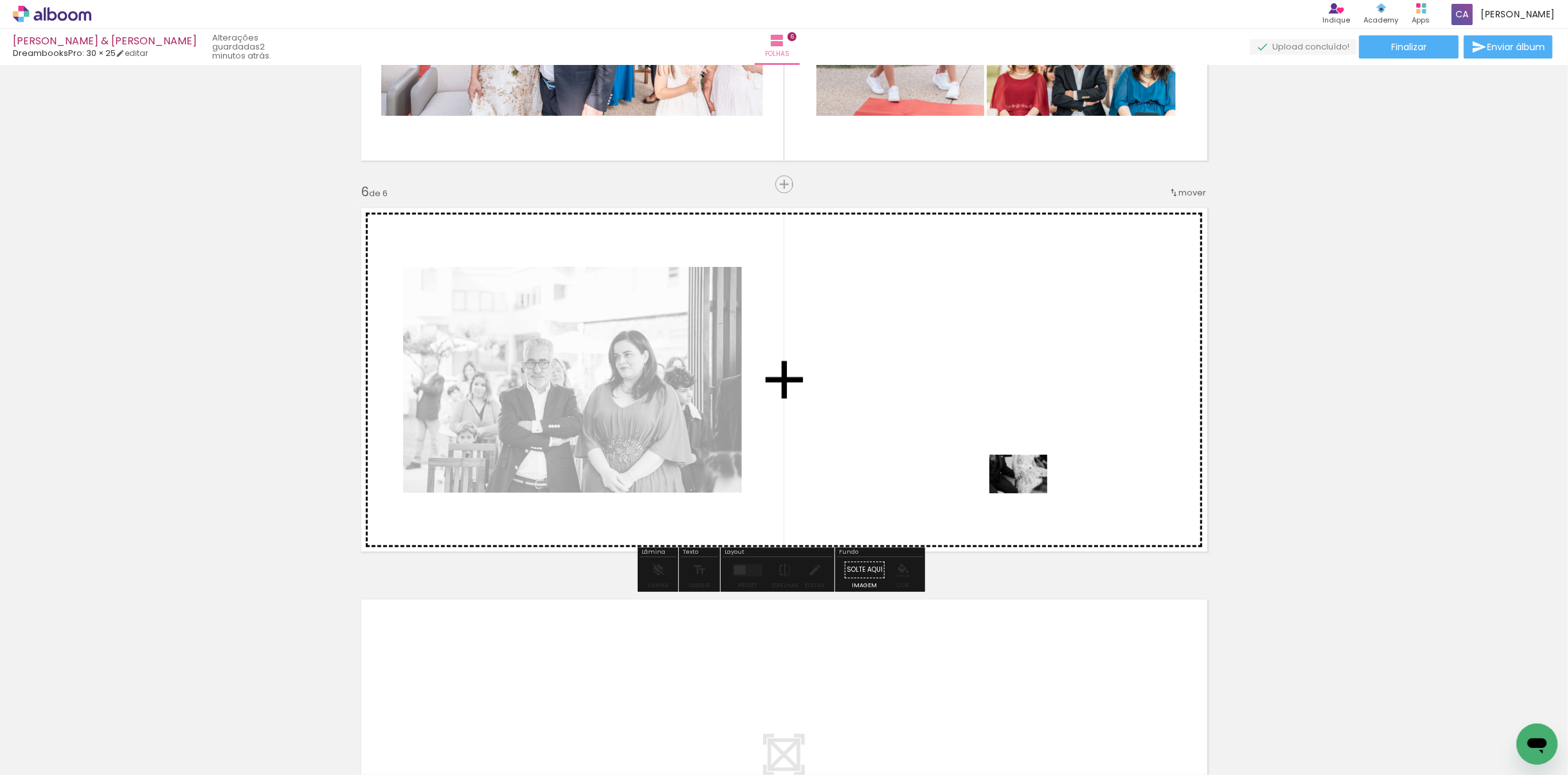
drag, startPoint x: 1133, startPoint y: 735, endPoint x: 1058, endPoint y: 531, distance: 217.3
click at [1025, 487] on quentale-workspace at bounding box center [784, 387] width 1568 height 775
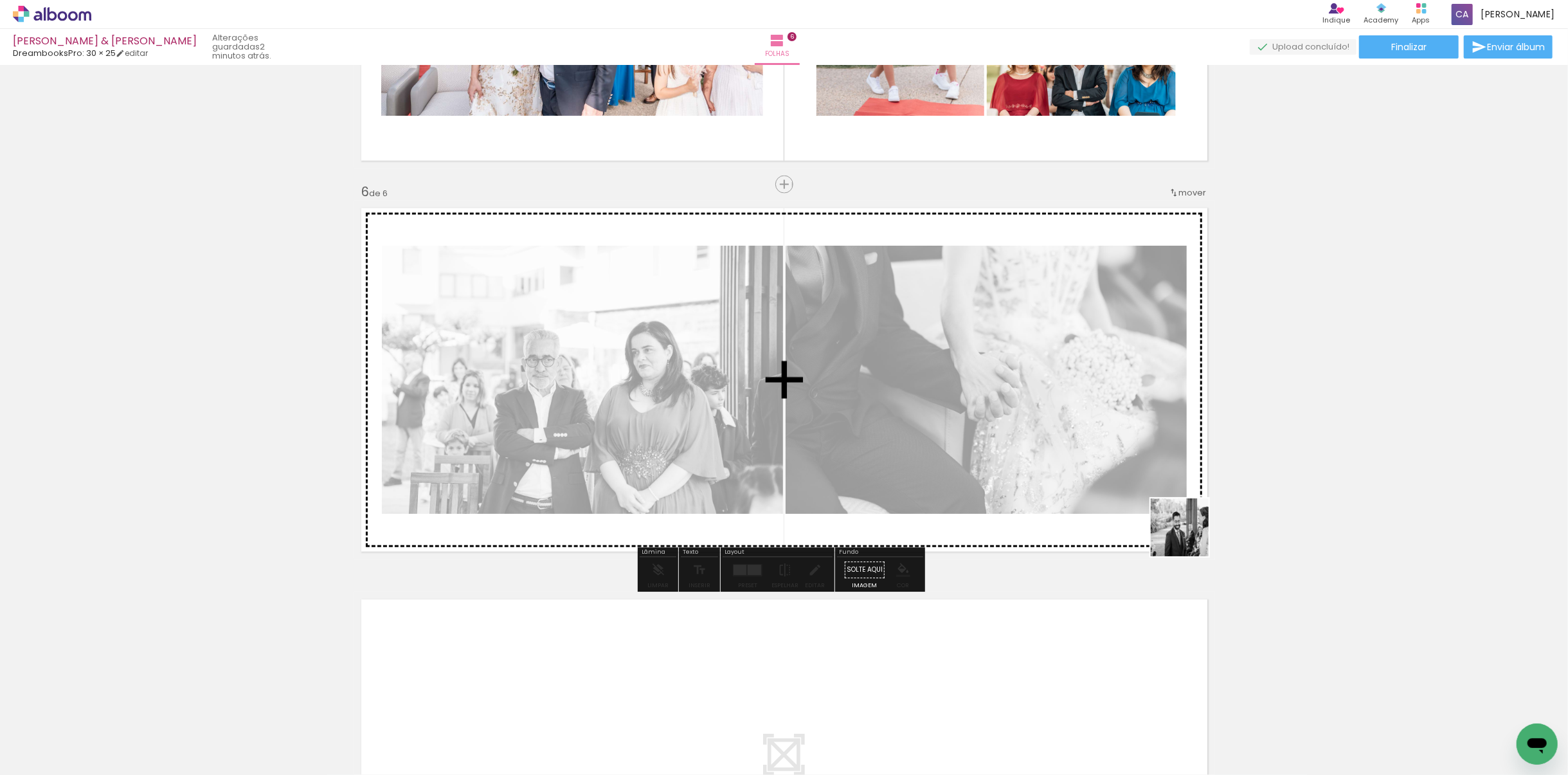
drag, startPoint x: 1424, startPoint y: 733, endPoint x: 1159, endPoint y: 518, distance: 341.2
click at [1157, 512] on quentale-workspace at bounding box center [784, 387] width 1568 height 775
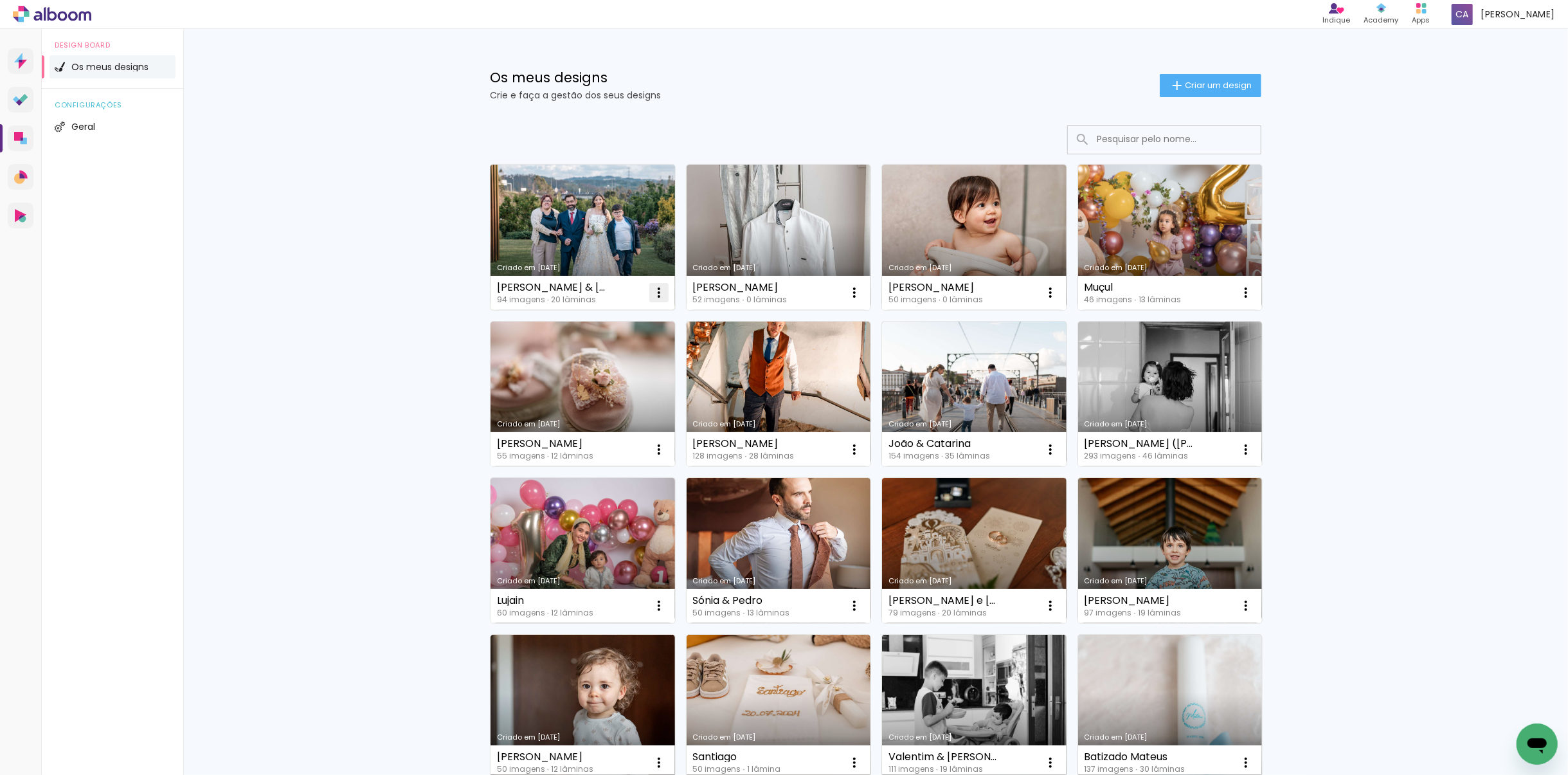
click at [651, 296] on iron-icon at bounding box center [659, 292] width 16 height 16
click at [602, 240] on link "Criado em [DATE]" at bounding box center [582, 237] width 184 height 145
click at [1185, 88] on span "Criar um design" at bounding box center [1218, 85] width 67 height 8
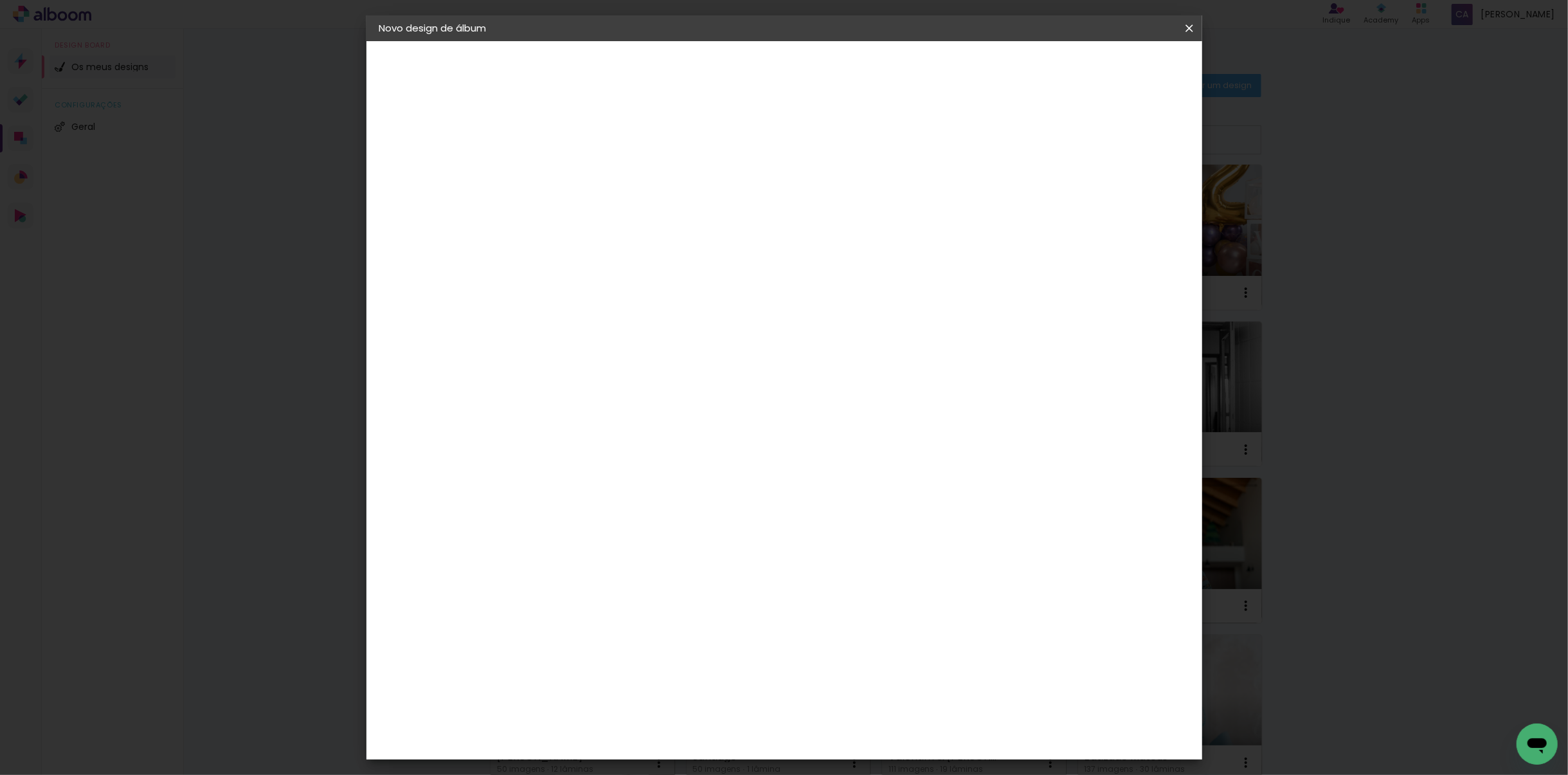
click at [590, 171] on input at bounding box center [590, 173] width 0 height 20
type input "[PERSON_NAME]"
type paper-input "[PERSON_NAME]"
click at [0, 0] on slot "Avançar" at bounding box center [0, 0] width 0 height 0
click at [664, 294] on div "DreambooksPro" at bounding box center [622, 290] width 84 height 10
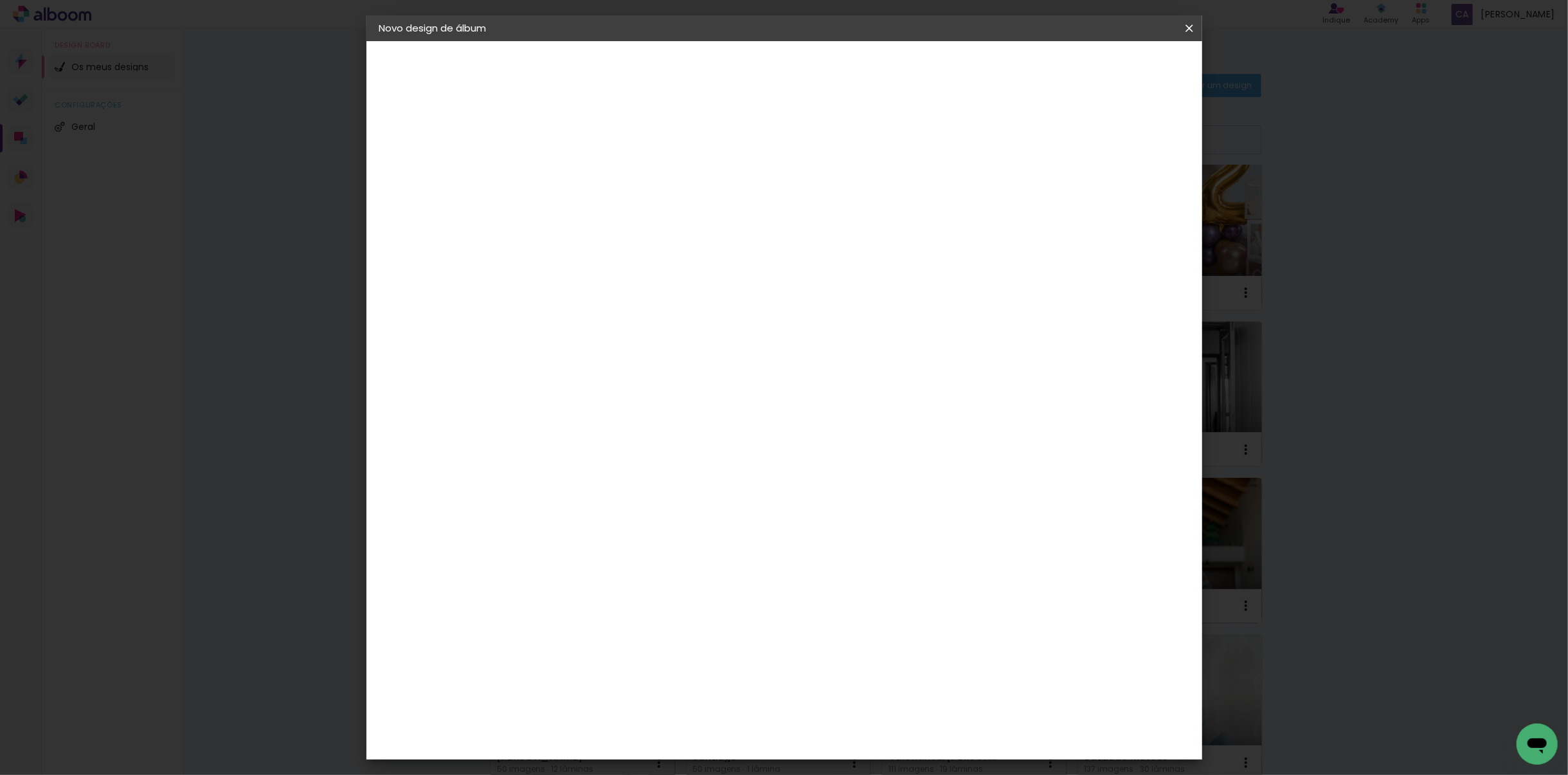
click at [0, 0] on slot "Avançar" at bounding box center [0, 0] width 0 height 0
click at [640, 214] on input "text" at bounding box center [615, 224] width 50 height 20
click at [808, 211] on paper-item "Álbum" at bounding box center [867, 213] width 257 height 26
type input "Álbum"
click at [676, 584] on span "20 × 20" at bounding box center [646, 597] width 60 height 26
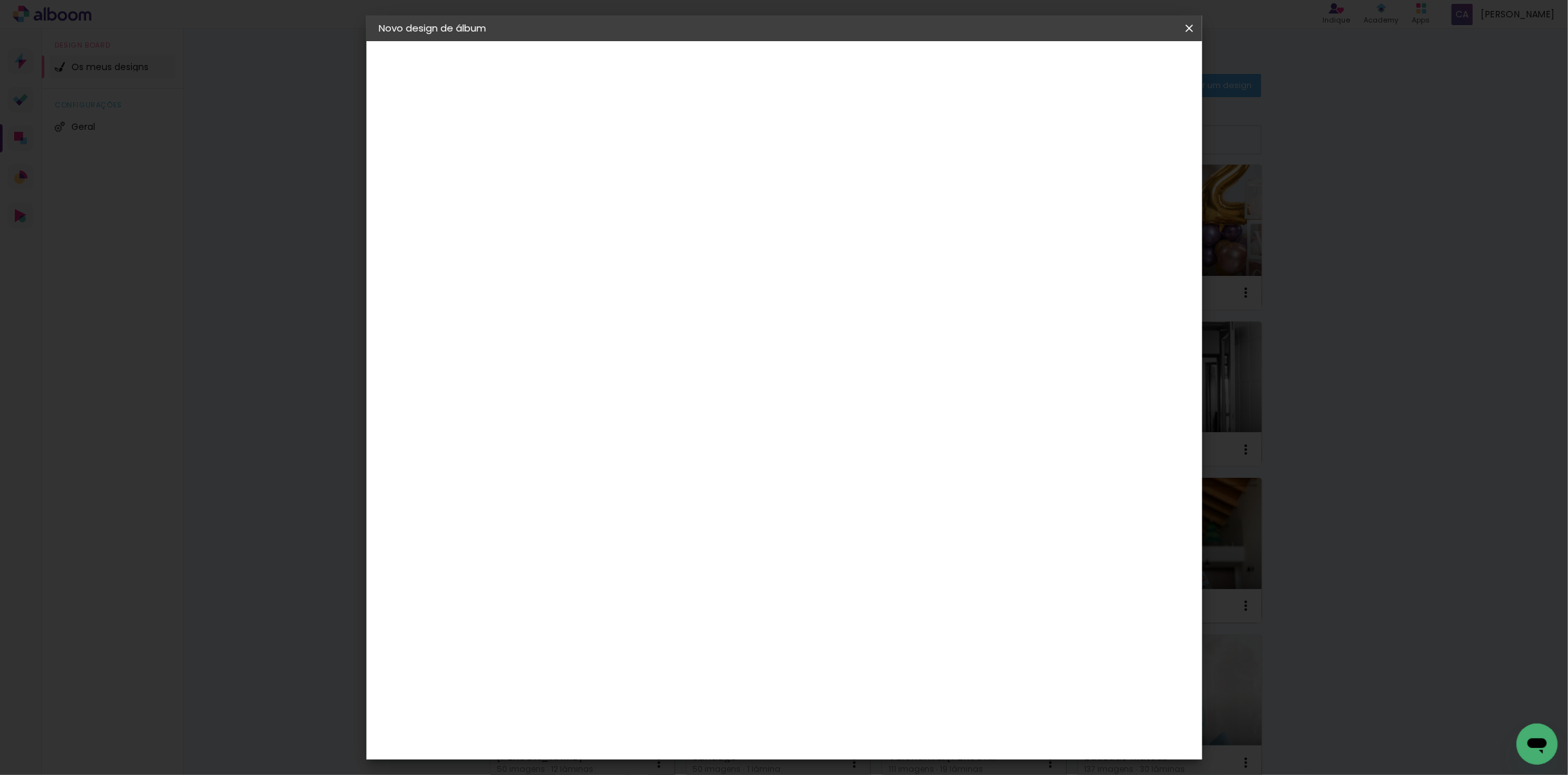
click at [0, 0] on slot "Avançar" at bounding box center [0, 0] width 0 height 0
drag, startPoint x: 1076, startPoint y: 136, endPoint x: 1086, endPoint y: 140, distance: 10.8
click at [1029, 136] on div at bounding box center [1022, 138] width 11 height 11
type paper-checkbox "on"
click at [1109, 65] on span "Iniciar design" at bounding box center [1079, 68] width 59 height 9
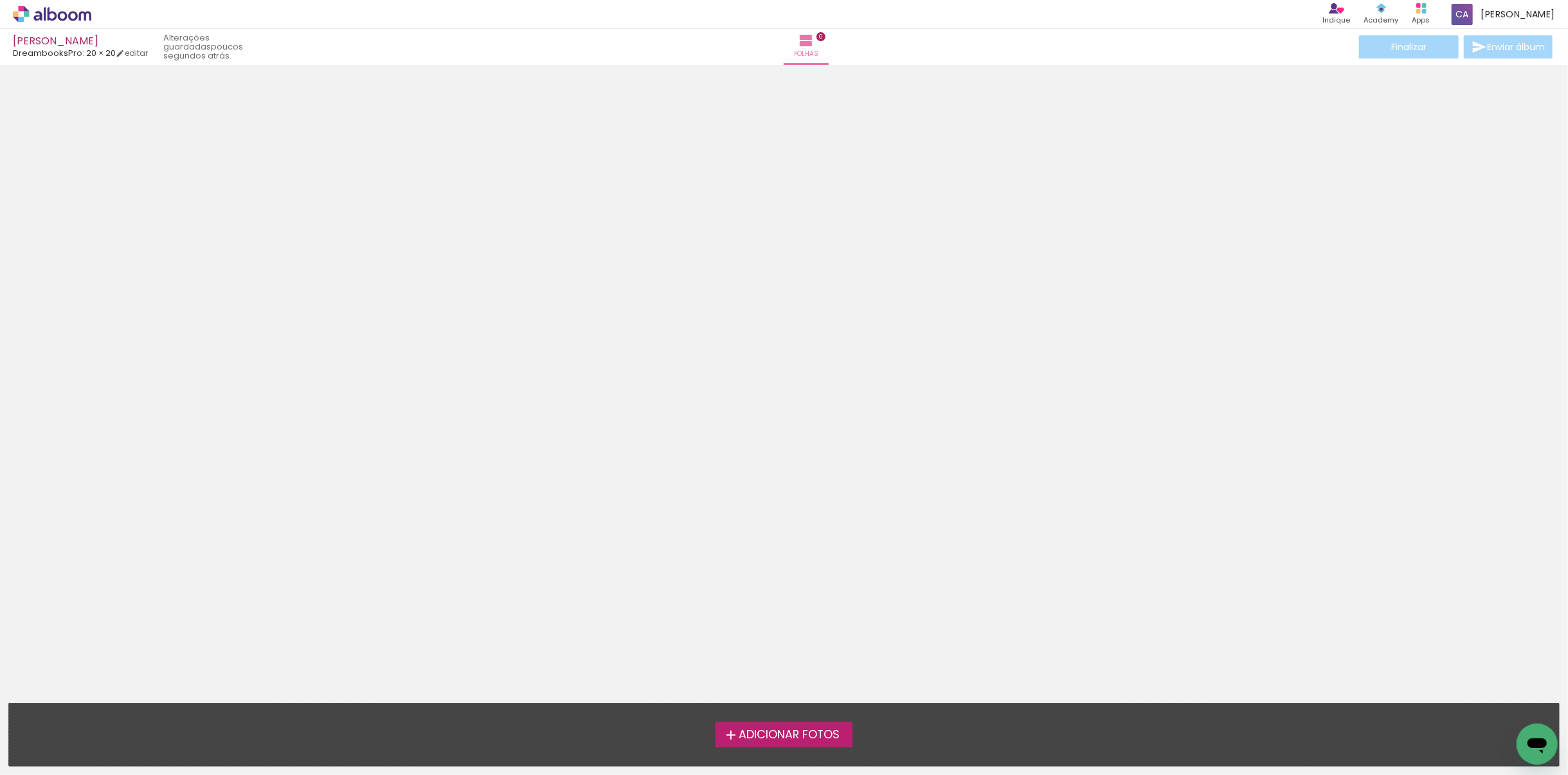
click at [816, 735] on span "Adicionar Fotos" at bounding box center [789, 735] width 101 height 11
click at [0, 0] on input "file" at bounding box center [0, 0] width 0 height 0
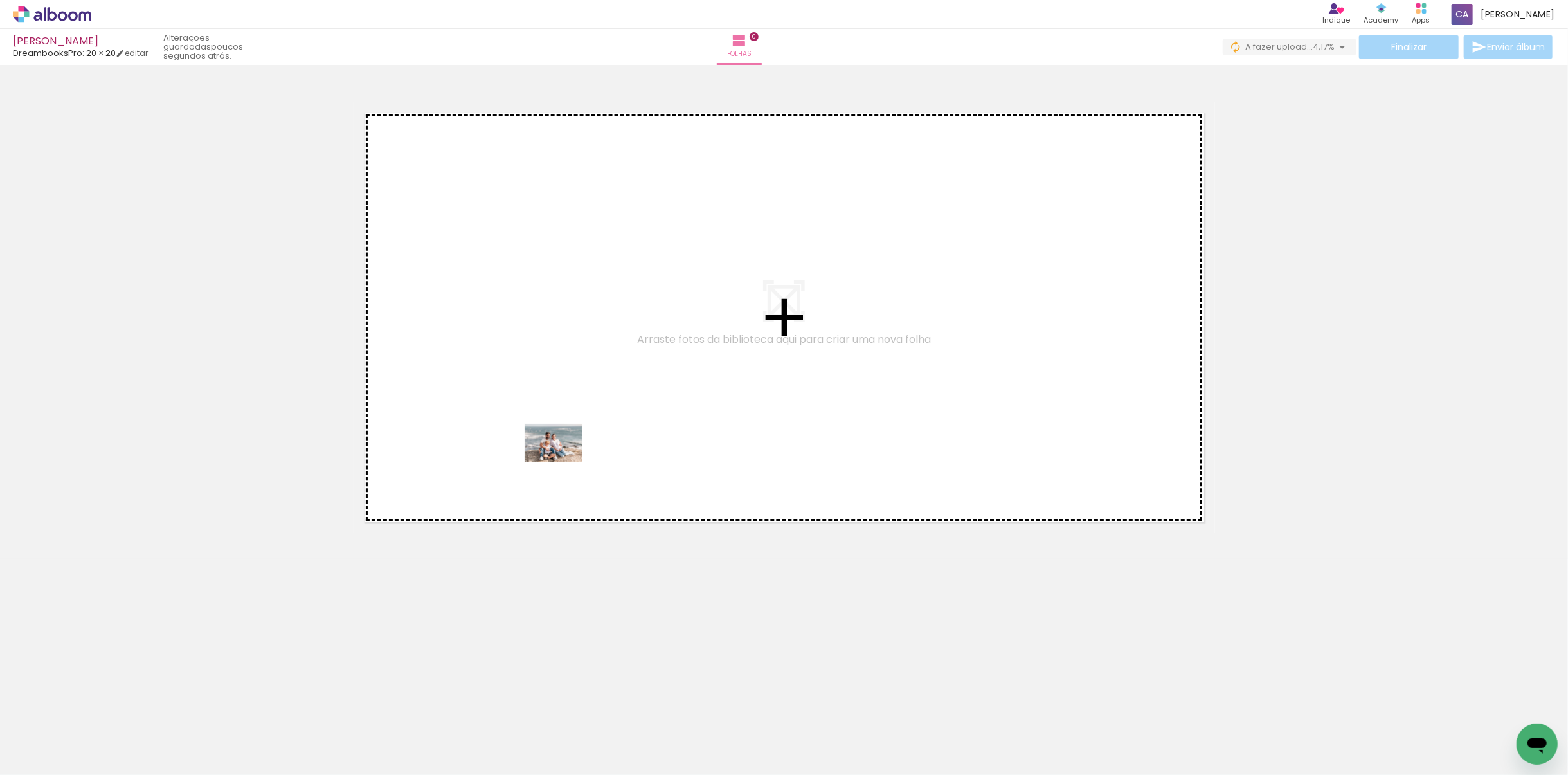
drag, startPoint x: 262, startPoint y: 647, endPoint x: 563, endPoint y: 462, distance: 353.3
click at [563, 462] on quentale-workspace at bounding box center [784, 387] width 1568 height 775
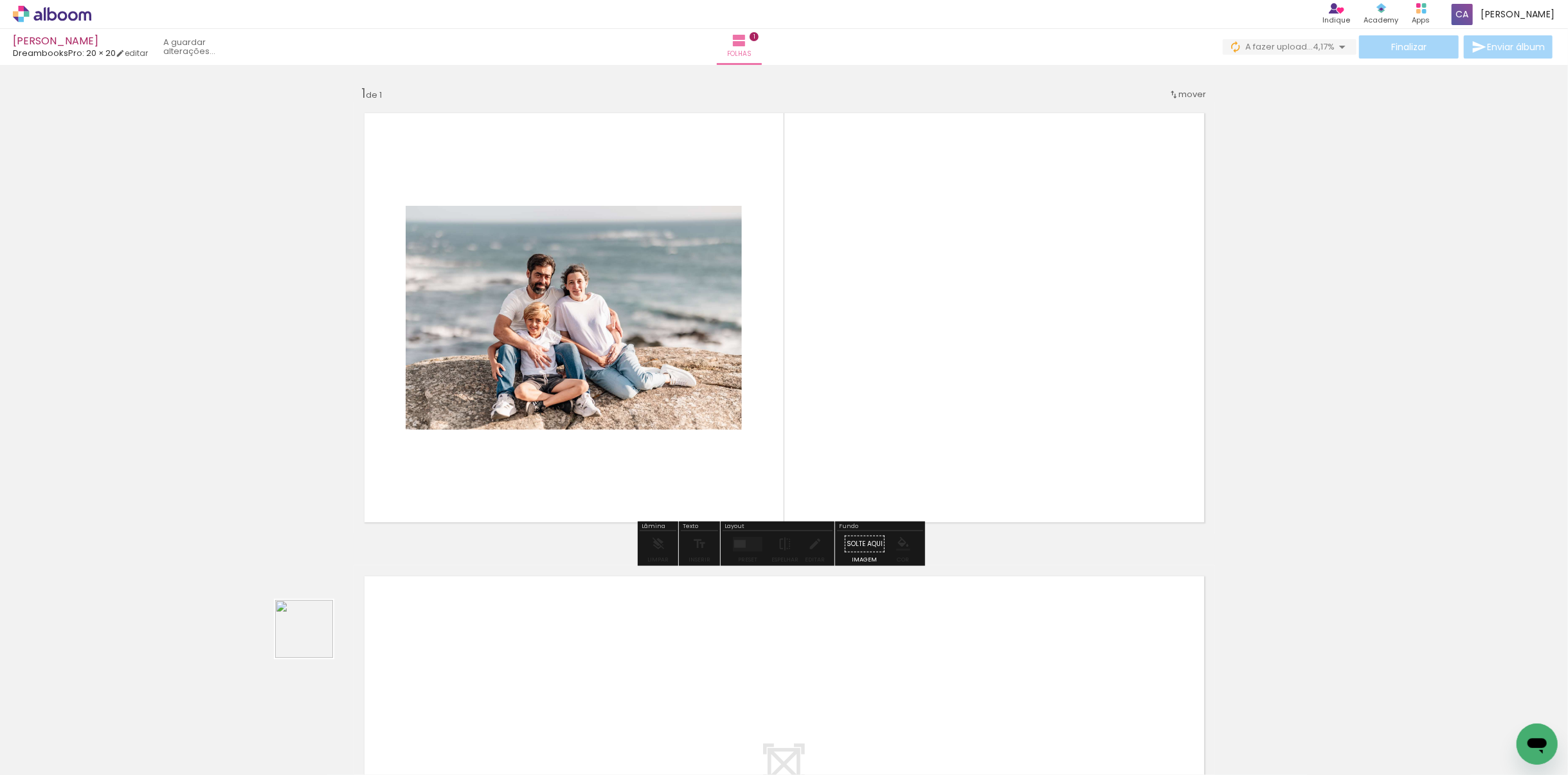
drag, startPoint x: 211, startPoint y: 730, endPoint x: 557, endPoint y: 477, distance: 428.6
click at [557, 477] on quentale-workspace at bounding box center [784, 387] width 1568 height 775
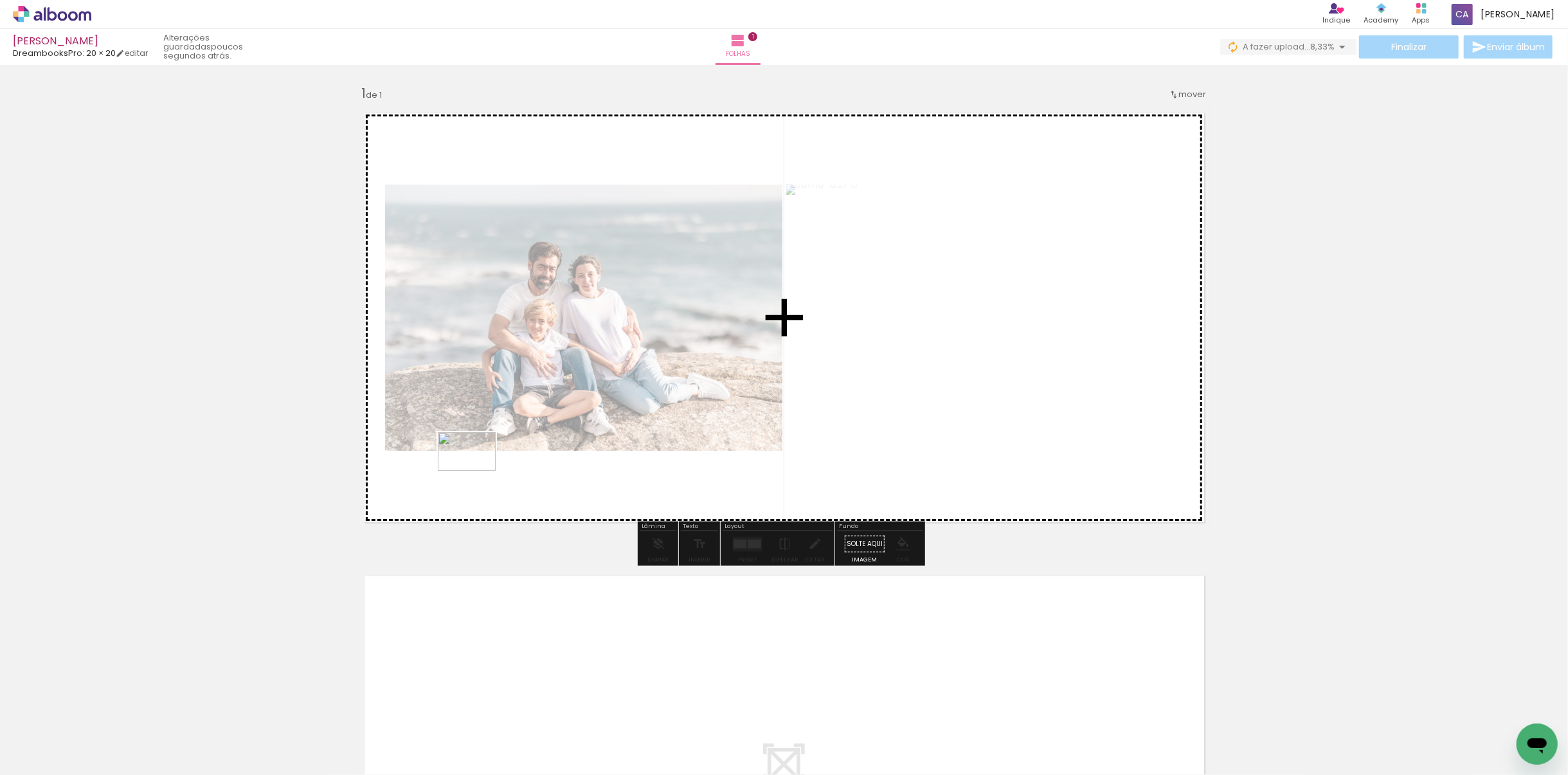
drag, startPoint x: 390, startPoint y: 577, endPoint x: 476, endPoint y: 471, distance: 136.5
click at [476, 471] on quentale-workspace at bounding box center [784, 387] width 1568 height 775
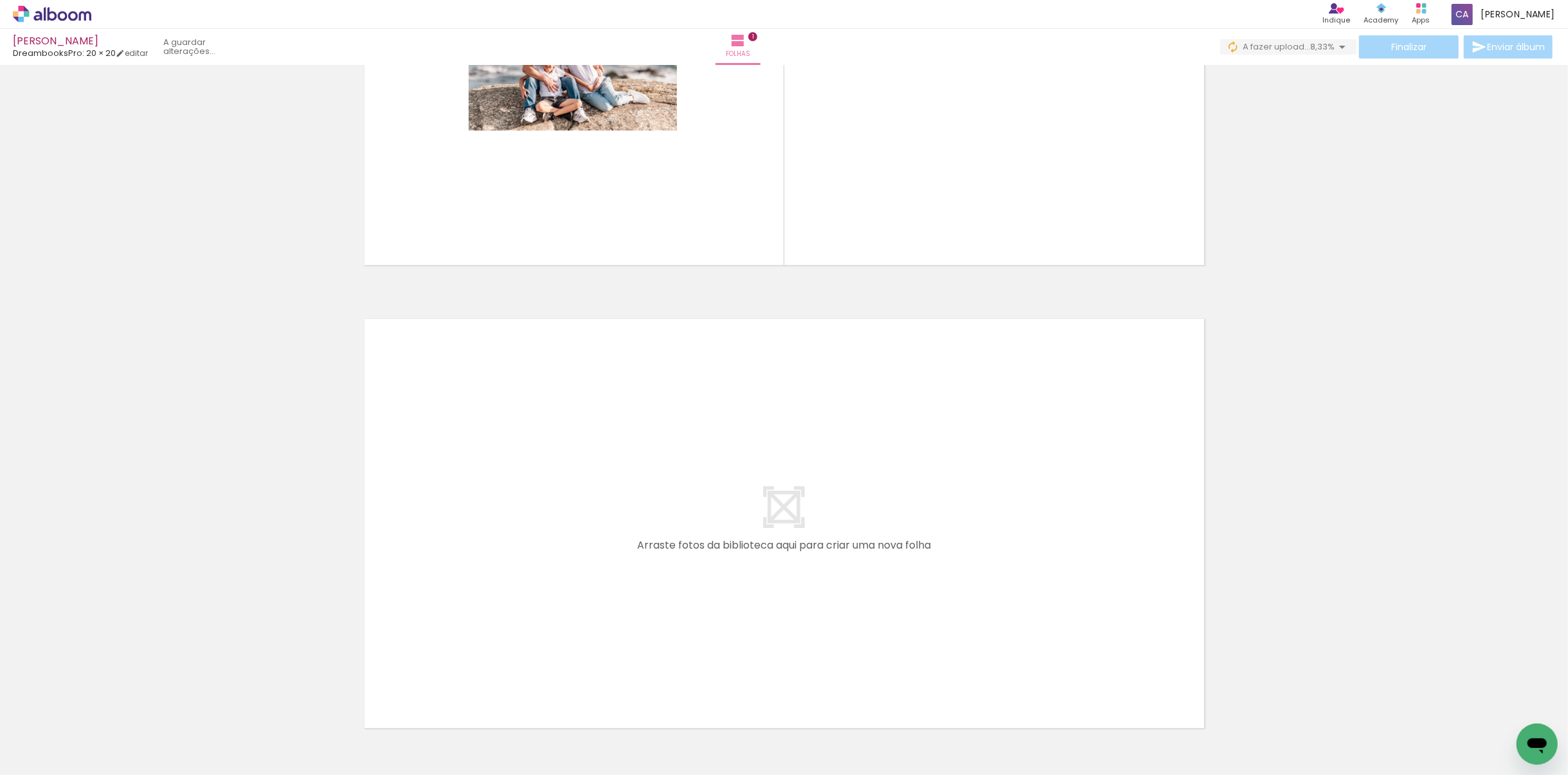
drag, startPoint x: 331, startPoint y: 737, endPoint x: 520, endPoint y: 570, distance: 252.2
click at [520, 570] on quentale-workspace at bounding box center [784, 387] width 1568 height 775
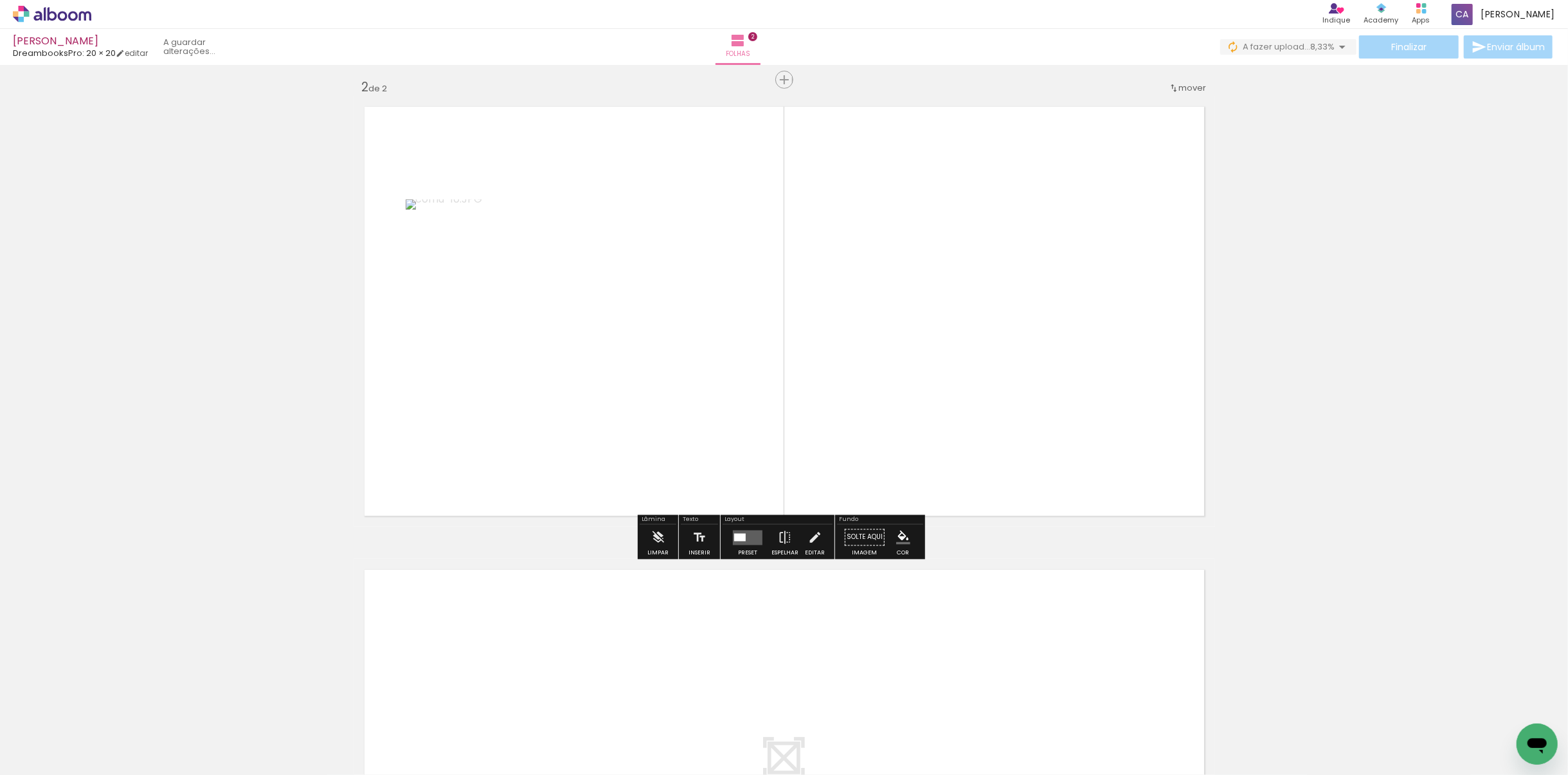
scroll to position [529, 0]
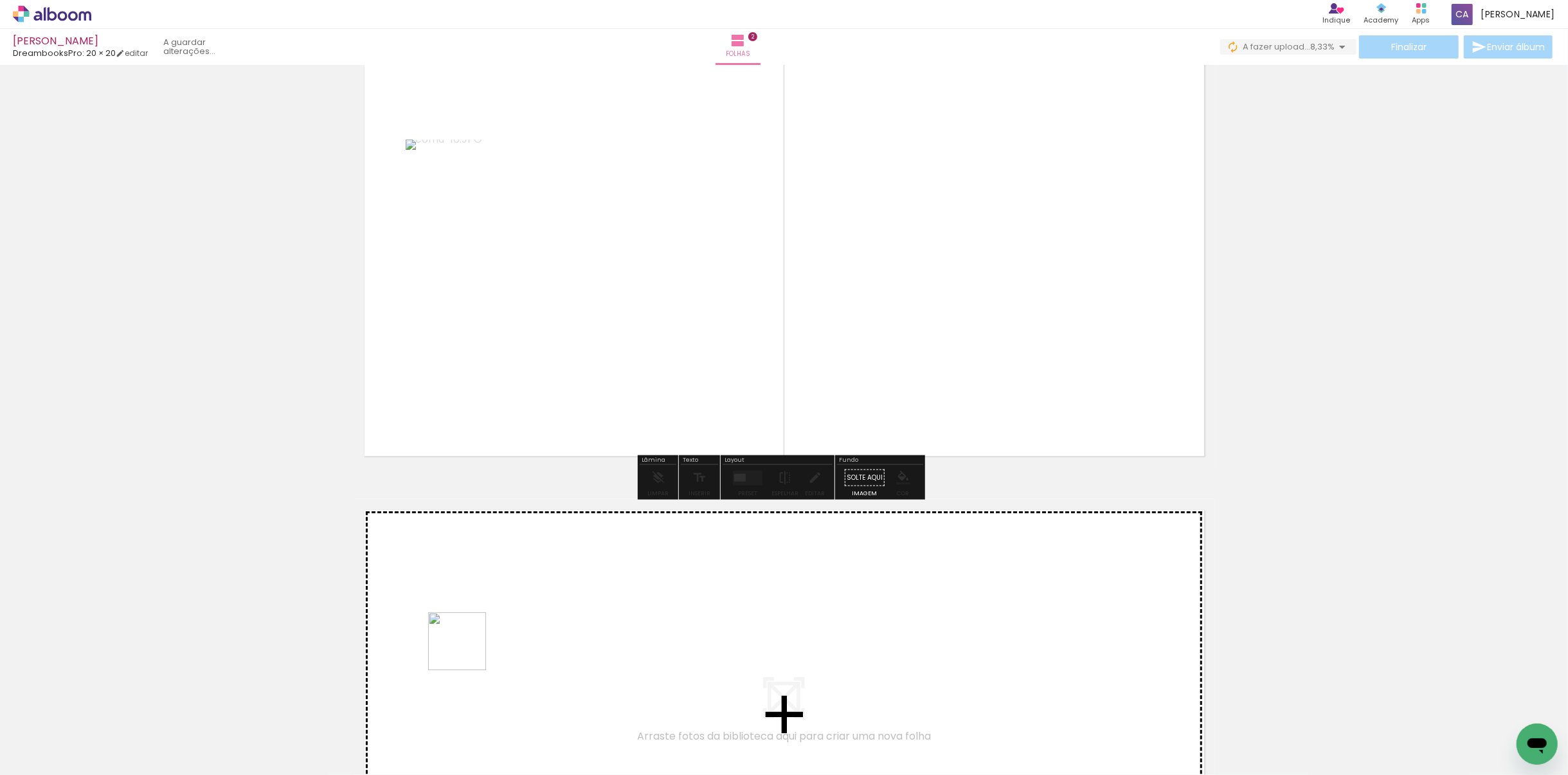
drag, startPoint x: 402, startPoint y: 732, endPoint x: 538, endPoint y: 600, distance: 189.5
click at [538, 600] on quentale-workspace at bounding box center [784, 387] width 1568 height 775
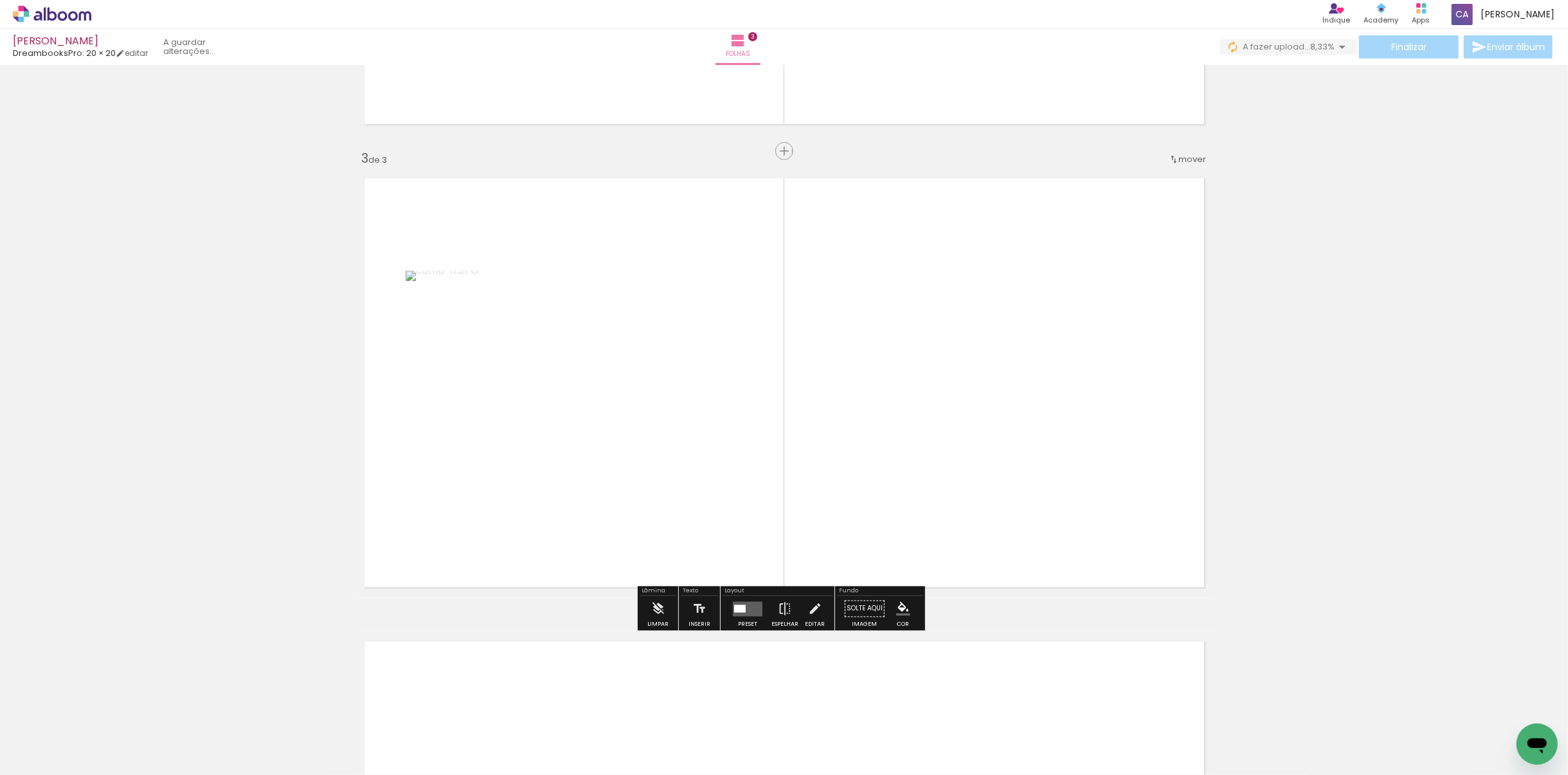
scroll to position [864, 0]
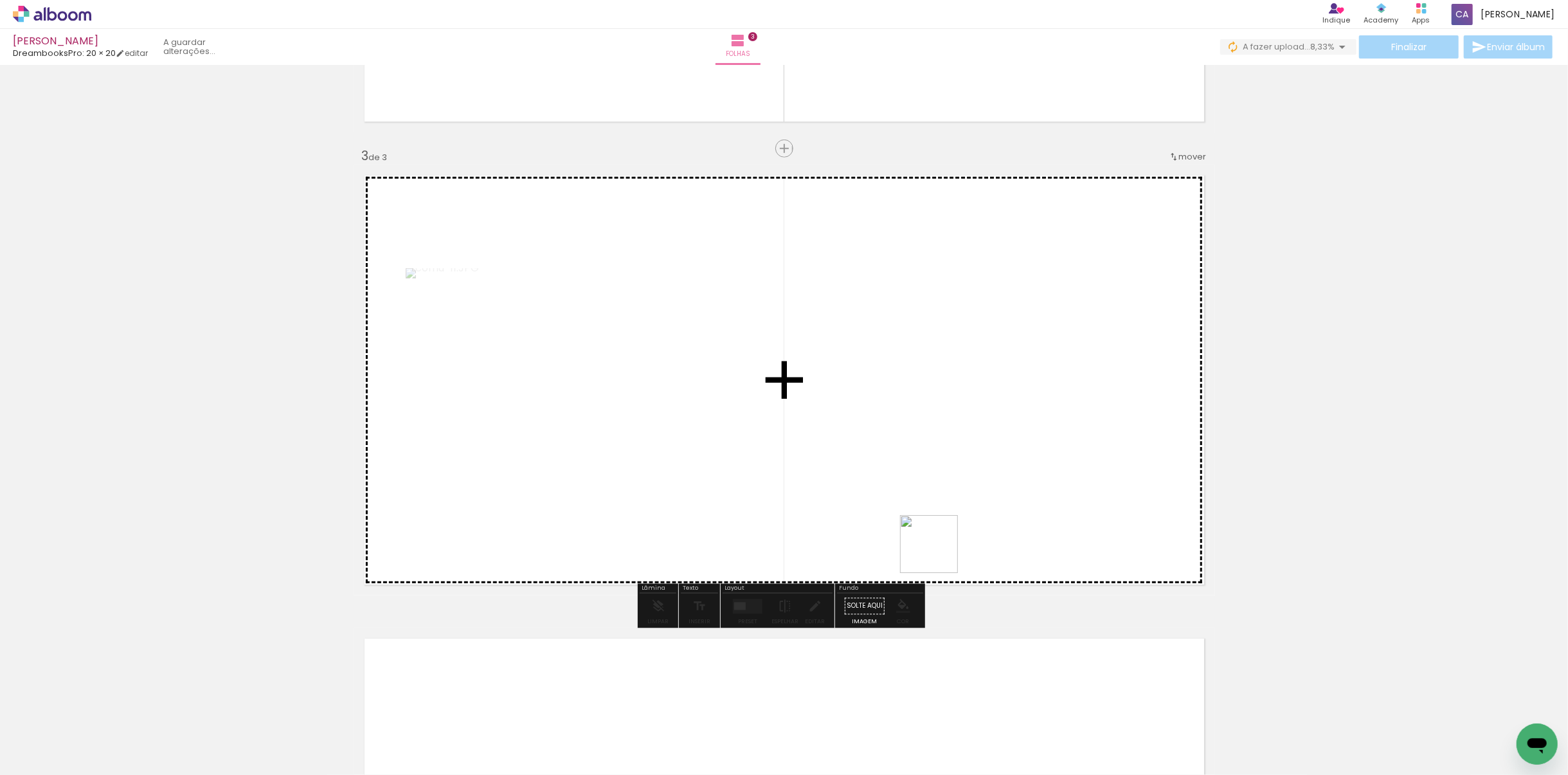
drag, startPoint x: 939, startPoint y: 664, endPoint x: 939, endPoint y: 482, distance: 182.0
click at [936, 481] on quentale-workspace at bounding box center [784, 387] width 1568 height 775
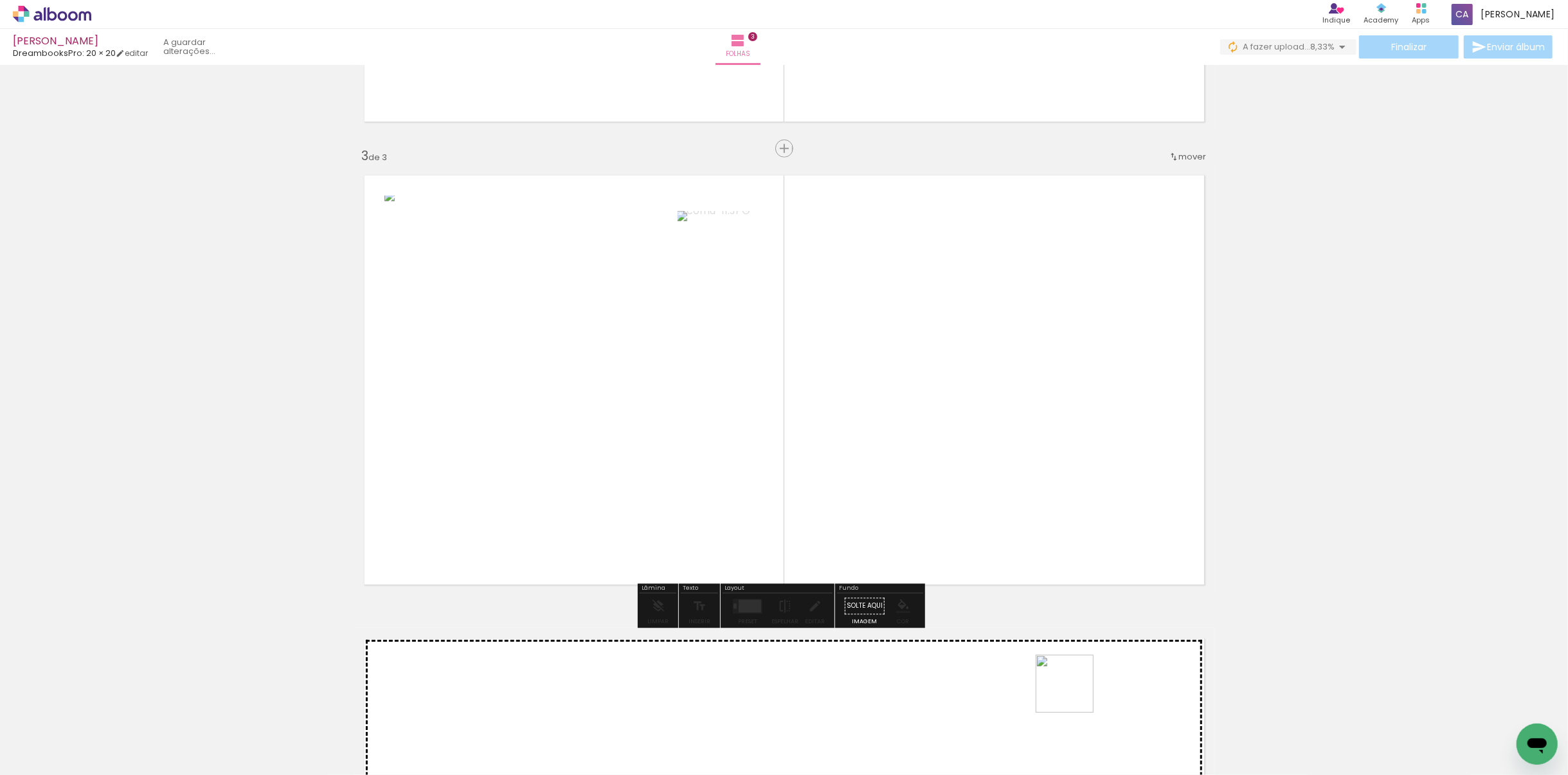
drag, startPoint x: 1077, startPoint y: 741, endPoint x: 1052, endPoint y: 599, distance: 144.2
click at [1053, 543] on quentale-workspace at bounding box center [784, 387] width 1568 height 775
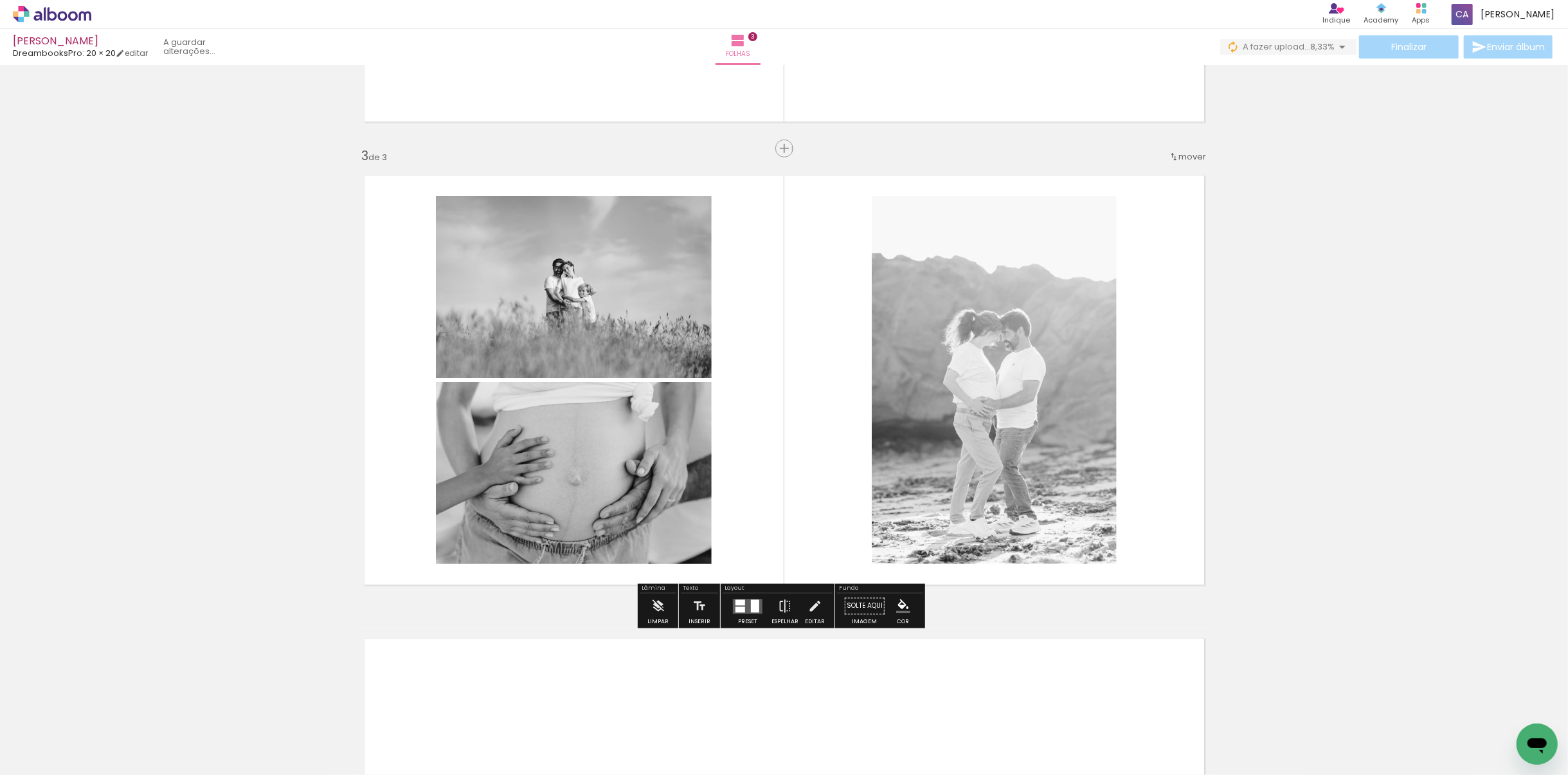
scroll to position [0, 269]
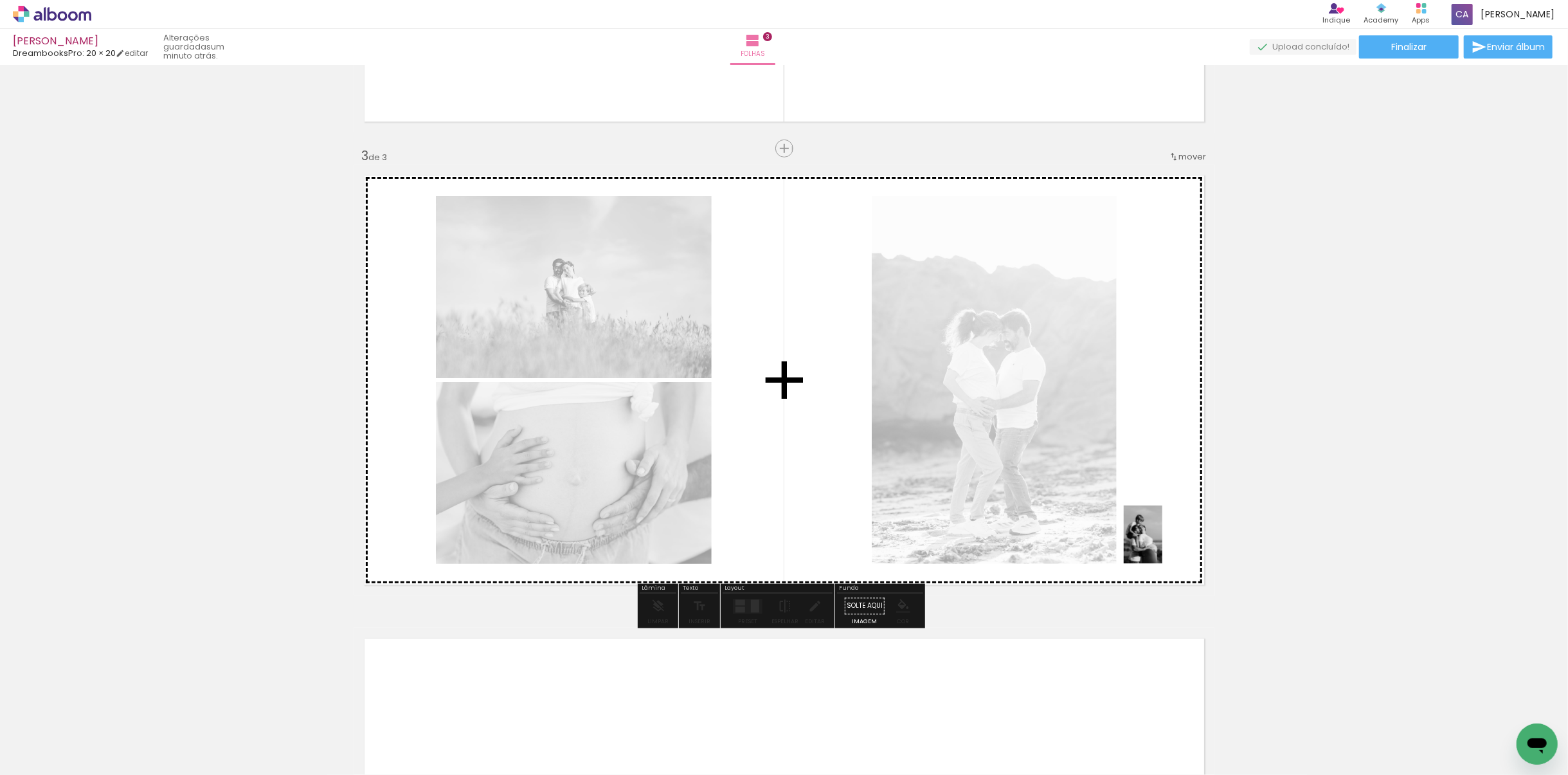
drag, startPoint x: 1425, startPoint y: 725, endPoint x: 1163, endPoint y: 544, distance: 318.4
click at [1163, 544] on quentale-workspace at bounding box center [784, 387] width 1568 height 775
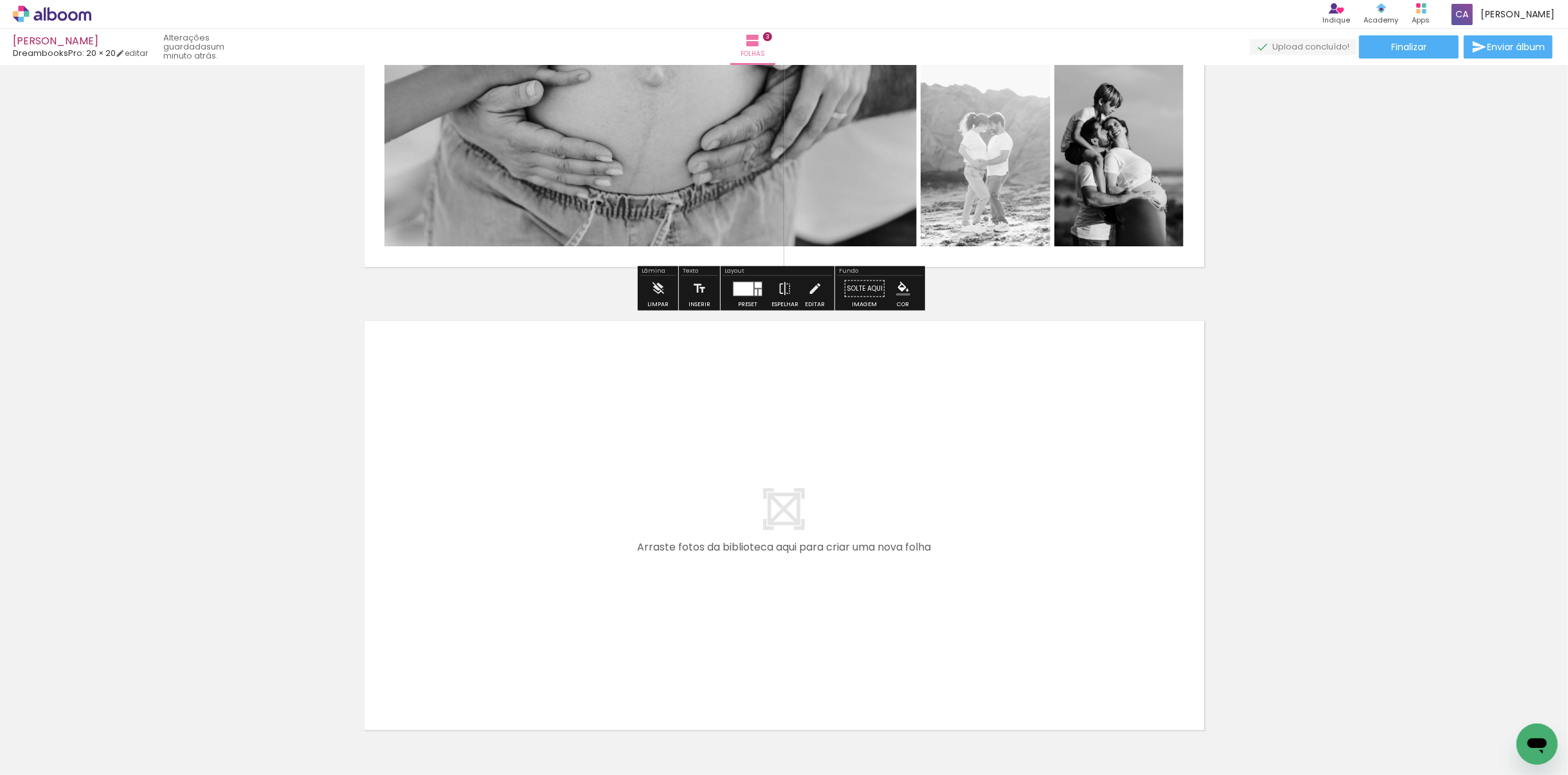
scroll to position [1185, 0]
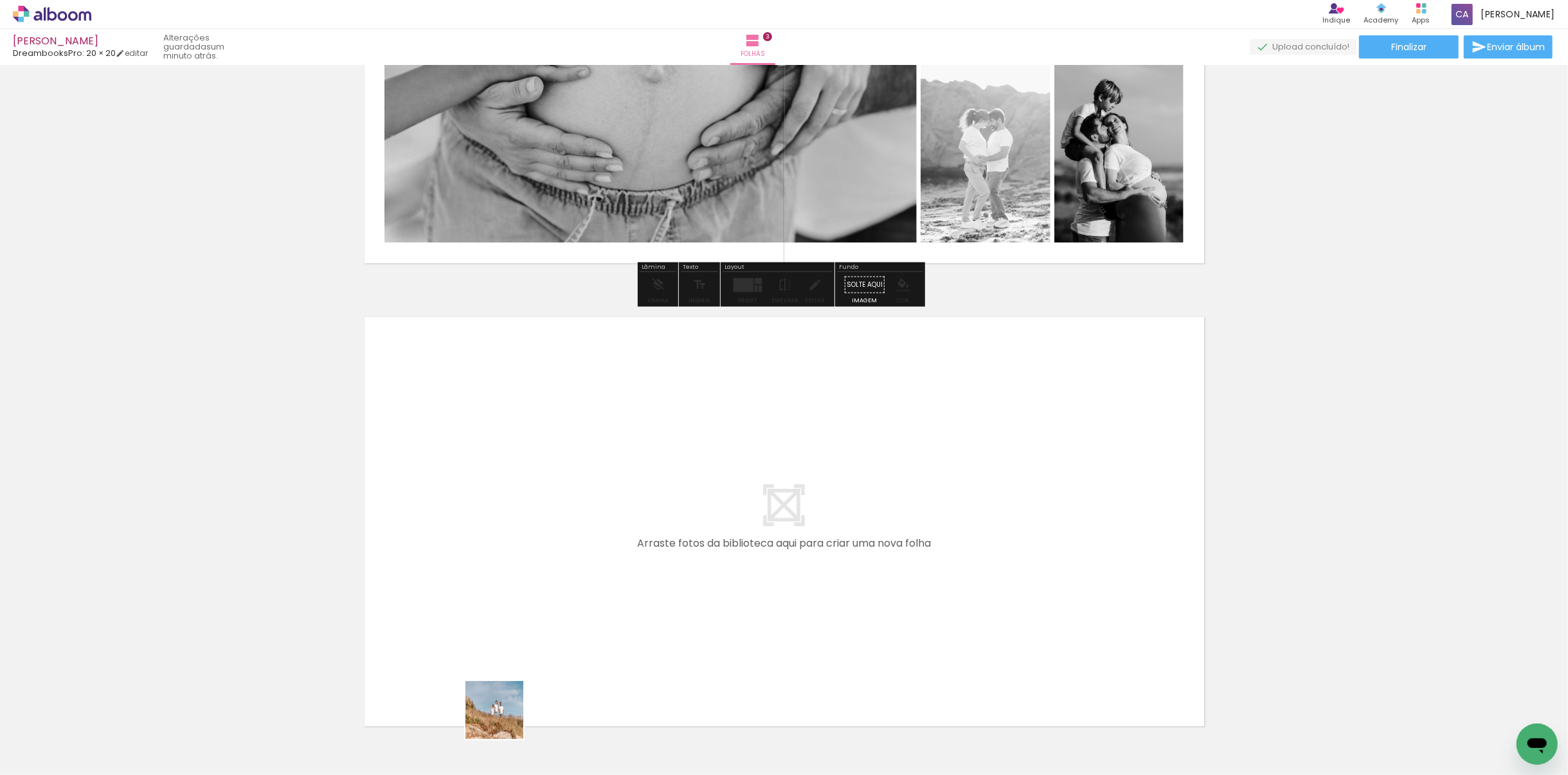
drag, startPoint x: 504, startPoint y: 720, endPoint x: 587, endPoint y: 541, distance: 197.3
click at [587, 541] on quentale-workspace at bounding box center [784, 387] width 1568 height 775
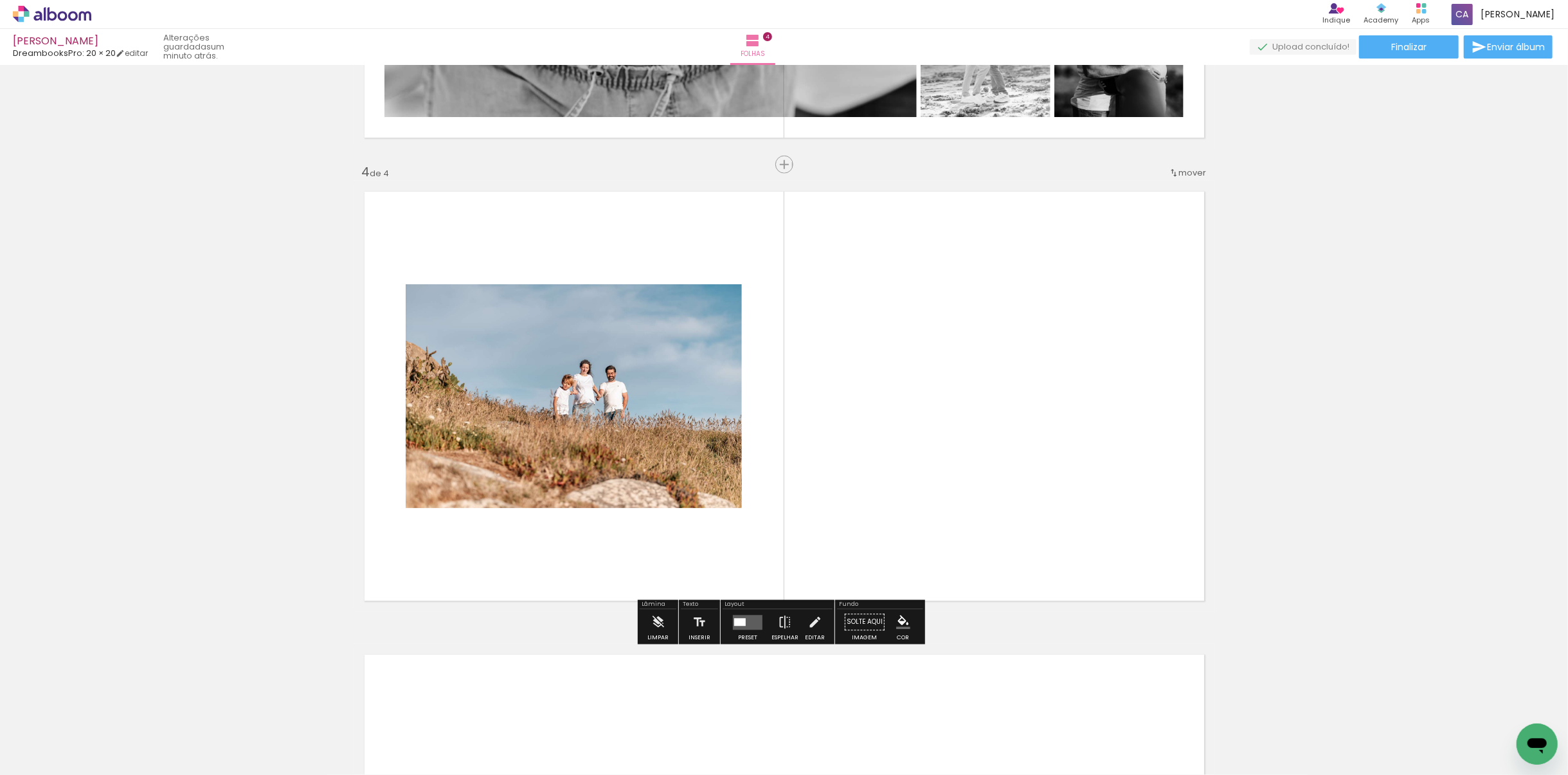
scroll to position [1327, 0]
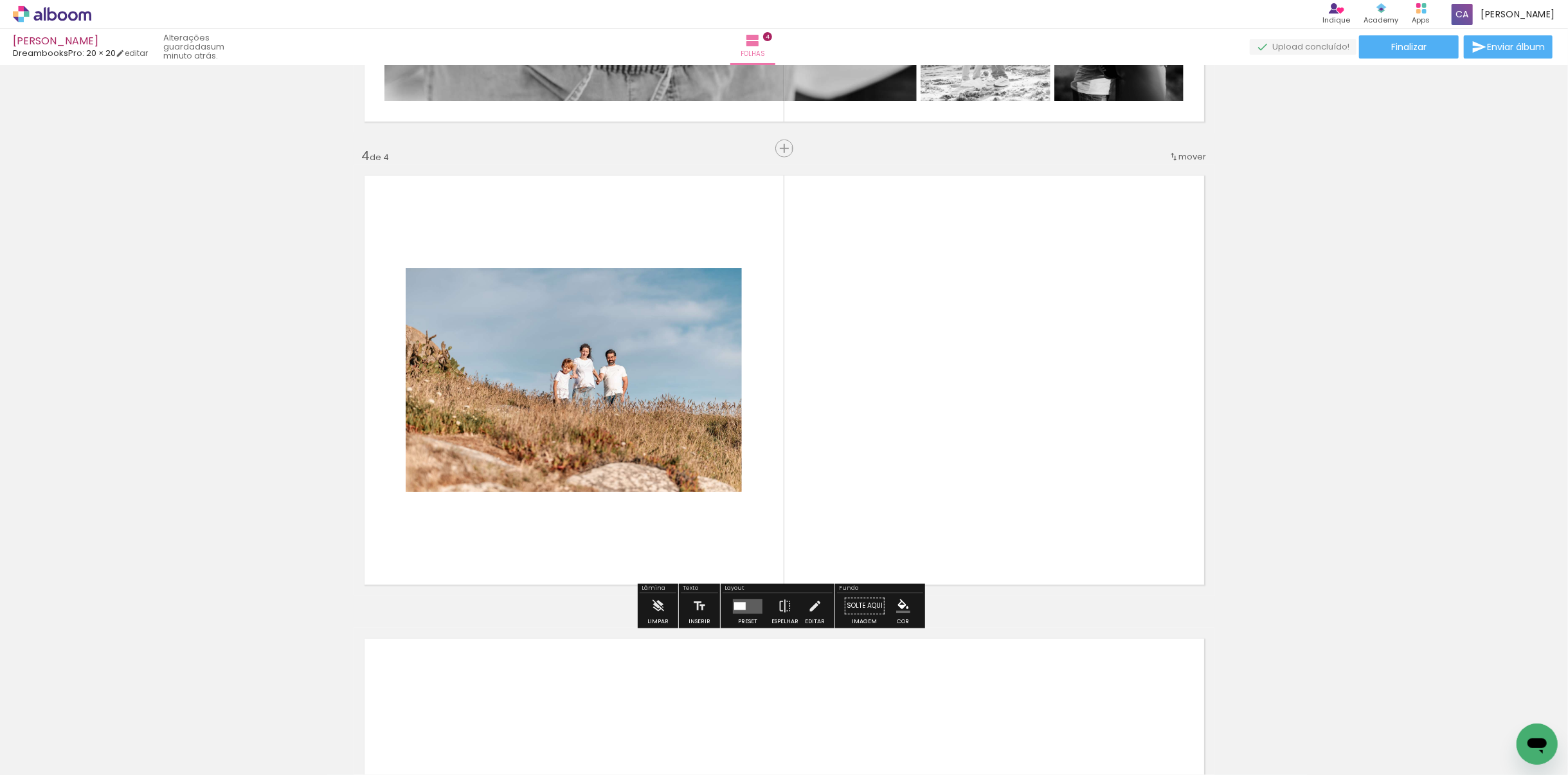
drag, startPoint x: 570, startPoint y: 722, endPoint x: 669, endPoint y: 538, distance: 208.9
click at [663, 502] on quentale-workspace at bounding box center [784, 387] width 1568 height 775
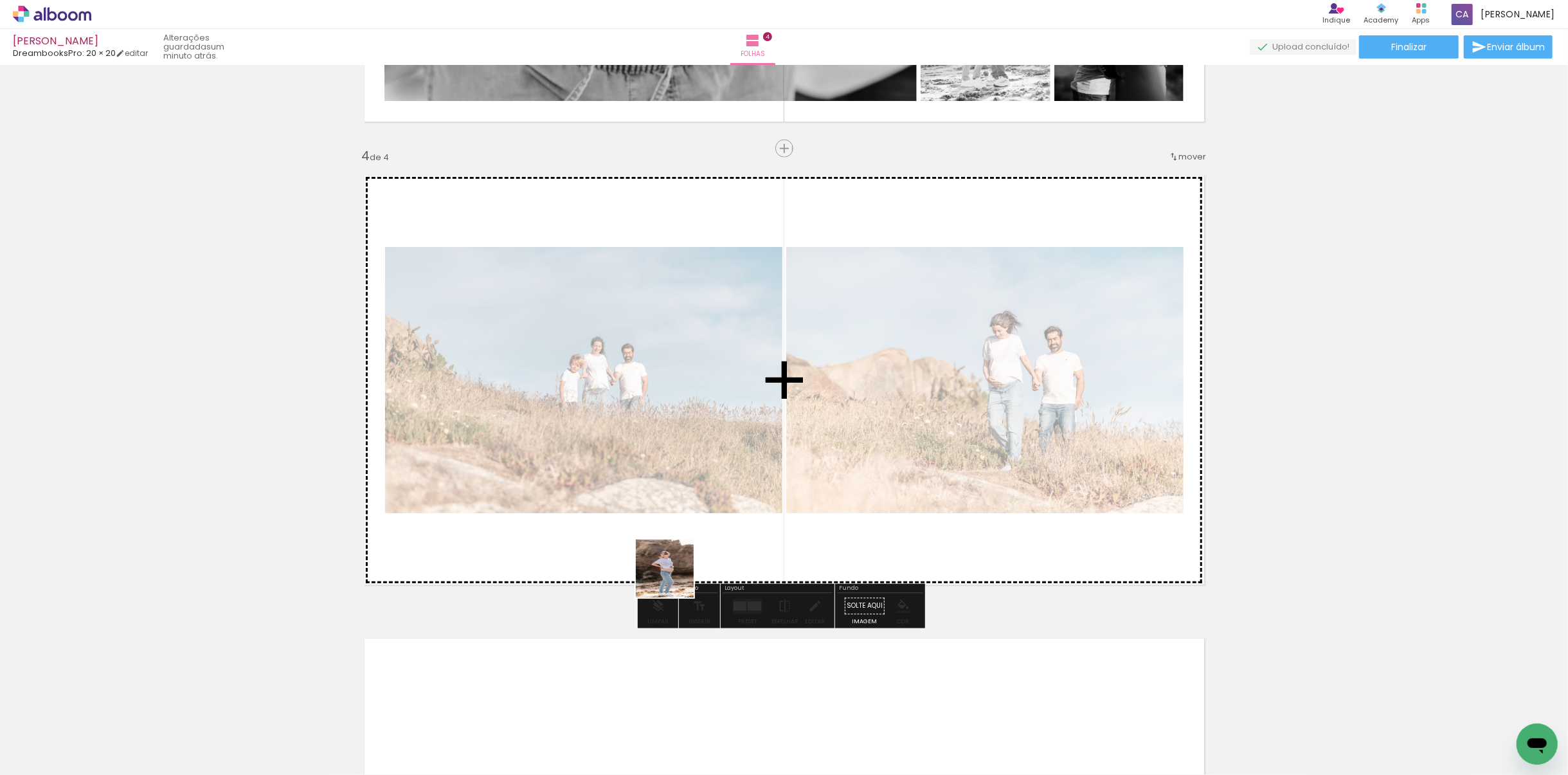
drag, startPoint x: 648, startPoint y: 691, endPoint x: 688, endPoint y: 504, distance: 191.2
click at [686, 492] on quentale-workspace at bounding box center [784, 387] width 1568 height 775
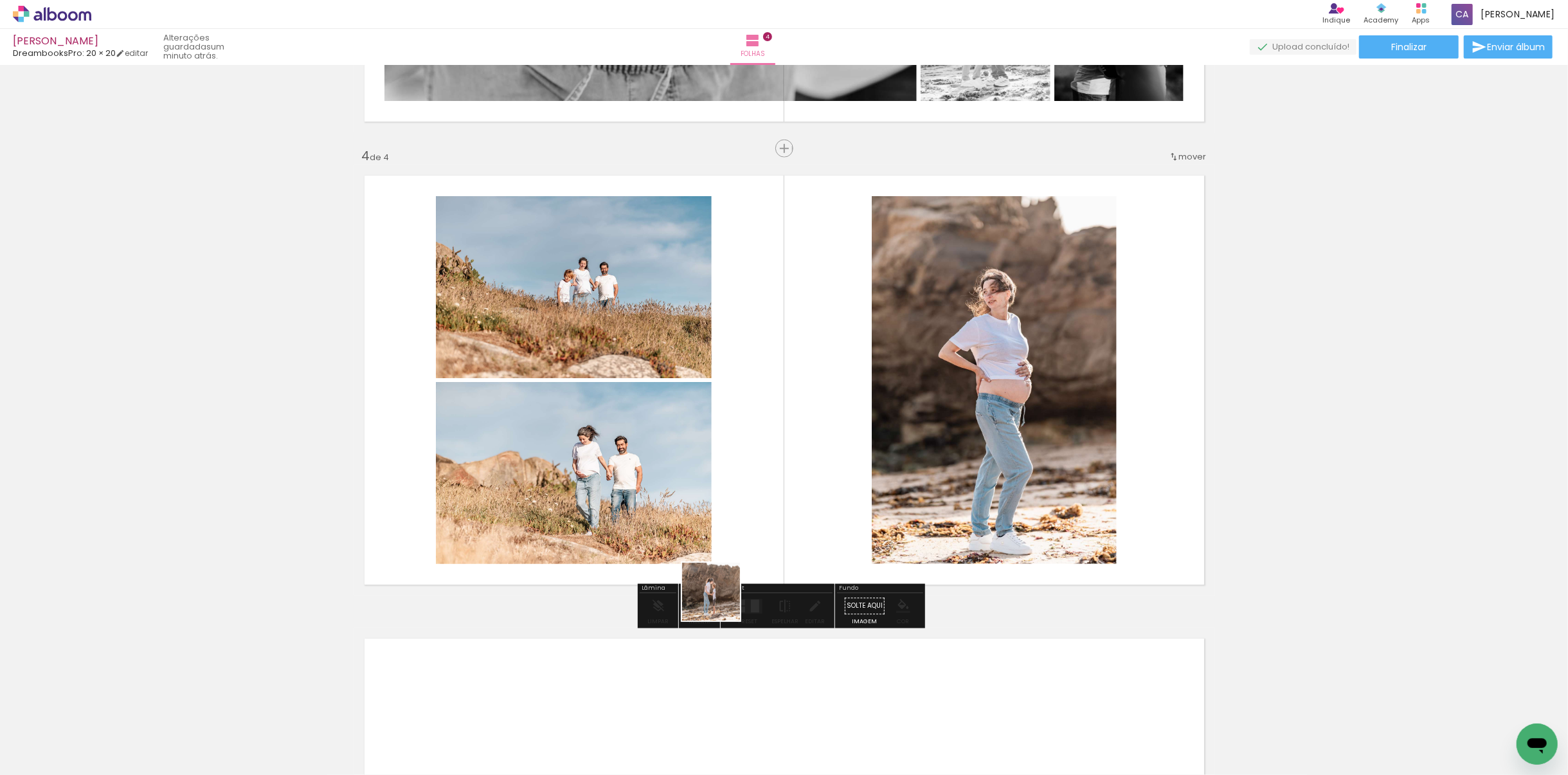
drag, startPoint x: 711, startPoint y: 672, endPoint x: 743, endPoint y: 499, distance: 175.9
click at [739, 500] on quentale-workspace at bounding box center [784, 387] width 1568 height 775
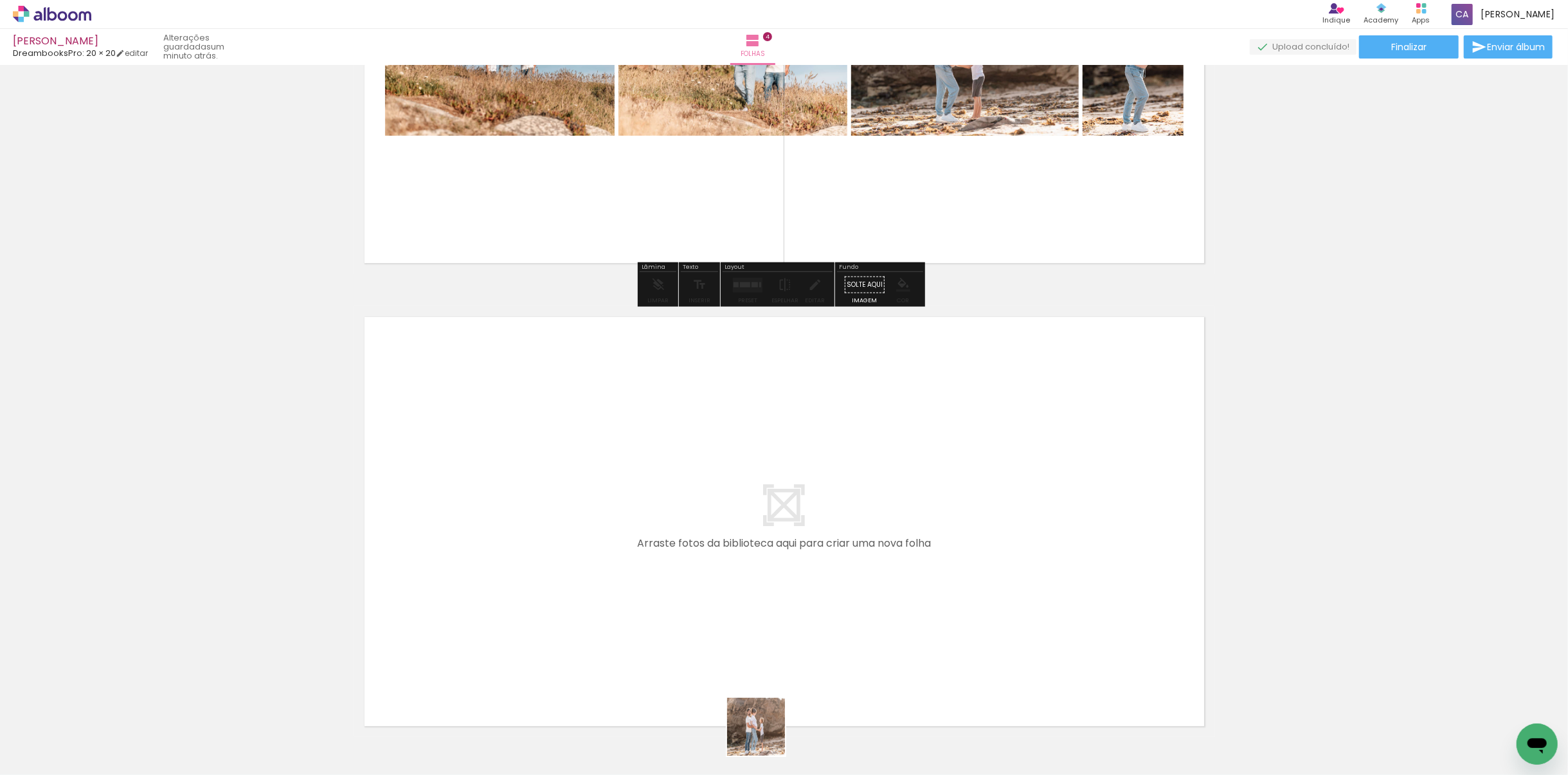
drag, startPoint x: 763, startPoint y: 745, endPoint x: 756, endPoint y: 583, distance: 162.2
click at [756, 583] on quentale-workspace at bounding box center [784, 387] width 1568 height 775
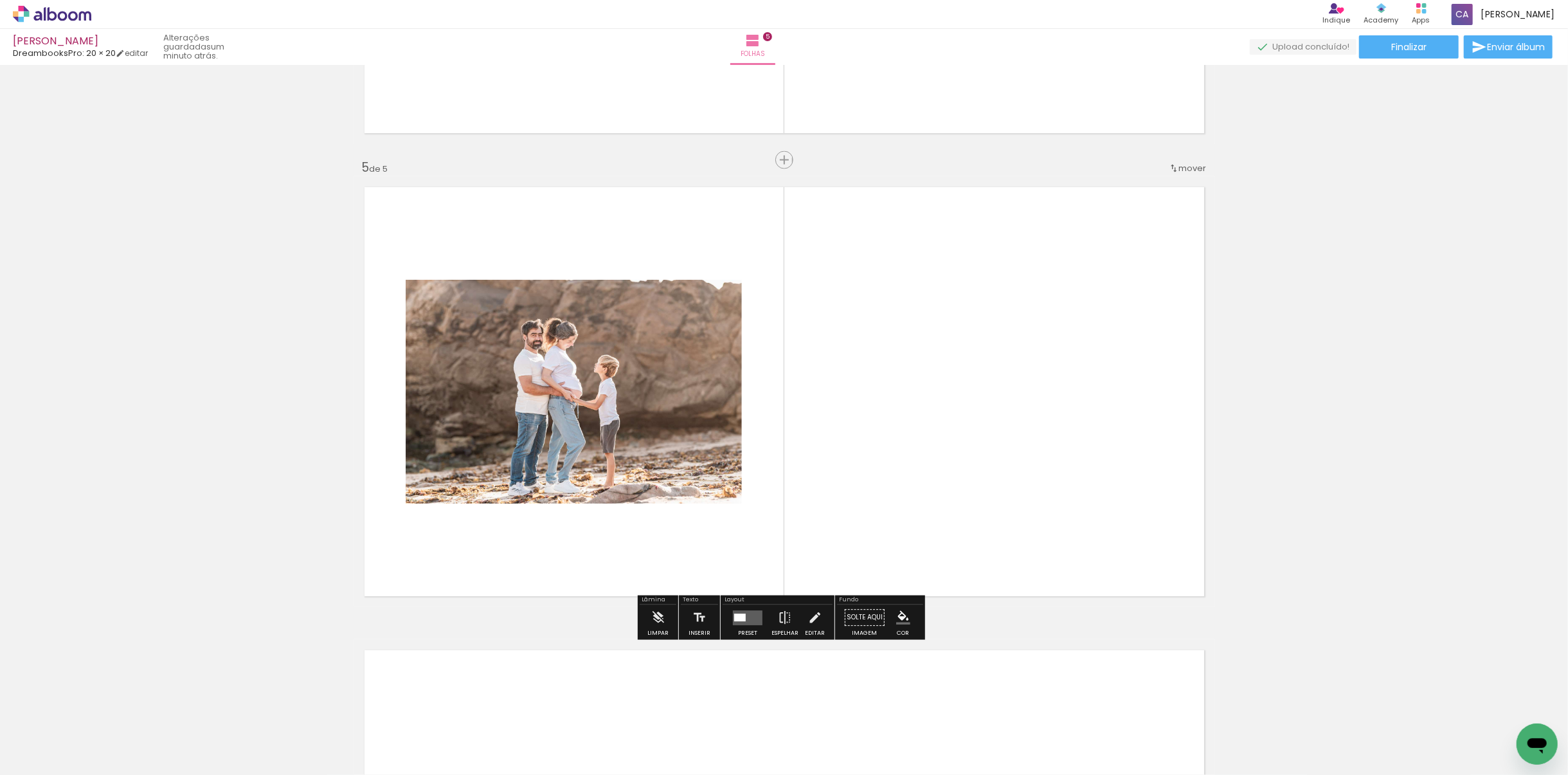
scroll to position [1790, 0]
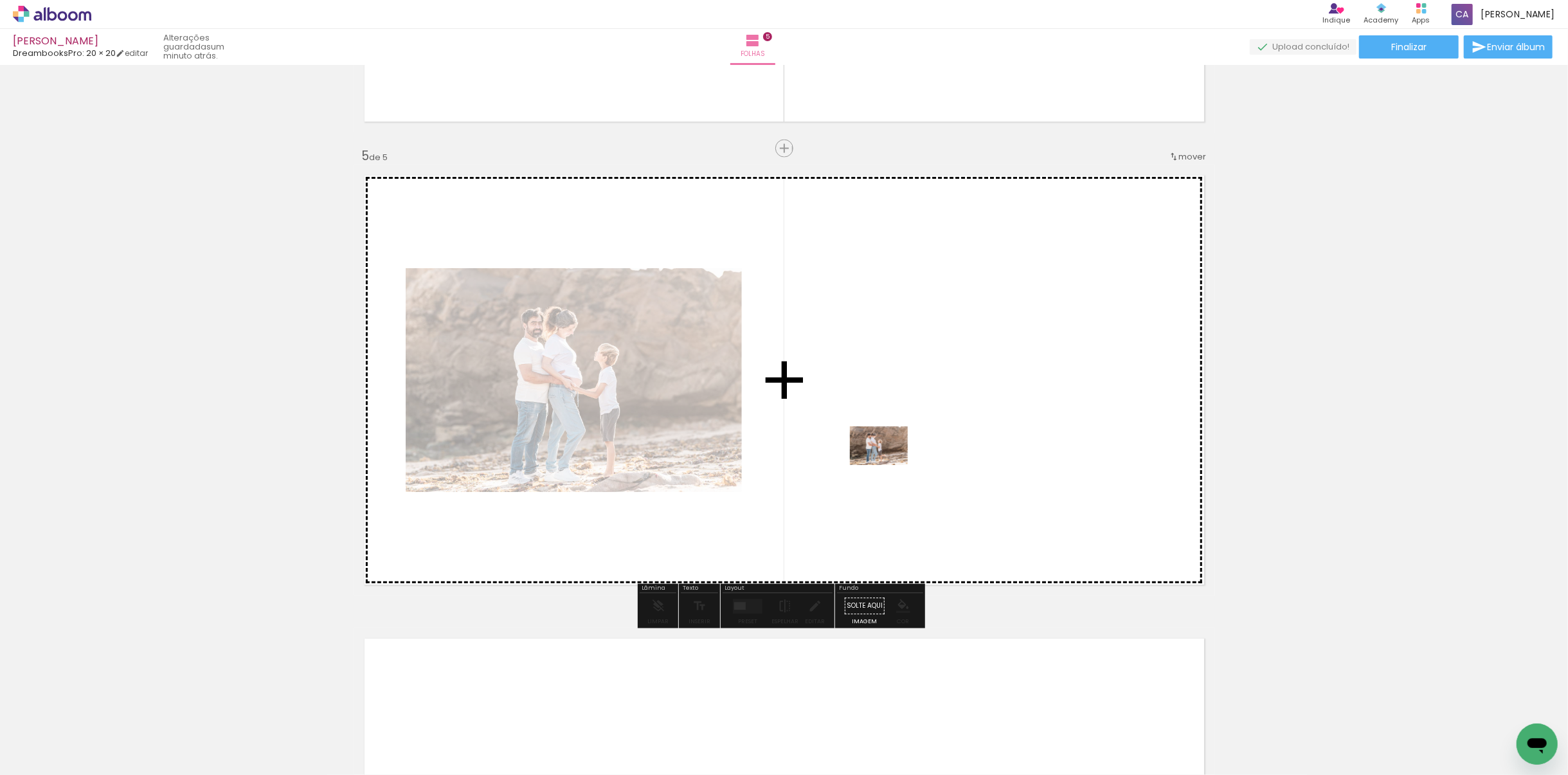
drag, startPoint x: 852, startPoint y: 726, endPoint x: 890, endPoint y: 454, distance: 274.6
click at [890, 454] on quentale-workspace at bounding box center [784, 387] width 1568 height 775
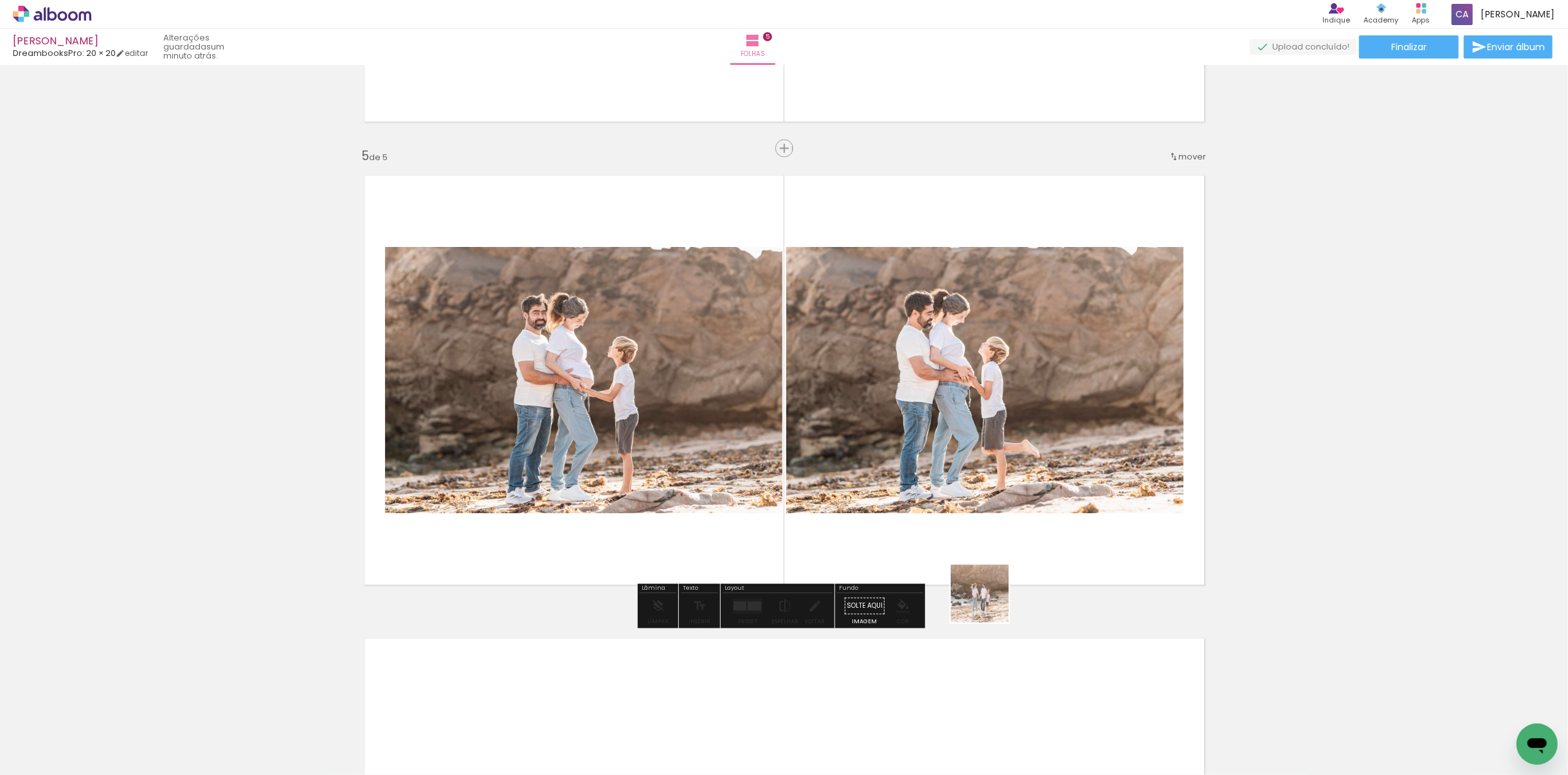
drag, startPoint x: 996, startPoint y: 653, endPoint x: 977, endPoint y: 526, distance: 128.4
click at [977, 516] on quentale-workspace at bounding box center [784, 387] width 1568 height 775
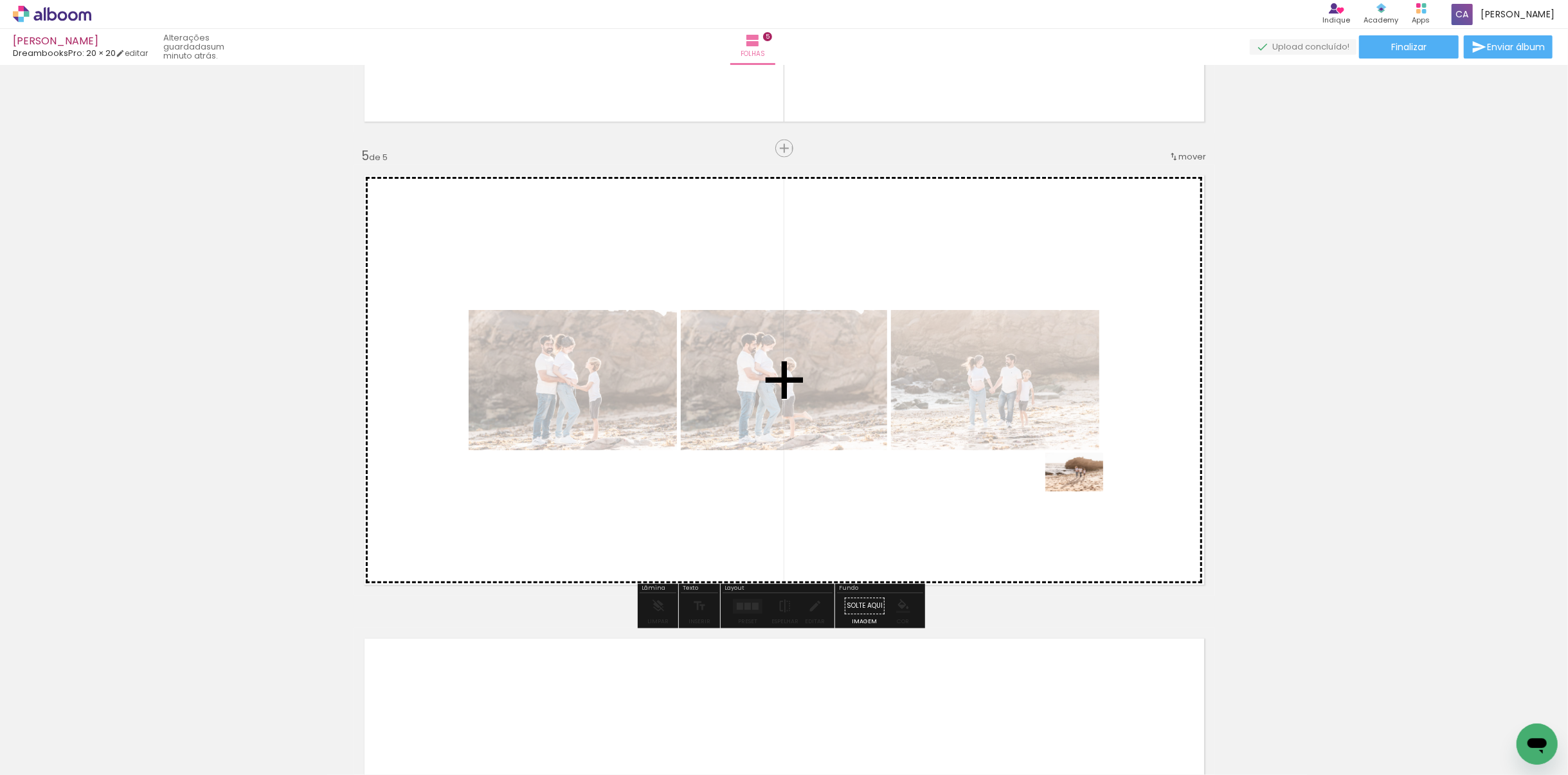
drag, startPoint x: 1142, startPoint y: 728, endPoint x: 1084, endPoint y: 491, distance: 244.0
click at [1084, 491] on quentale-workspace at bounding box center [784, 387] width 1568 height 775
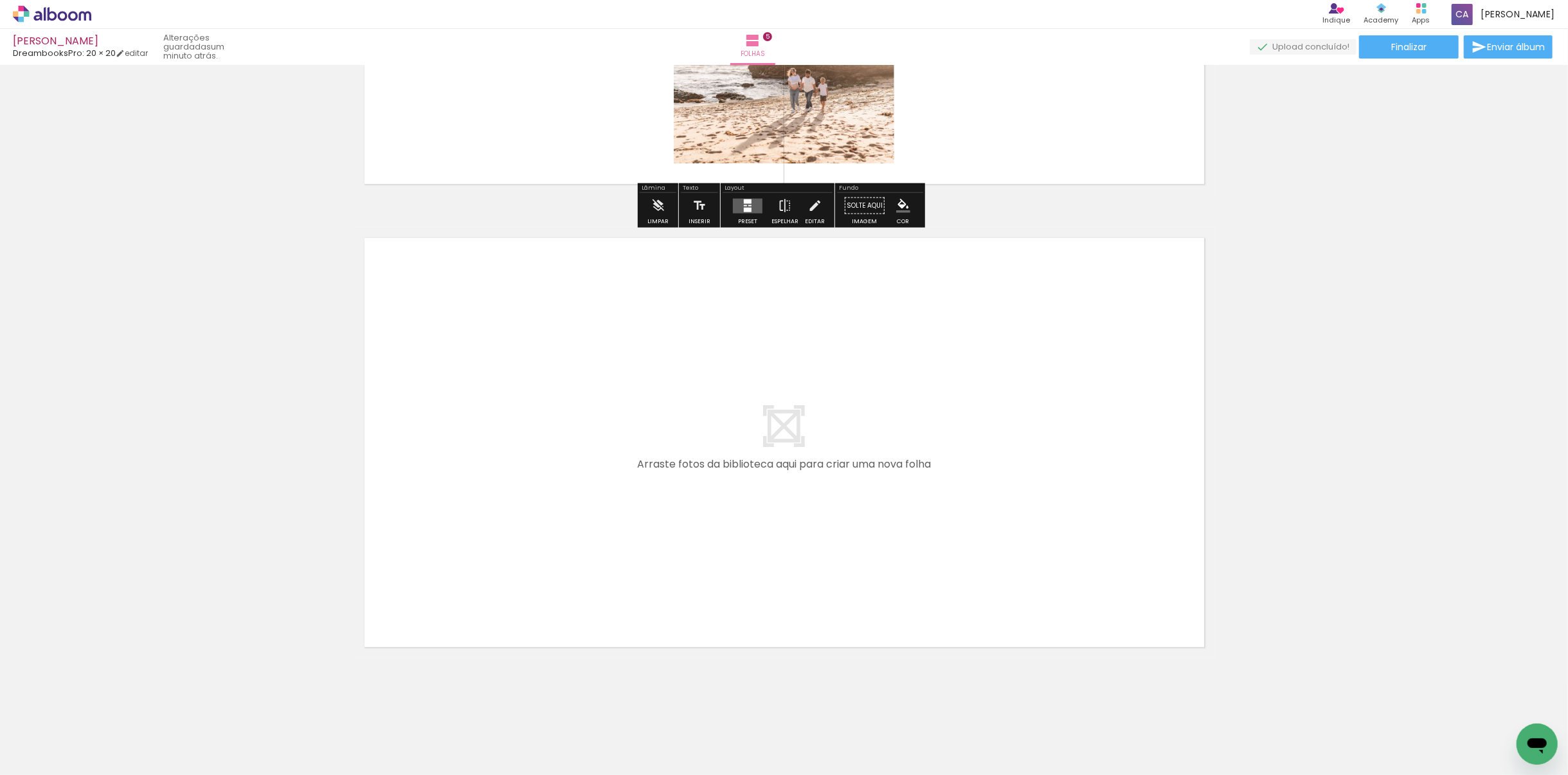
scroll to position [2199, 0]
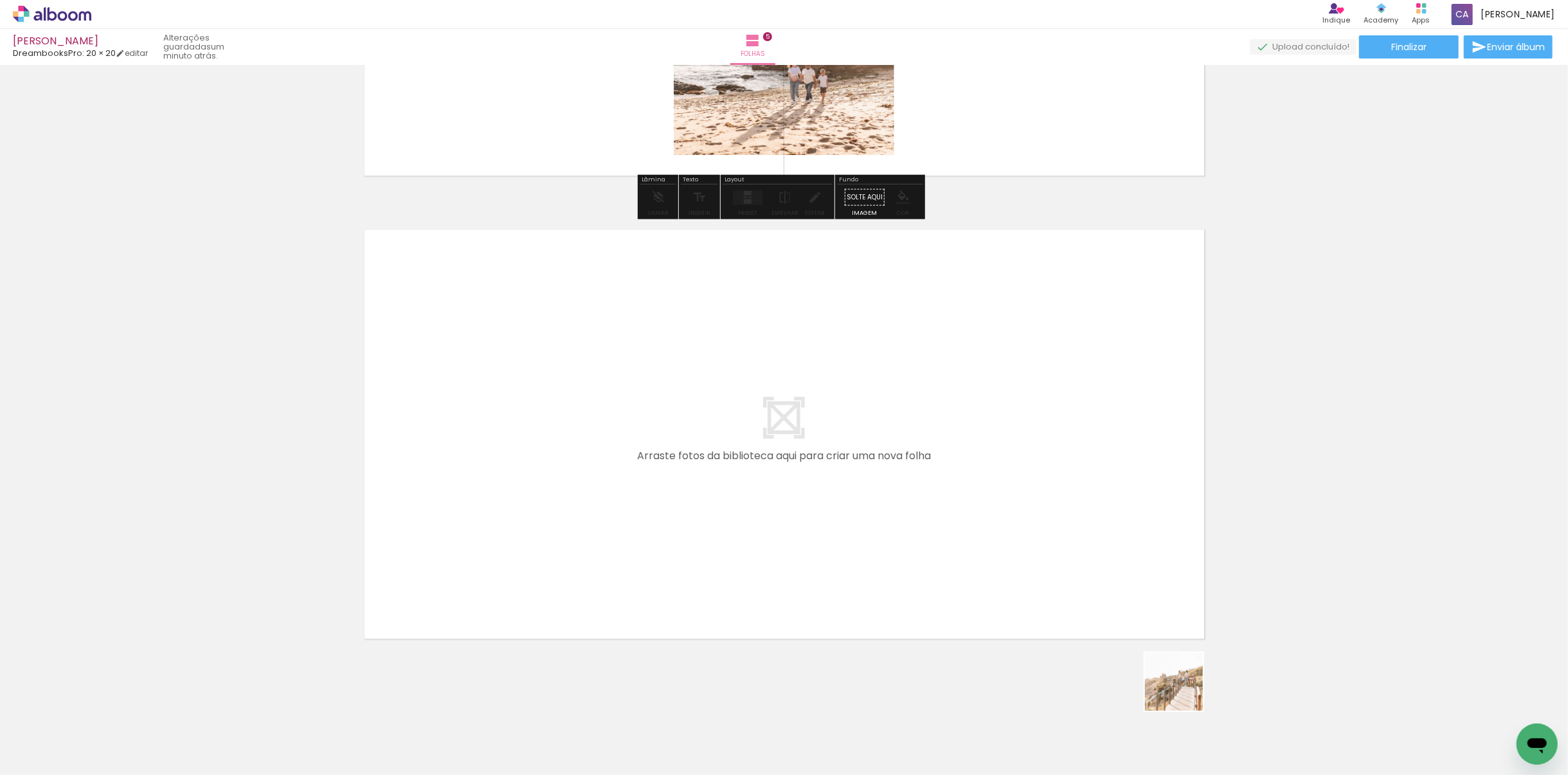
drag, startPoint x: 1206, startPoint y: 730, endPoint x: 1071, endPoint y: 514, distance: 254.7
click at [1071, 514] on quentale-workspace at bounding box center [784, 387] width 1568 height 775
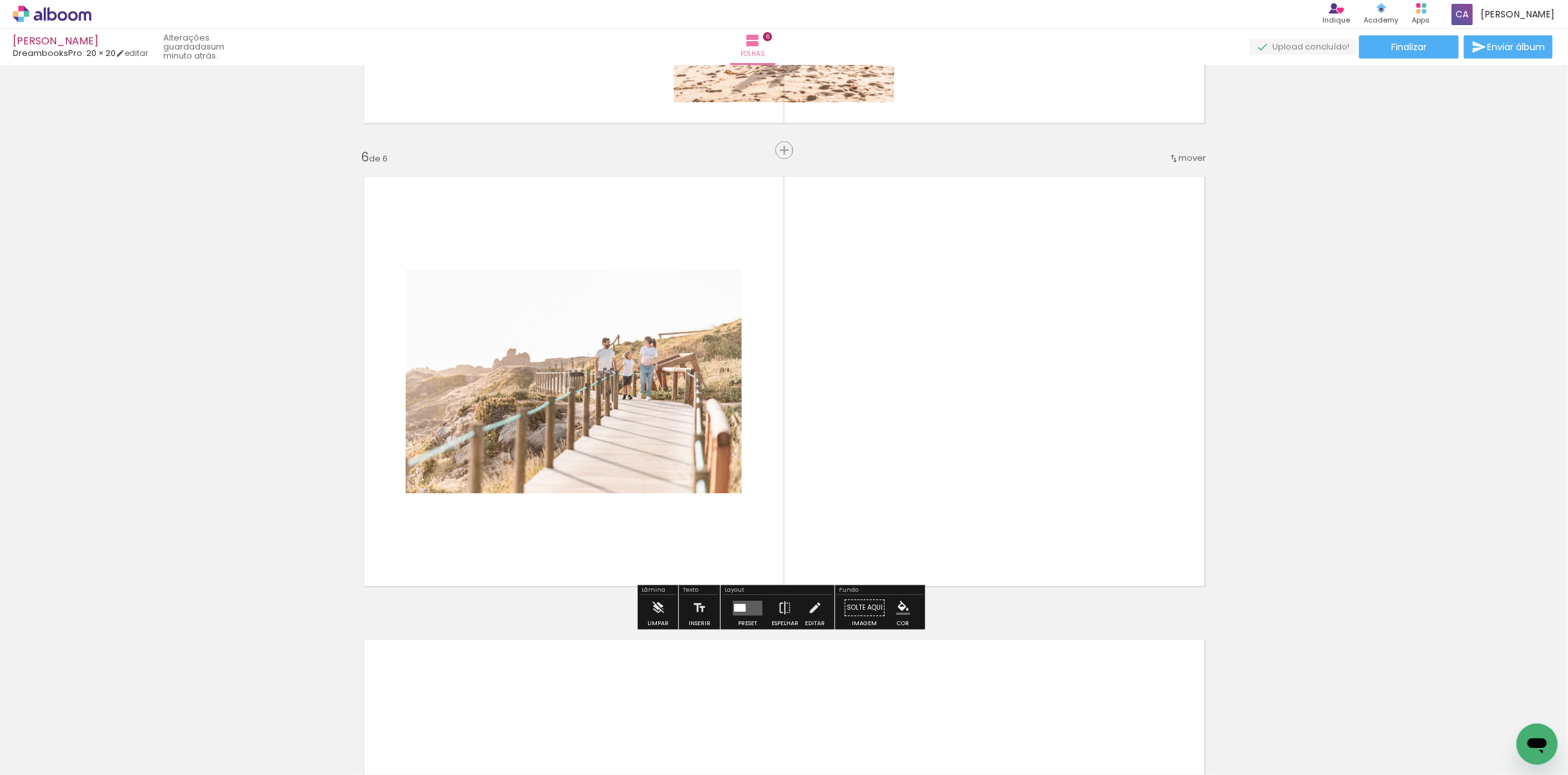
scroll to position [2253, 0]
drag, startPoint x: 1276, startPoint y: 727, endPoint x: 1109, endPoint y: 456, distance: 318.3
click at [1109, 456] on quentale-workspace at bounding box center [784, 387] width 1568 height 775
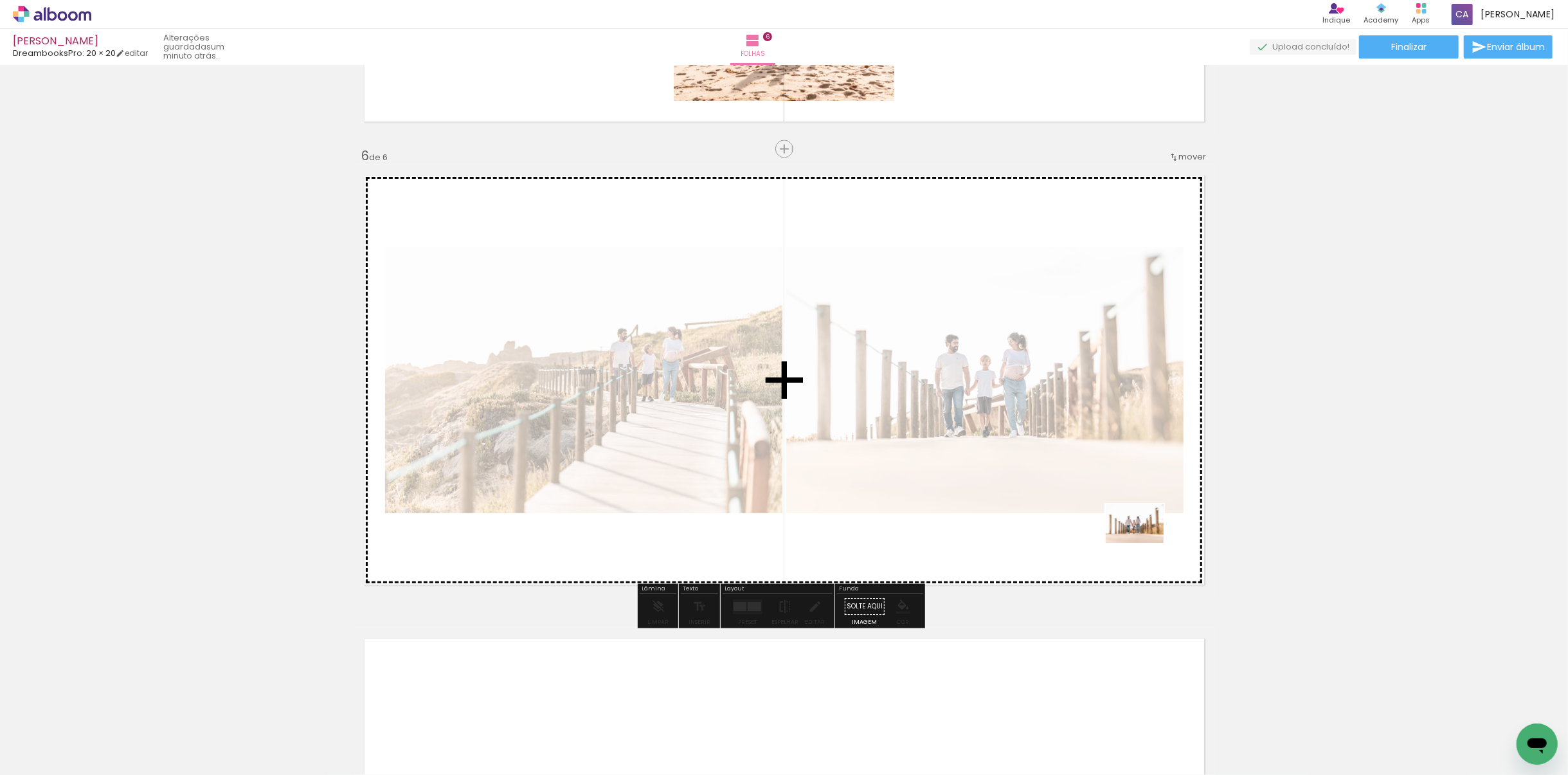
drag, startPoint x: 1341, startPoint y: 730, endPoint x: 1131, endPoint y: 537, distance: 285.2
click at [1141, 539] on quentale-workspace at bounding box center [784, 387] width 1568 height 775
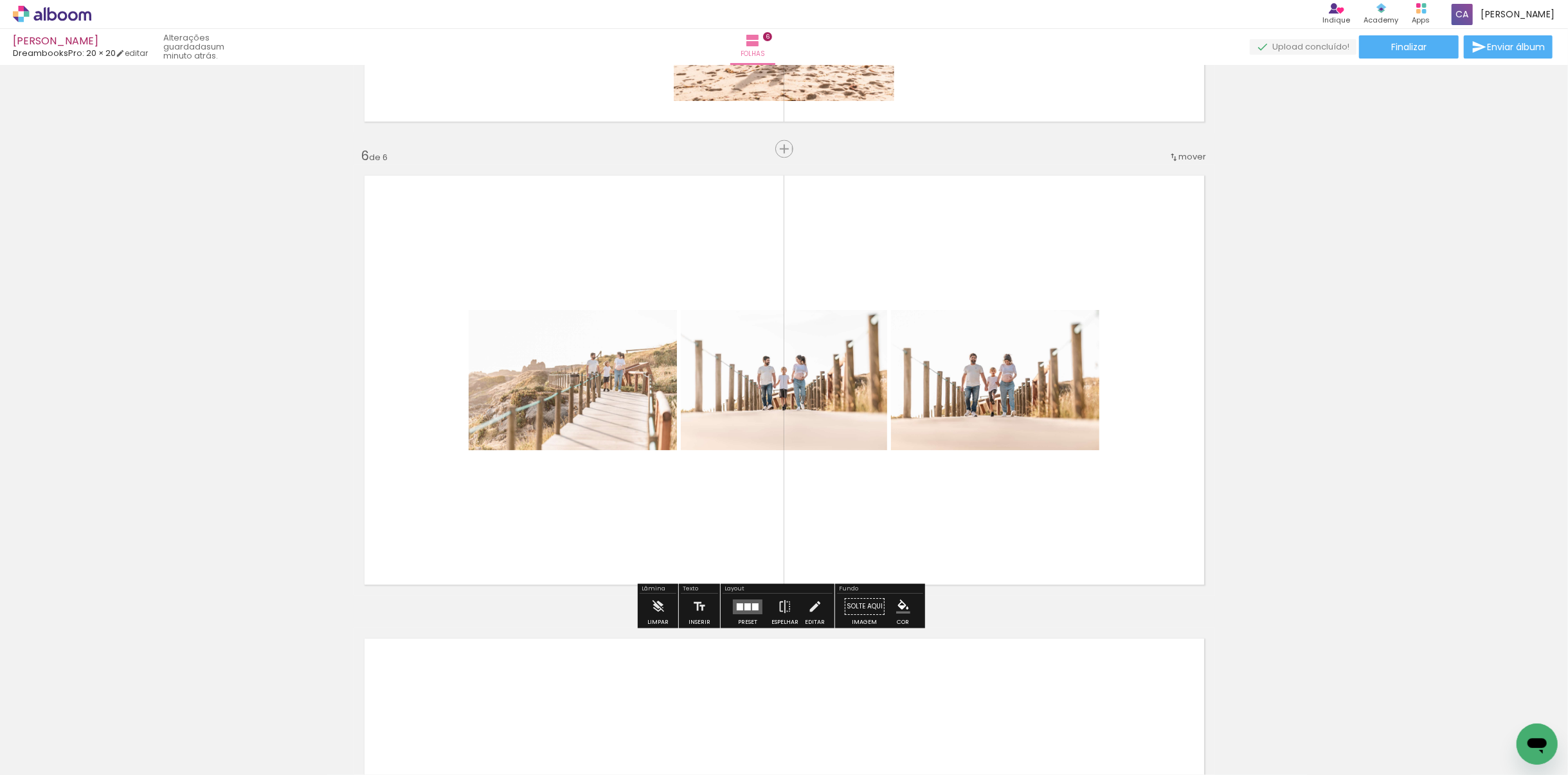
scroll to position [0, 269]
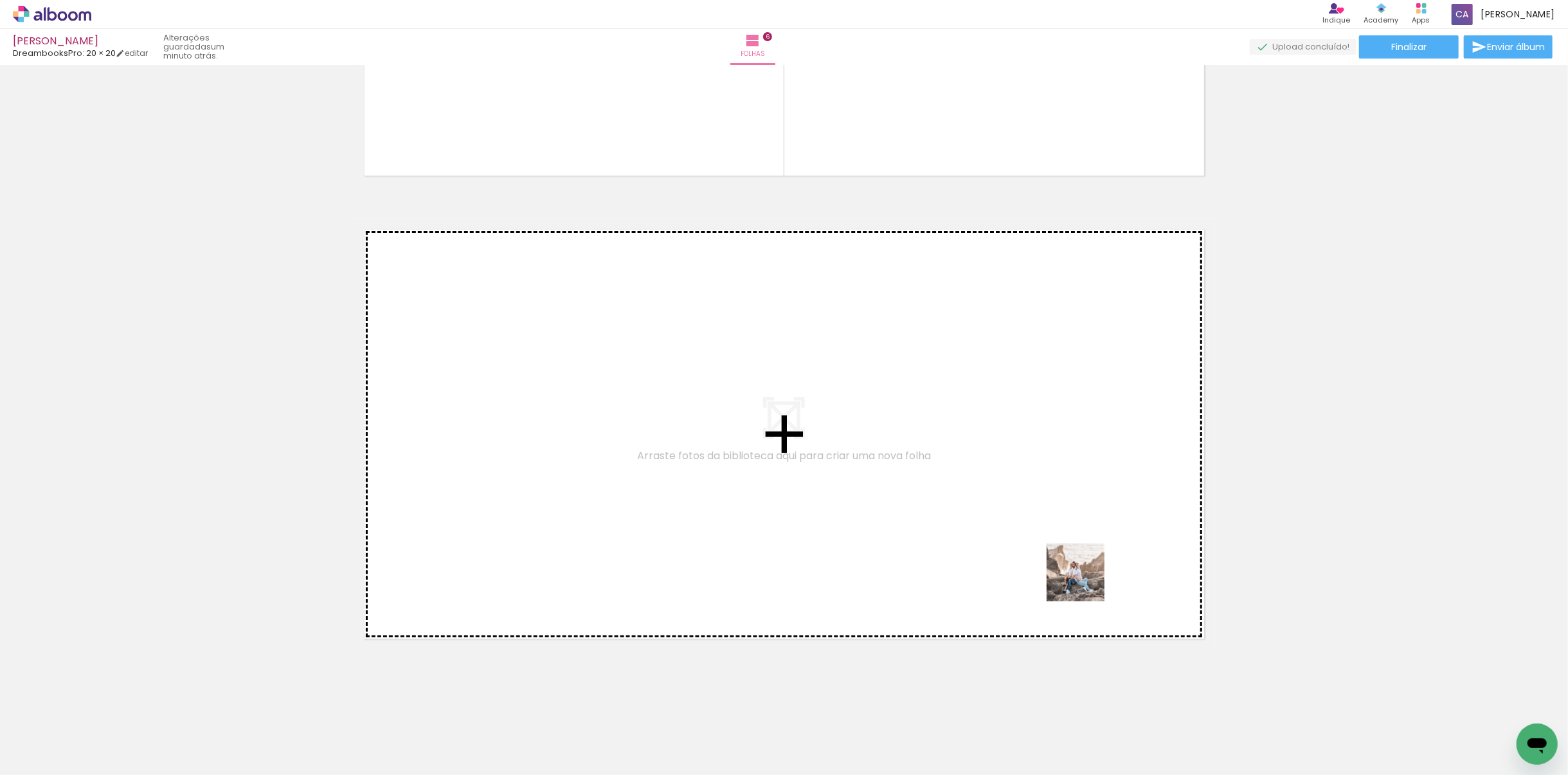
drag, startPoint x: 1118, startPoint y: 640, endPoint x: 1078, endPoint y: 559, distance: 90.3
click at [1078, 559] on quentale-workspace at bounding box center [784, 387] width 1568 height 775
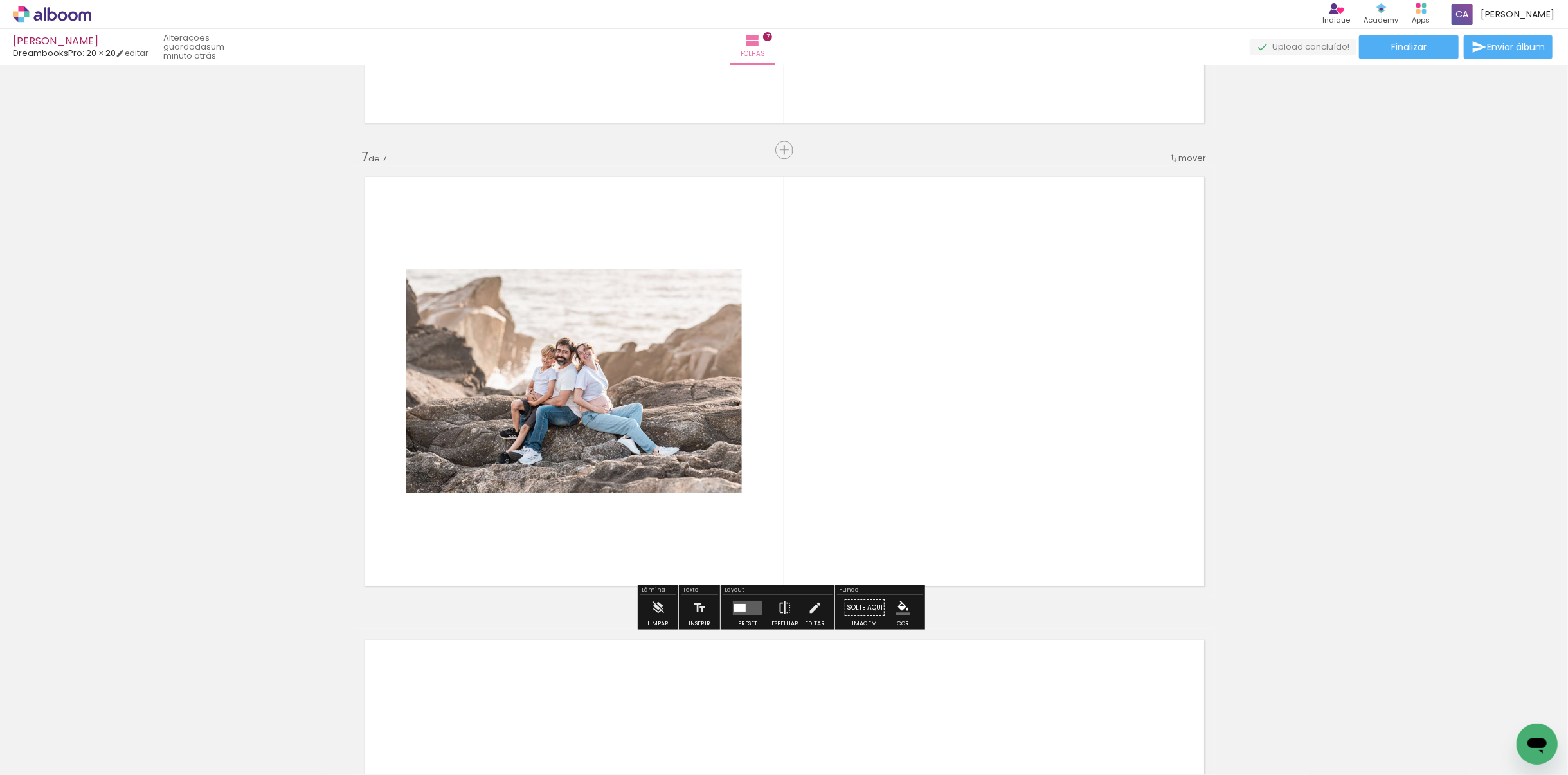
scroll to position [2717, 0]
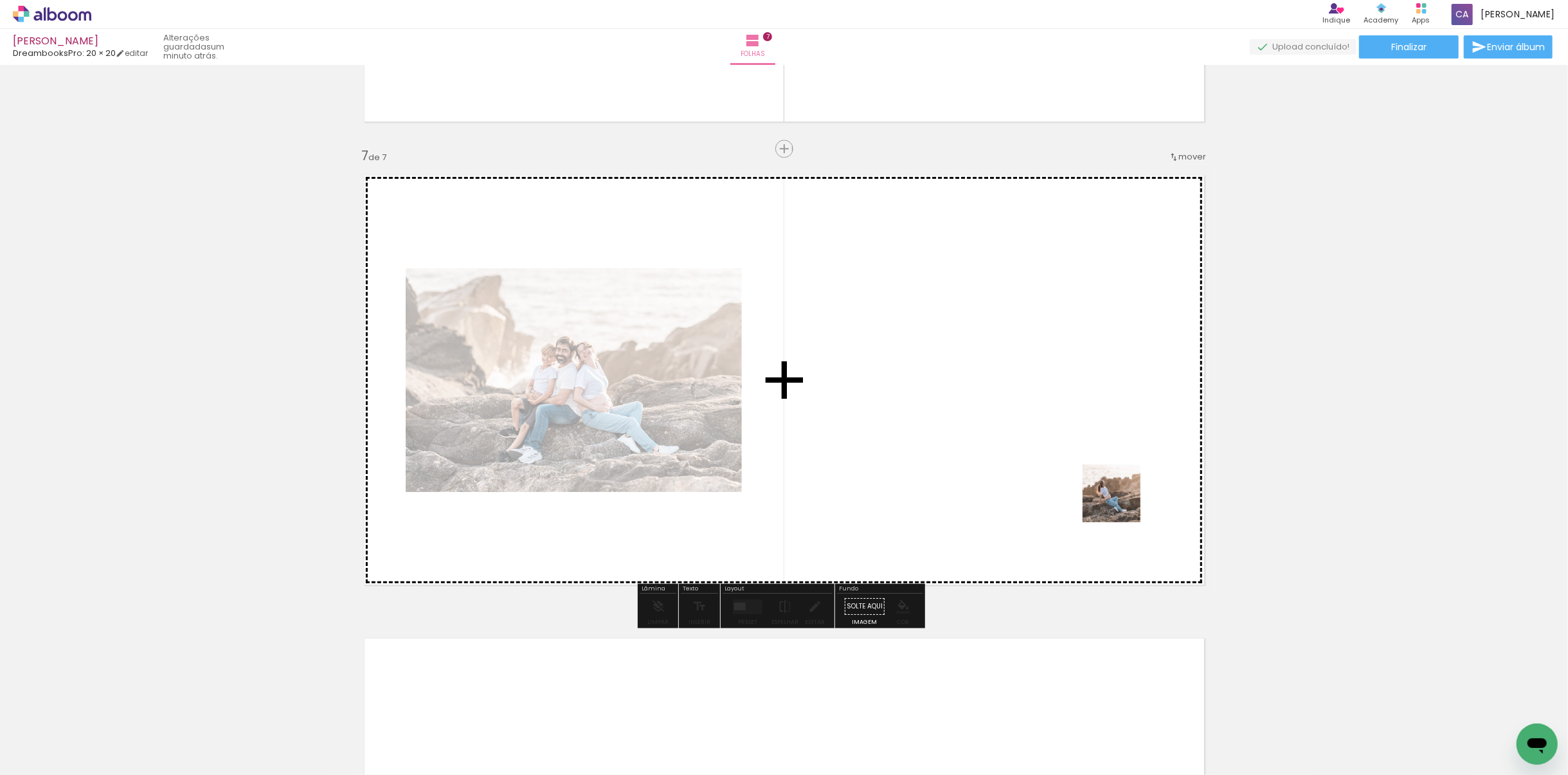
drag, startPoint x: 1254, startPoint y: 732, endPoint x: 1133, endPoint y: 527, distance: 238.0
click at [1111, 491] on quentale-workspace at bounding box center [784, 387] width 1568 height 775
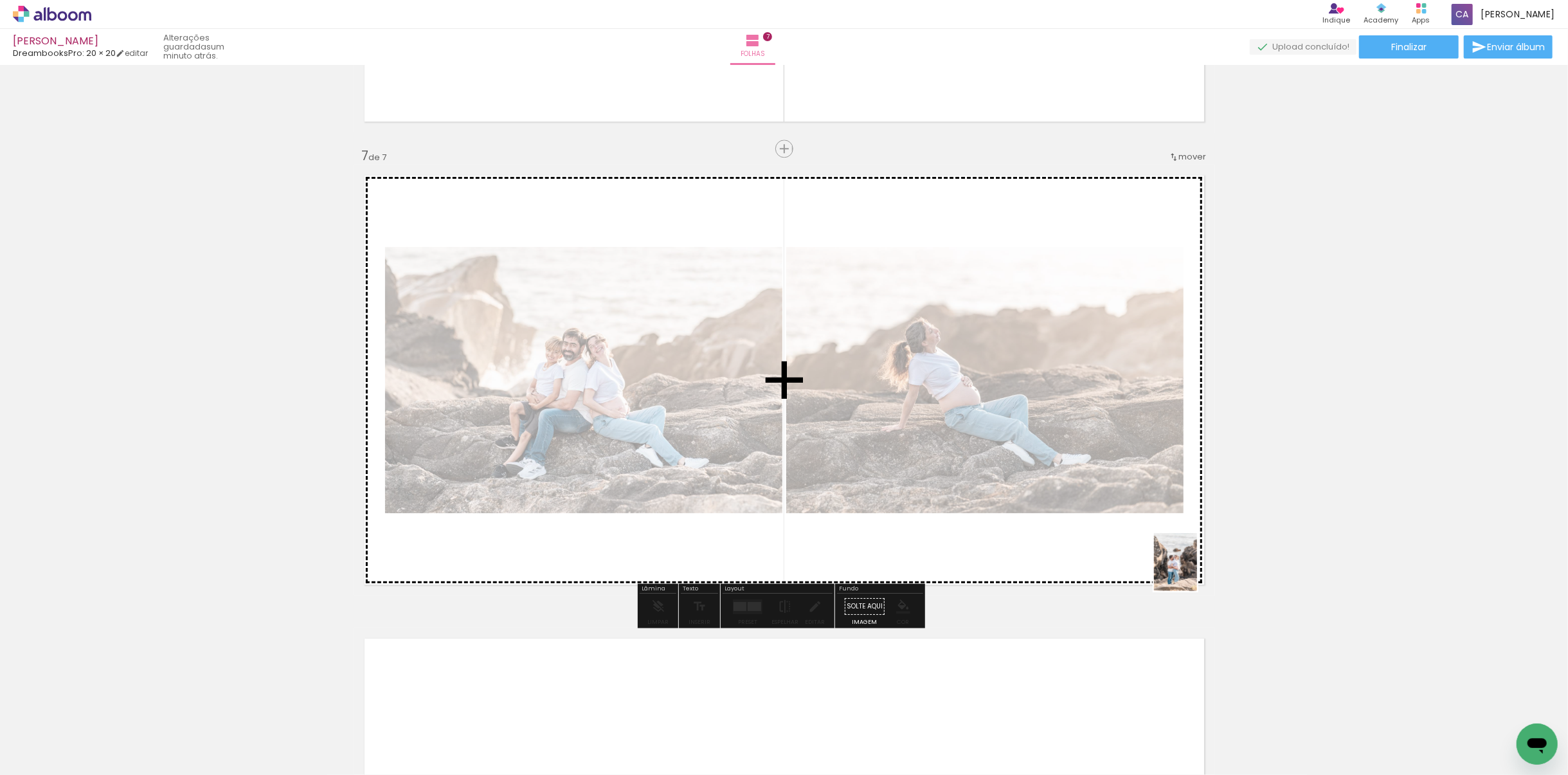
drag, startPoint x: 1295, startPoint y: 728, endPoint x: 1172, endPoint y: 556, distance: 211.5
click at [1175, 559] on quentale-workspace at bounding box center [784, 387] width 1568 height 775
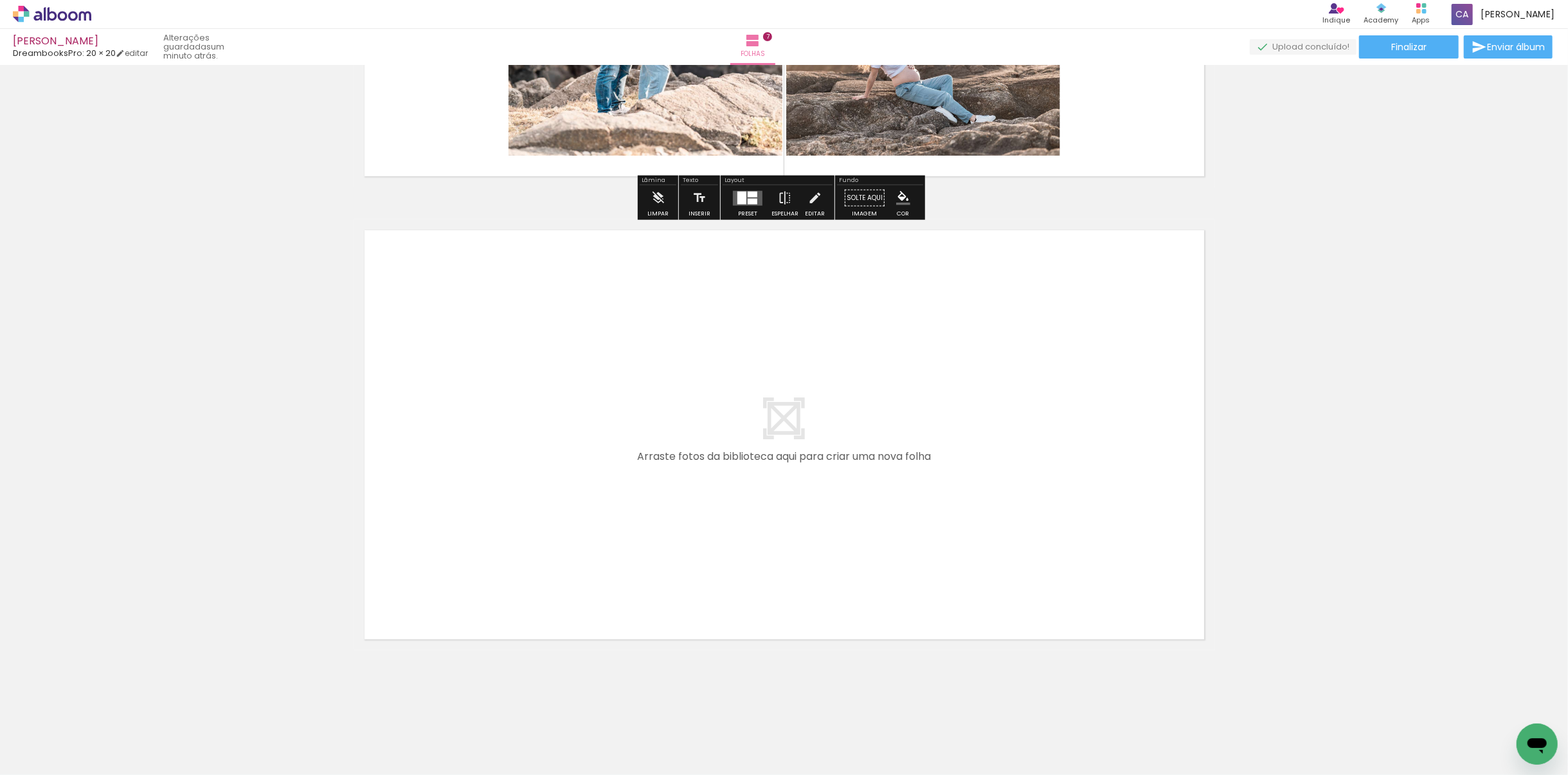
scroll to position [3126, 0]
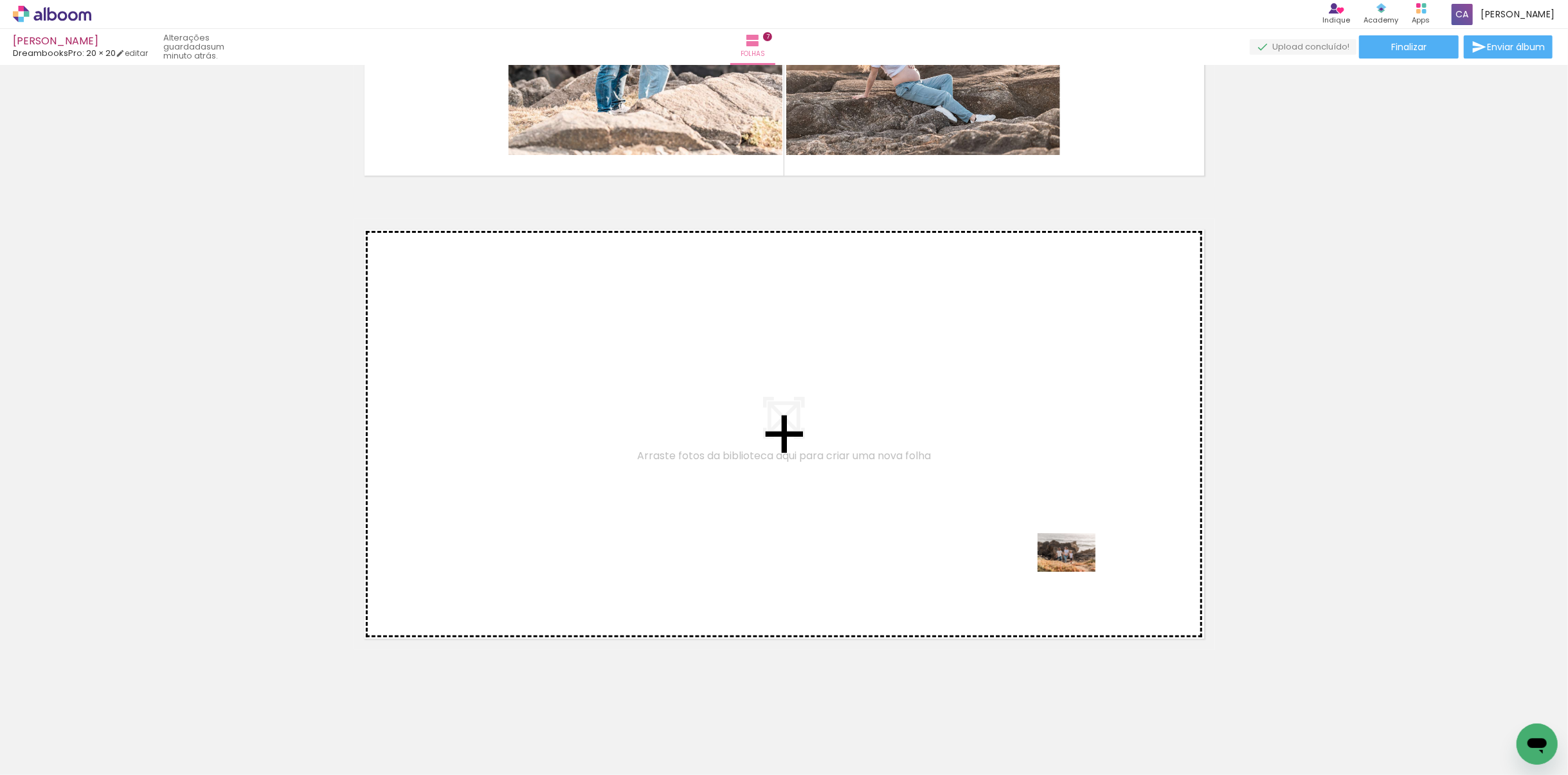
drag, startPoint x: 1366, startPoint y: 742, endPoint x: 1076, endPoint y: 572, distance: 336.2
click at [1076, 572] on quentale-workspace at bounding box center [784, 387] width 1568 height 775
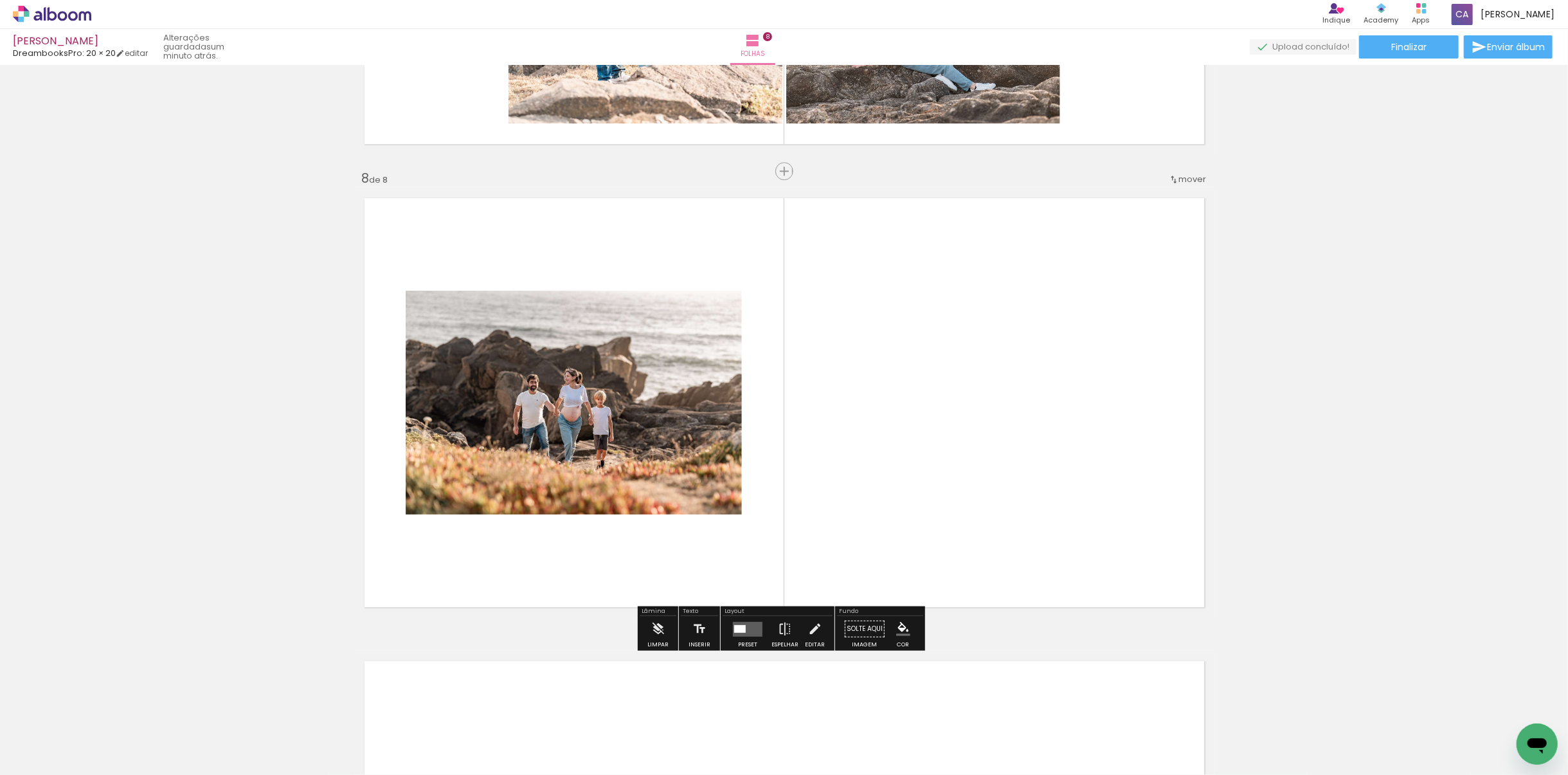
scroll to position [3180, 0]
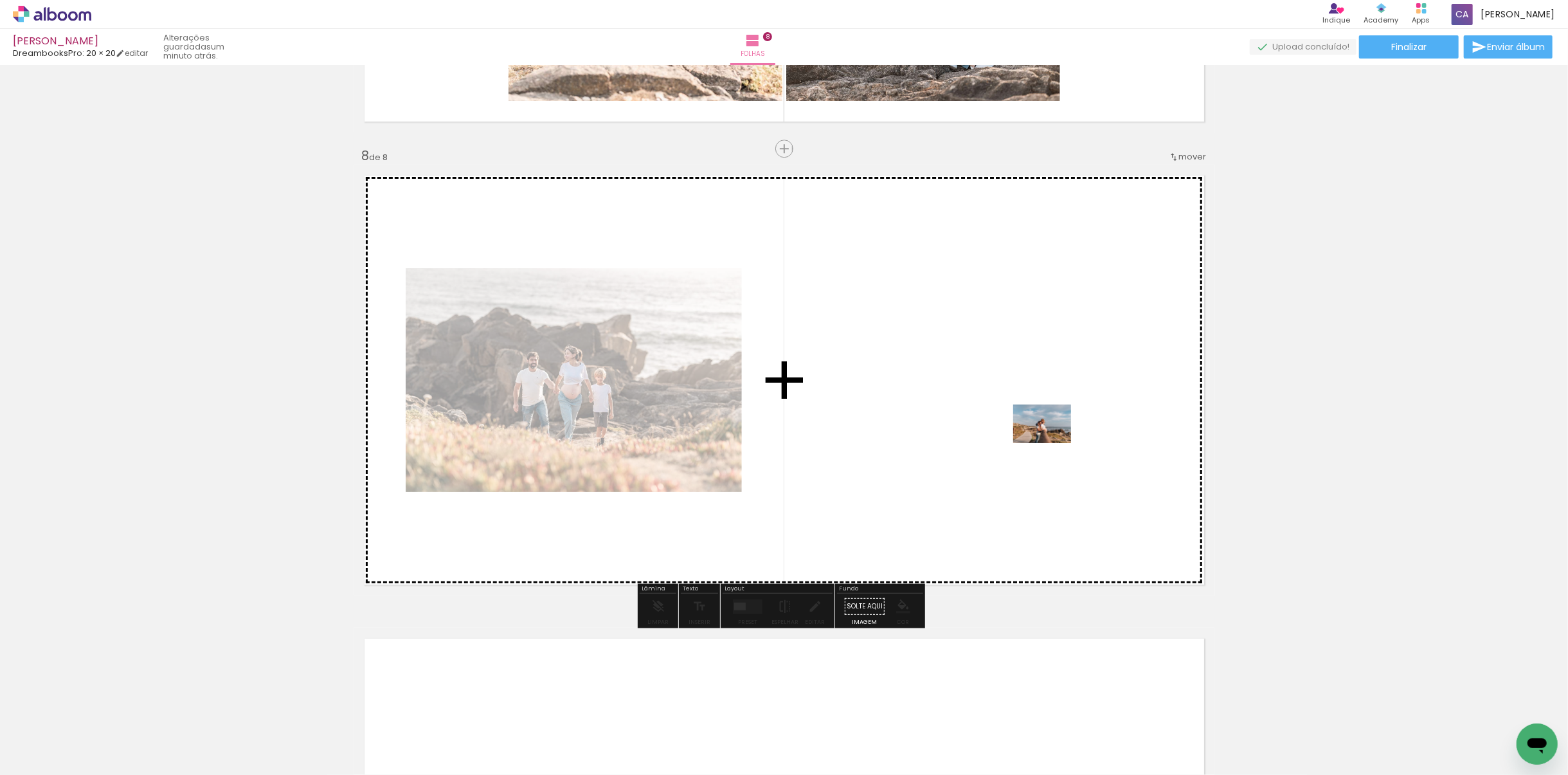
drag, startPoint x: 1496, startPoint y: 724, endPoint x: 1048, endPoint y: 441, distance: 529.9
click at [1048, 441] on quentale-workspace at bounding box center [784, 387] width 1568 height 775
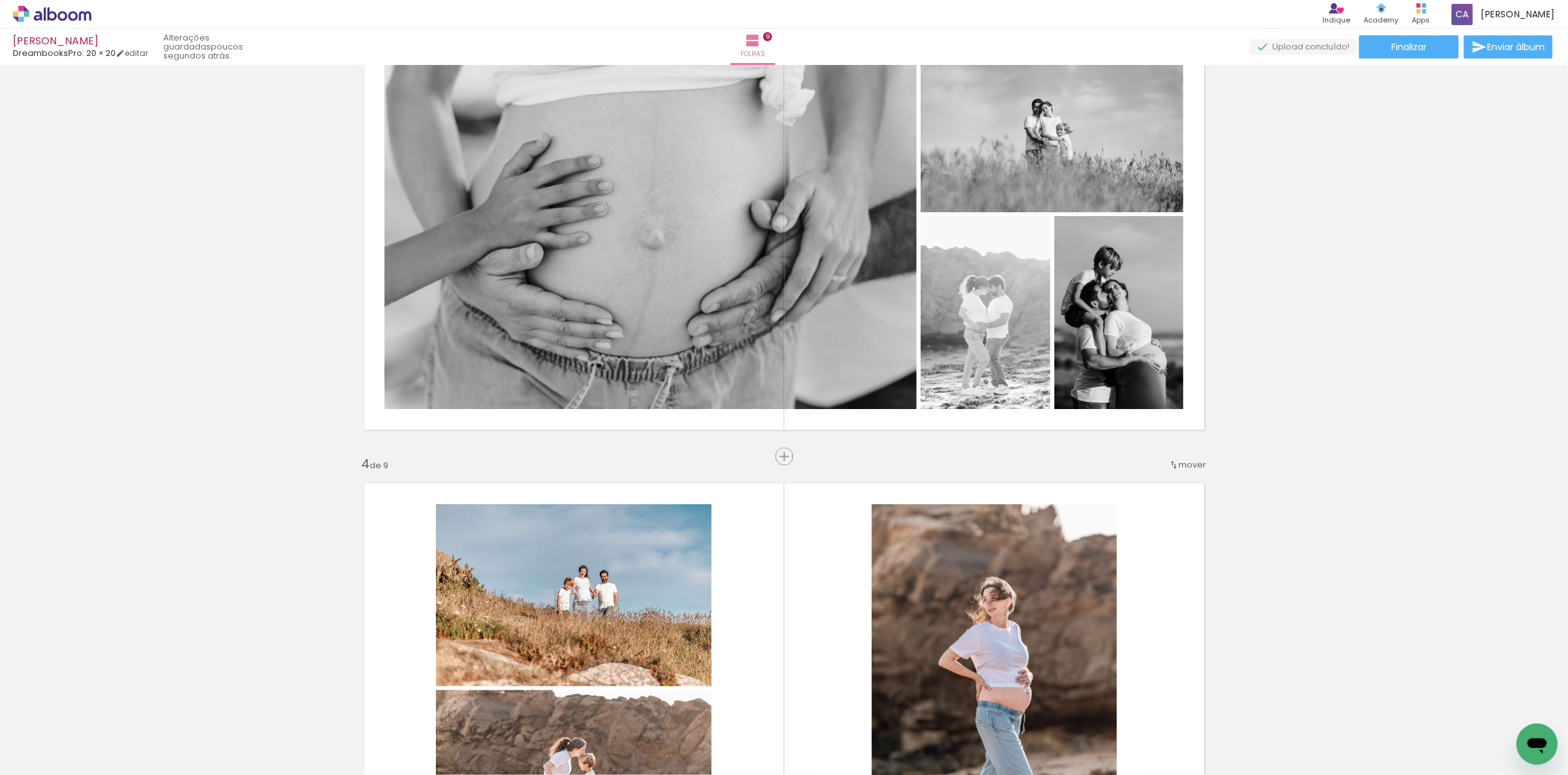
scroll to position [1030, 0]
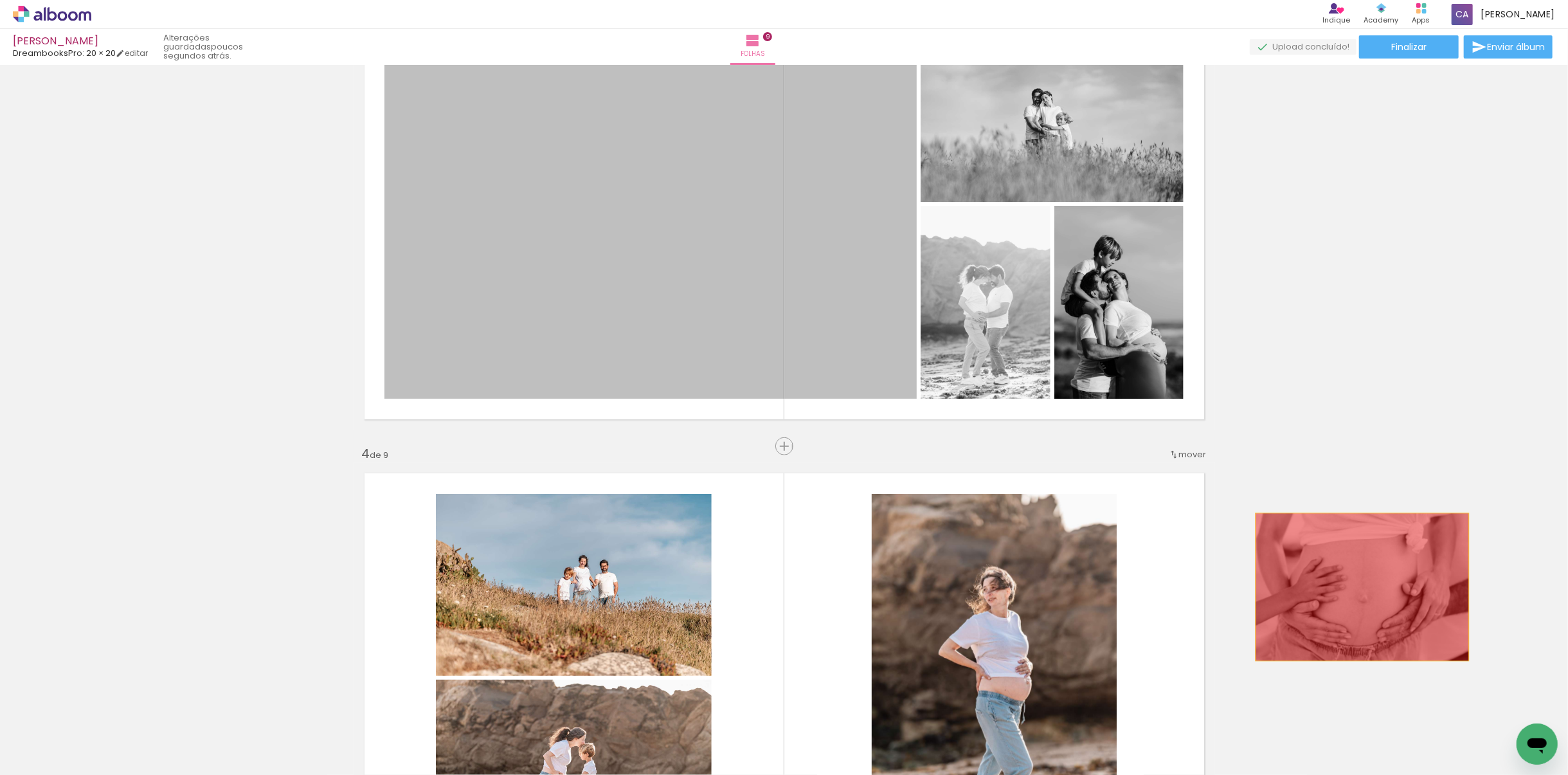
drag, startPoint x: 735, startPoint y: 340, endPoint x: 1411, endPoint y: 553, distance: 708.8
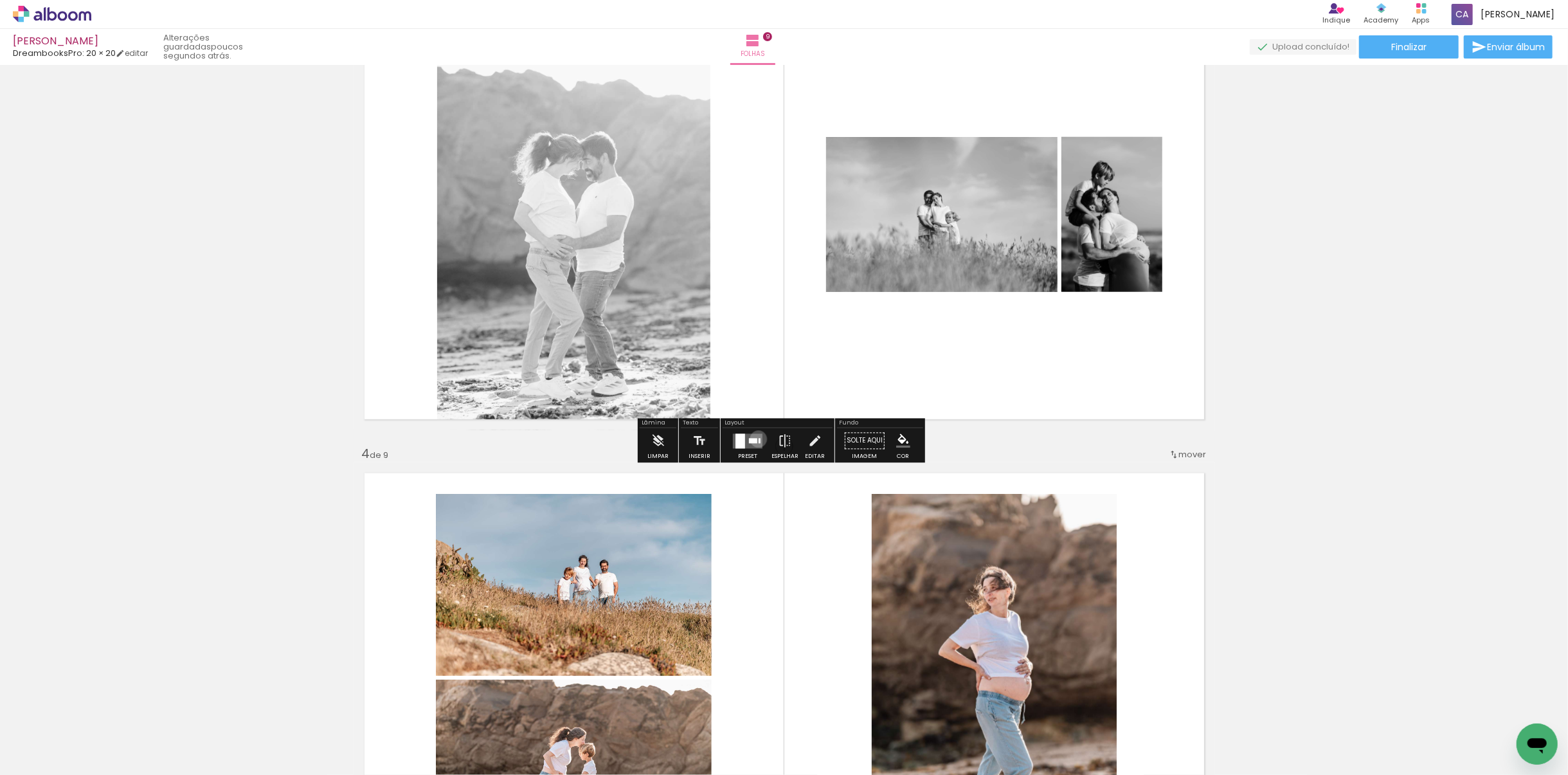
click at [758, 439] on div at bounding box center [759, 441] width 2 height 5
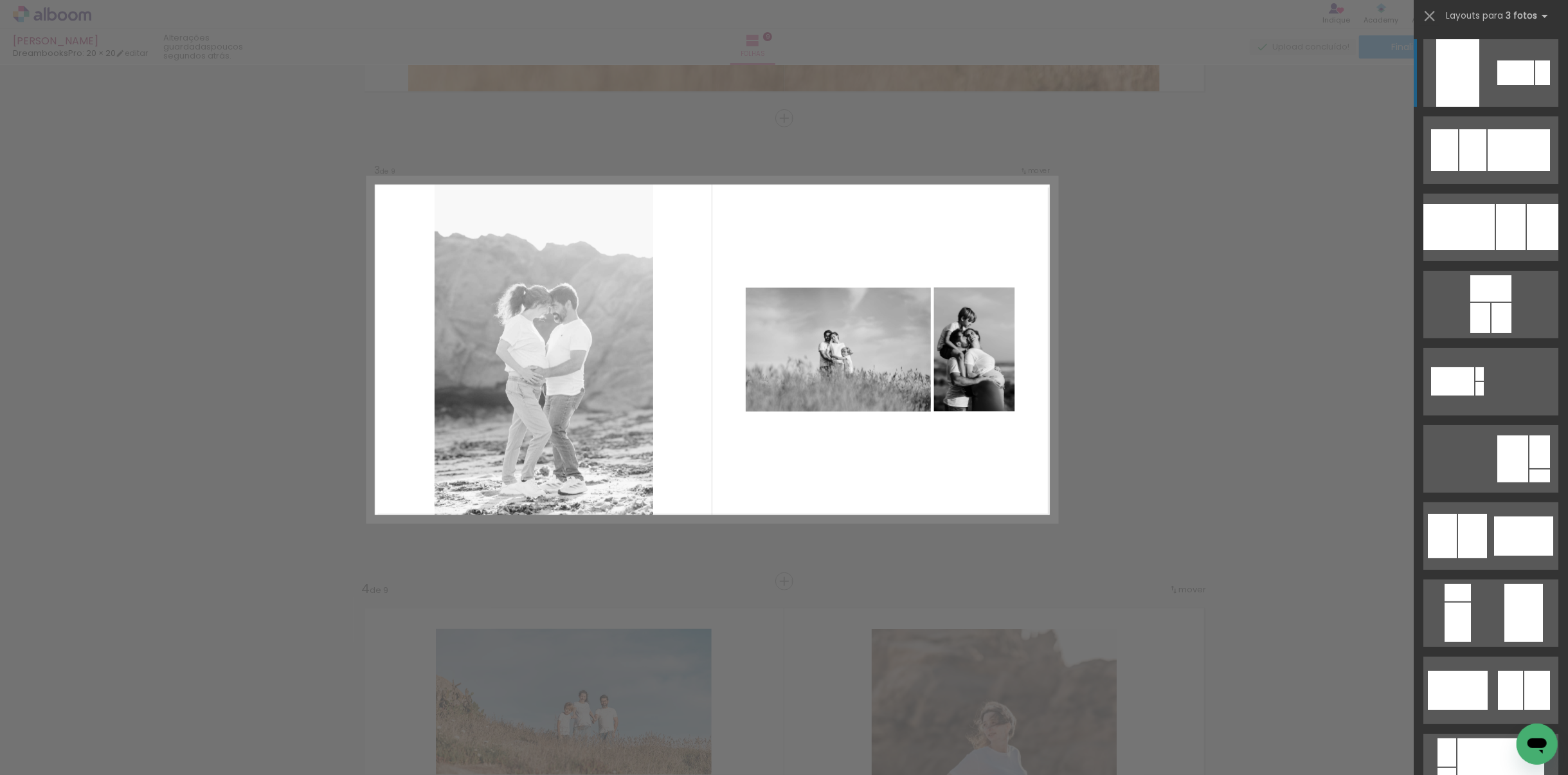
scroll to position [864, 0]
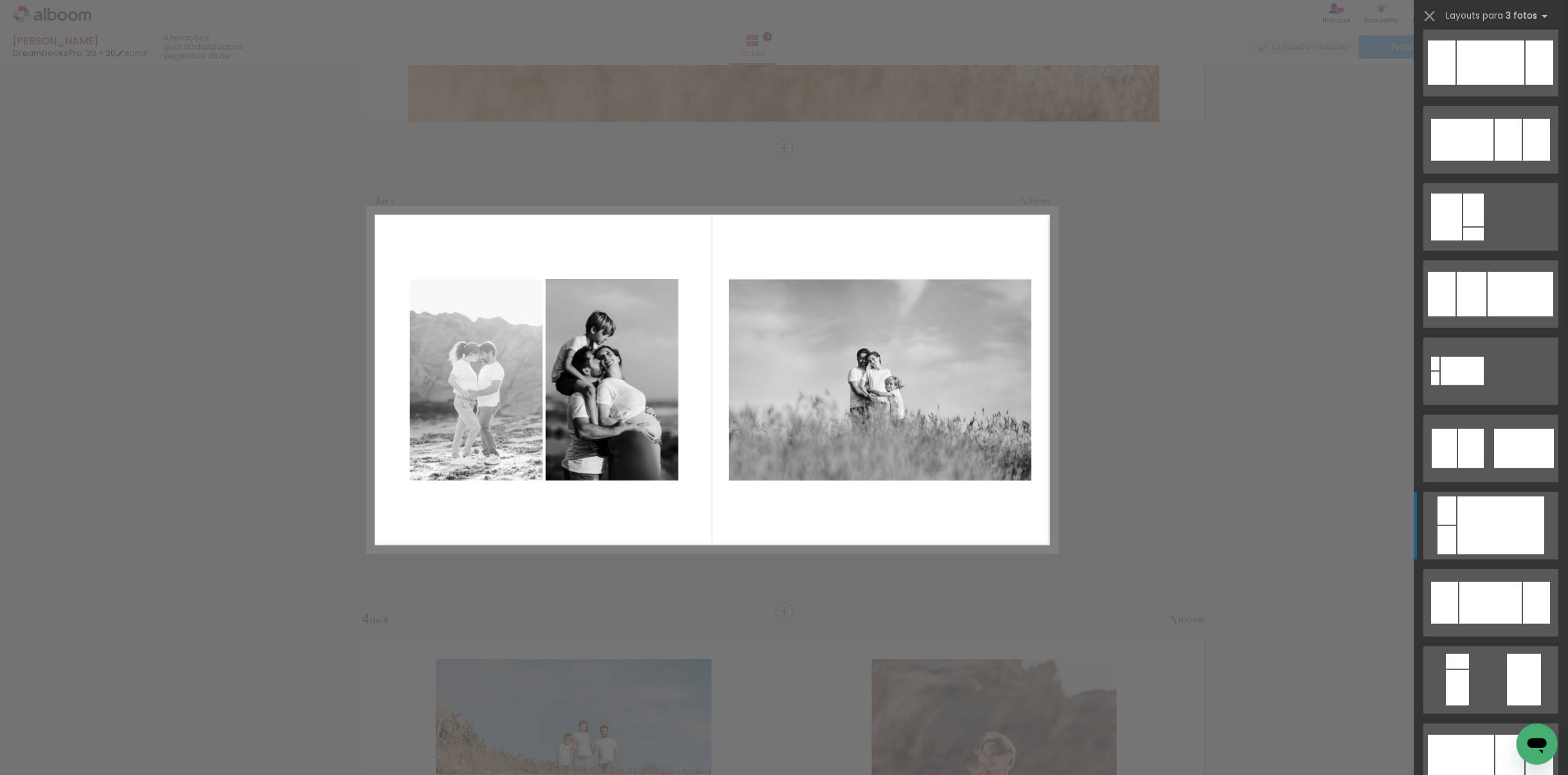
scroll to position [784, 0]
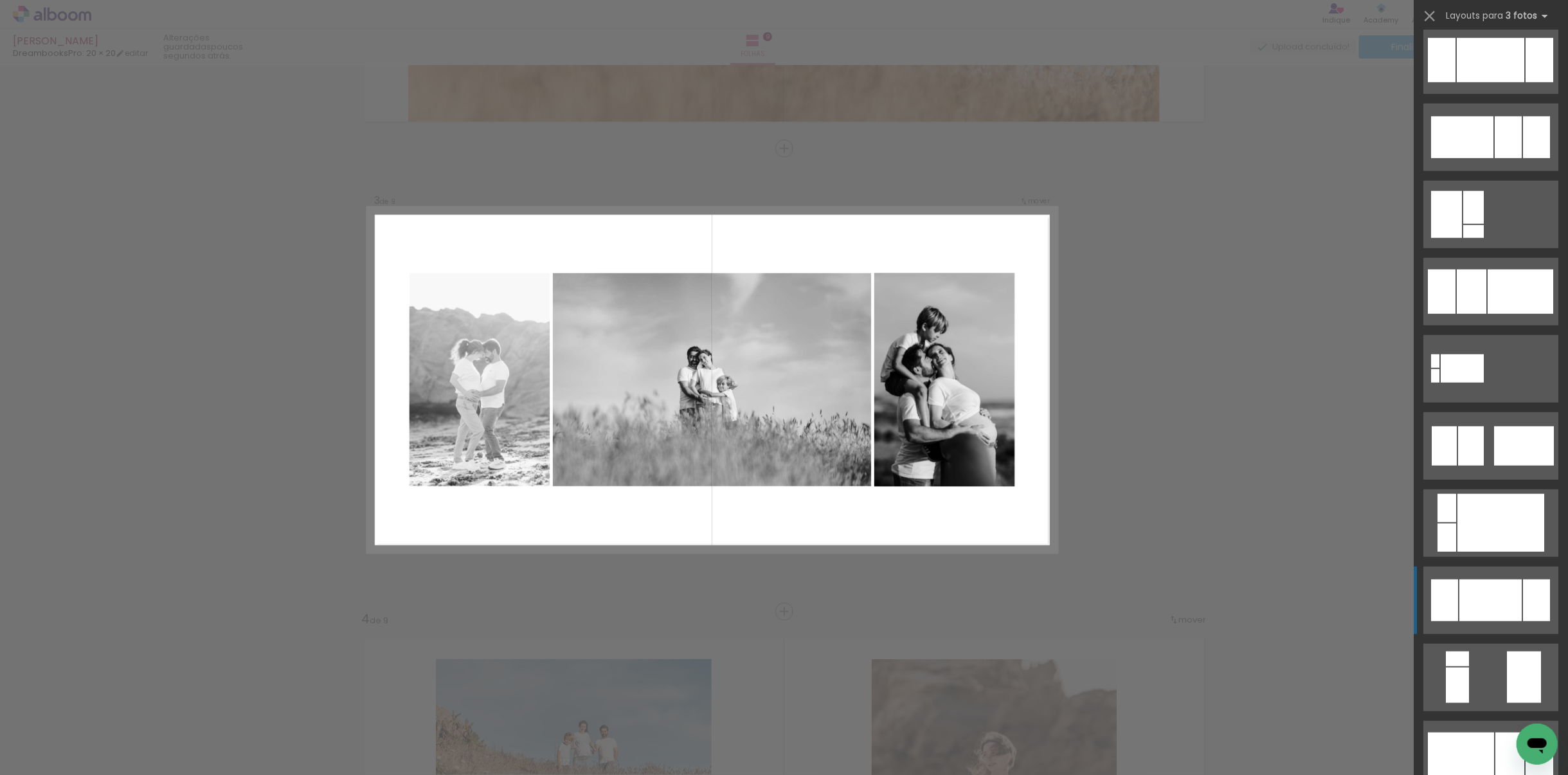
click at [1507, 593] on div at bounding box center [1490, 601] width 62 height 42
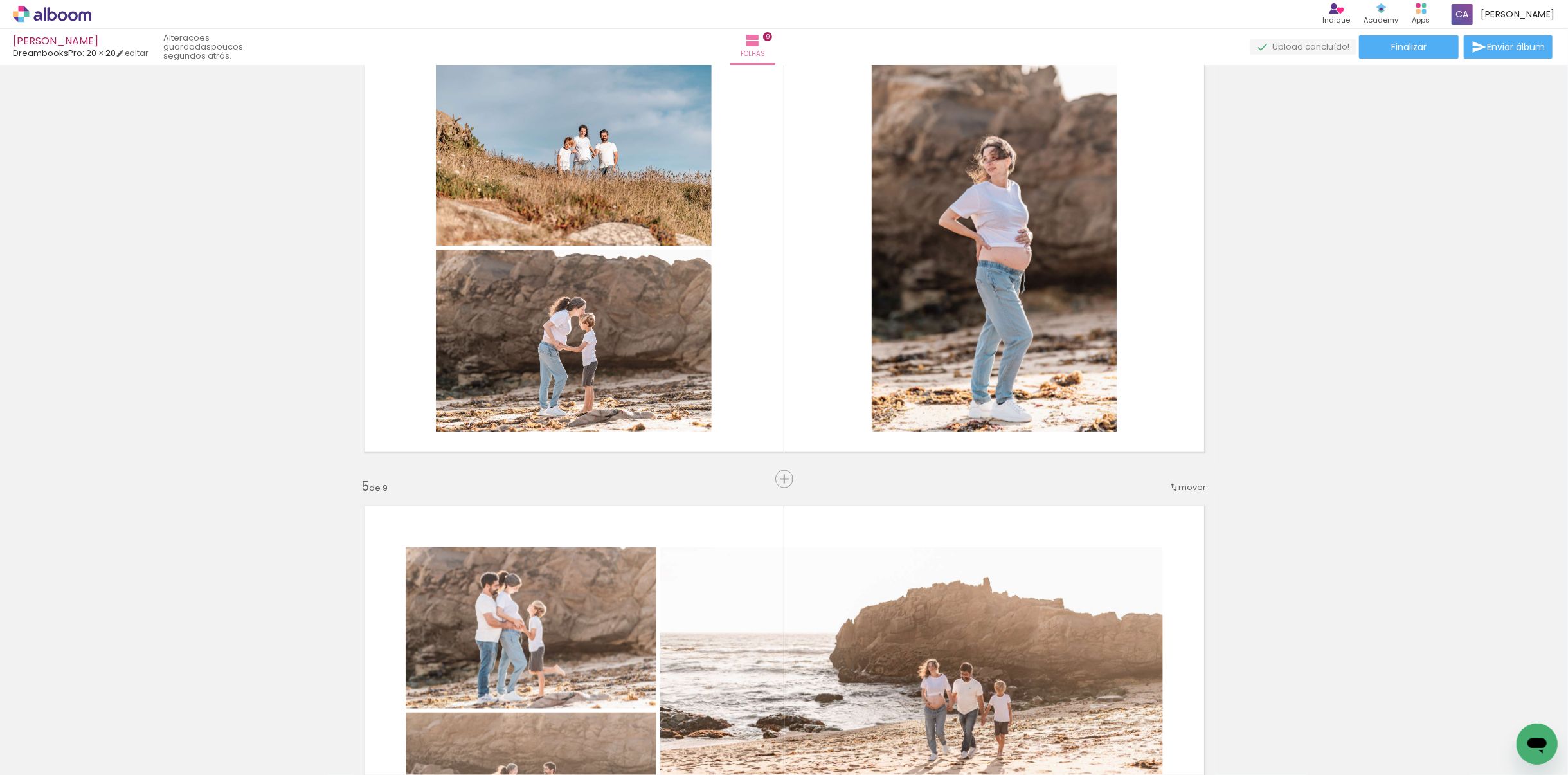
scroll to position [1507, 0]
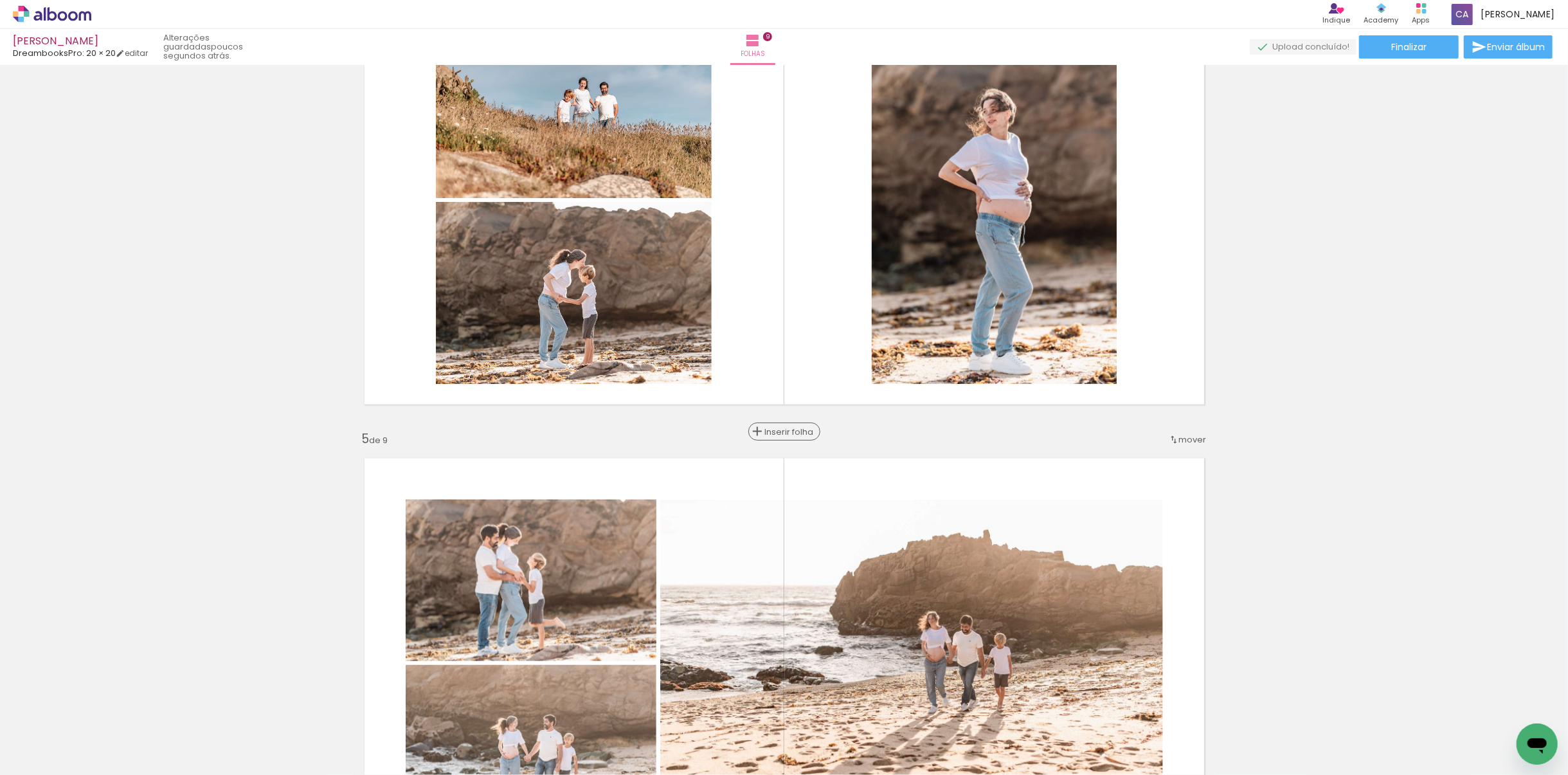
click at [773, 435] on span "Inserir folha" at bounding box center [790, 432] width 50 height 8
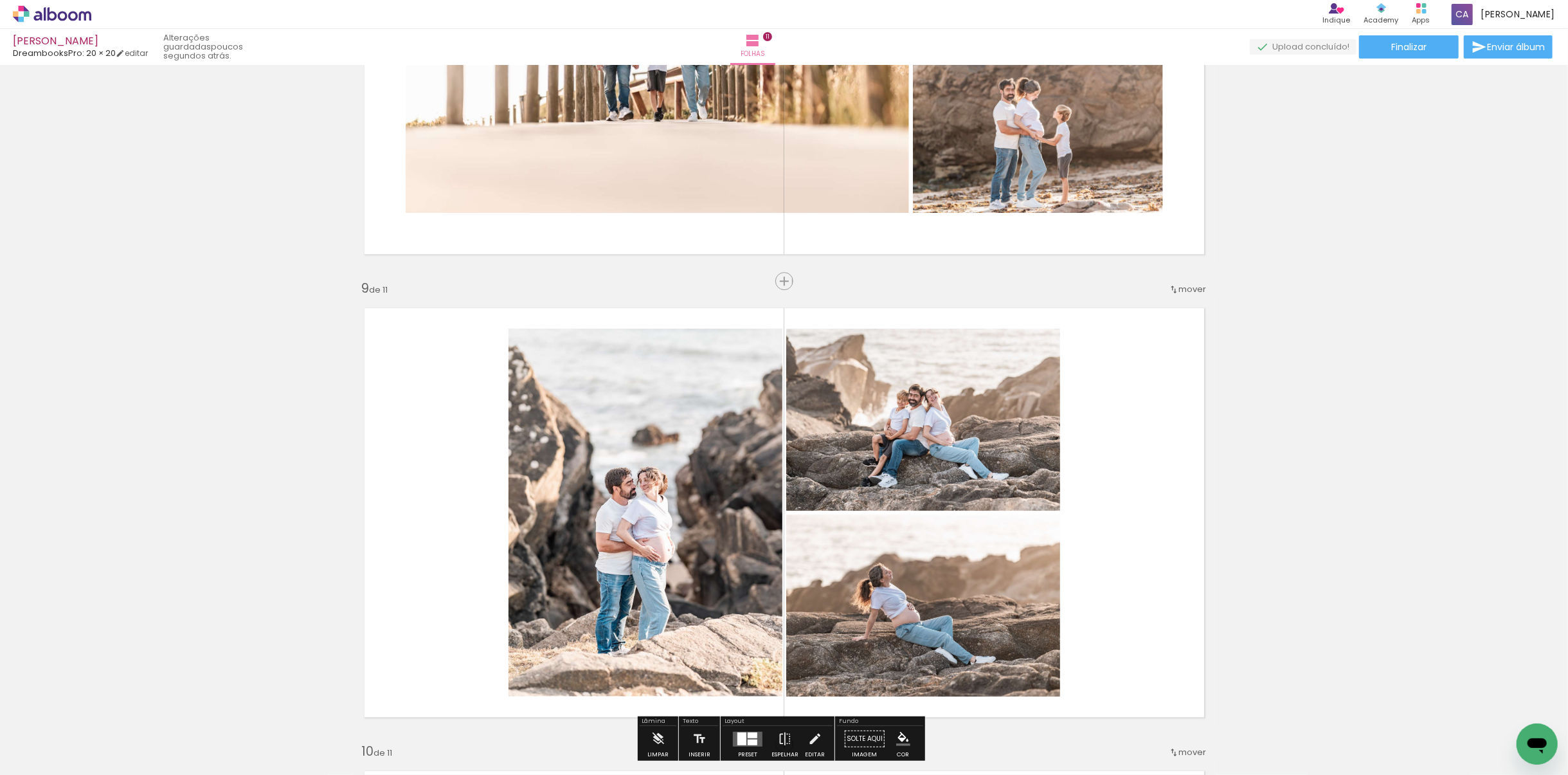
scroll to position [3604, 0]
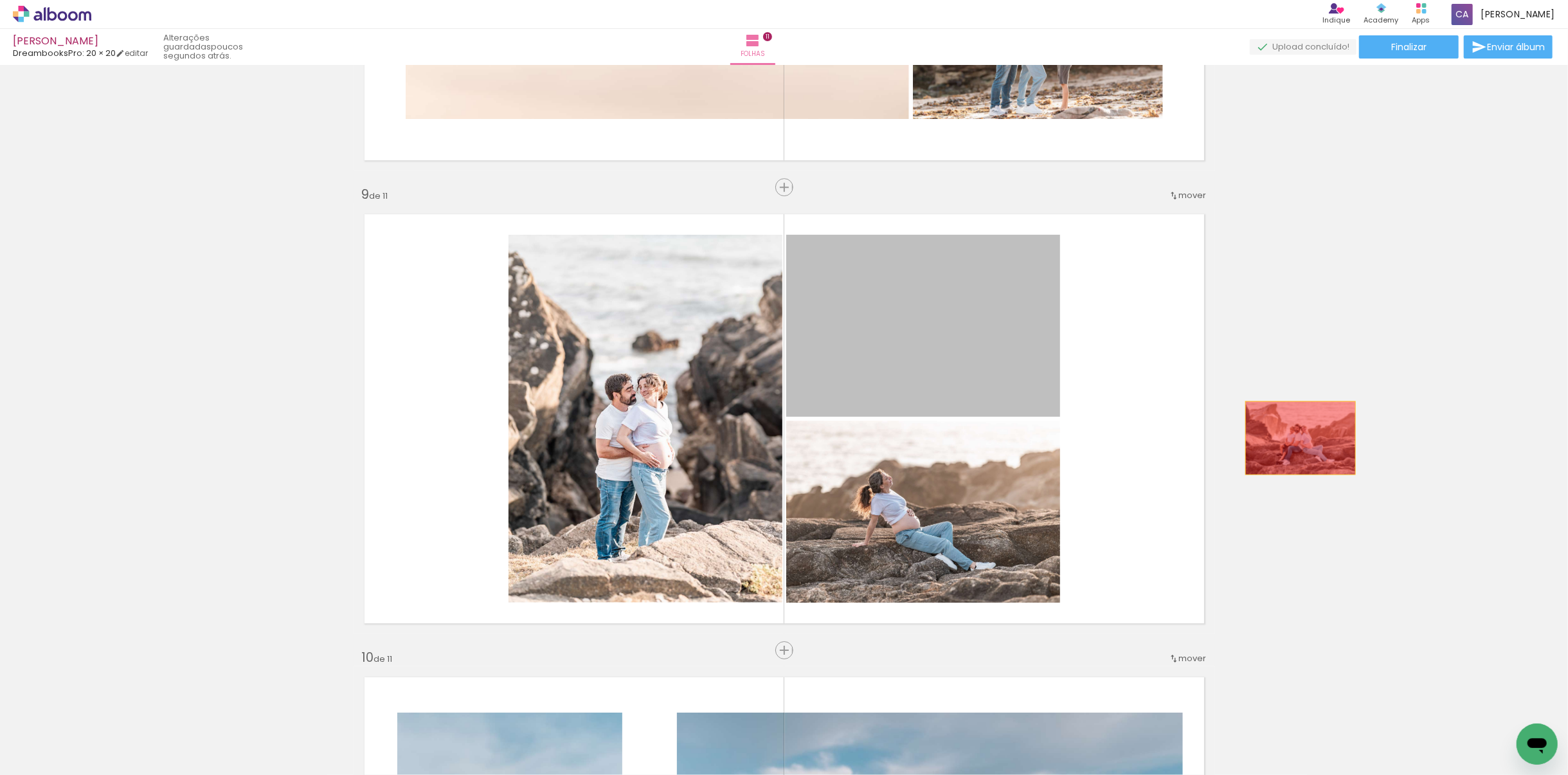
drag, startPoint x: 957, startPoint y: 373, endPoint x: 1360, endPoint y: 458, distance: 411.9
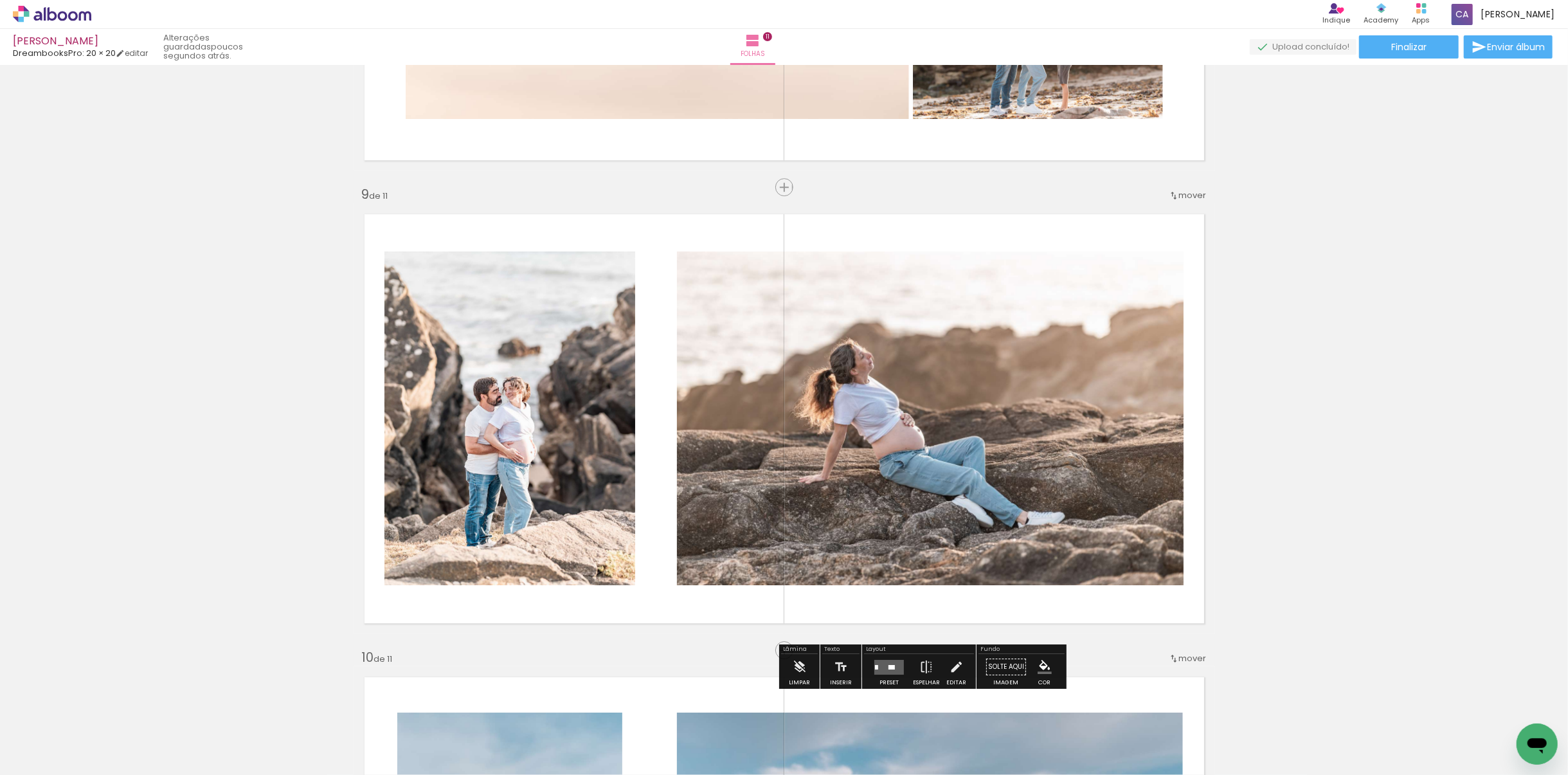
click at [876, 664] on quentale-layouter at bounding box center [889, 668] width 30 height 15
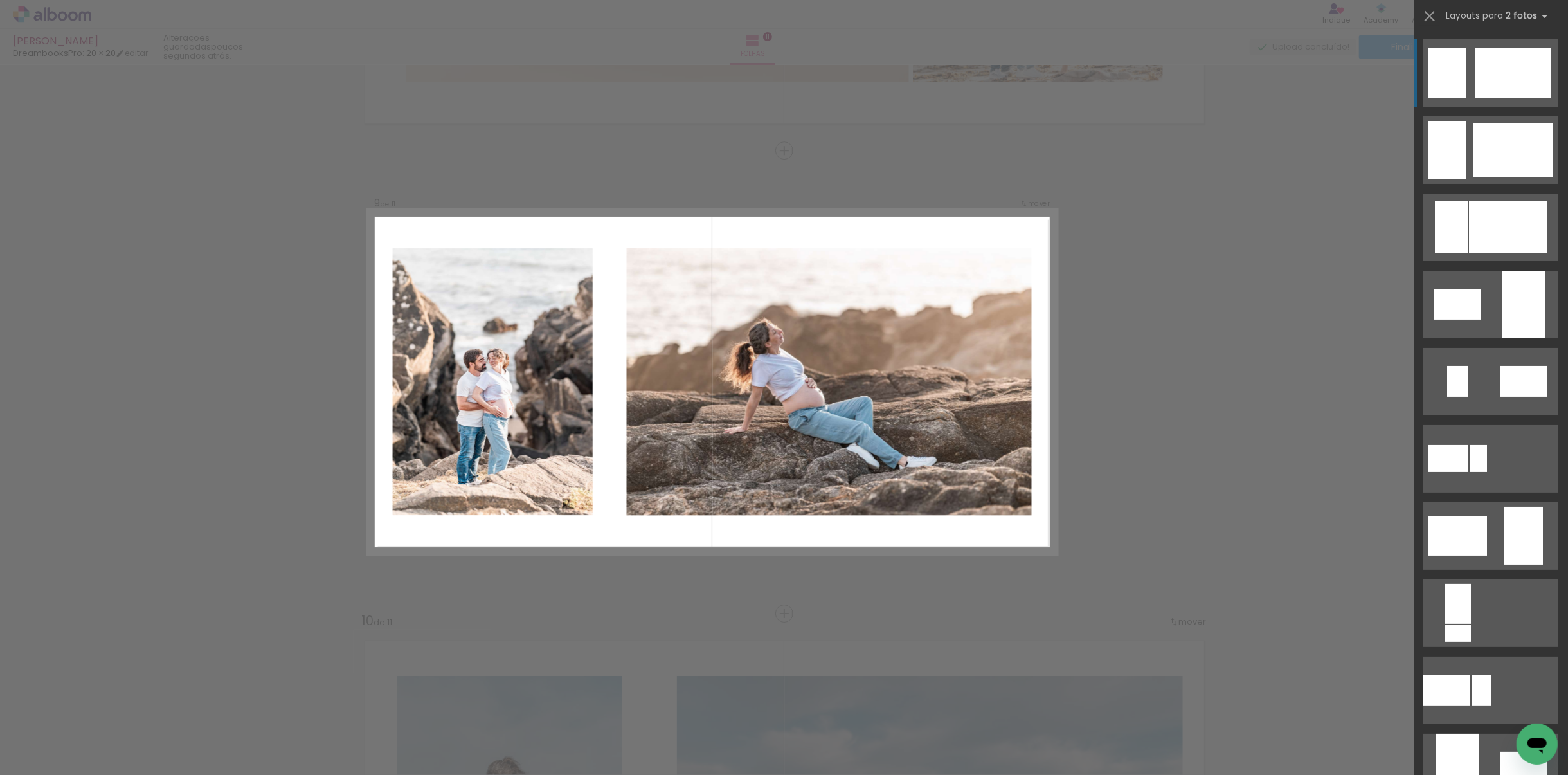
scroll to position [3643, 0]
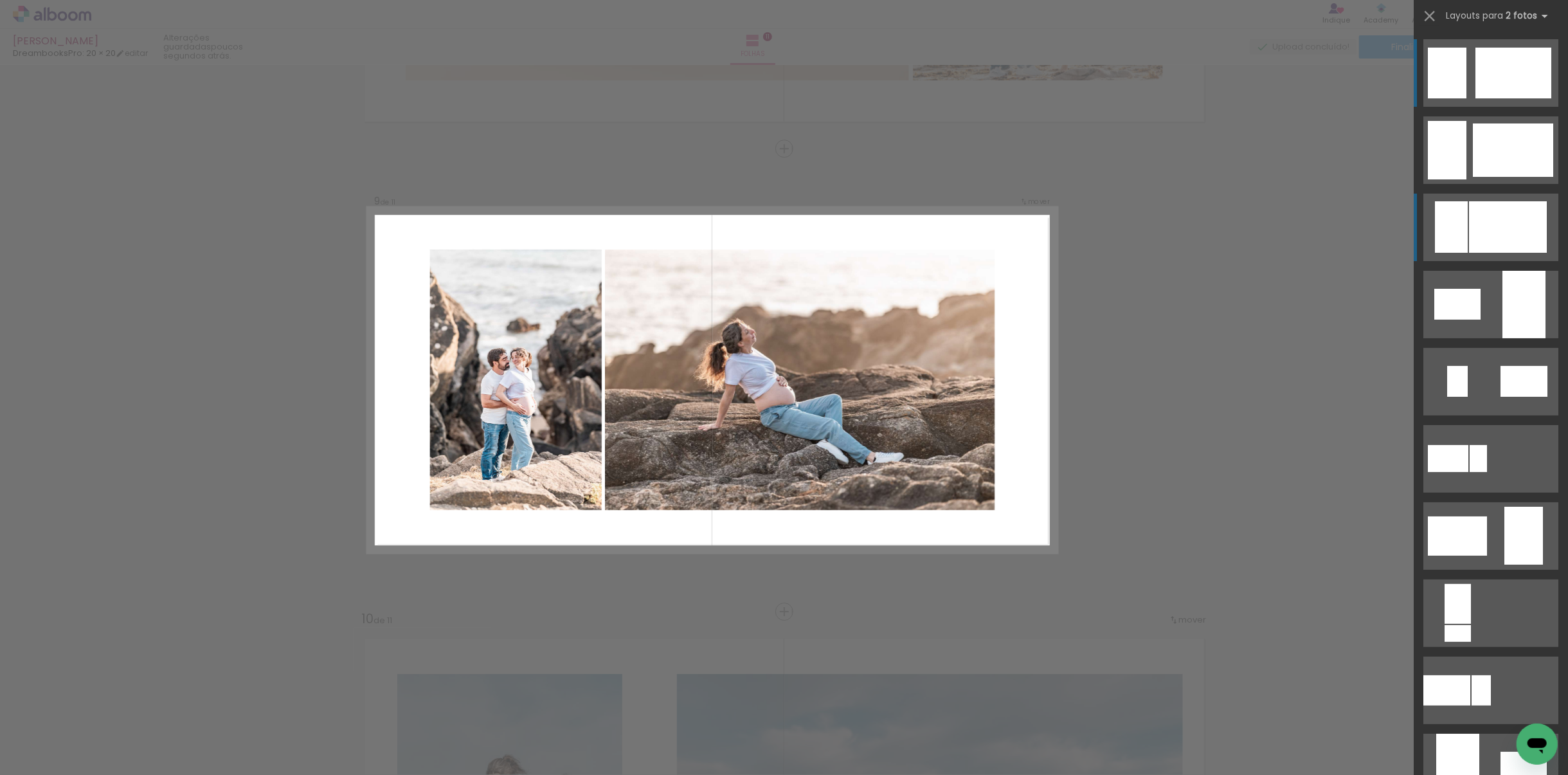
click at [1482, 239] on div at bounding box center [1507, 227] width 78 height 51
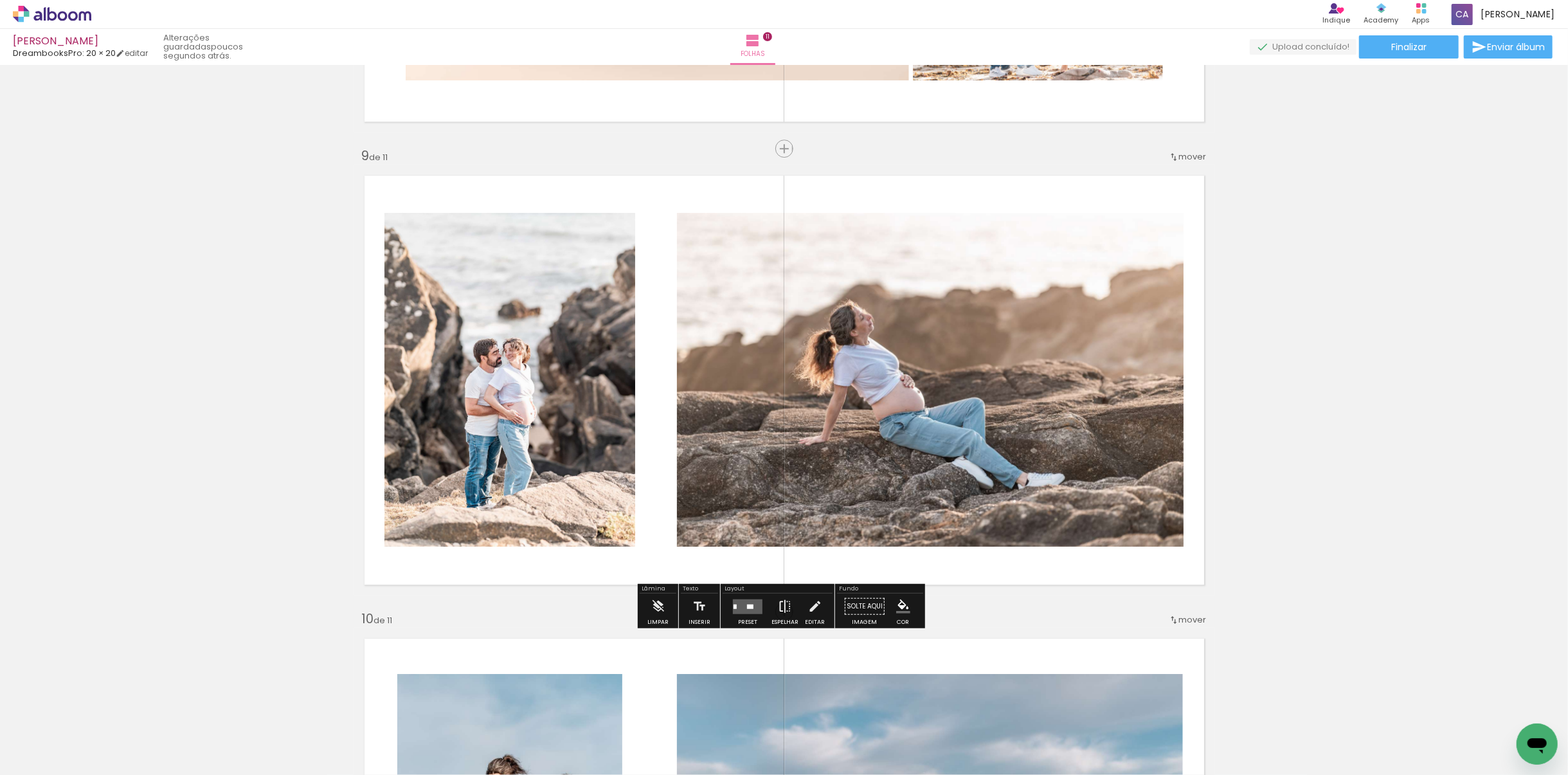
click at [784, 605] on iron-icon at bounding box center [785, 606] width 14 height 26
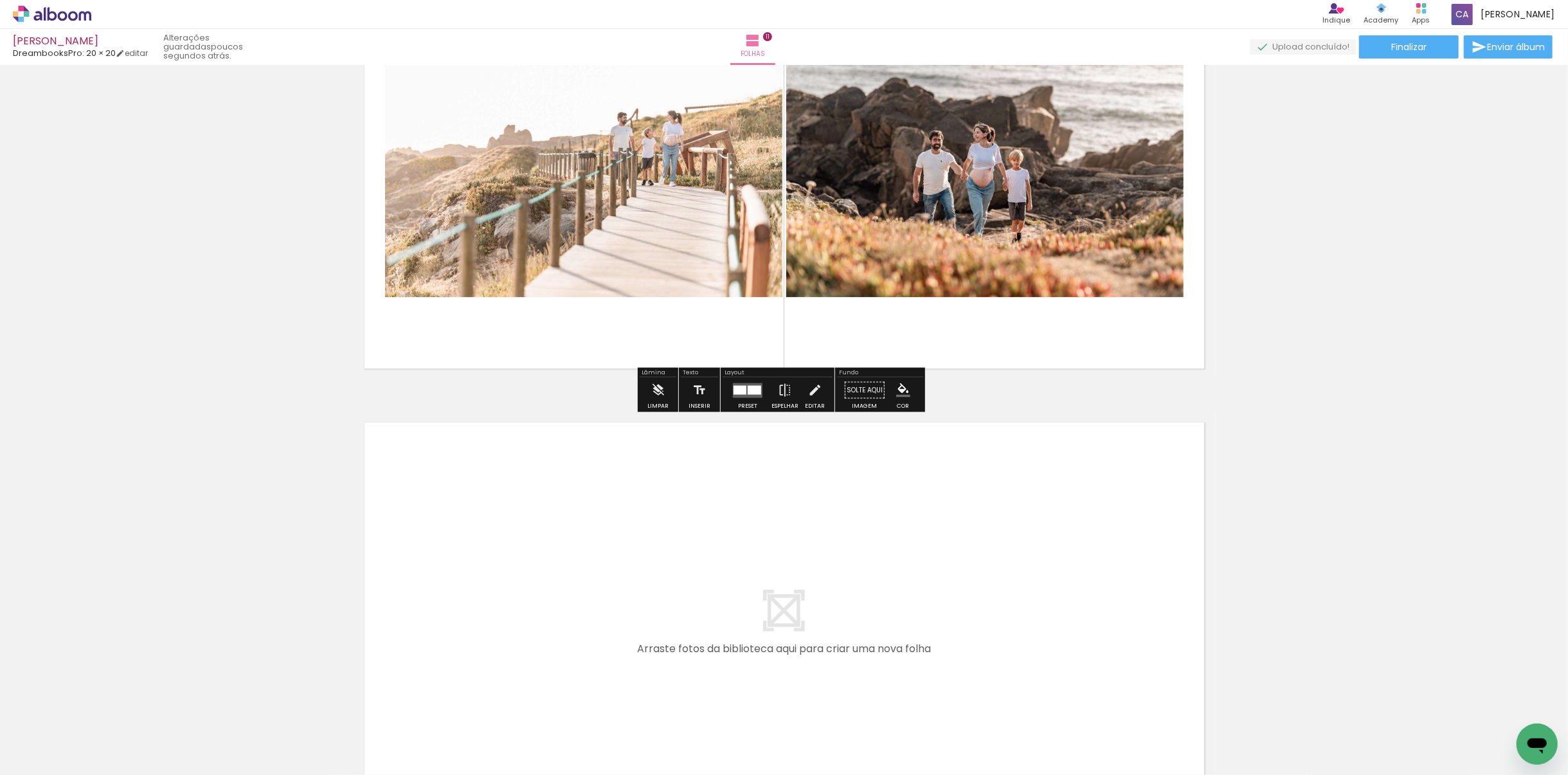
scroll to position [4929, 0]
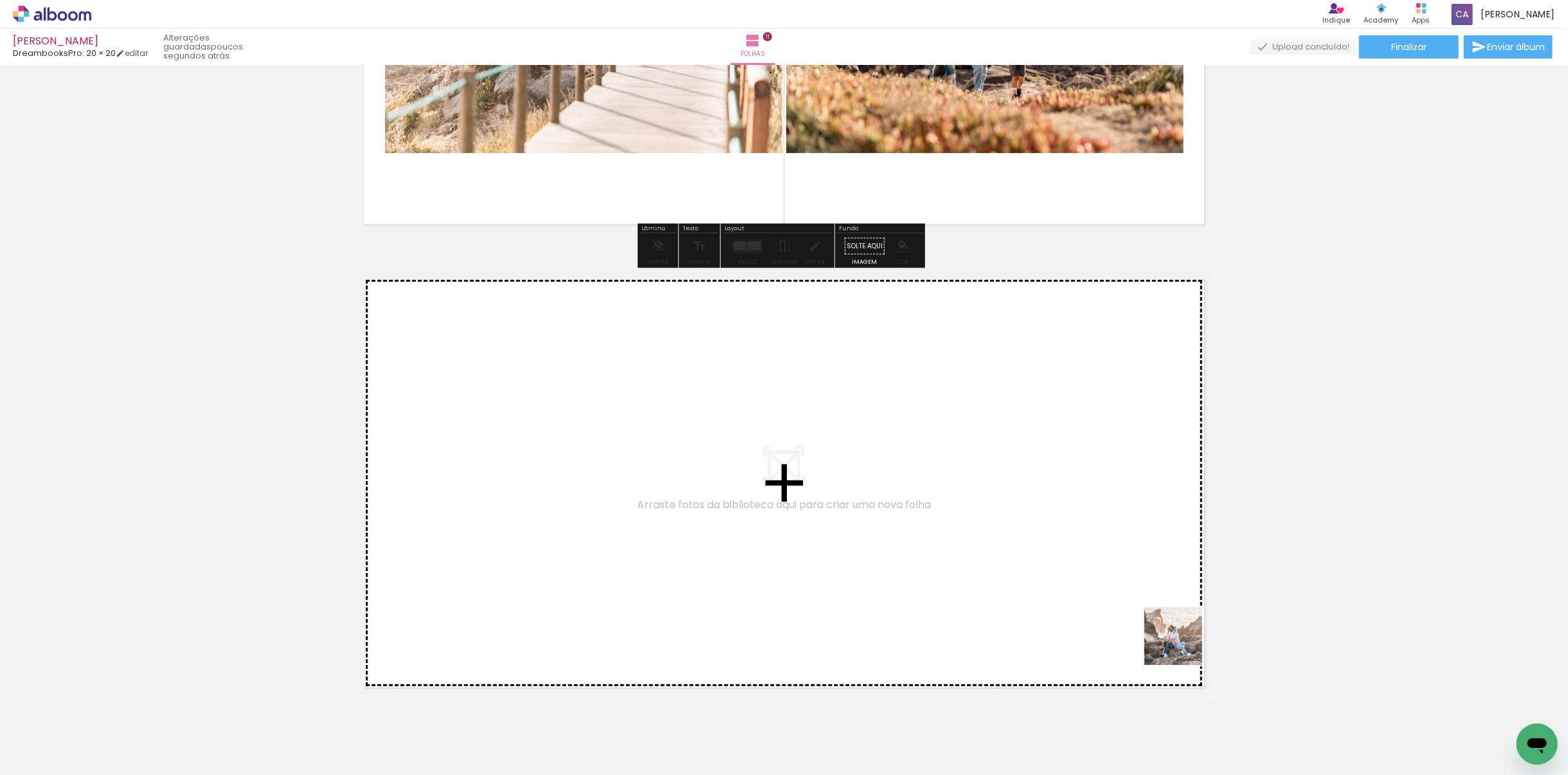
drag, startPoint x: 1425, startPoint y: 737, endPoint x: 878, endPoint y: 545, distance: 579.7
click at [878, 545] on quentale-workspace at bounding box center [784, 387] width 1568 height 775
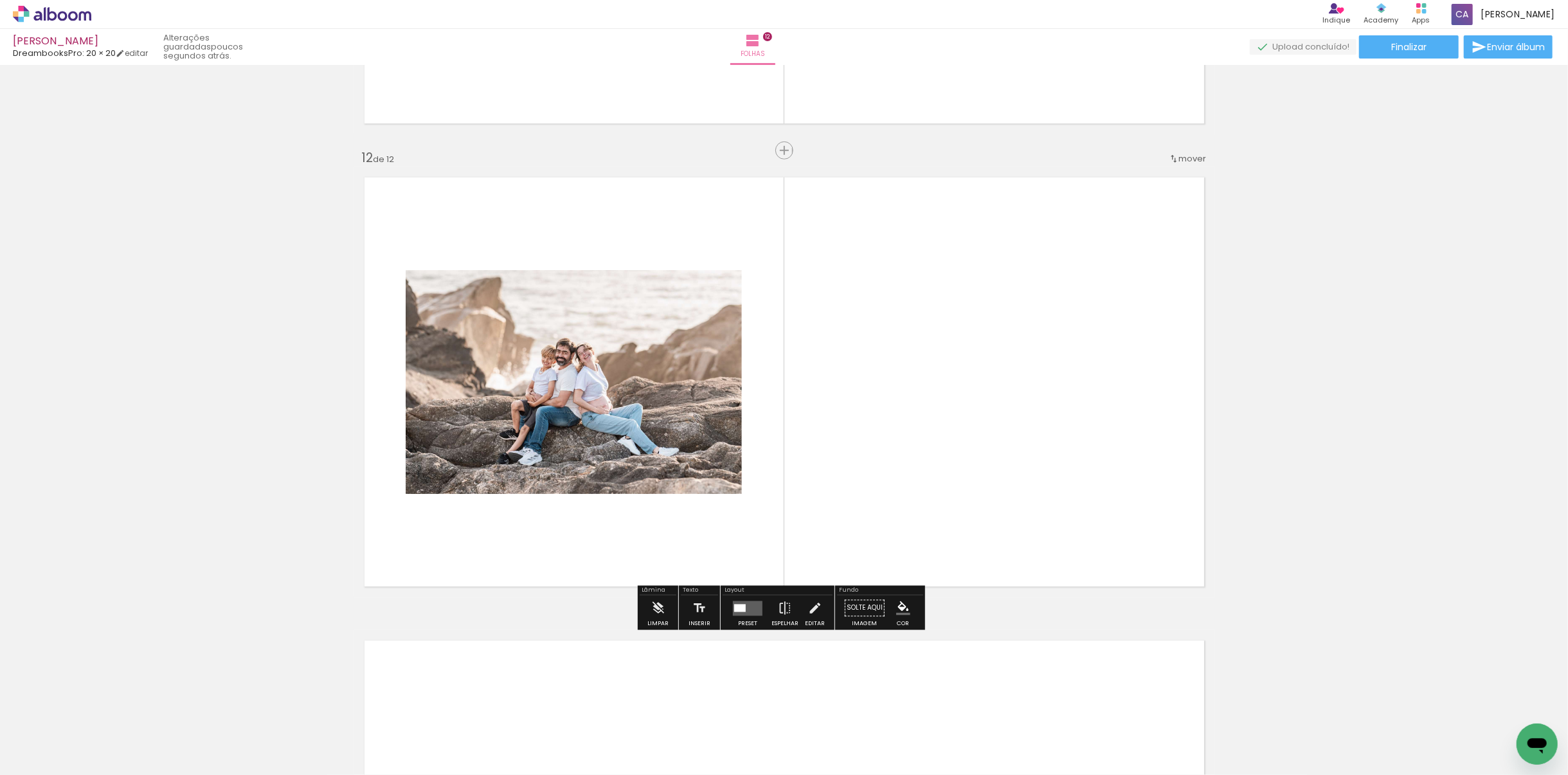
scroll to position [5032, 0]
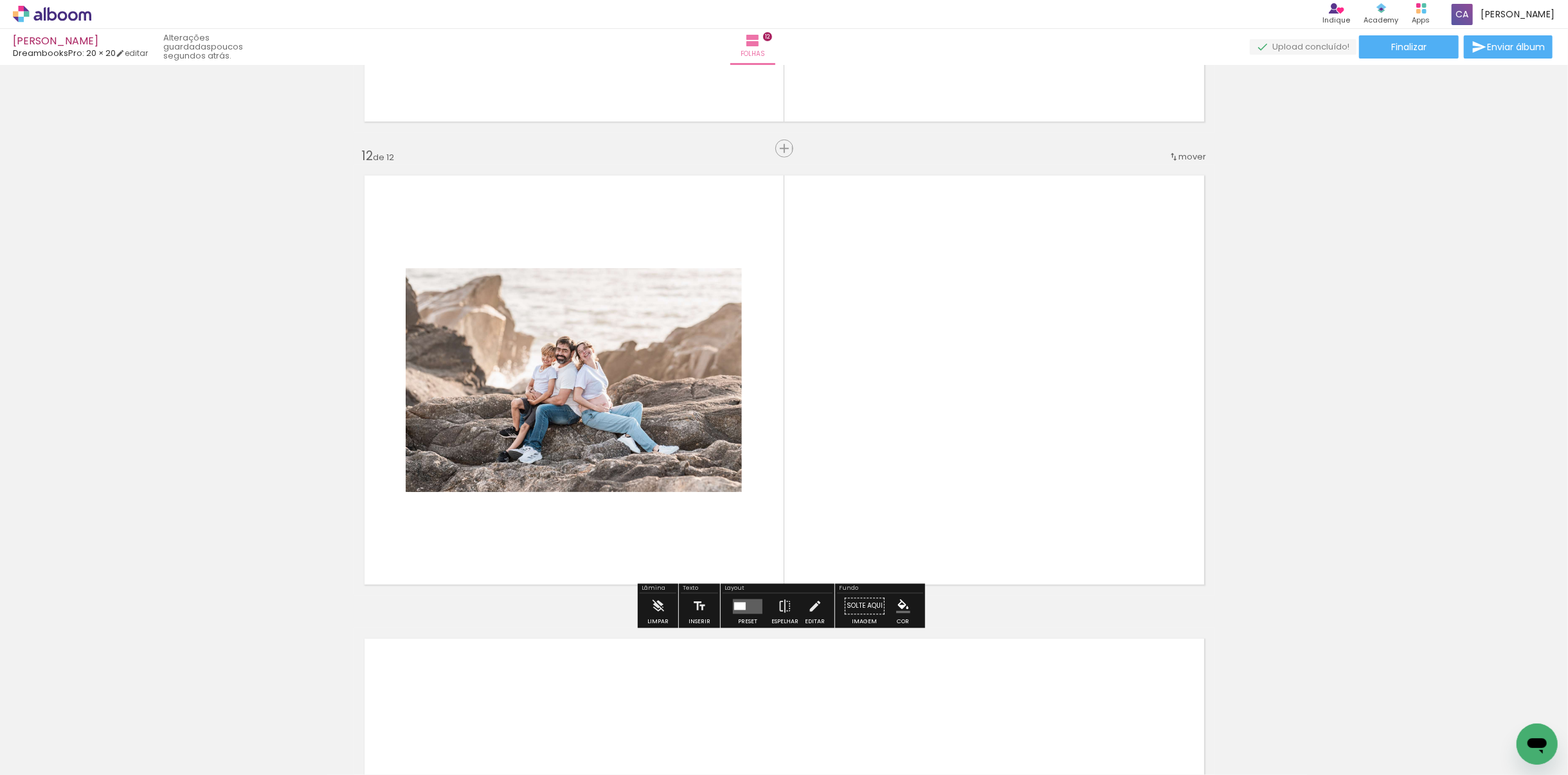
click at [751, 604] on quentale-layouter at bounding box center [748, 606] width 30 height 15
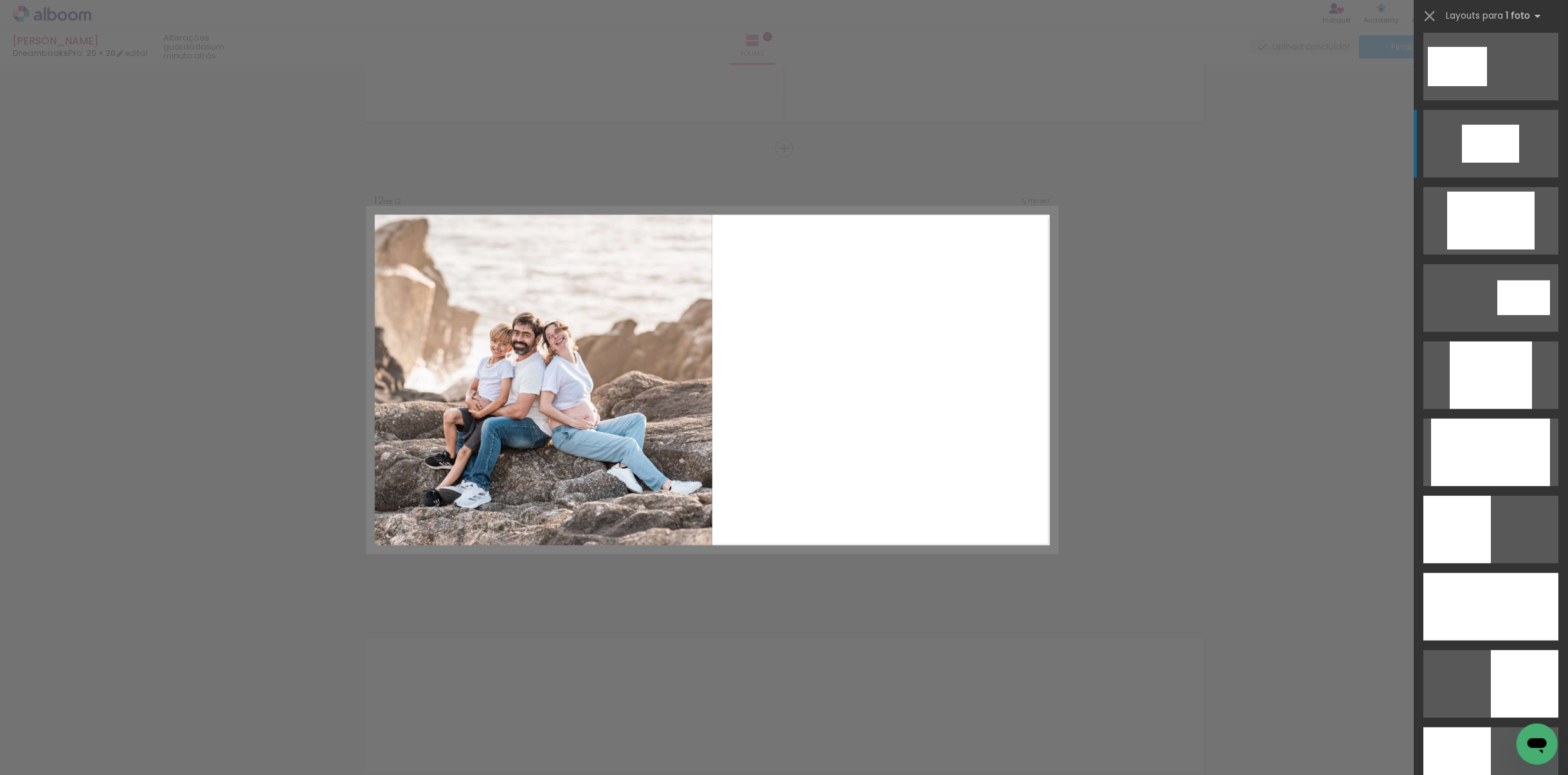
scroll to position [514, 0]
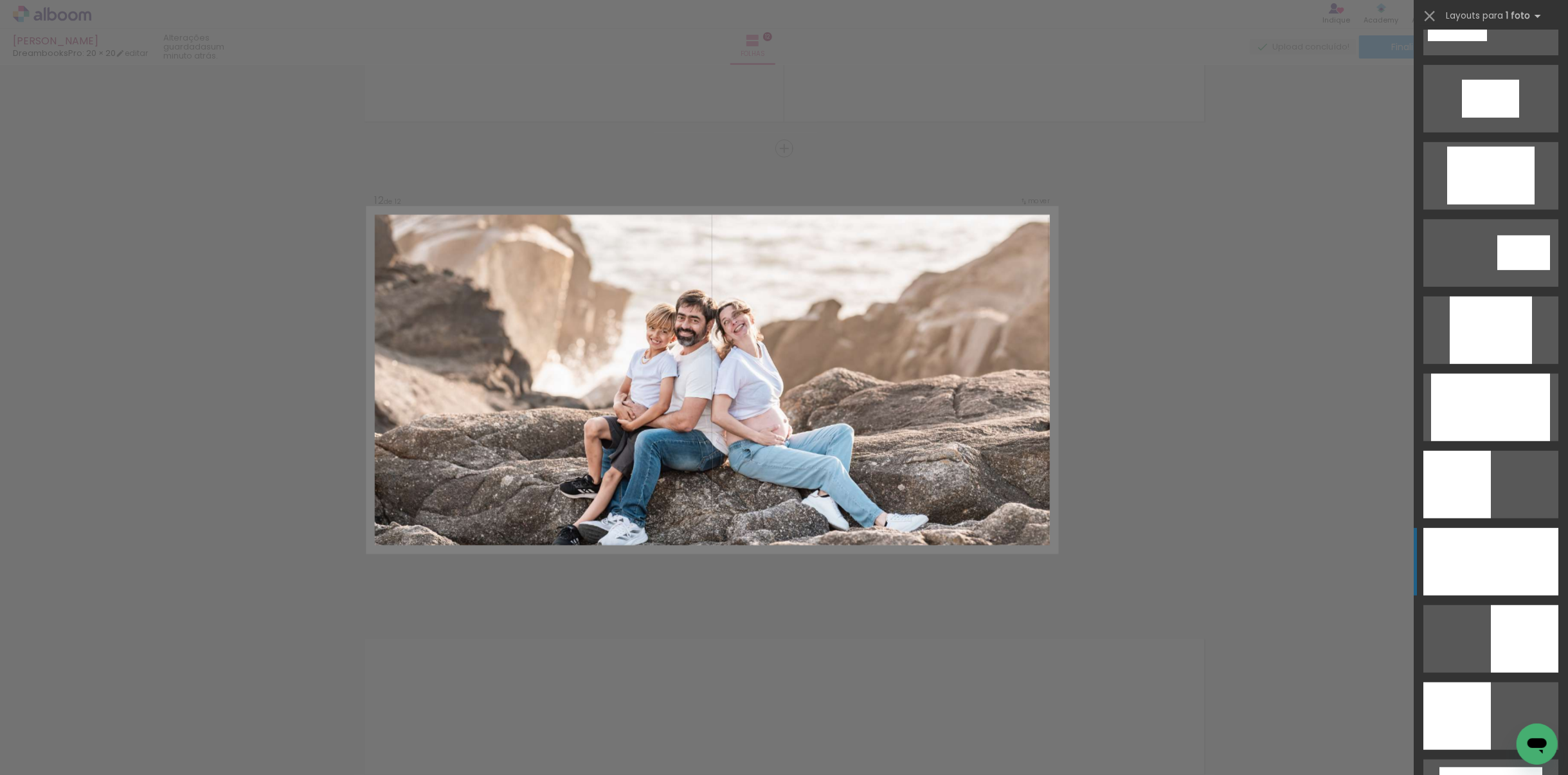
click at [1494, 554] on div at bounding box center [1491, 562] width 135 height 68
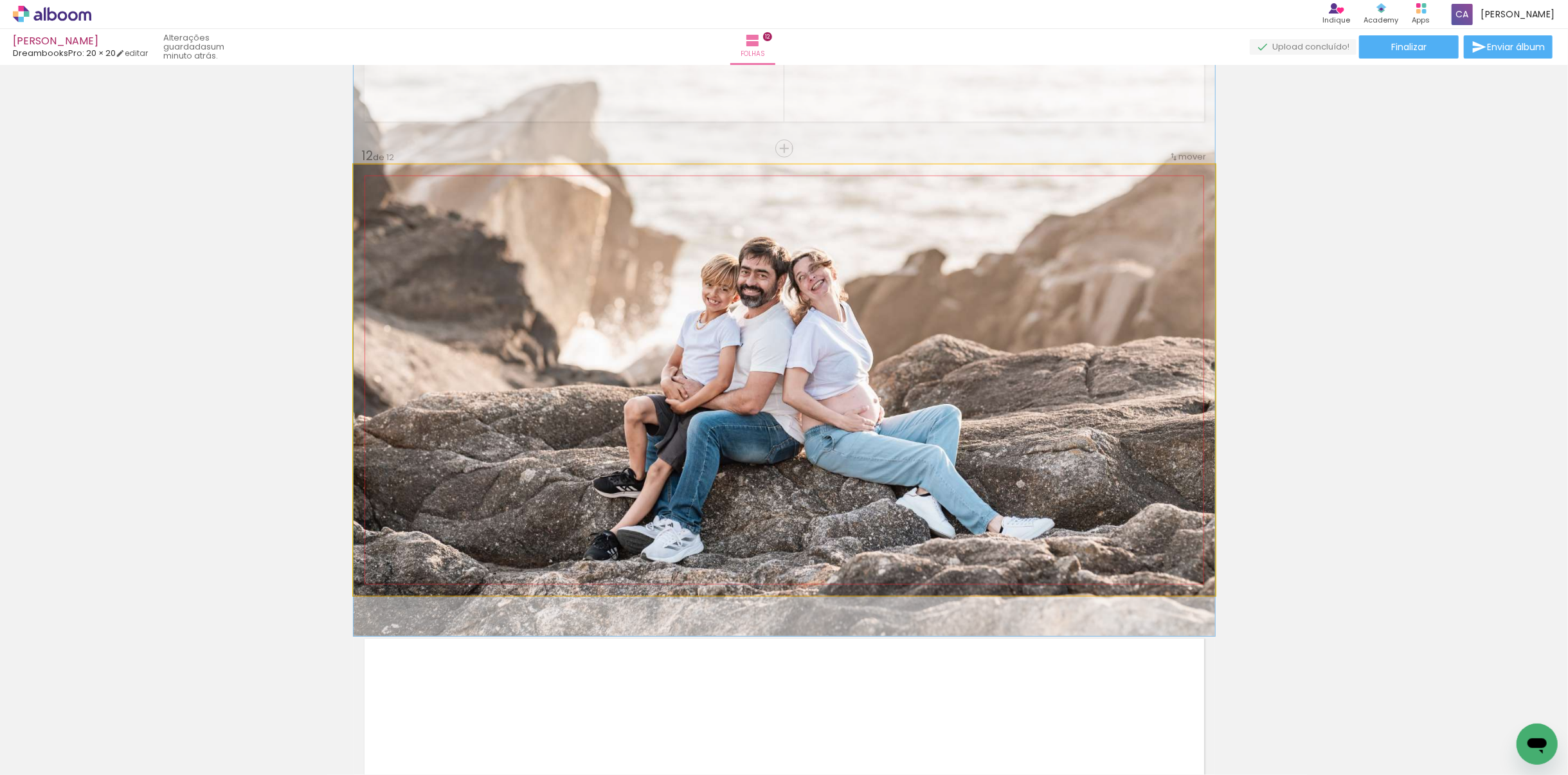
drag, startPoint x: 734, startPoint y: 469, endPoint x: 740, endPoint y: 437, distance: 32.6
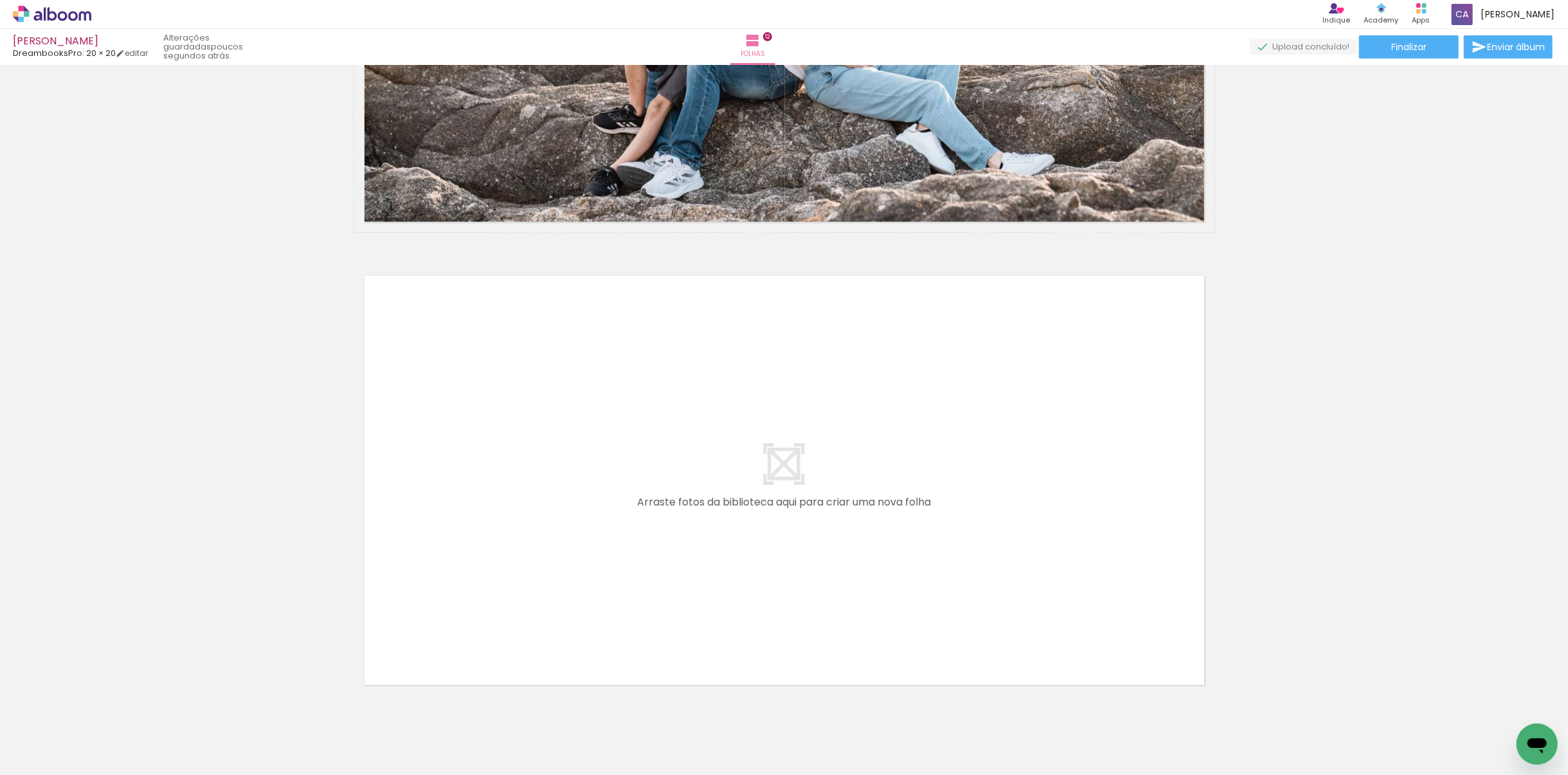
scroll to position [5403, 0]
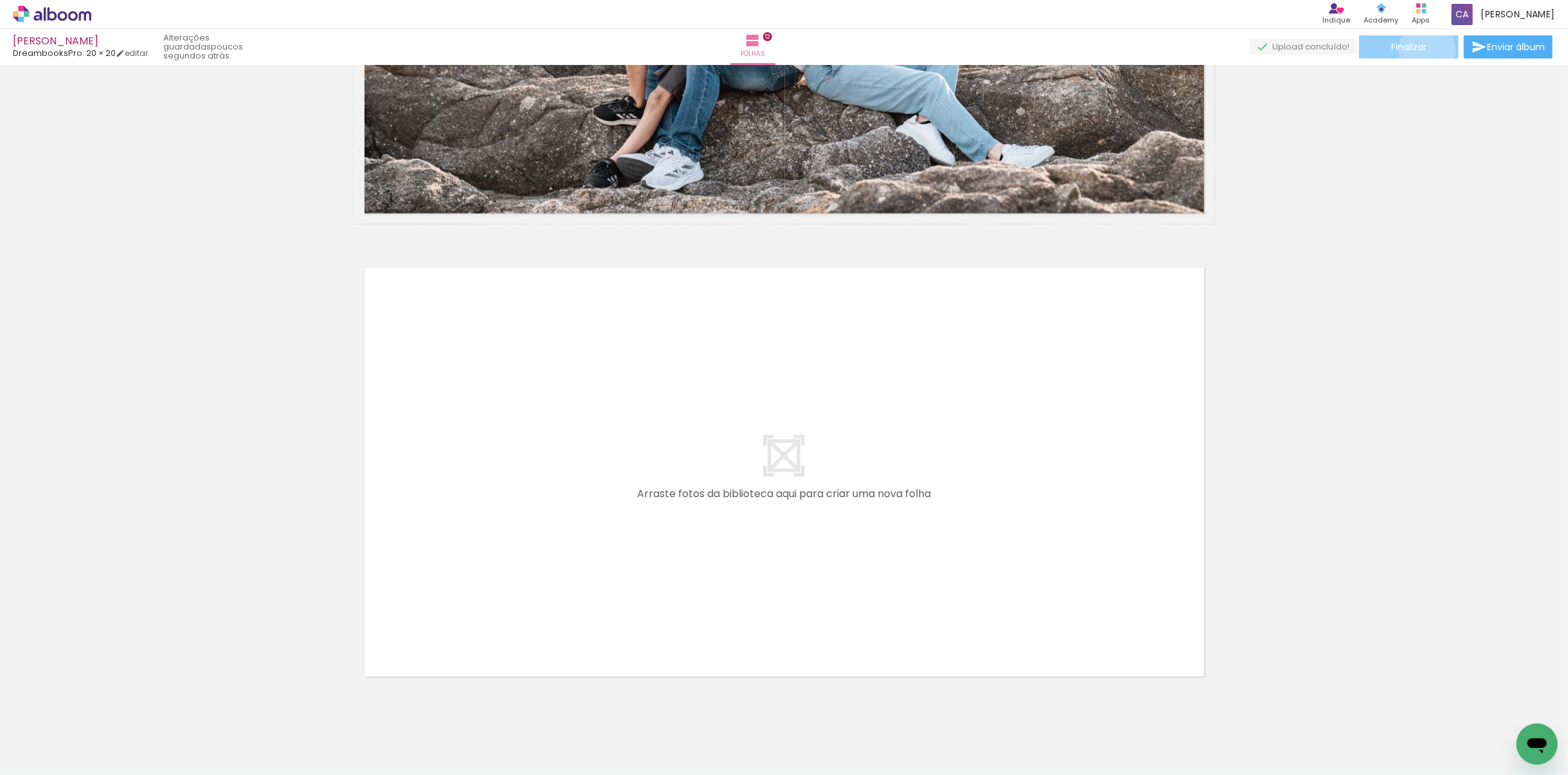
click at [1423, 49] on paper-button "Finalizar" at bounding box center [1409, 47] width 100 height 23
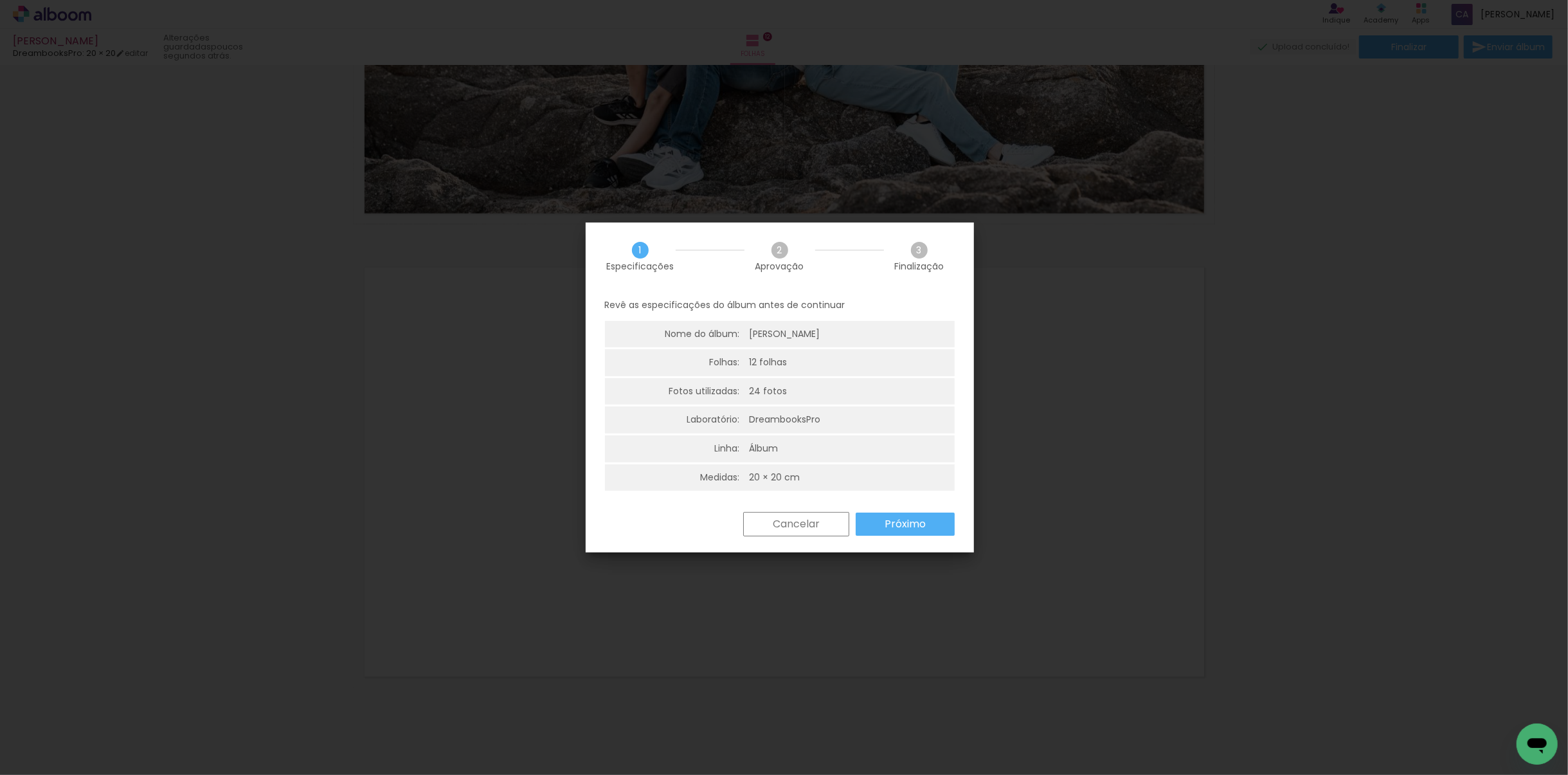
click at [0, 0] on slot "Próximo" at bounding box center [0, 0] width 0 height 0
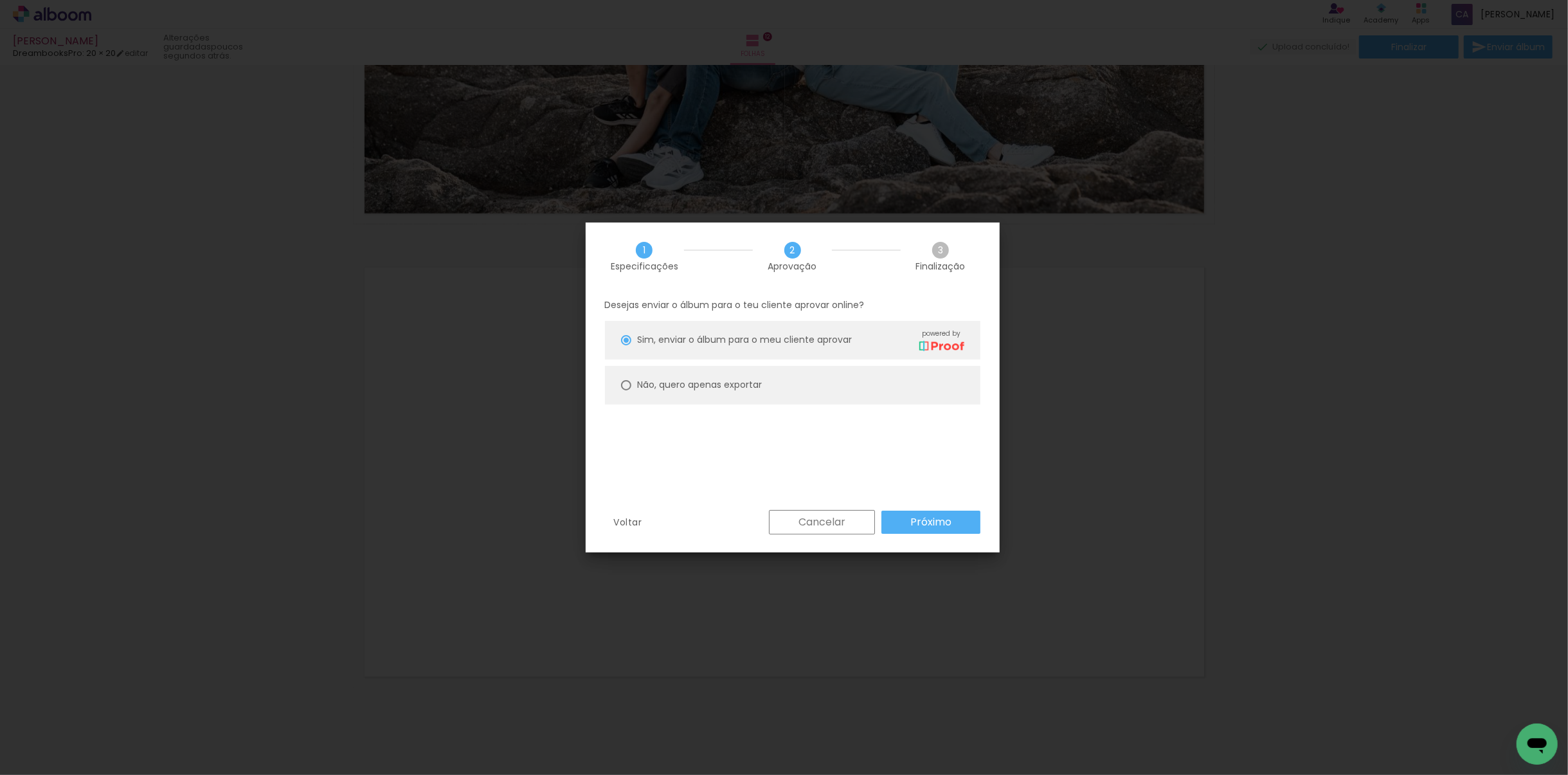
click at [0, 0] on slot "Próximo" at bounding box center [0, 0] width 0 height 0
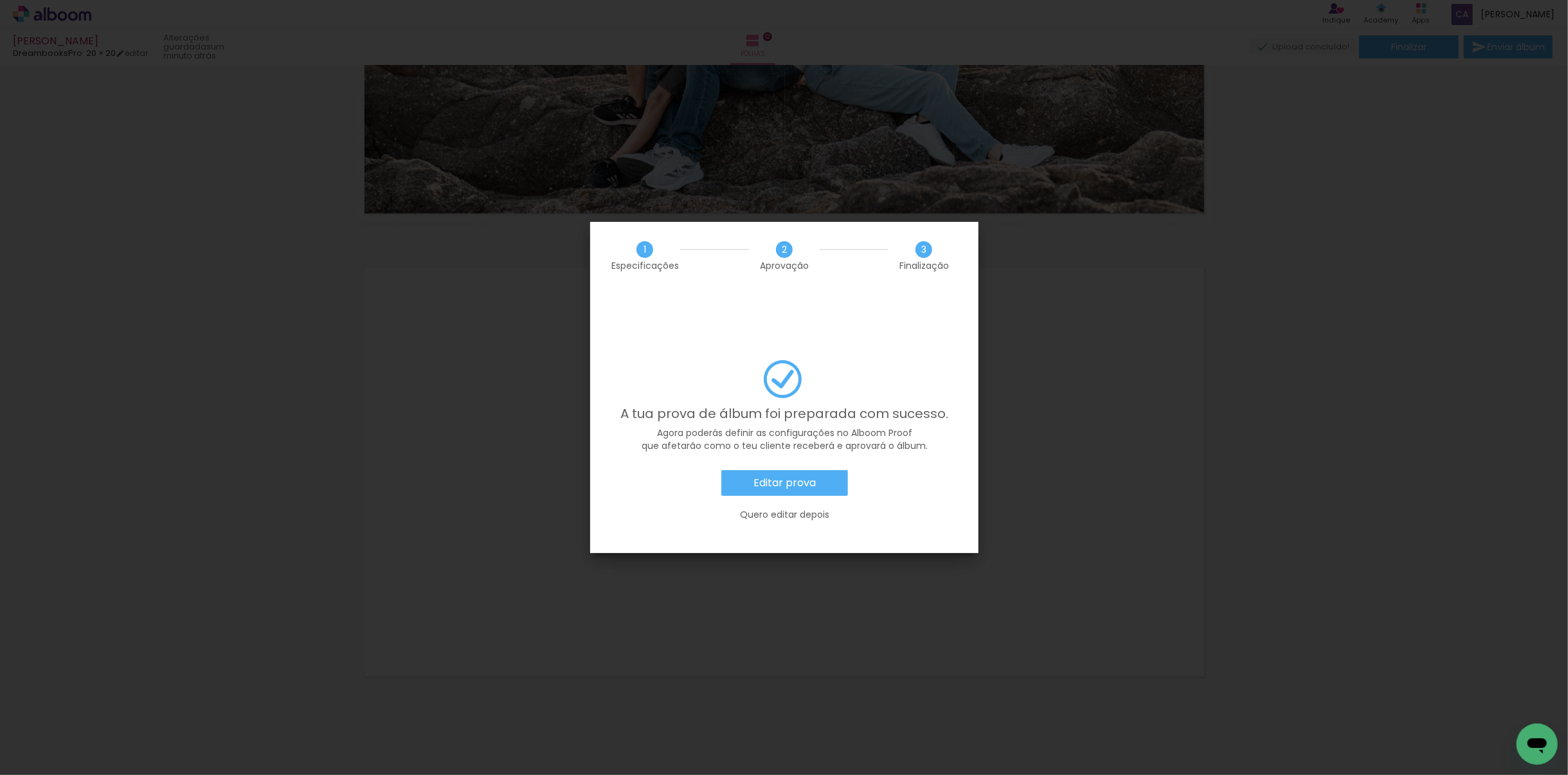
click at [833, 471] on paper-button "Editar prova" at bounding box center [785, 483] width 127 height 26
